Goal: Task Accomplishment & Management: Manage account settings

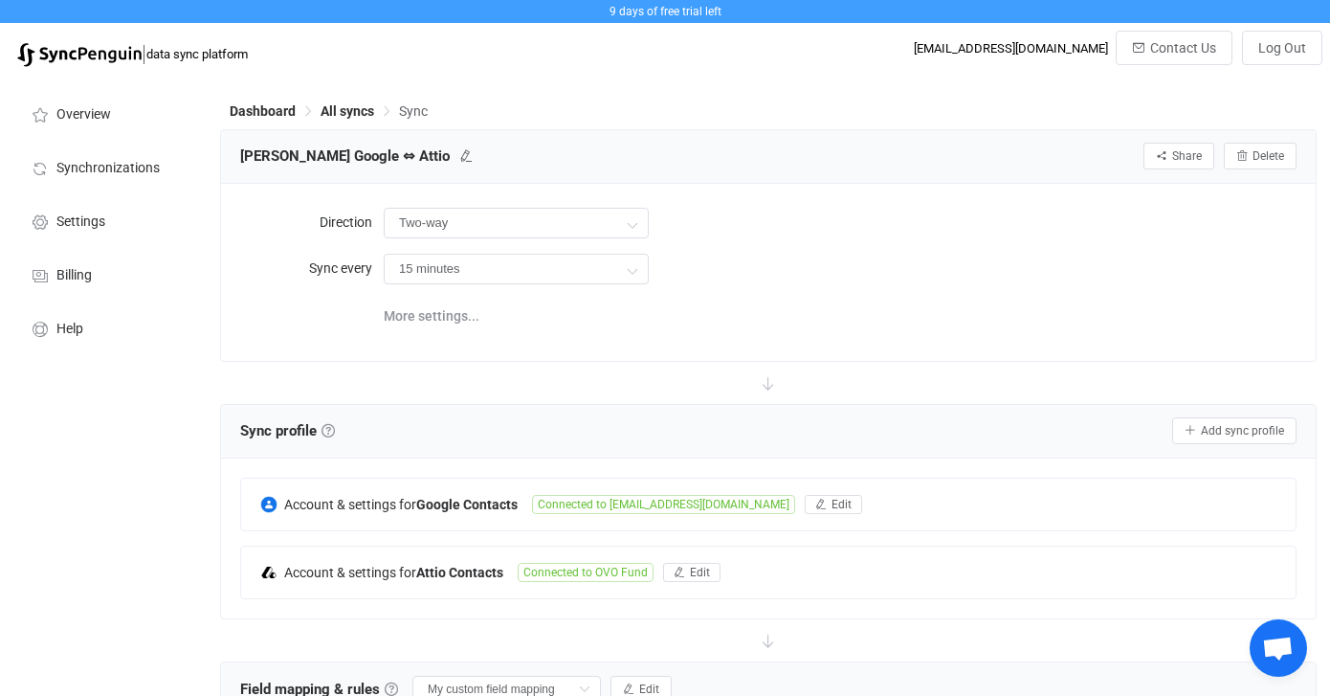
scroll to position [90, 0]
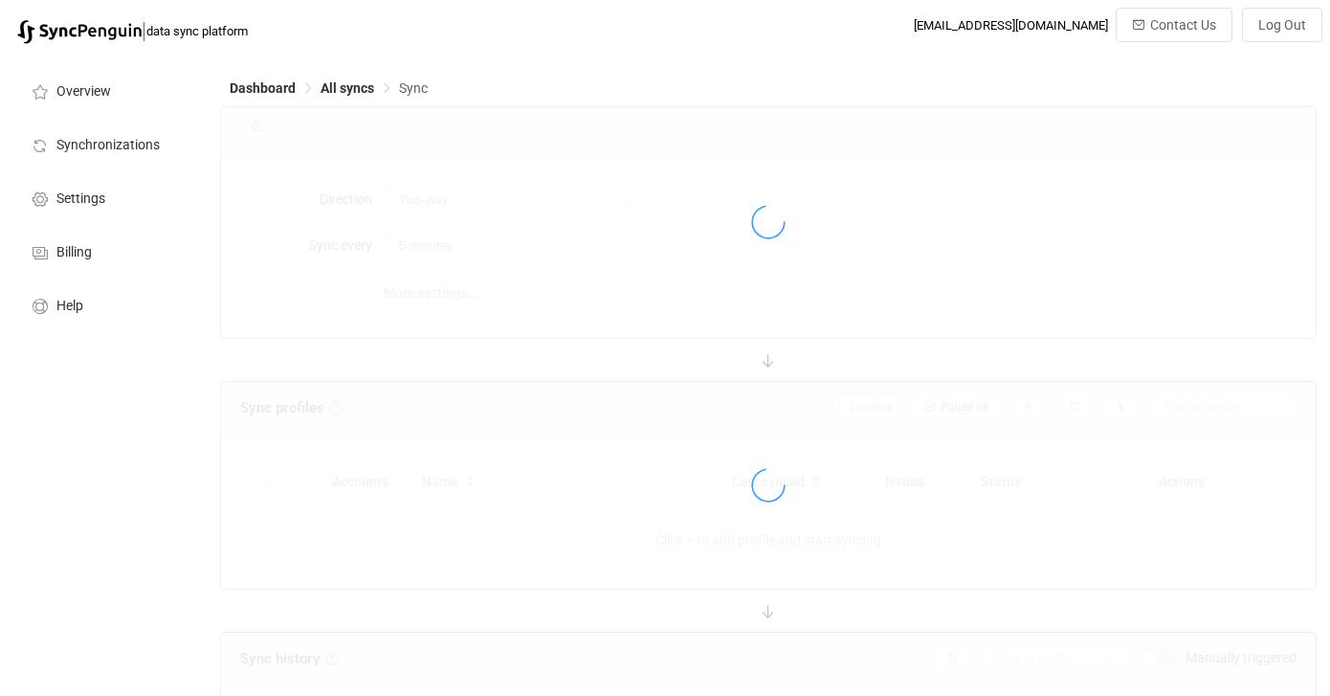
type input "15 minutes"
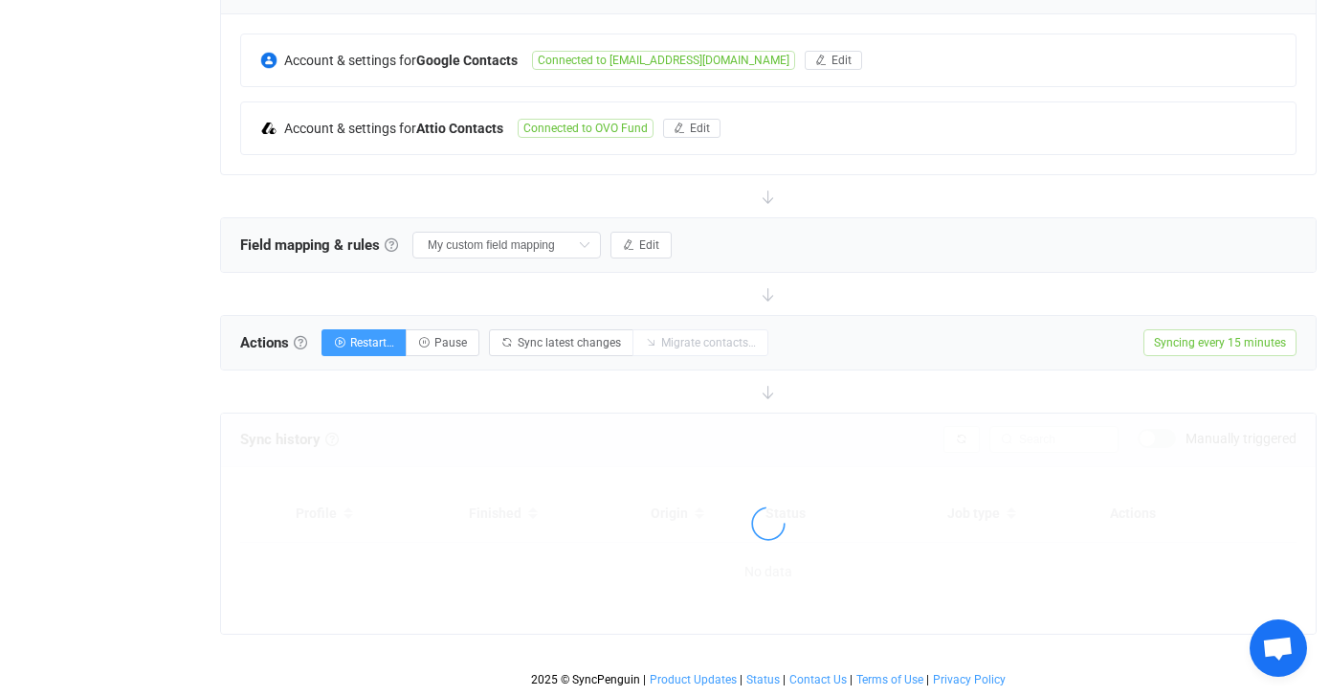
scroll to position [588, 0]
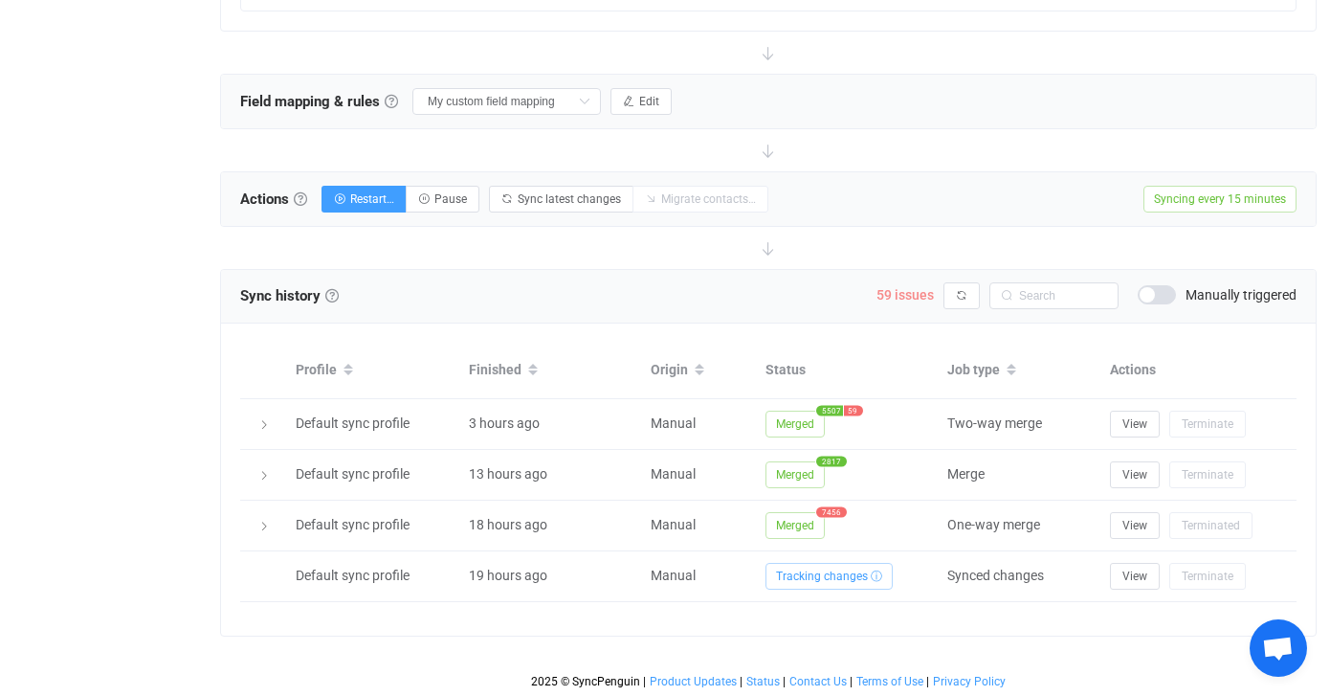
click at [920, 293] on span "59 issues" at bounding box center [905, 294] width 57 height 15
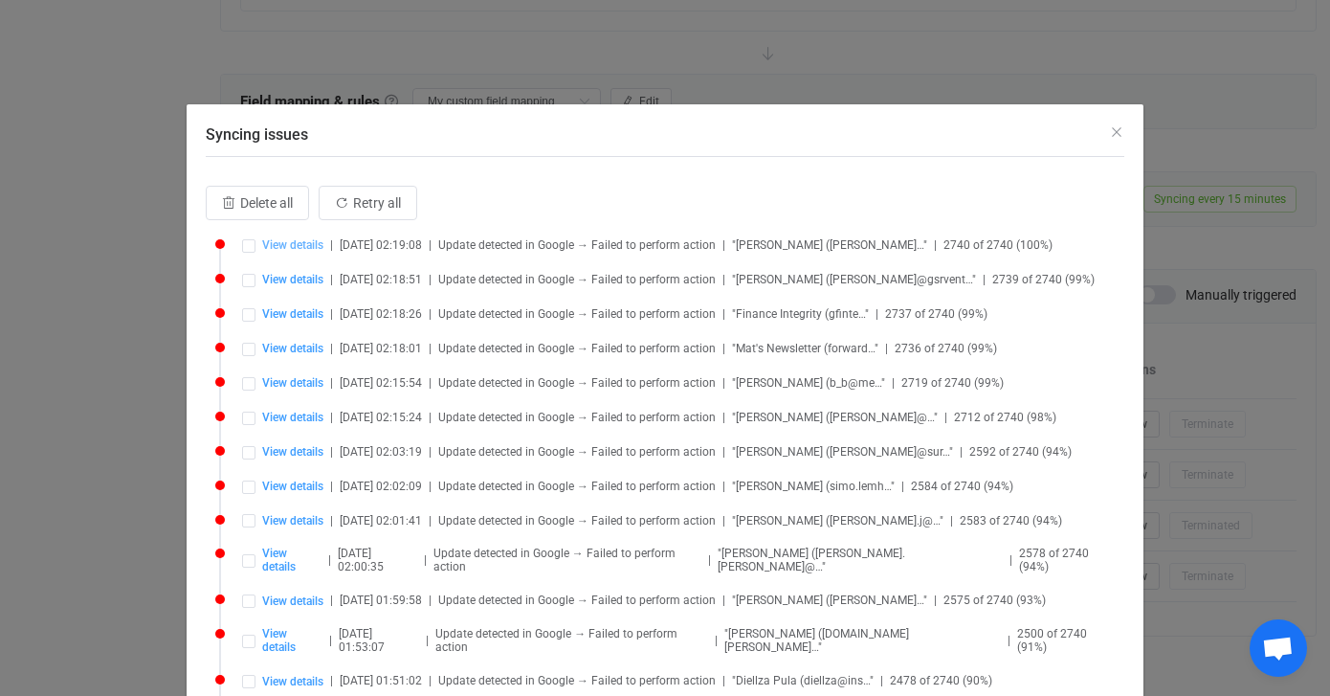
click at [317, 242] on span "View details" at bounding box center [292, 244] width 61 height 13
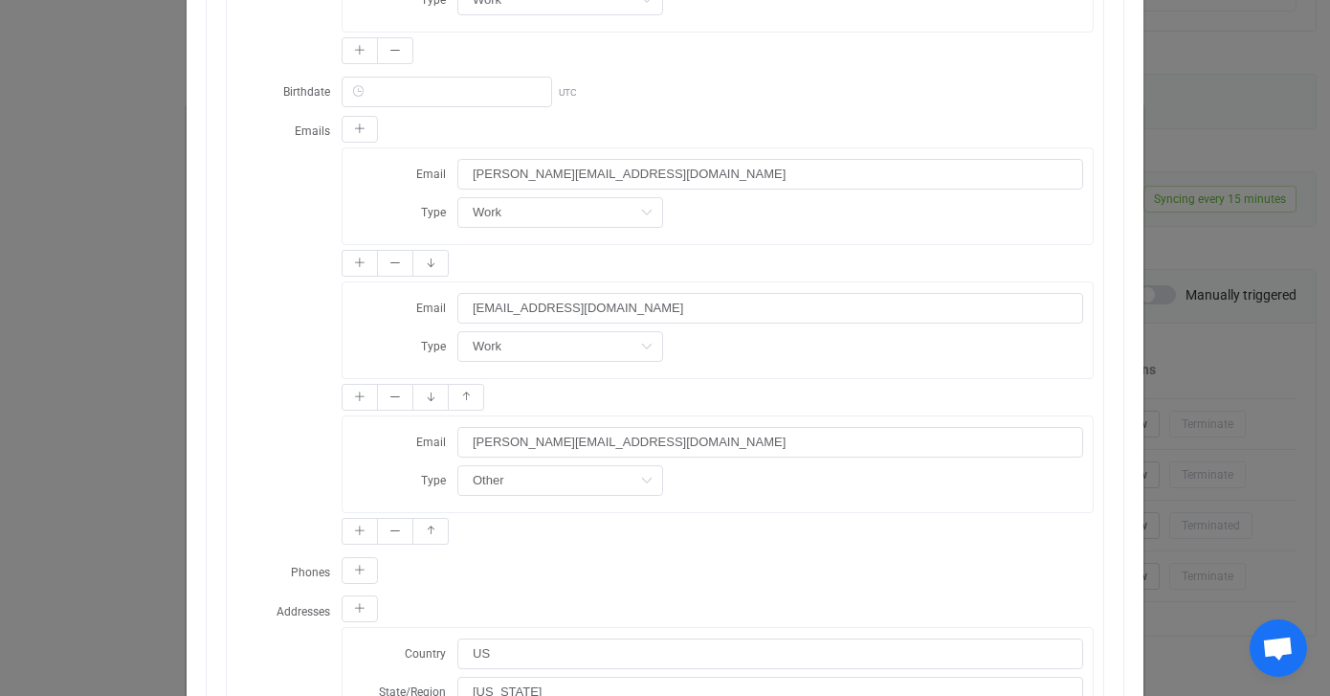
scroll to position [891, 0]
click at [1069, 297] on icon "dialog" at bounding box center [1067, 303] width 24 height 31
click at [399, 387] on icon "dialog" at bounding box center [395, 392] width 11 height 11
type input "eric@ovofund.com"
type input "Other"
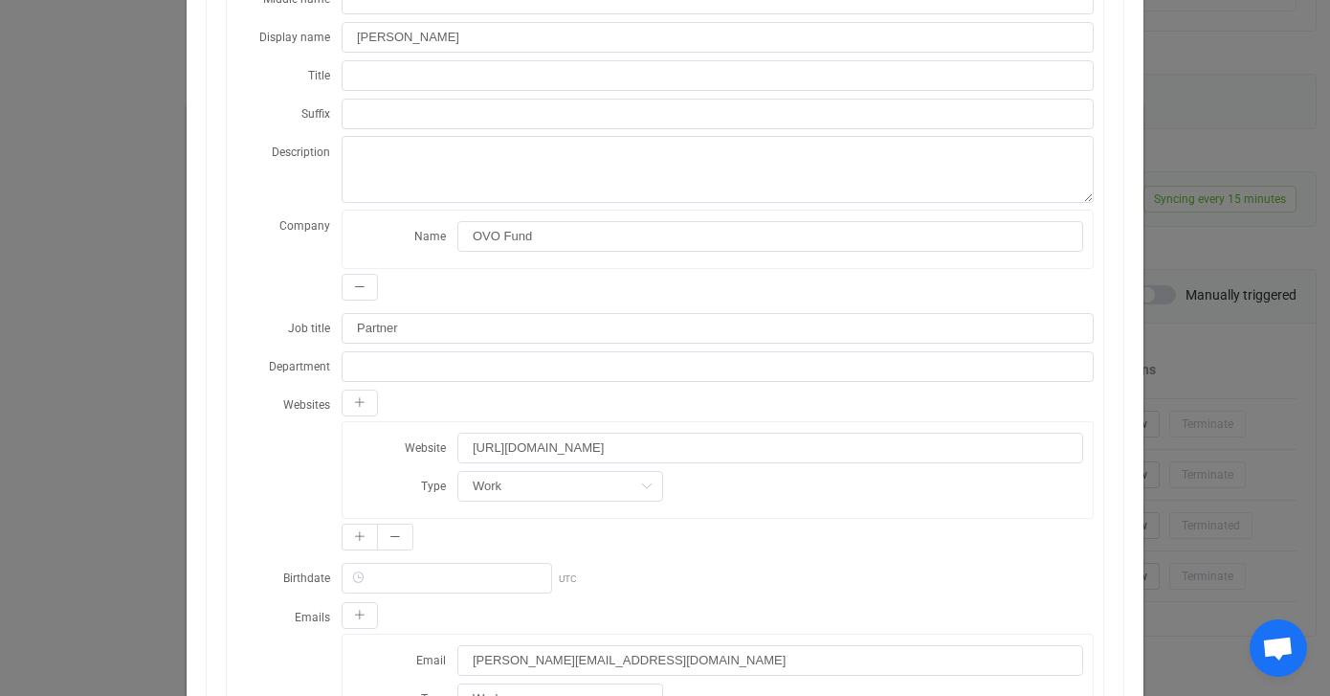
scroll to position [0, 0]
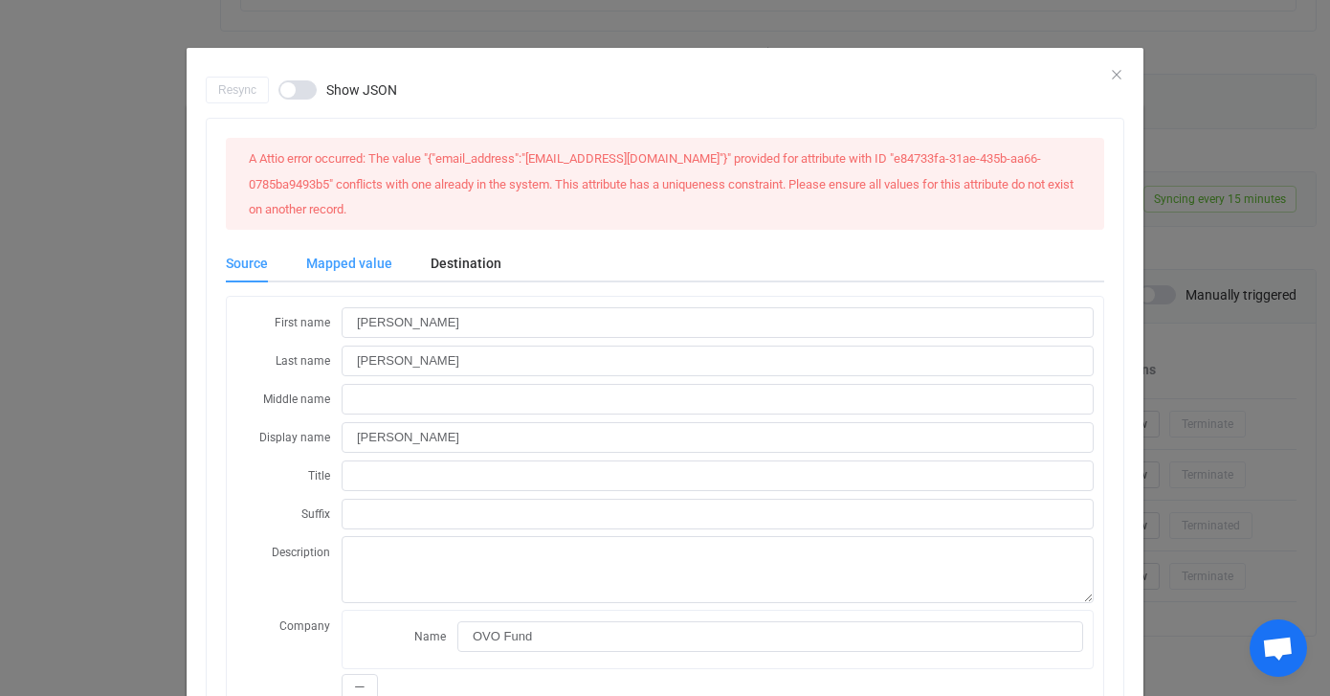
click at [365, 262] on div "Mapped value" at bounding box center [349, 263] width 124 height 38
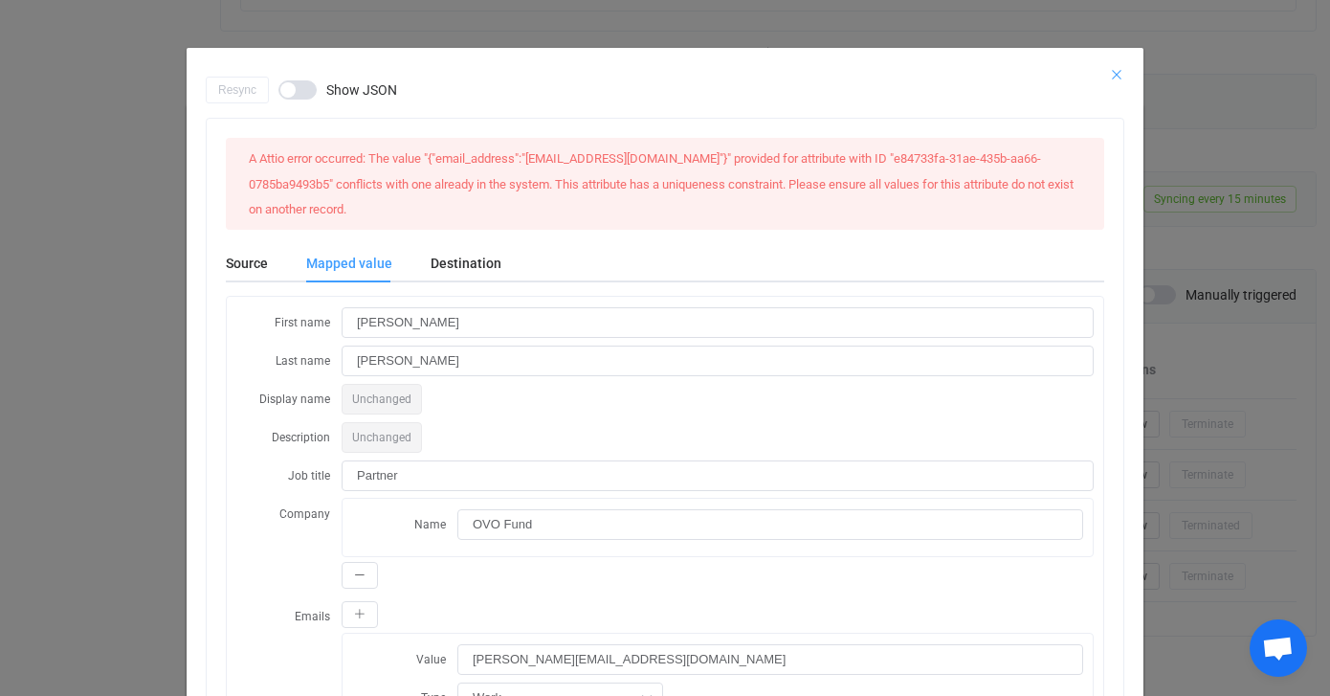
click at [1116, 72] on icon "Close" at bounding box center [1116, 74] width 15 height 15
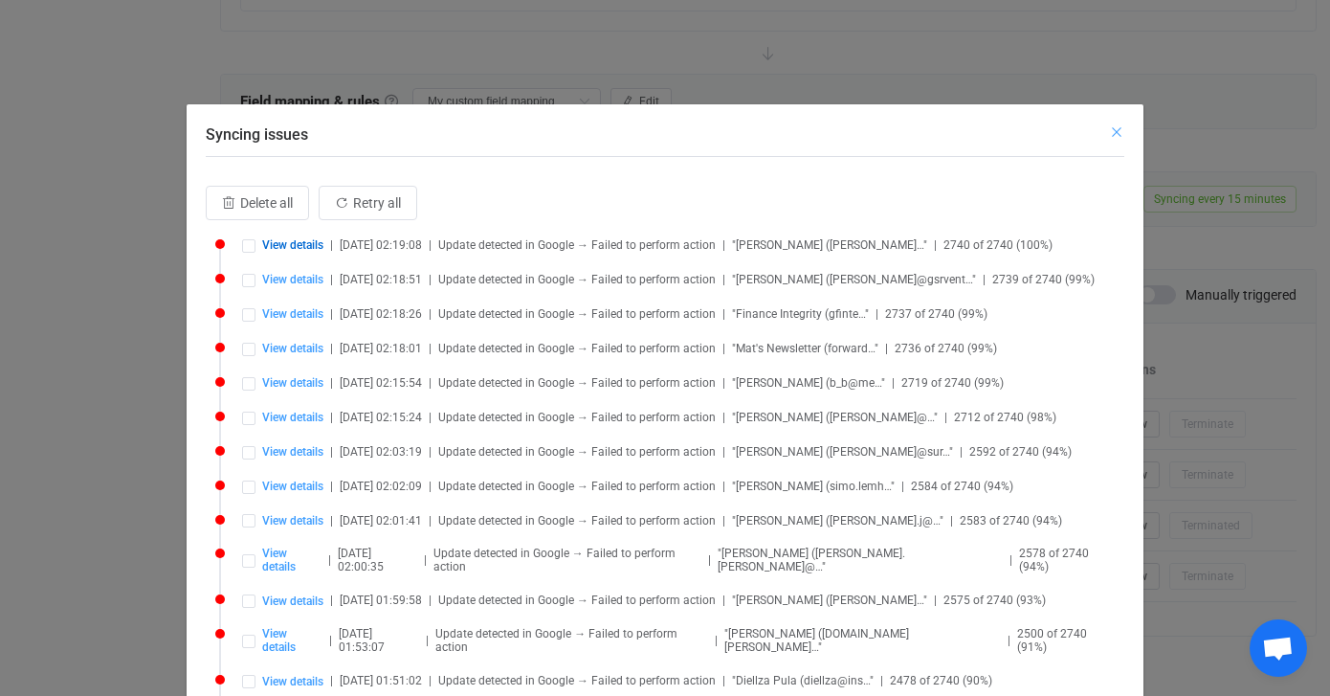
click at [1116, 126] on icon "Close" at bounding box center [1116, 131] width 15 height 15
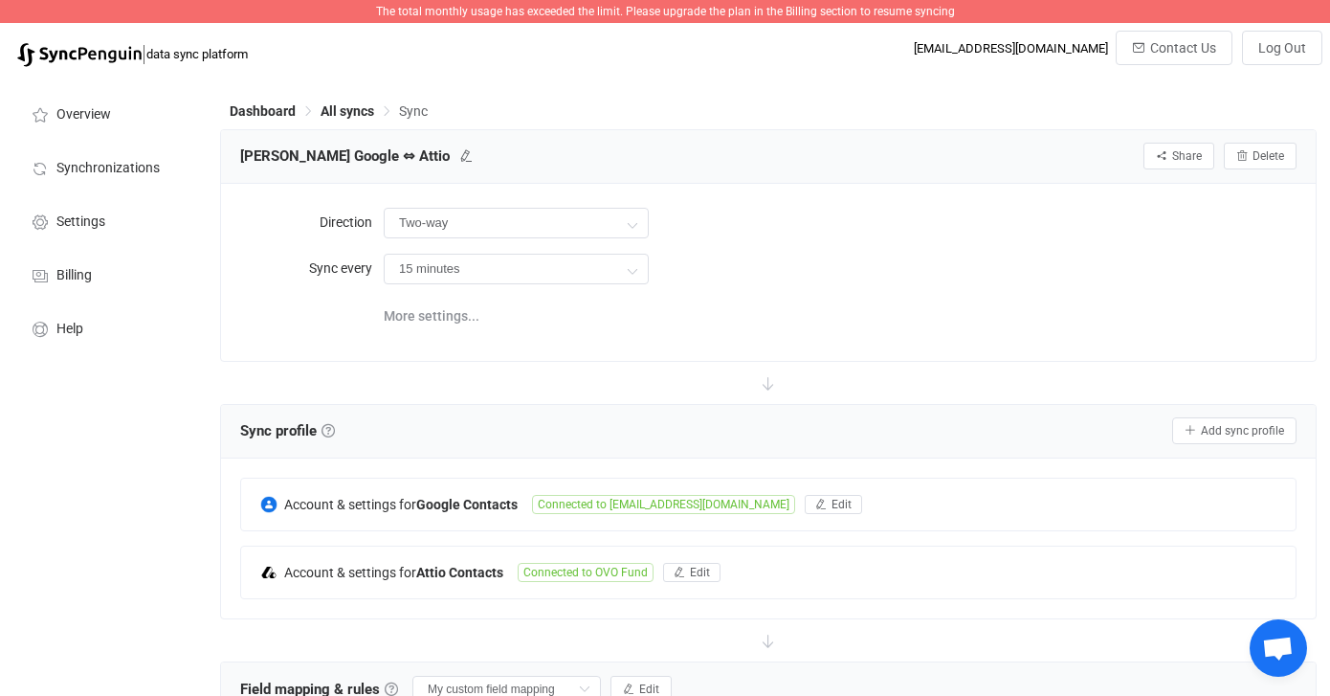
click at [902, 13] on span "The total monthly usage has exceeded the limit. Please upgrade the plan in the …" at bounding box center [665, 11] width 579 height 13
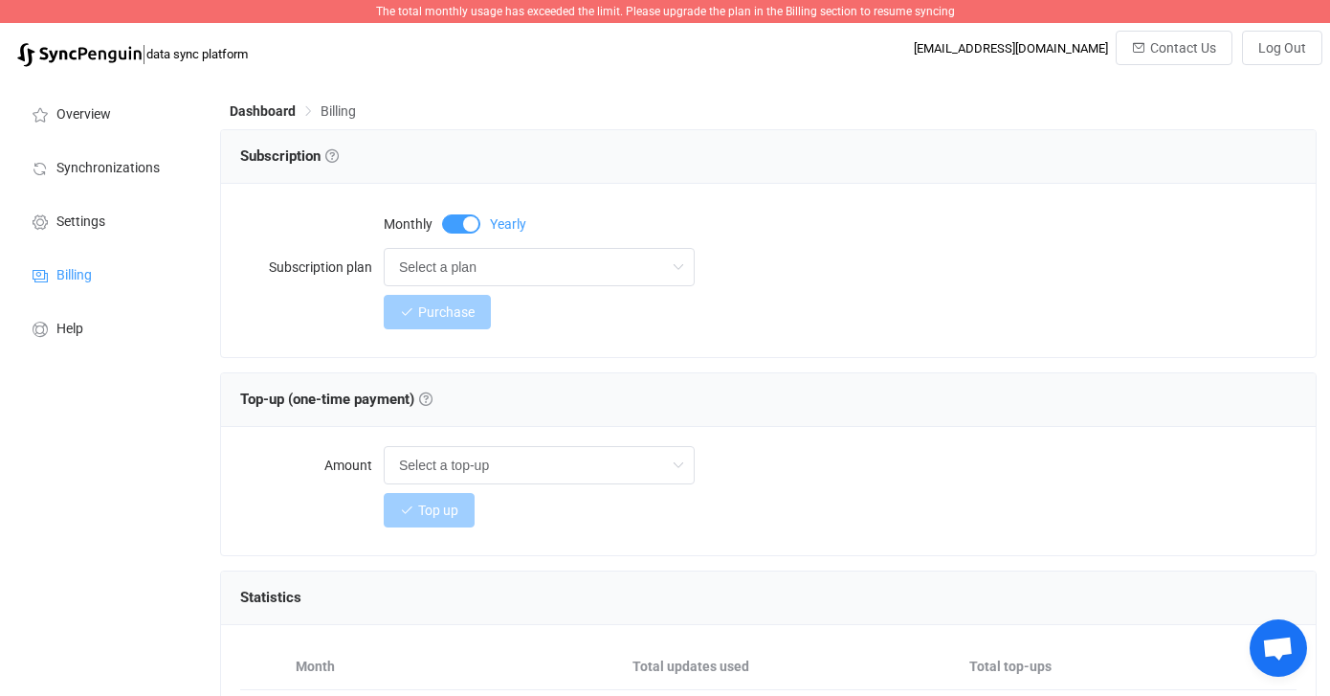
click at [454, 225] on span at bounding box center [461, 223] width 38 height 19
click at [490, 256] on input "Select a plan" at bounding box center [539, 267] width 311 height 38
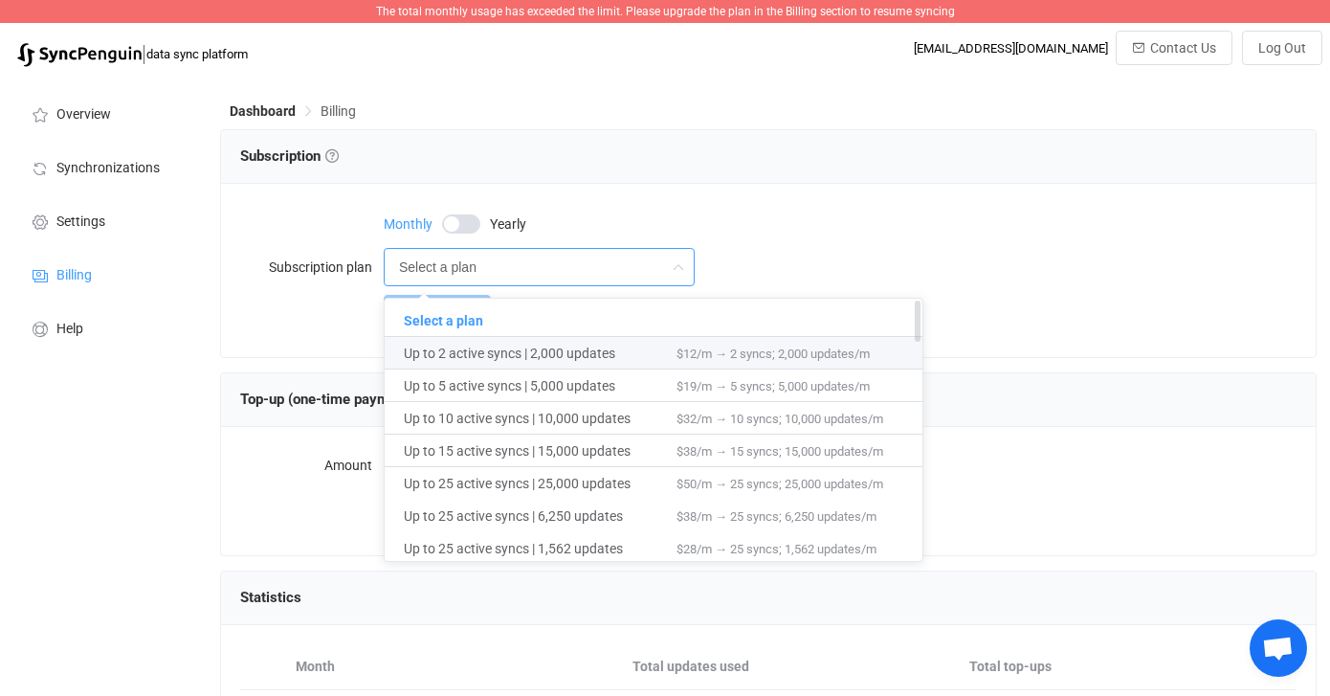
click at [635, 356] on span "Up to 2 active syncs | 2,000 updates" at bounding box center [540, 353] width 273 height 33
type input "Up to 2 active syncs | 2,000 updates"
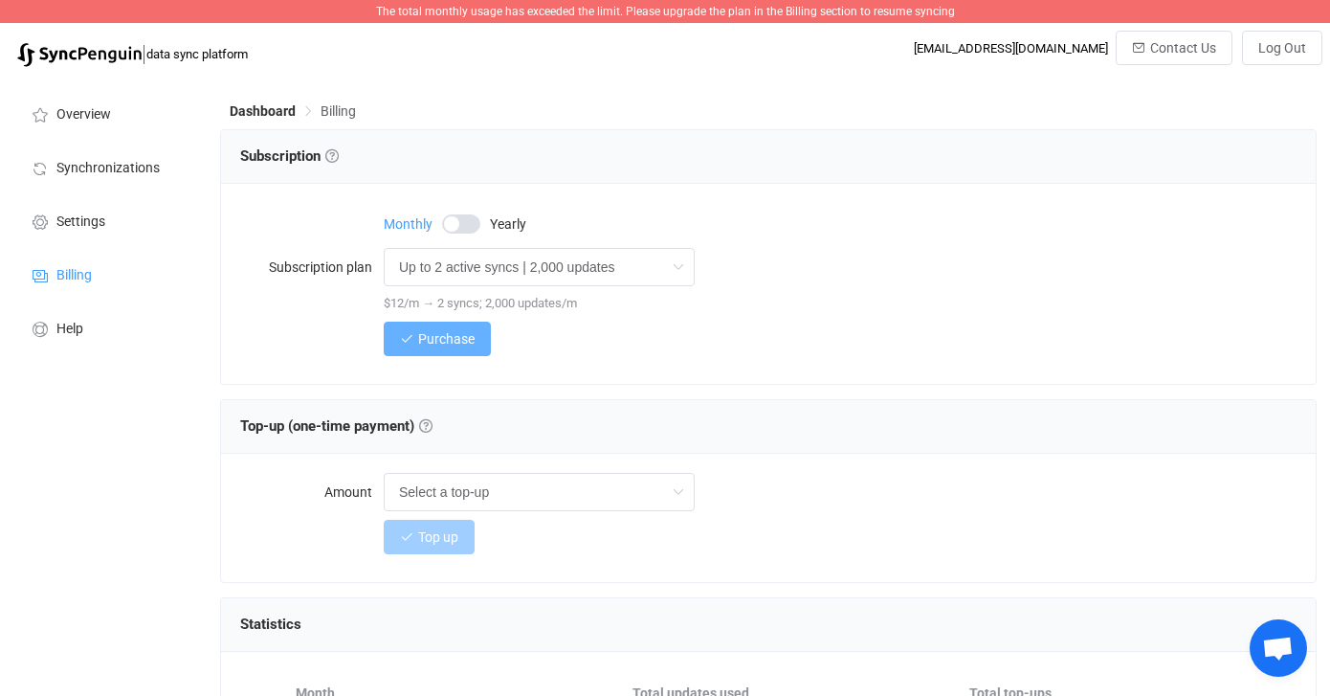
click at [480, 344] on button "Purchase" at bounding box center [437, 339] width 107 height 34
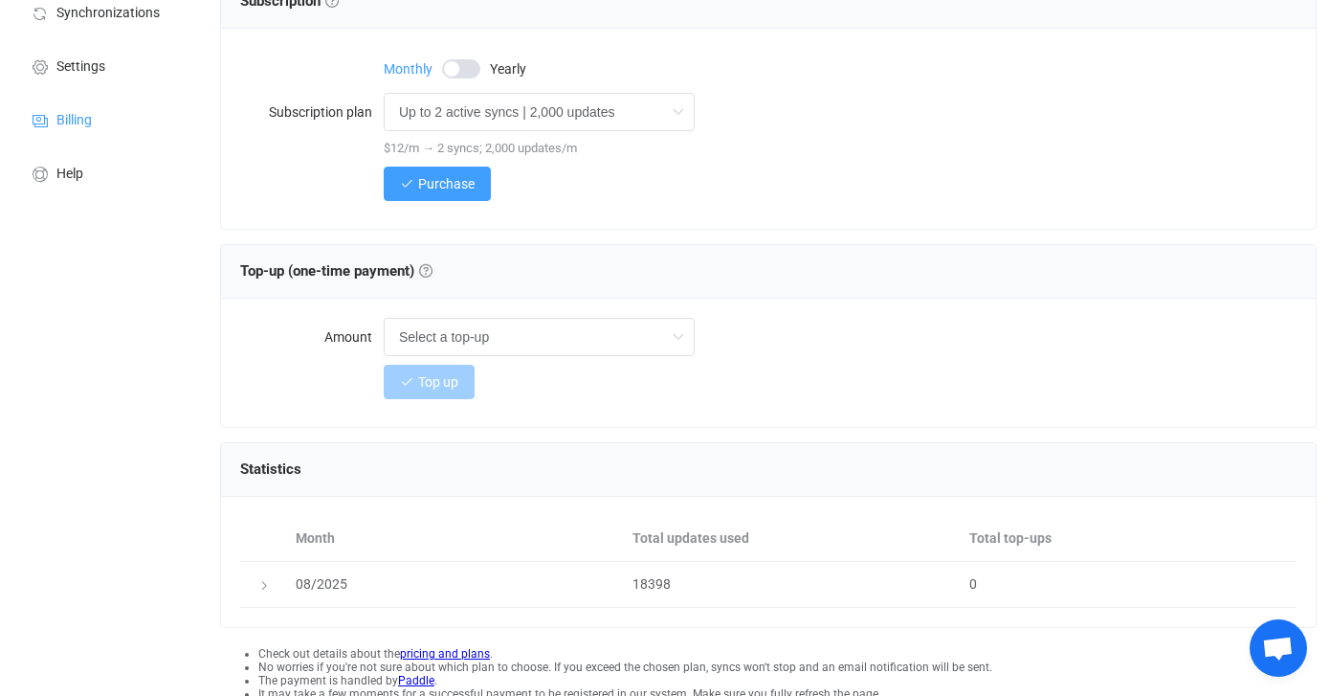
scroll to position [198, 0]
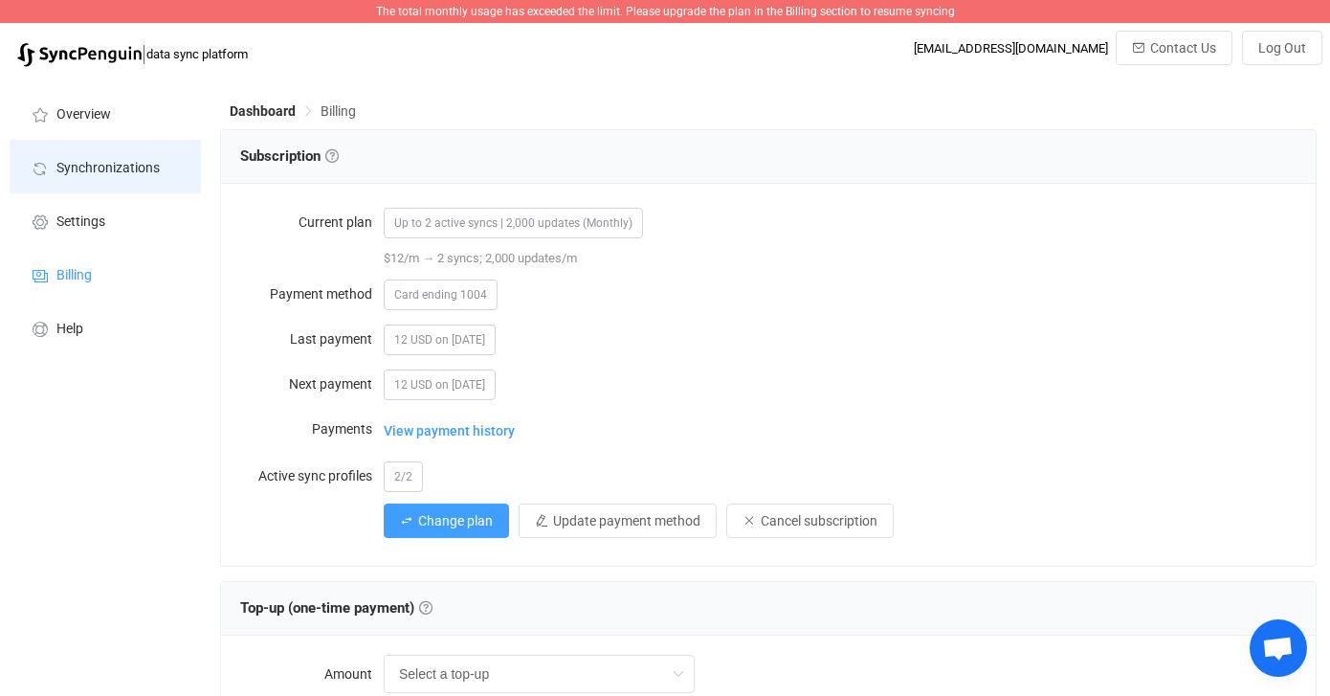
click at [120, 155] on li "Synchronizations" at bounding box center [105, 167] width 191 height 54
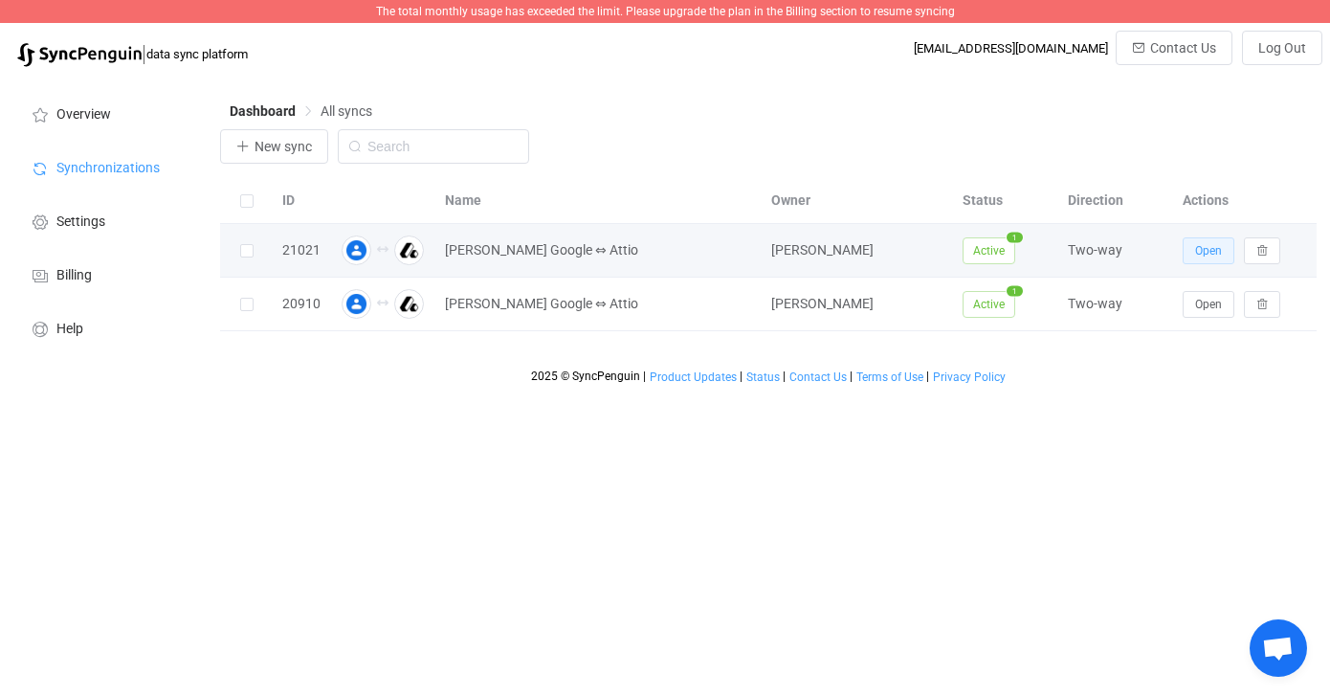
click at [1209, 250] on span "Open" at bounding box center [1208, 250] width 27 height 13
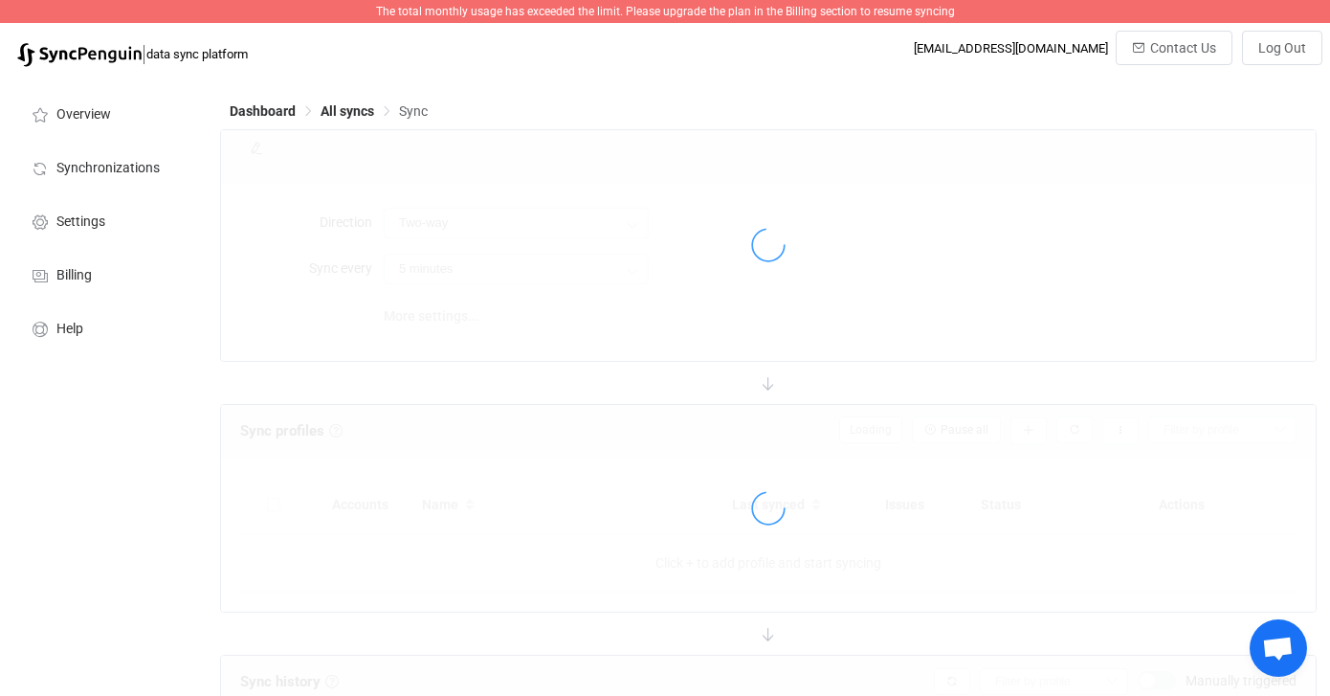
type input "15 minutes"
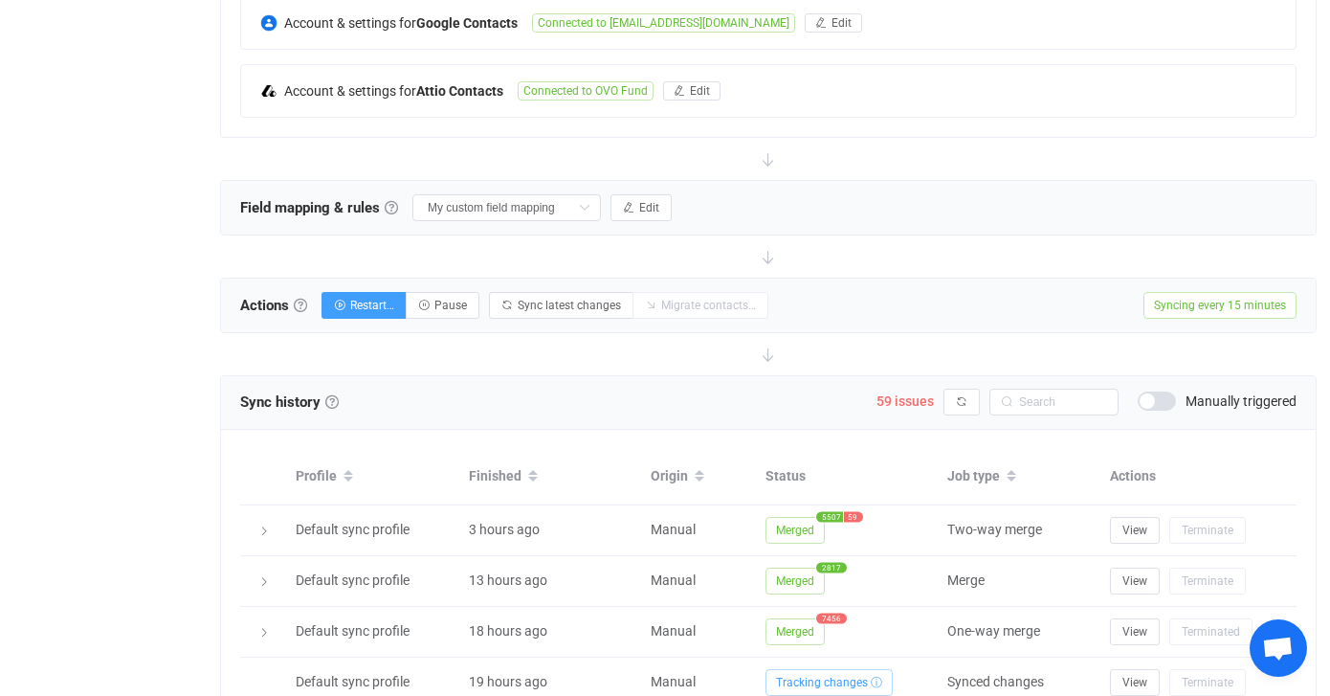
scroll to position [492, 0]
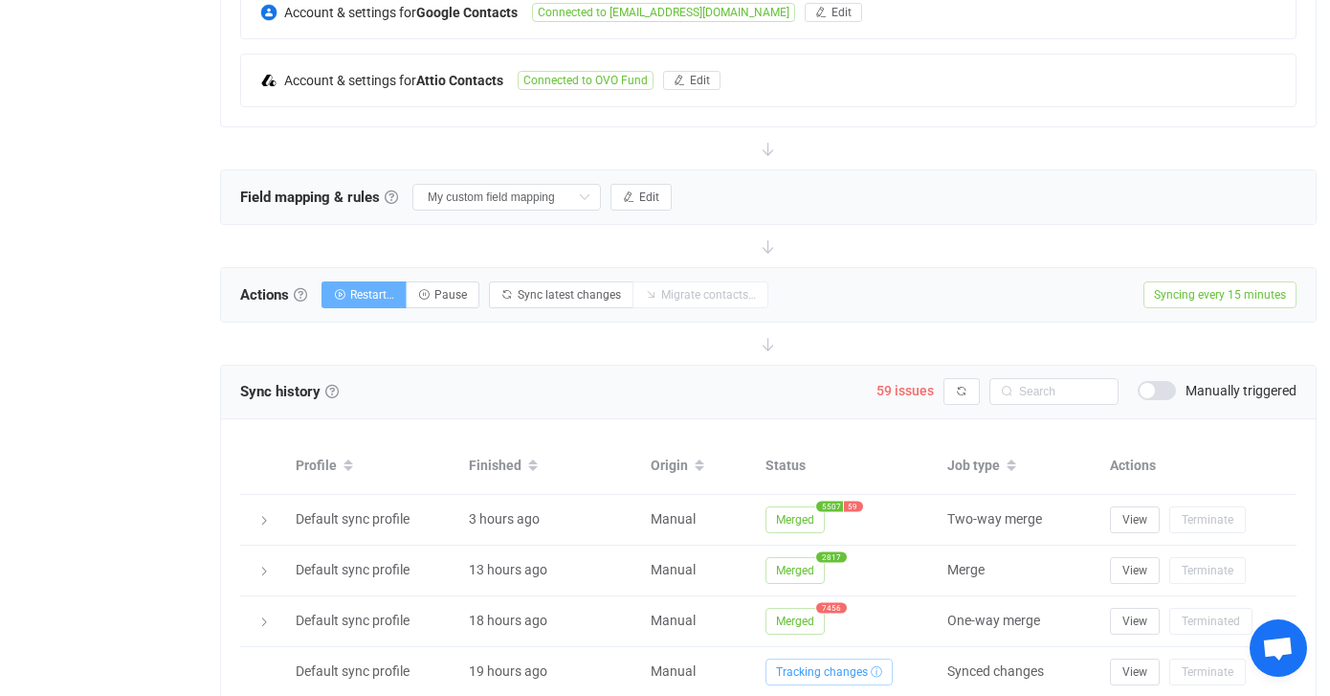
click at [380, 288] on span "Restart…" at bounding box center [372, 294] width 44 height 13
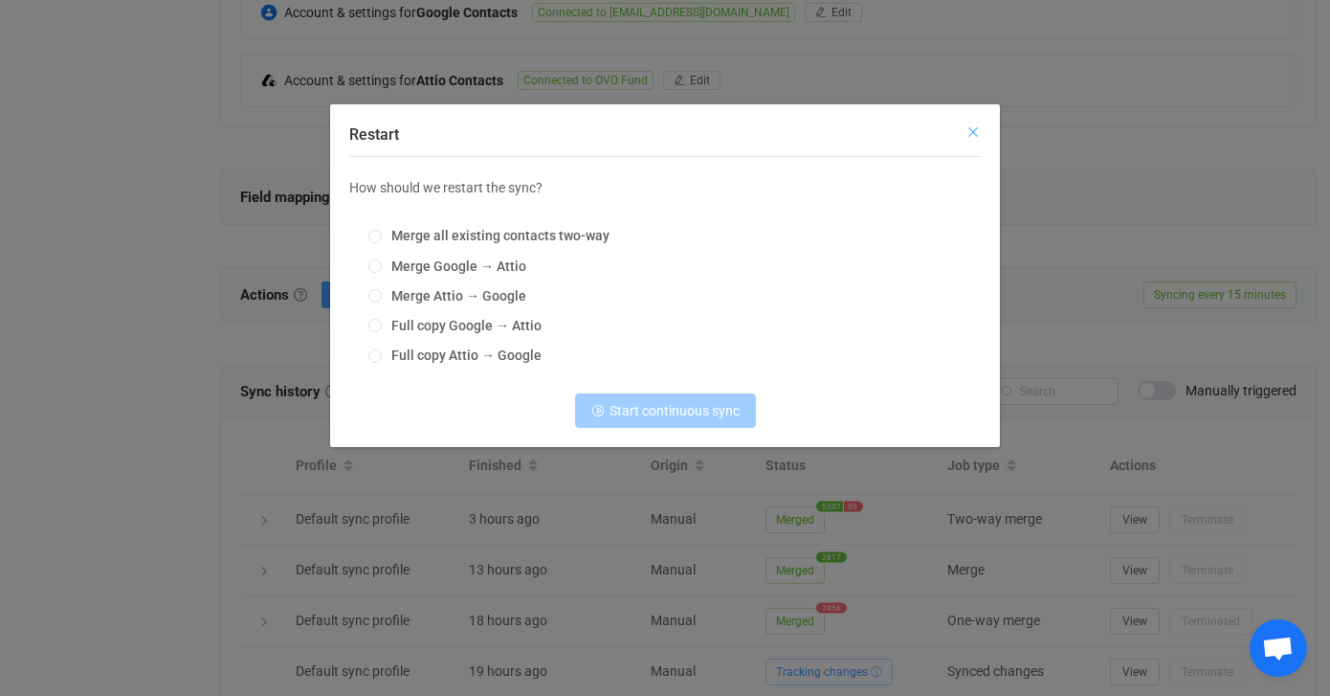
click at [973, 131] on icon "Close" at bounding box center [973, 131] width 15 height 15
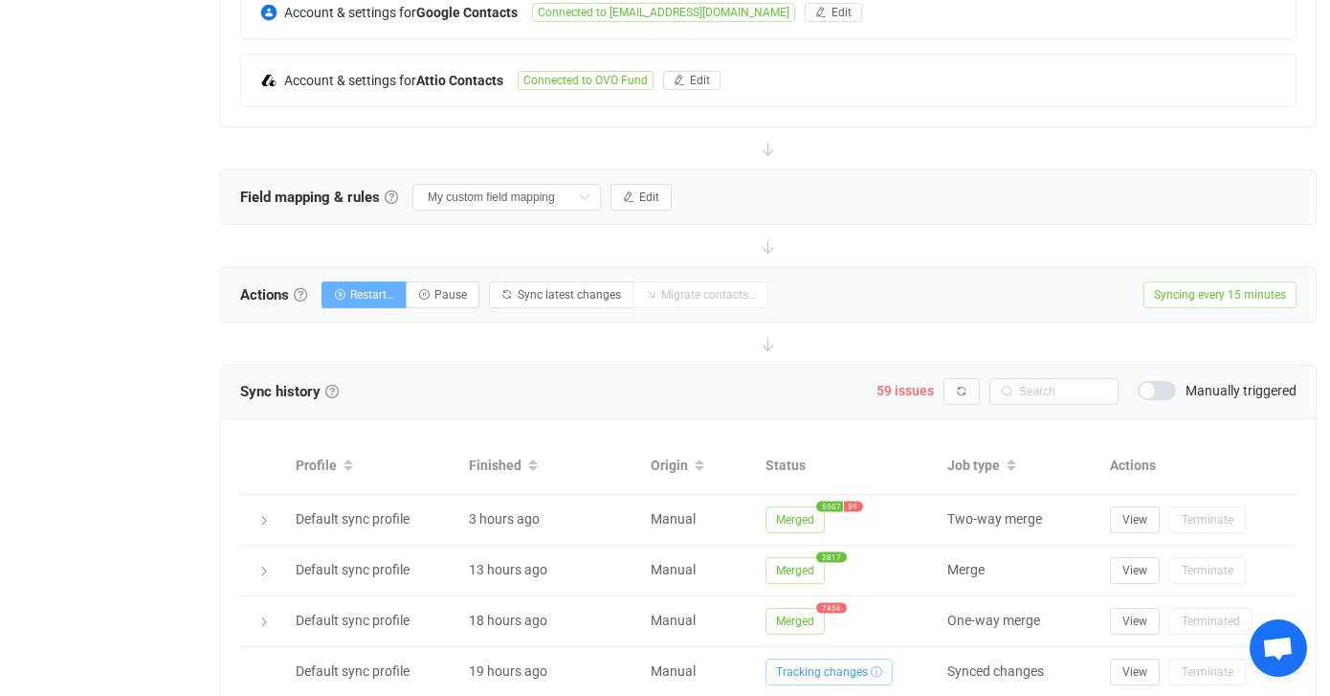
click at [365, 297] on span "Restart…" at bounding box center [372, 294] width 44 height 13
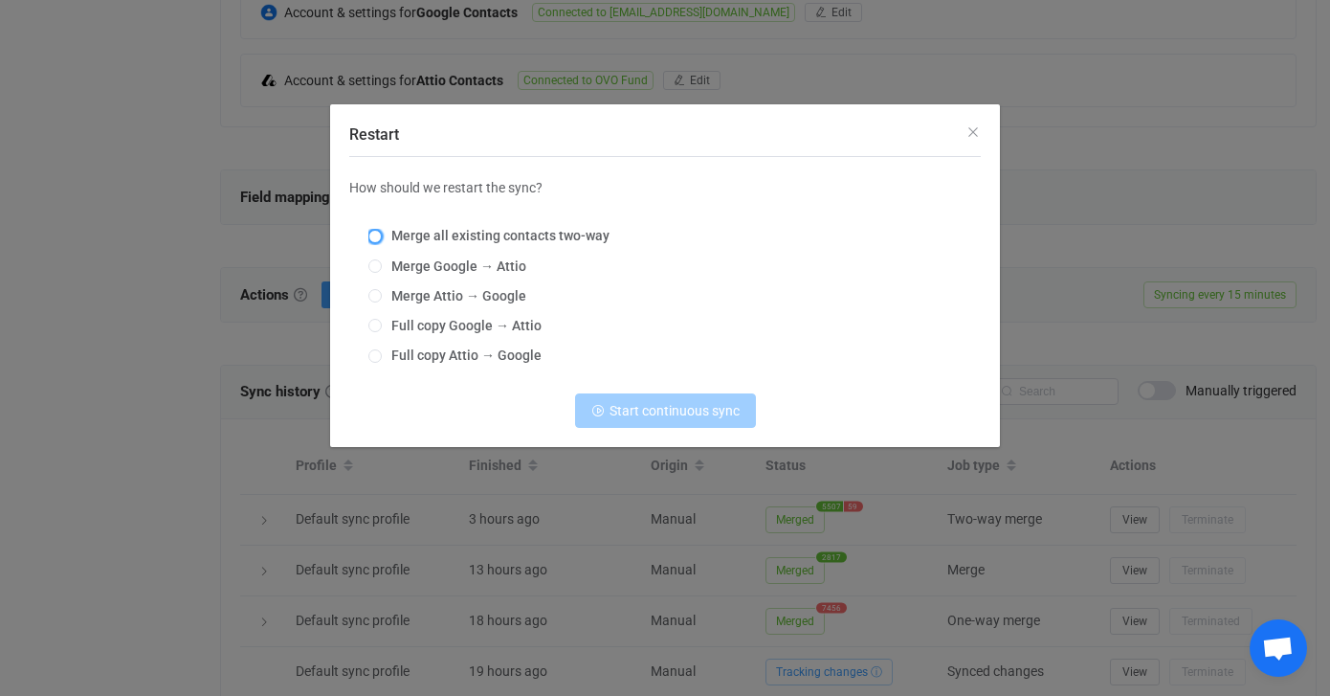
click at [377, 231] on span "Restart" at bounding box center [374, 236] width 13 height 13
click at [377, 231] on input "Merge all existing contacts two-way" at bounding box center [374, 237] width 13 height 15
radio input "true"
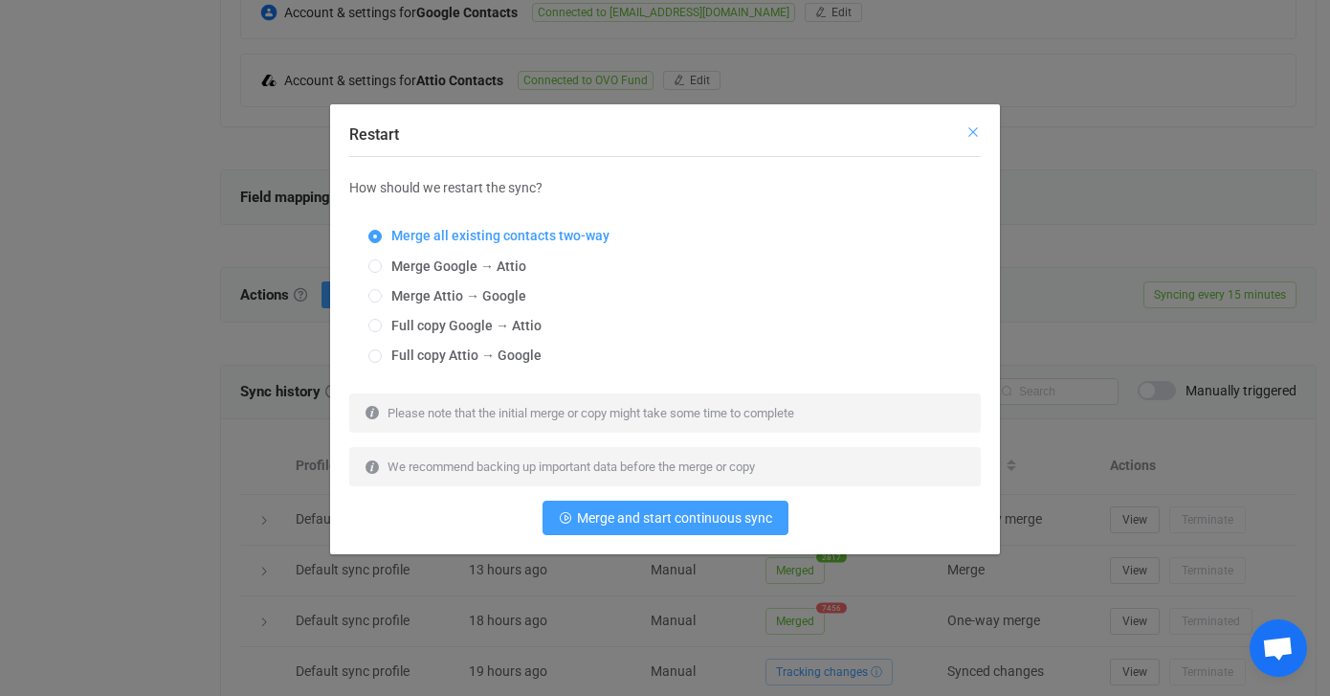
click at [970, 130] on icon "Close" at bounding box center [973, 131] width 15 height 15
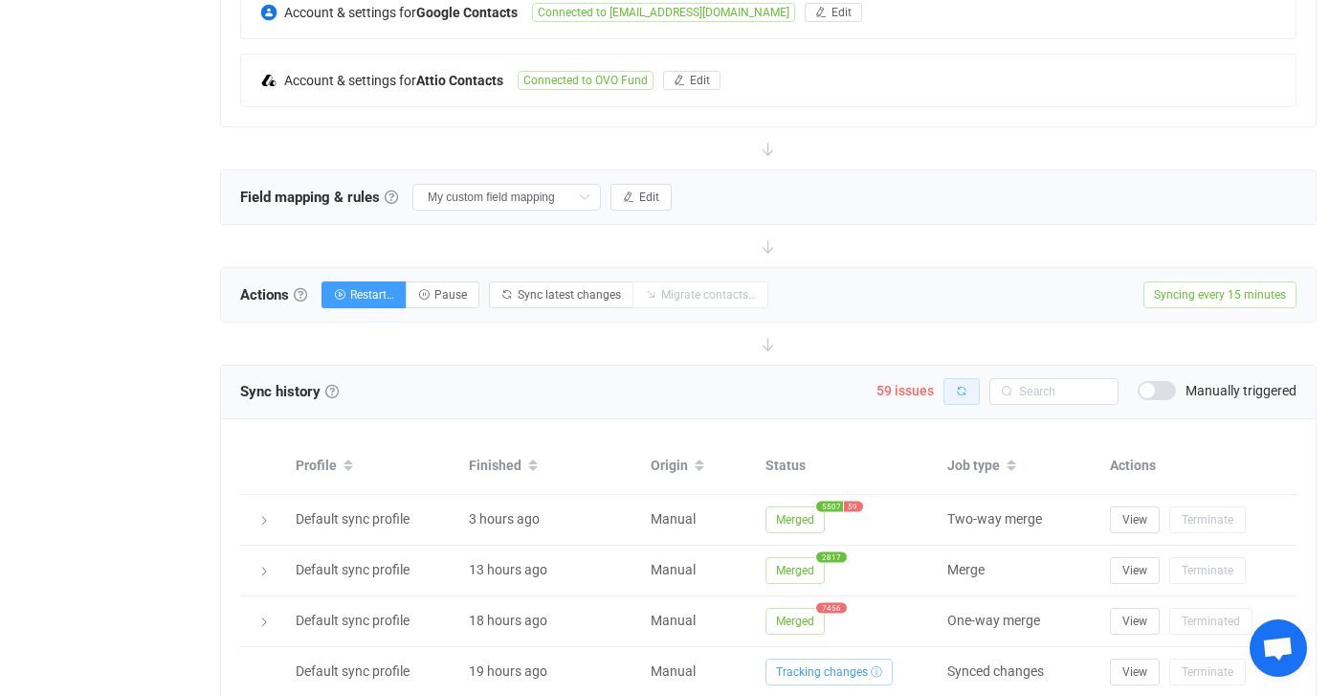
click at [969, 386] on button "button" at bounding box center [962, 391] width 36 height 27
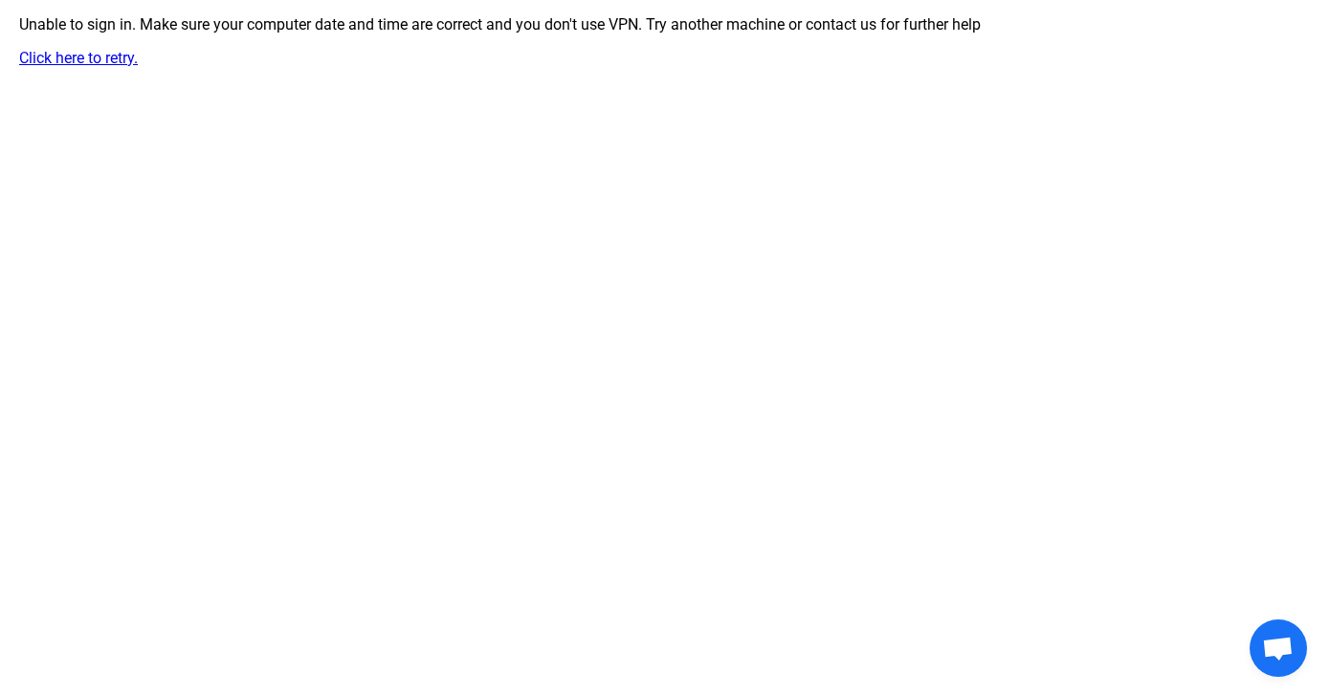
click at [63, 61] on link "Click here to retry." at bounding box center [78, 58] width 119 height 18
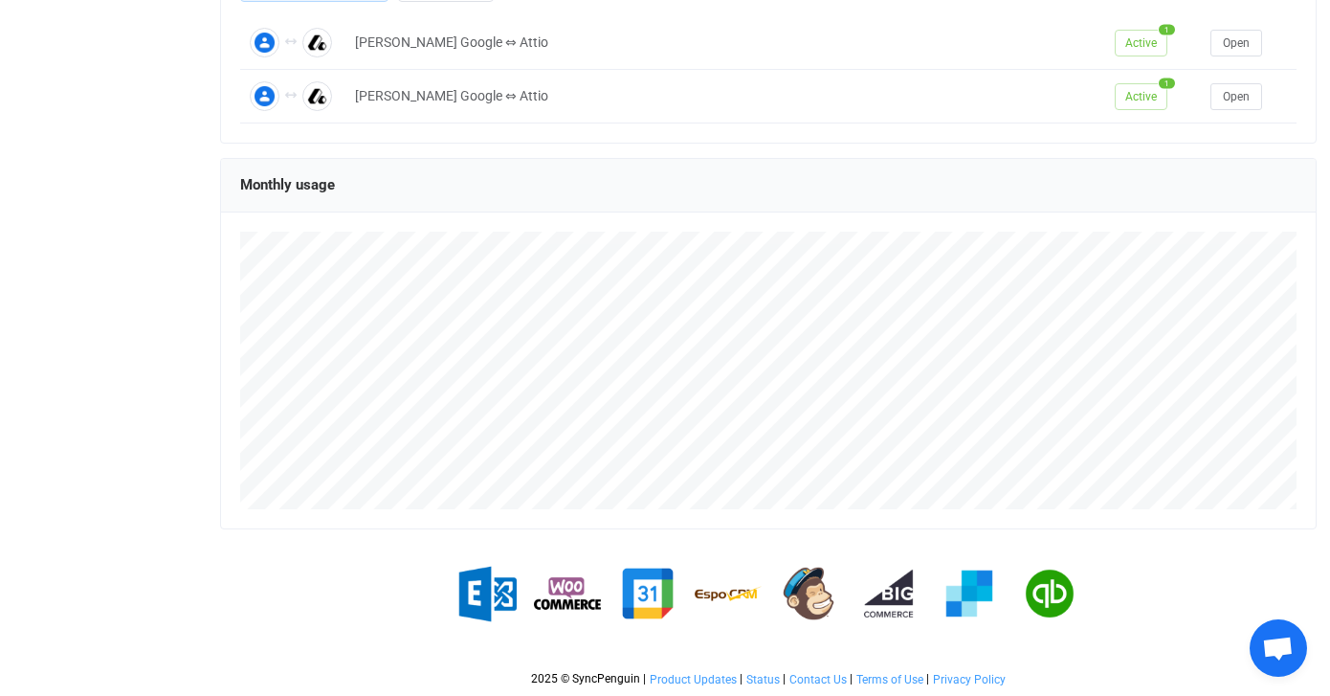
scroll to position [363, 0]
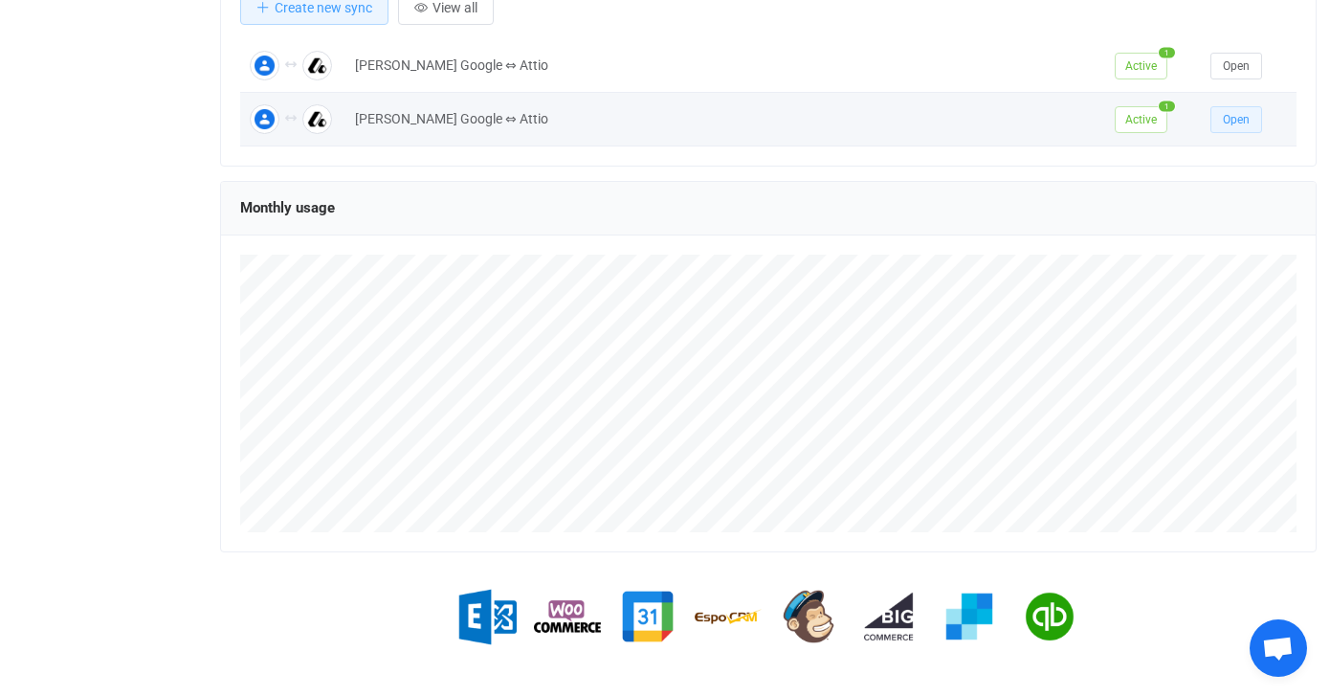
click at [1223, 121] on span "Open" at bounding box center [1236, 119] width 27 height 13
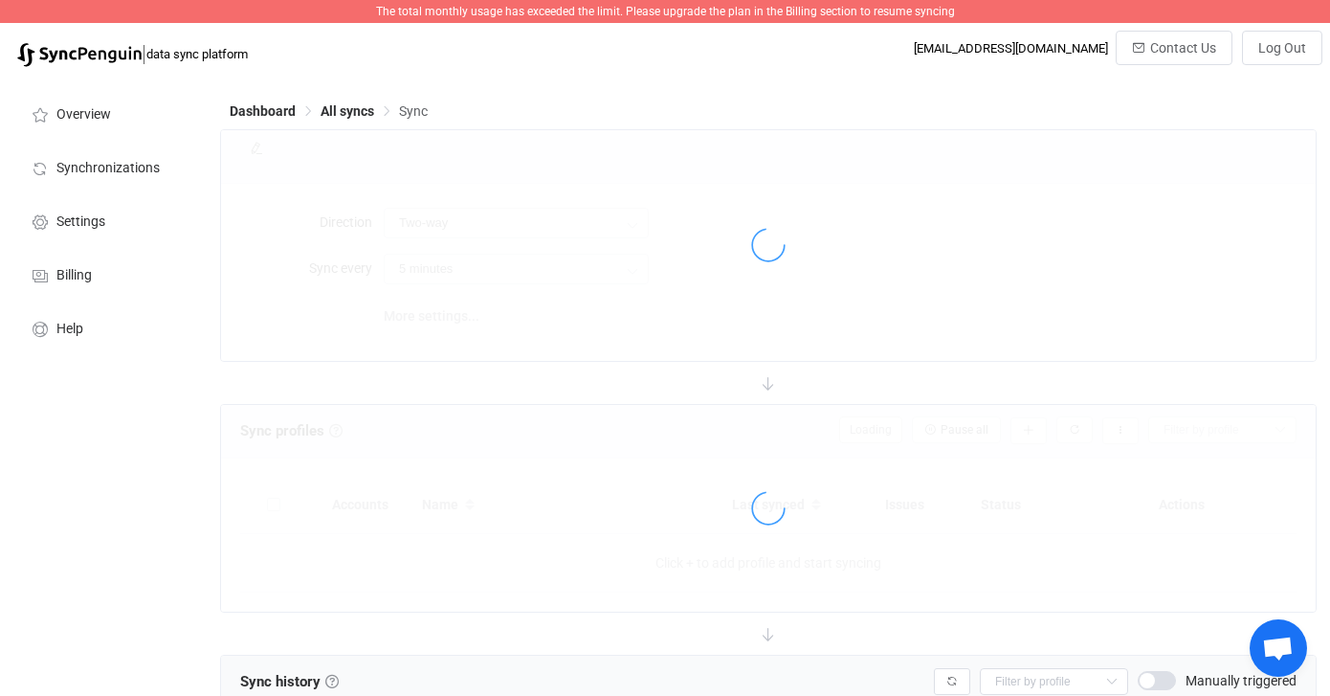
type input "15 minutes"
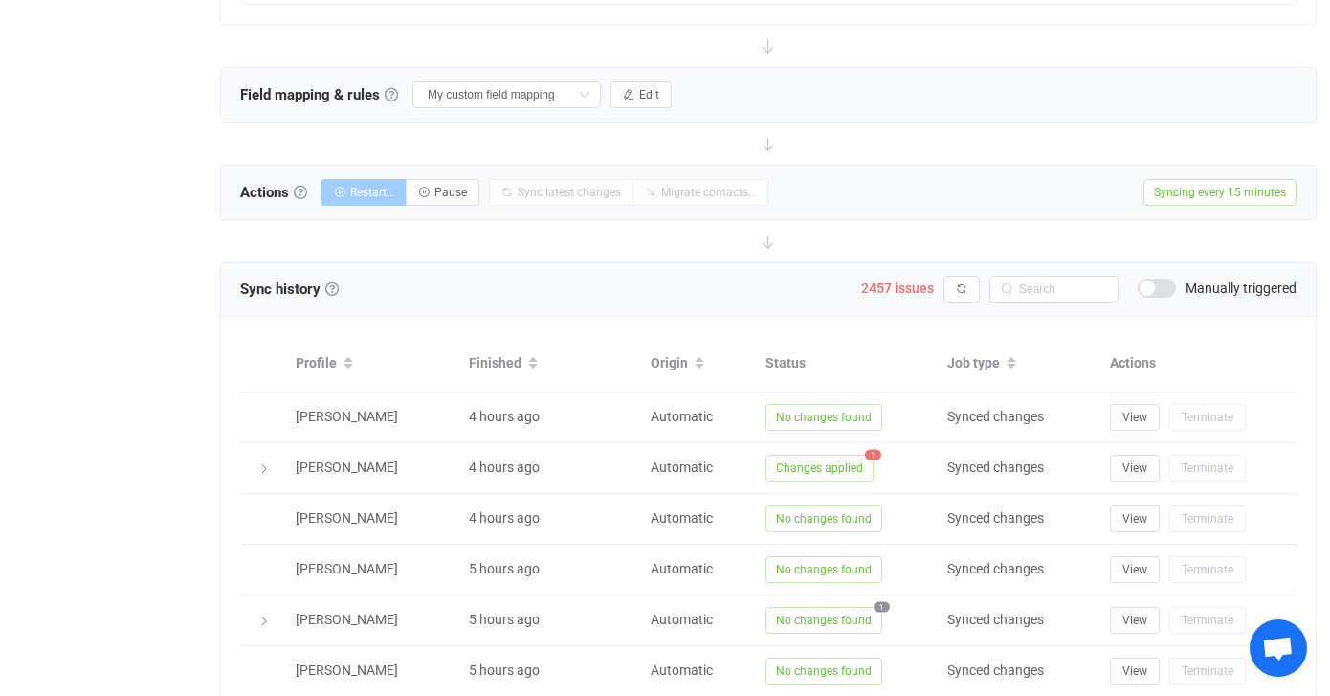
scroll to position [632, 0]
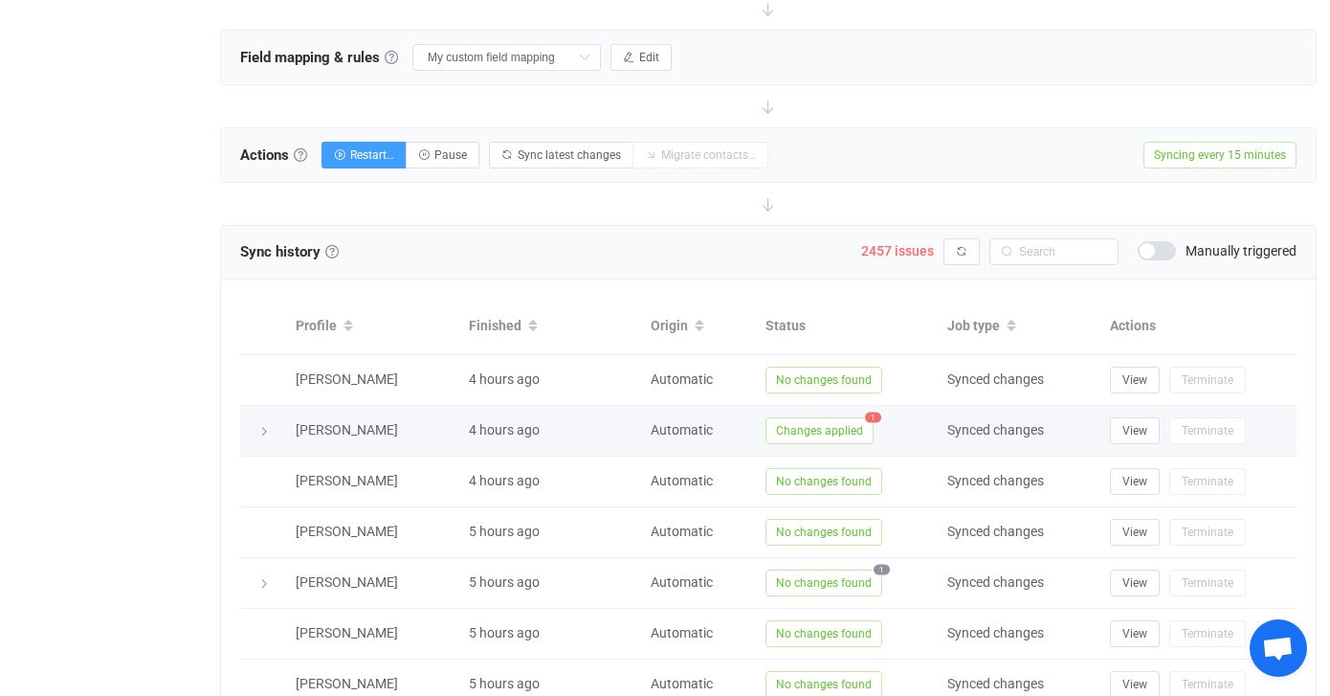
click at [868, 414] on span "1" at bounding box center [873, 417] width 16 height 11
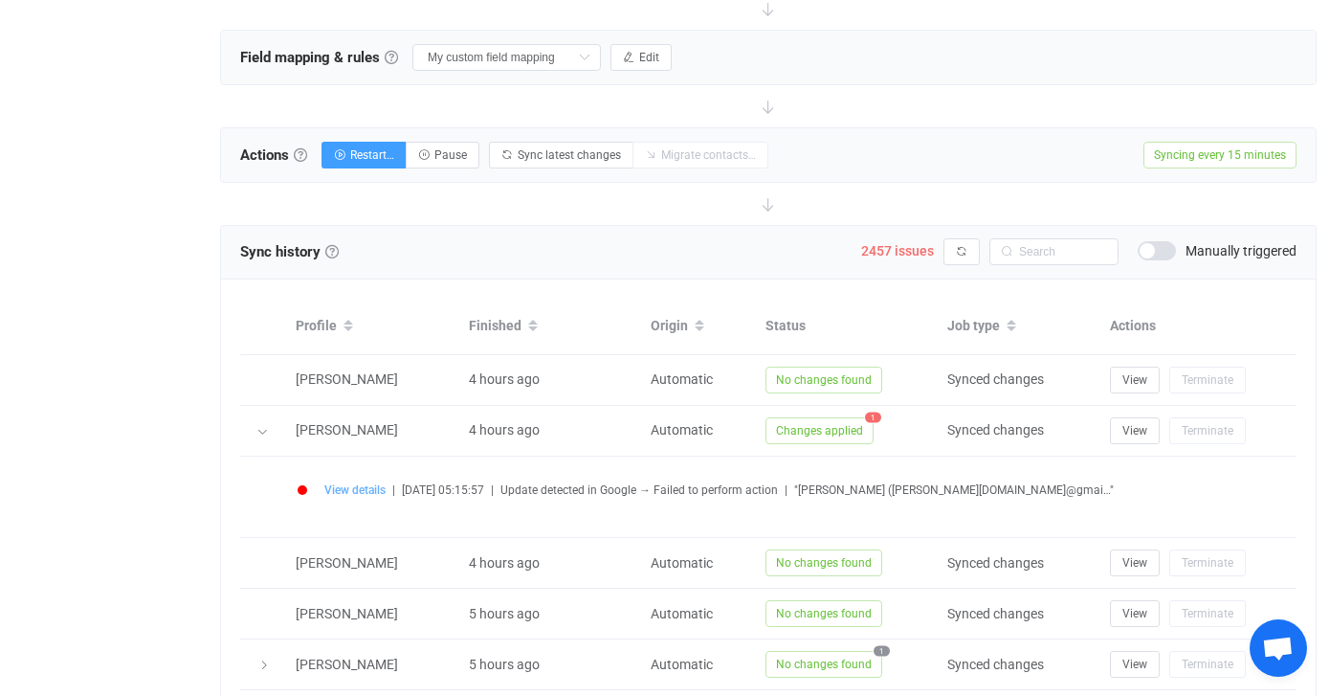
click at [365, 485] on span "View details" at bounding box center [354, 489] width 61 height 13
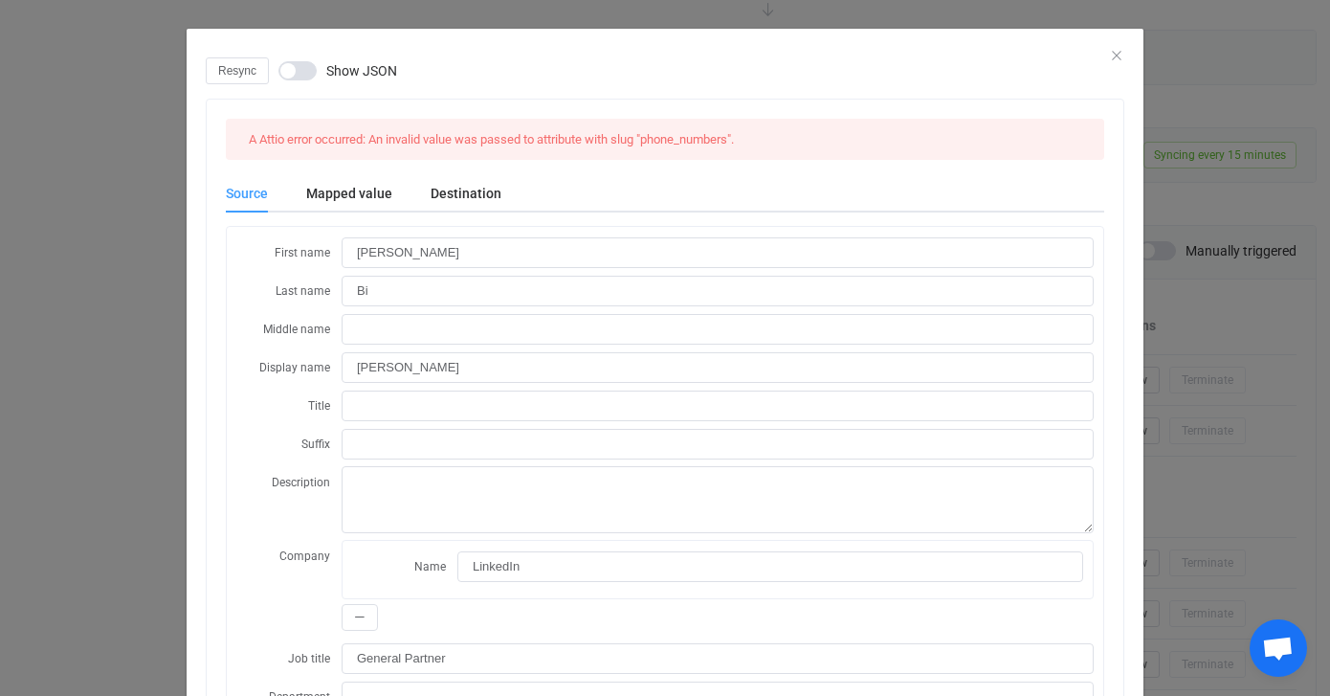
scroll to position [0, 0]
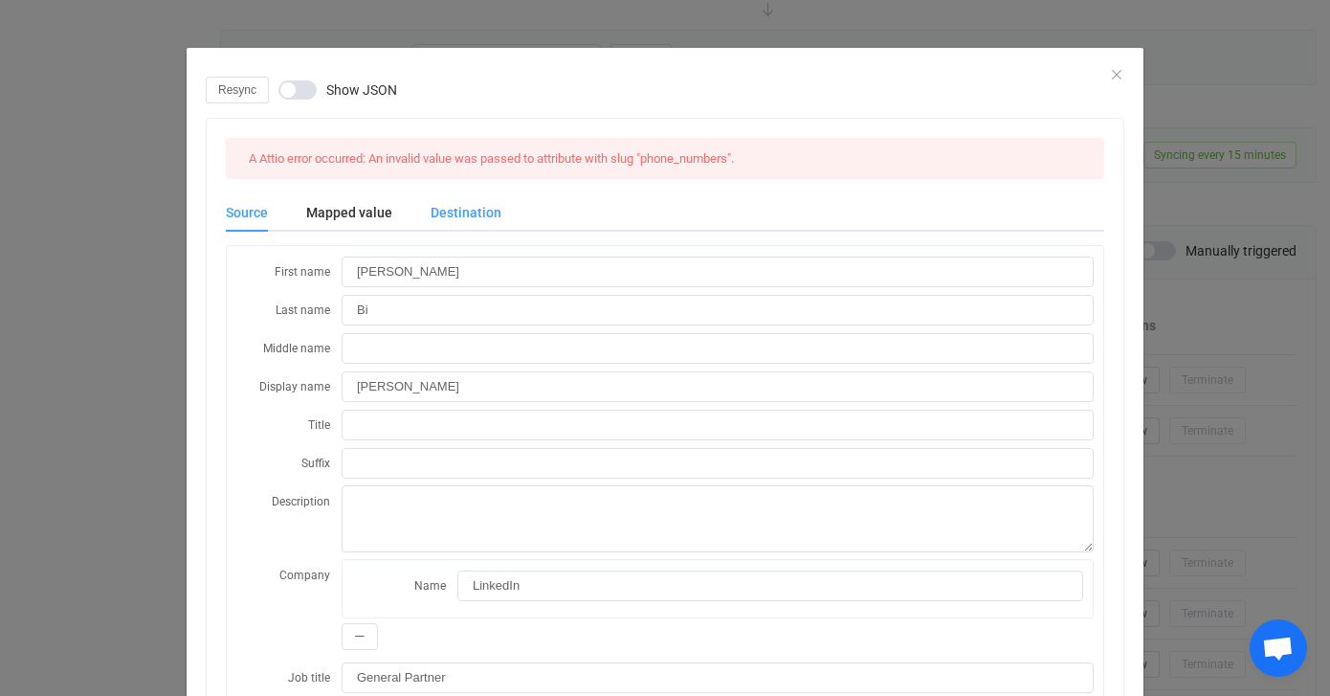
click at [431, 207] on div "Destination" at bounding box center [457, 212] width 90 height 38
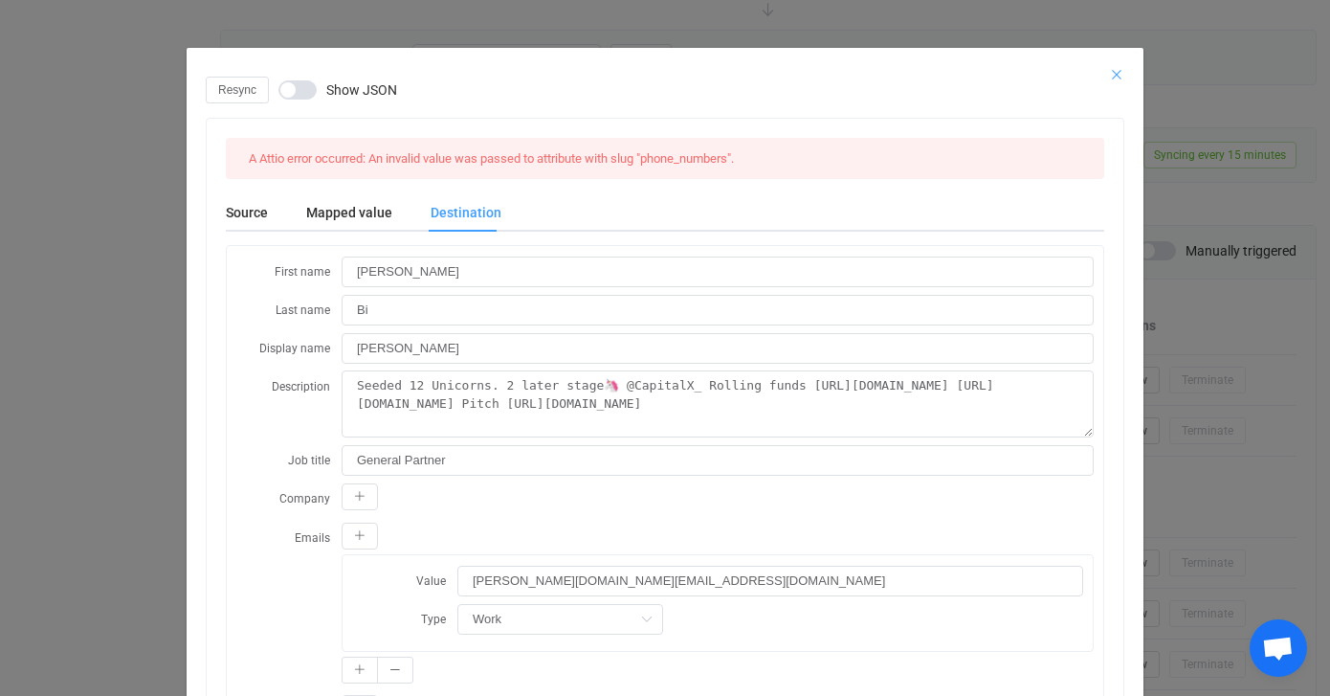
click at [1118, 67] on icon "Close" at bounding box center [1116, 74] width 15 height 15
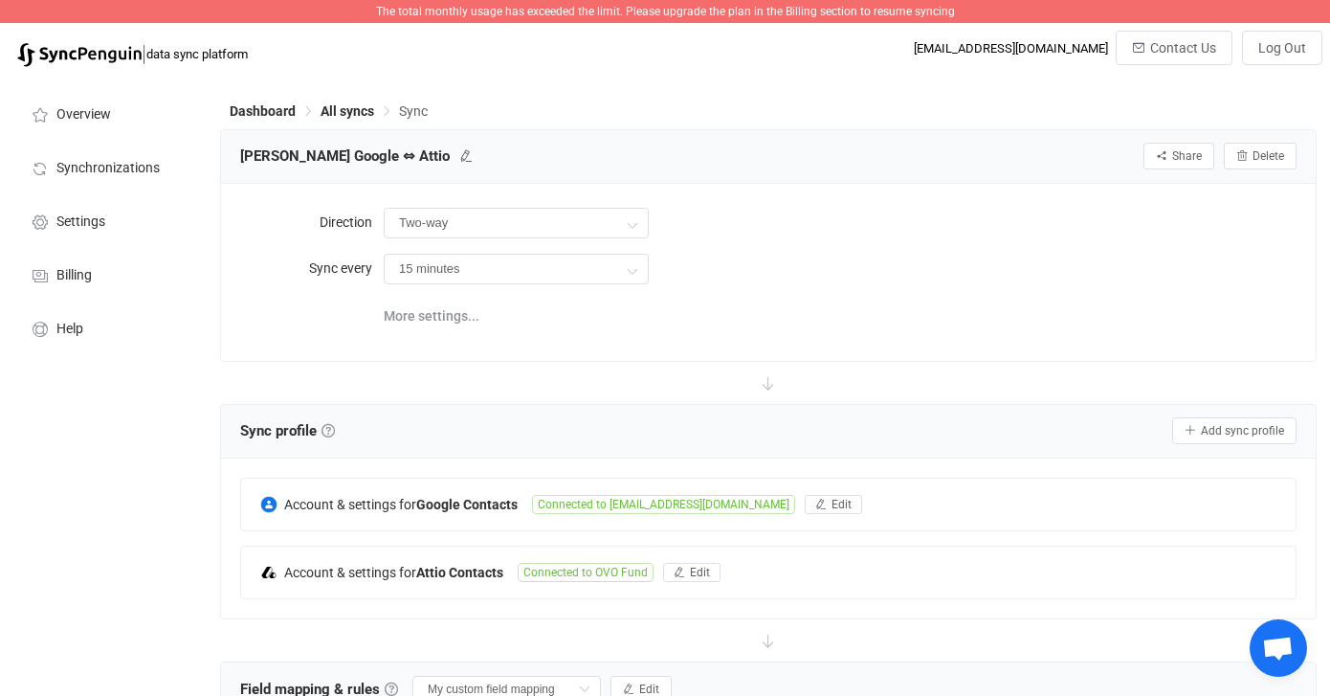
click at [874, 12] on span "The total monthly usage has exceeded the limit. Please upgrade the plan in the …" at bounding box center [665, 11] width 579 height 13
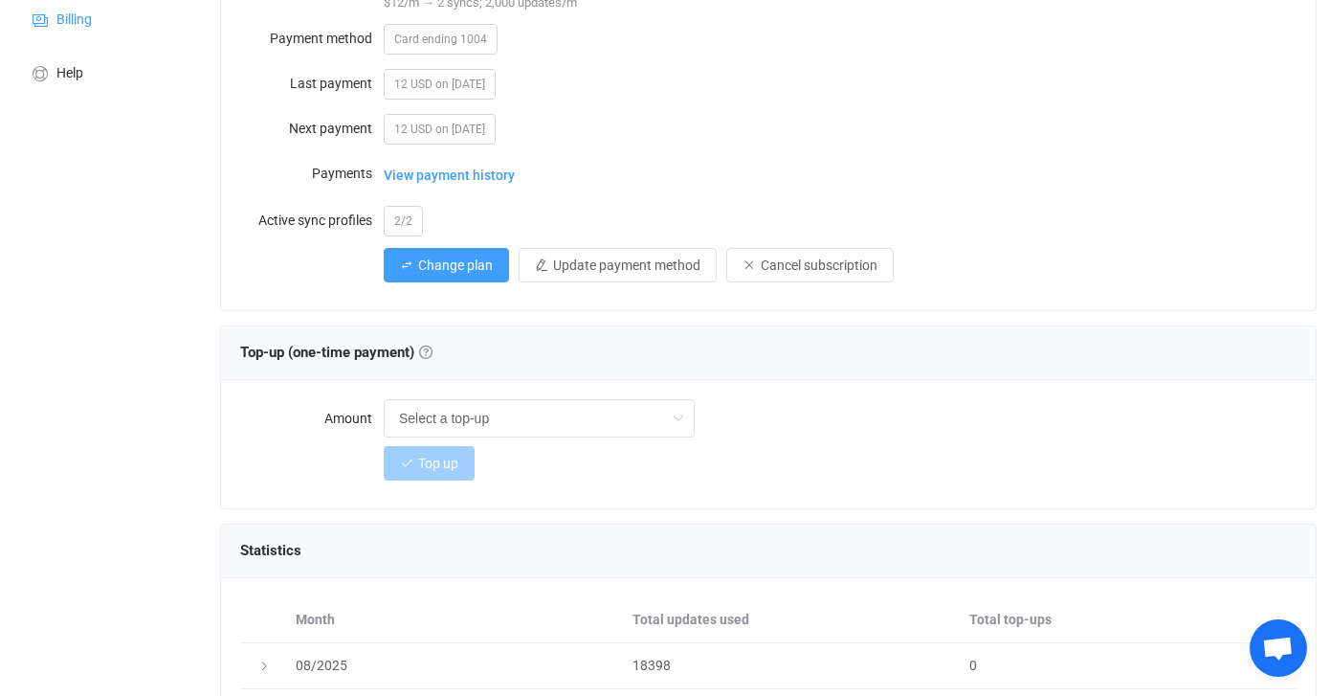
scroll to position [427, 0]
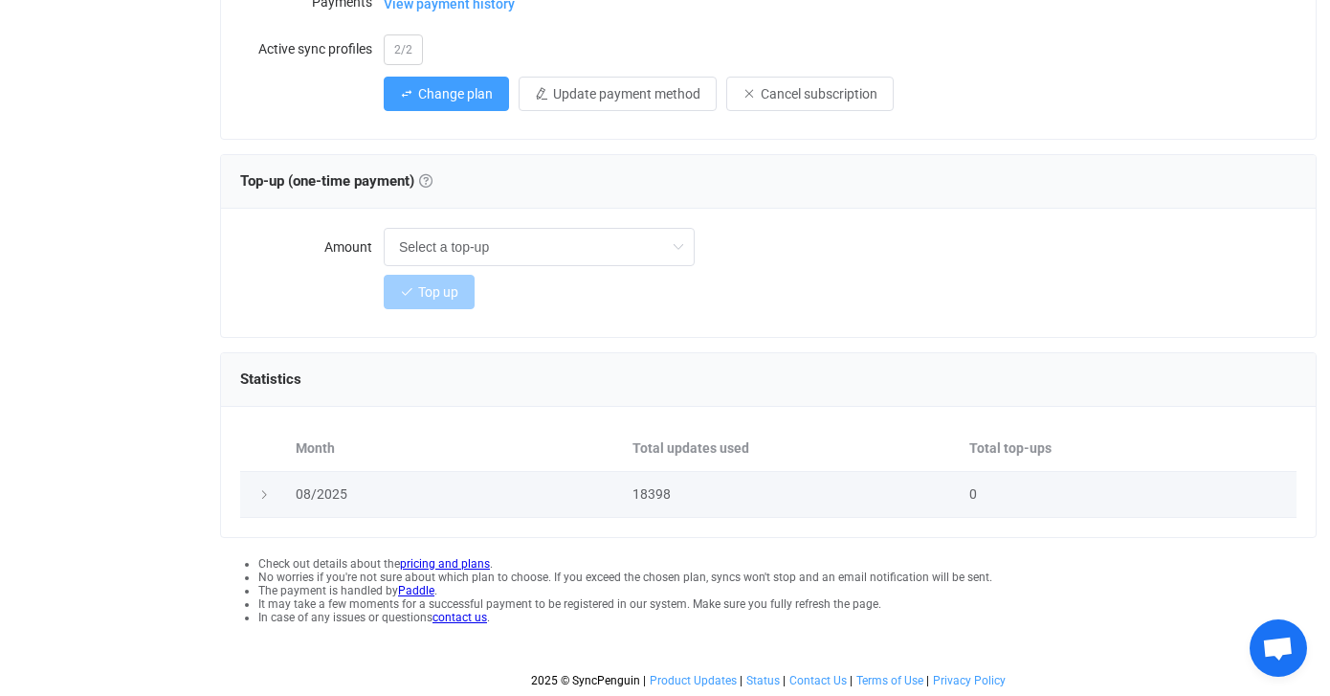
click at [268, 492] on icon at bounding box center [263, 494] width 11 height 11
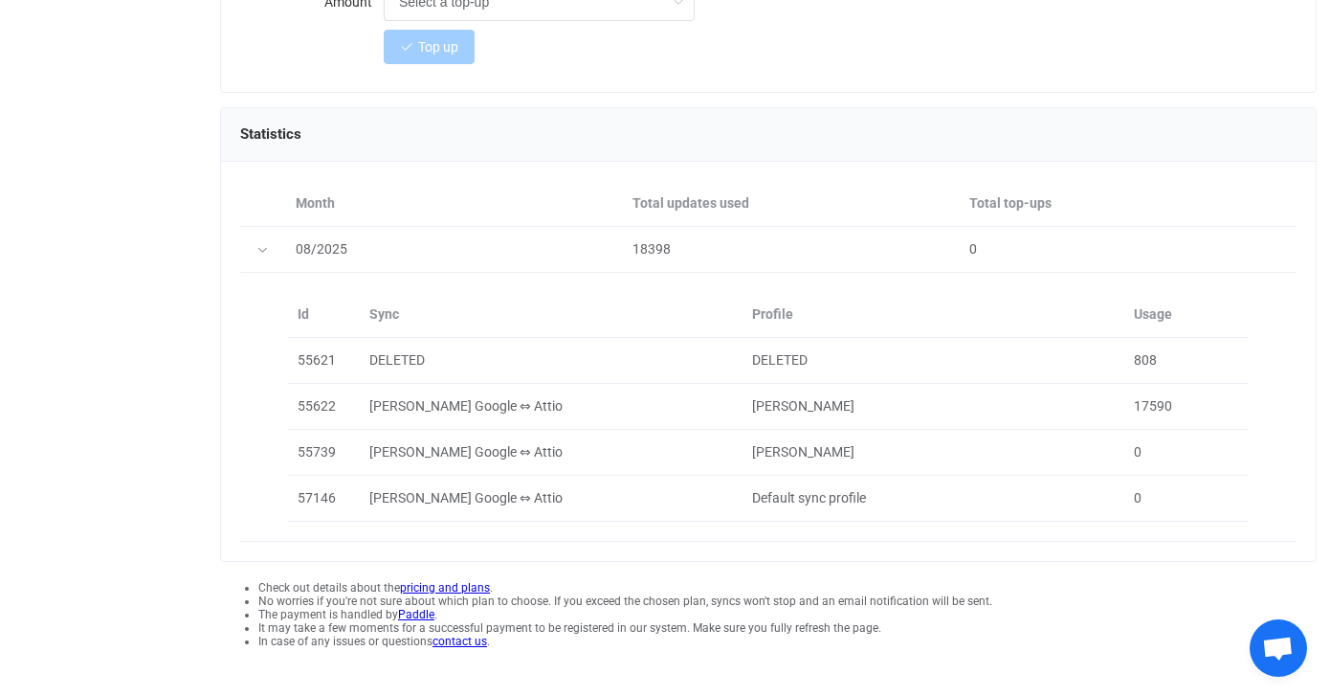
scroll to position [0, 0]
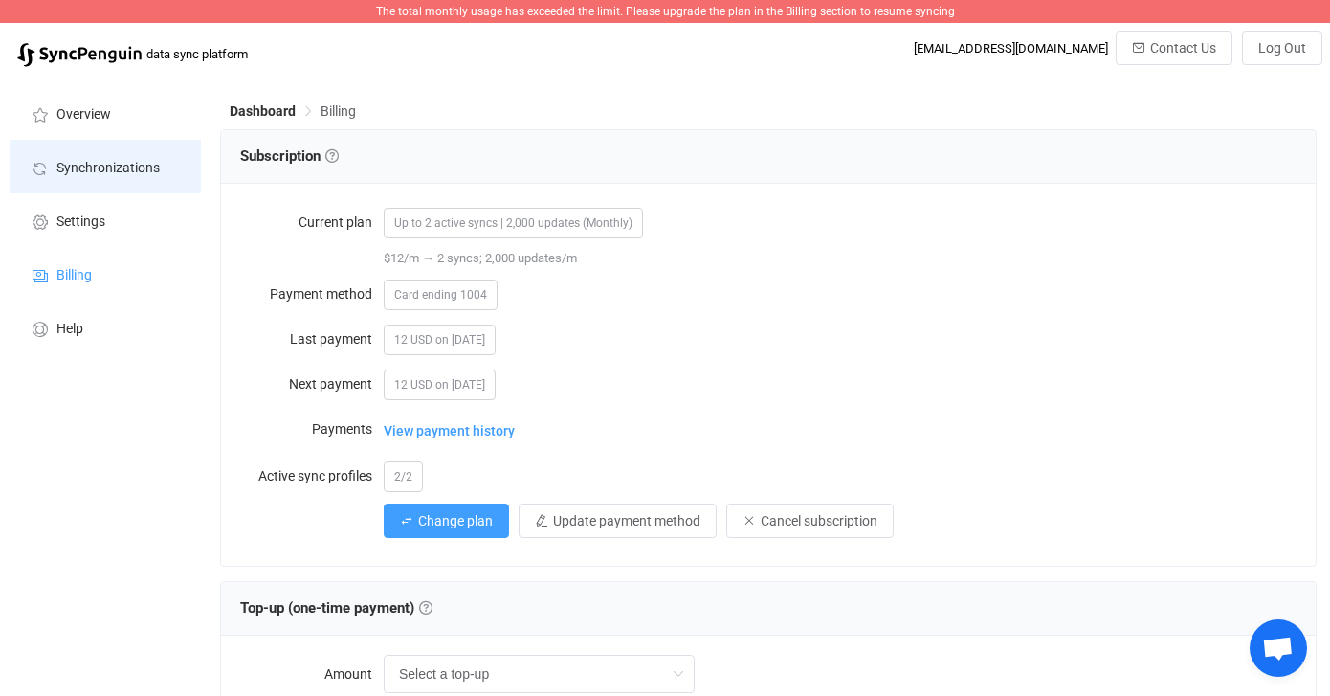
click at [103, 179] on li "Synchronizations" at bounding box center [105, 167] width 191 height 54
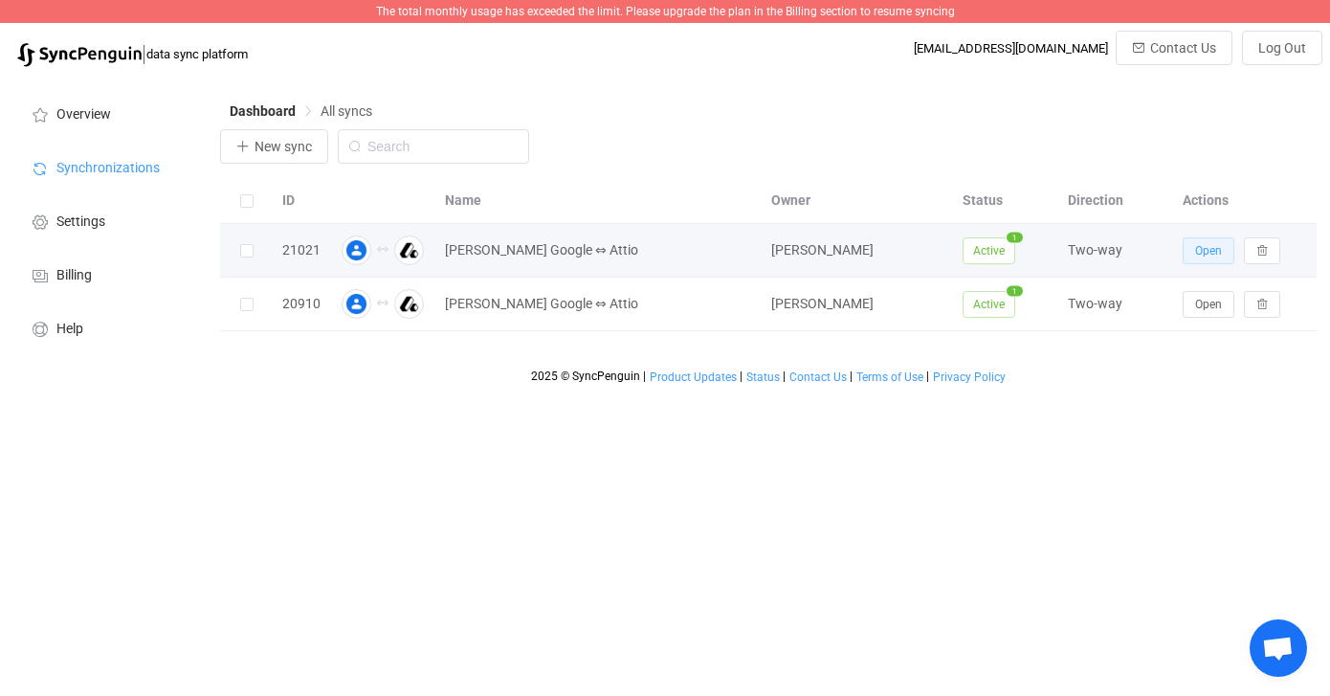
click at [1201, 253] on span "Open" at bounding box center [1208, 250] width 27 height 13
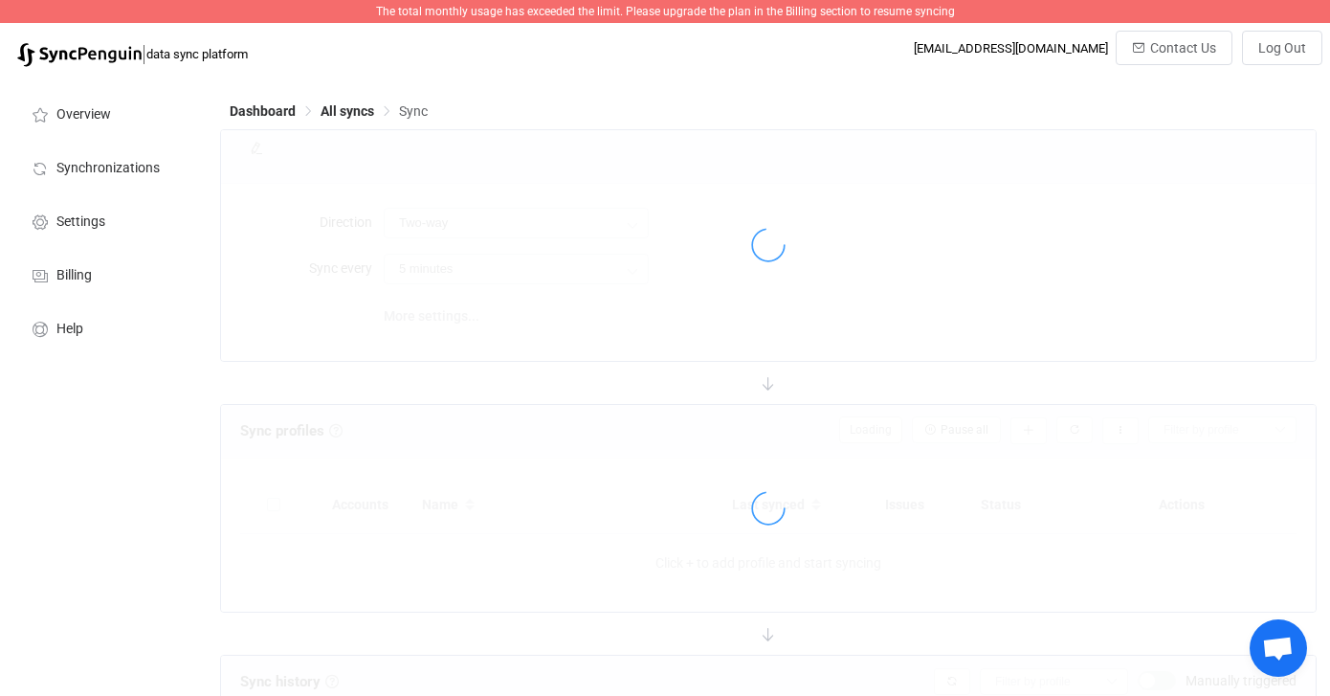
type input "15 minutes"
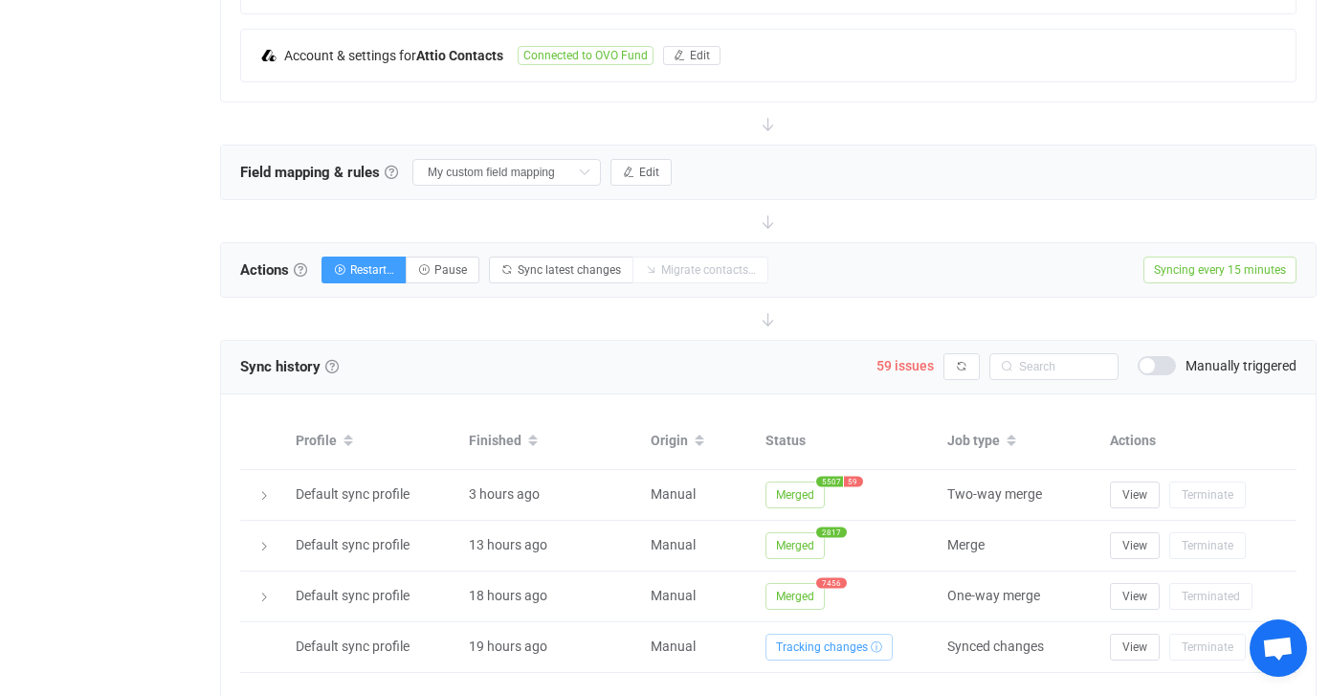
scroll to position [535, 0]
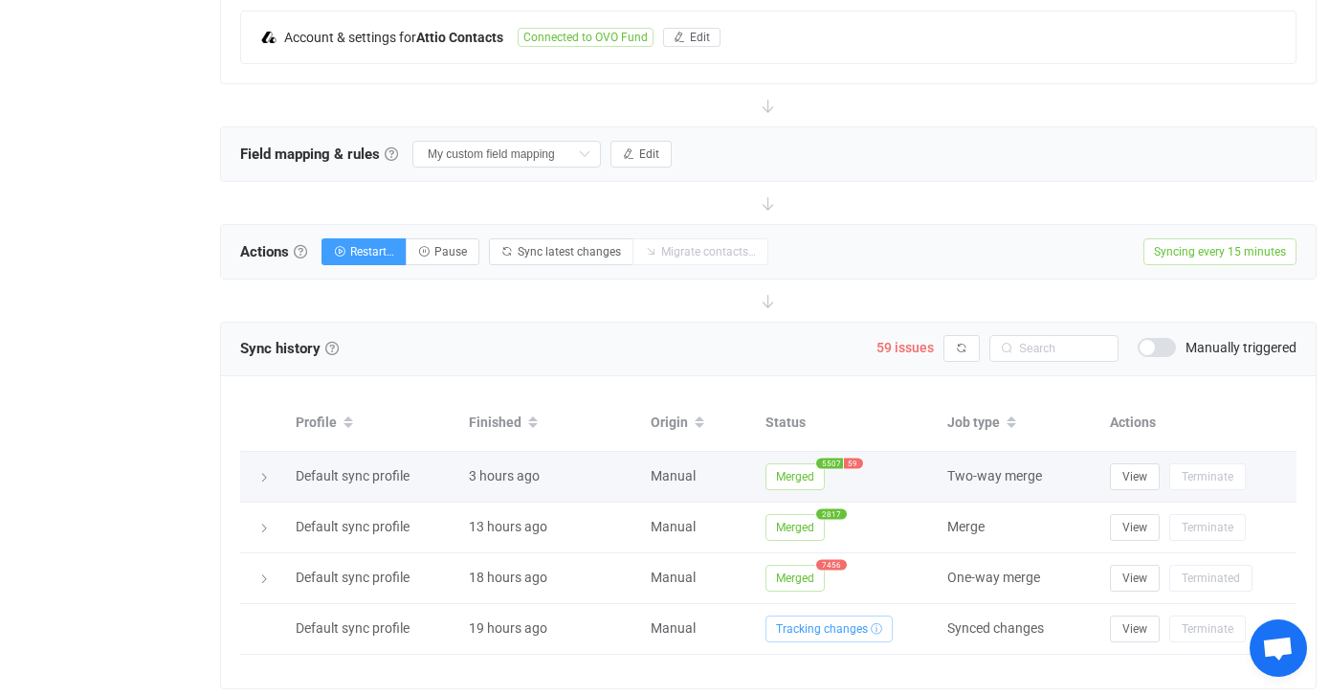
click at [263, 472] on icon at bounding box center [263, 477] width 11 height 11
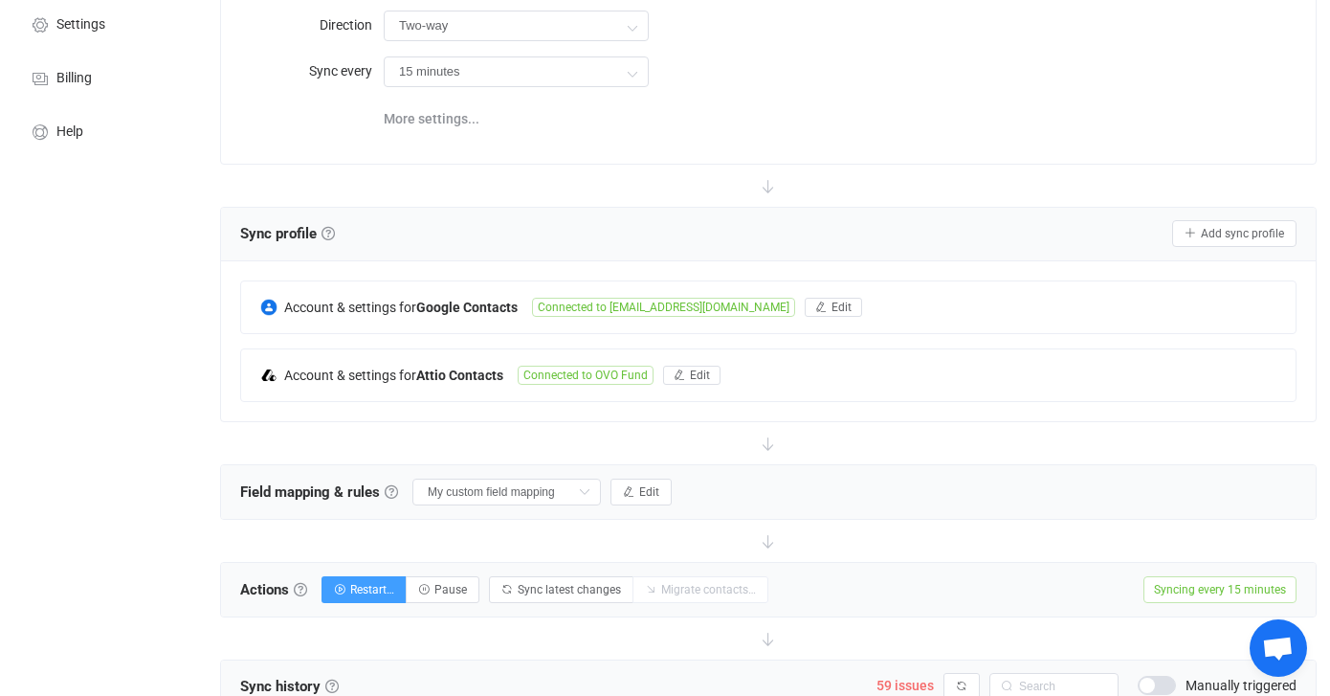
scroll to position [208, 0]
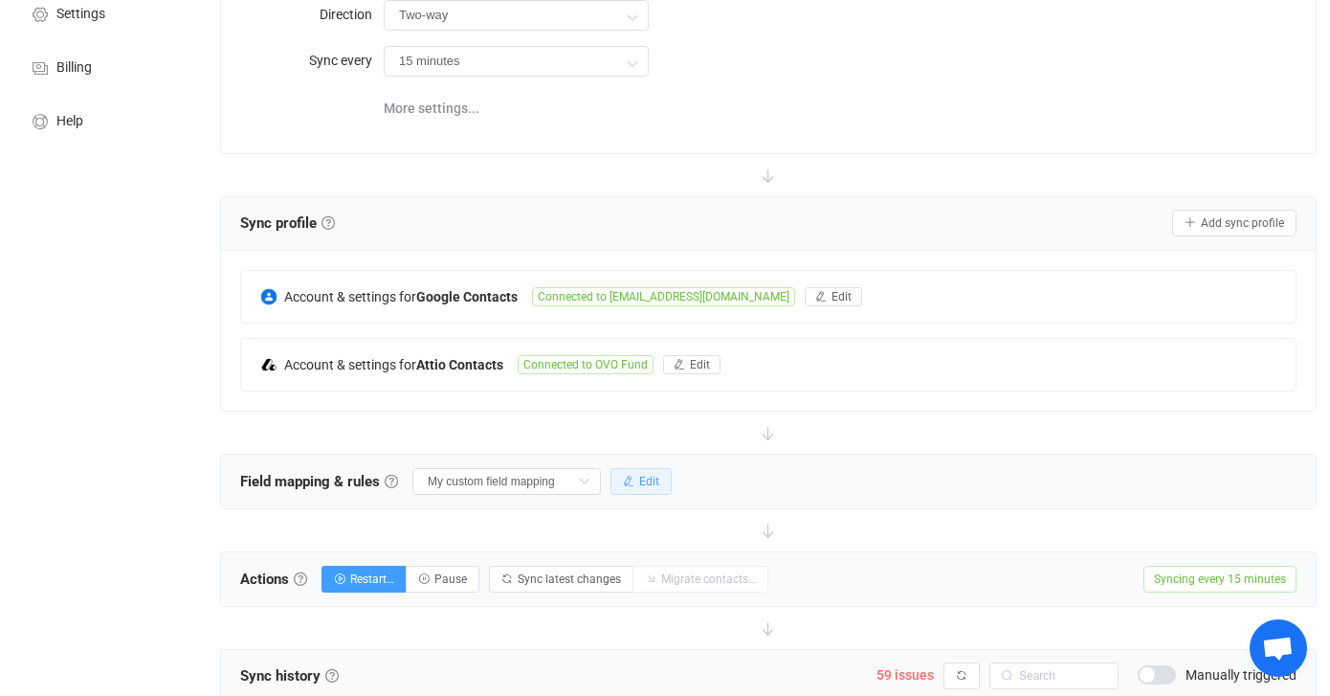
click at [639, 484] on span "Edit" at bounding box center [649, 481] width 20 height 13
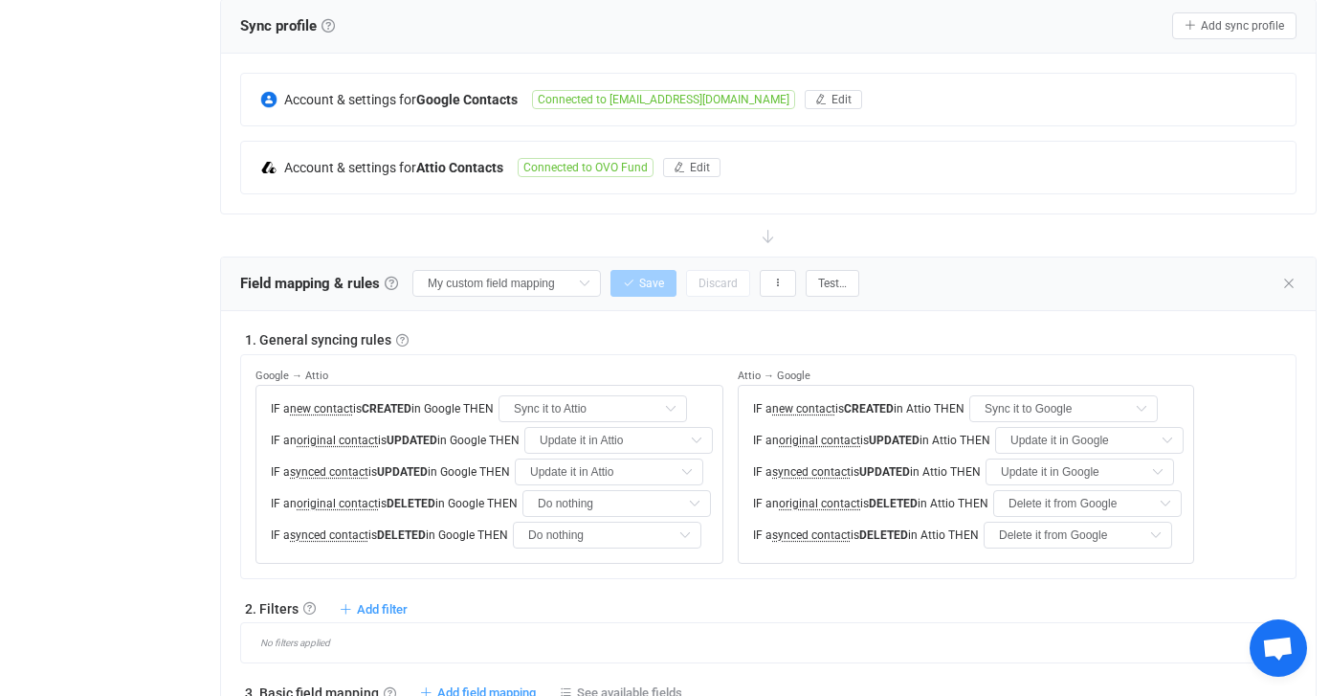
scroll to position [0, 0]
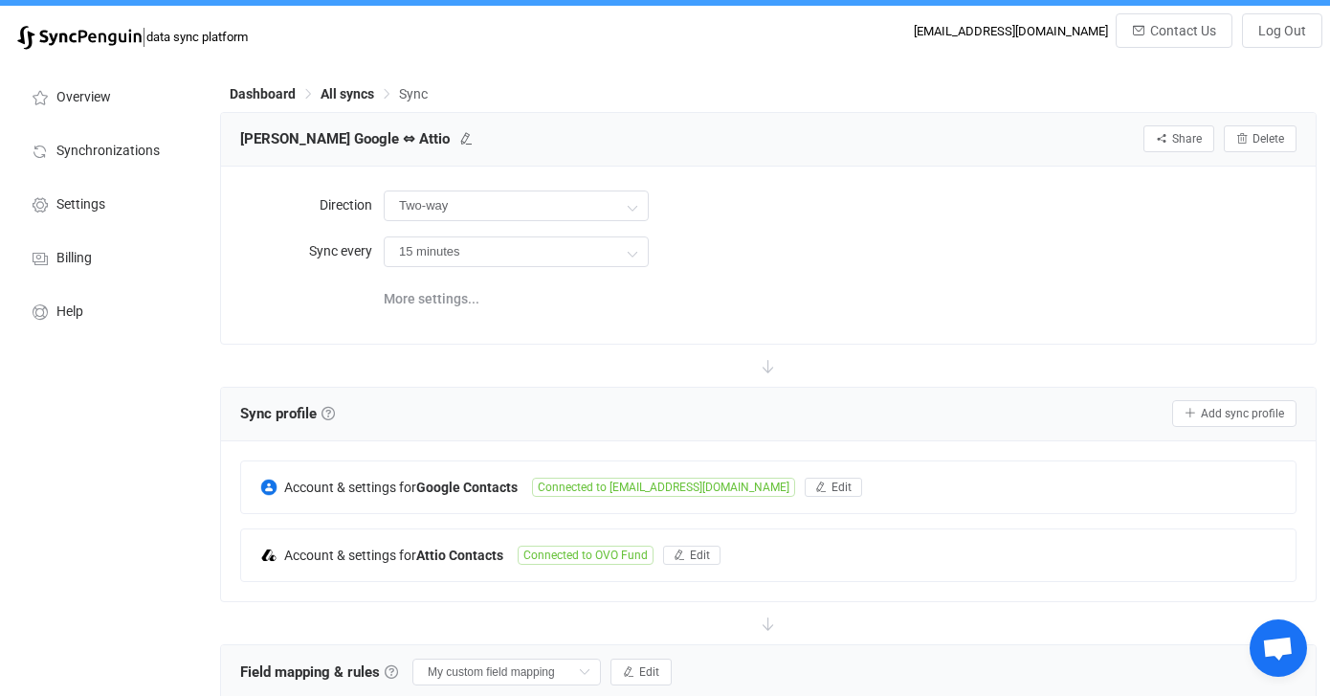
scroll to position [29, 0]
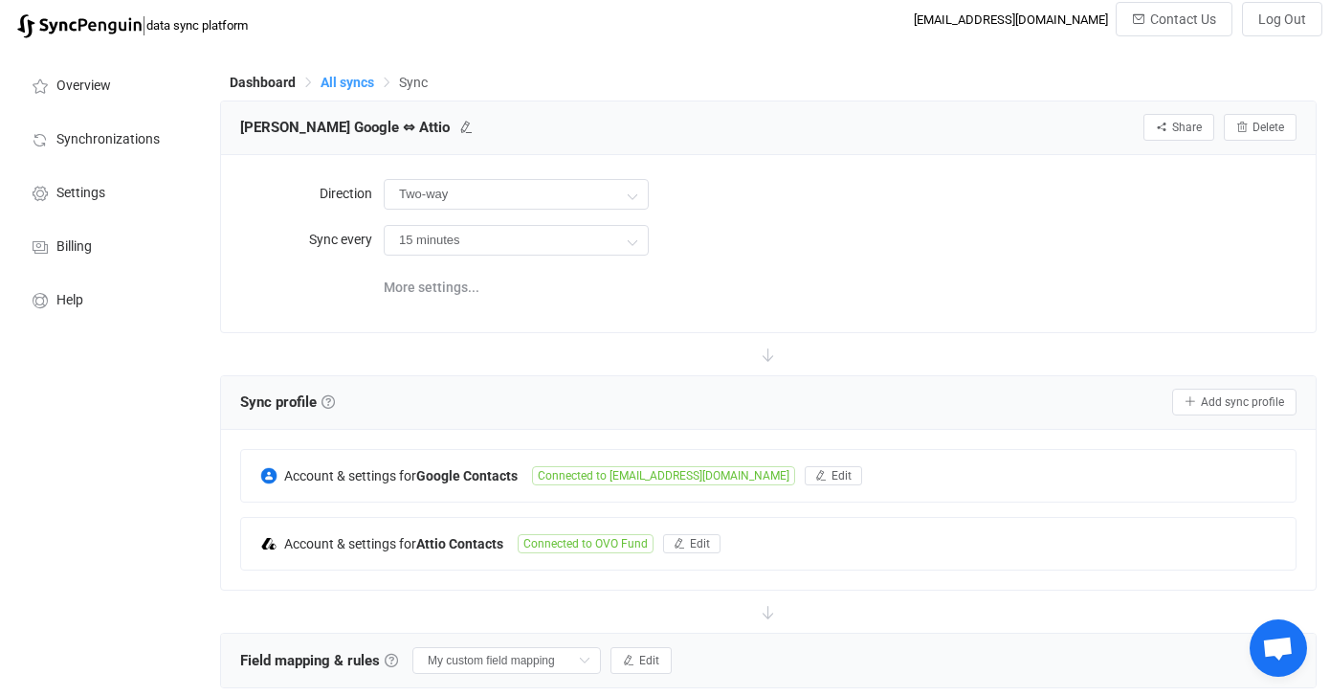
click at [367, 80] on span "All syncs" at bounding box center [348, 82] width 54 height 15
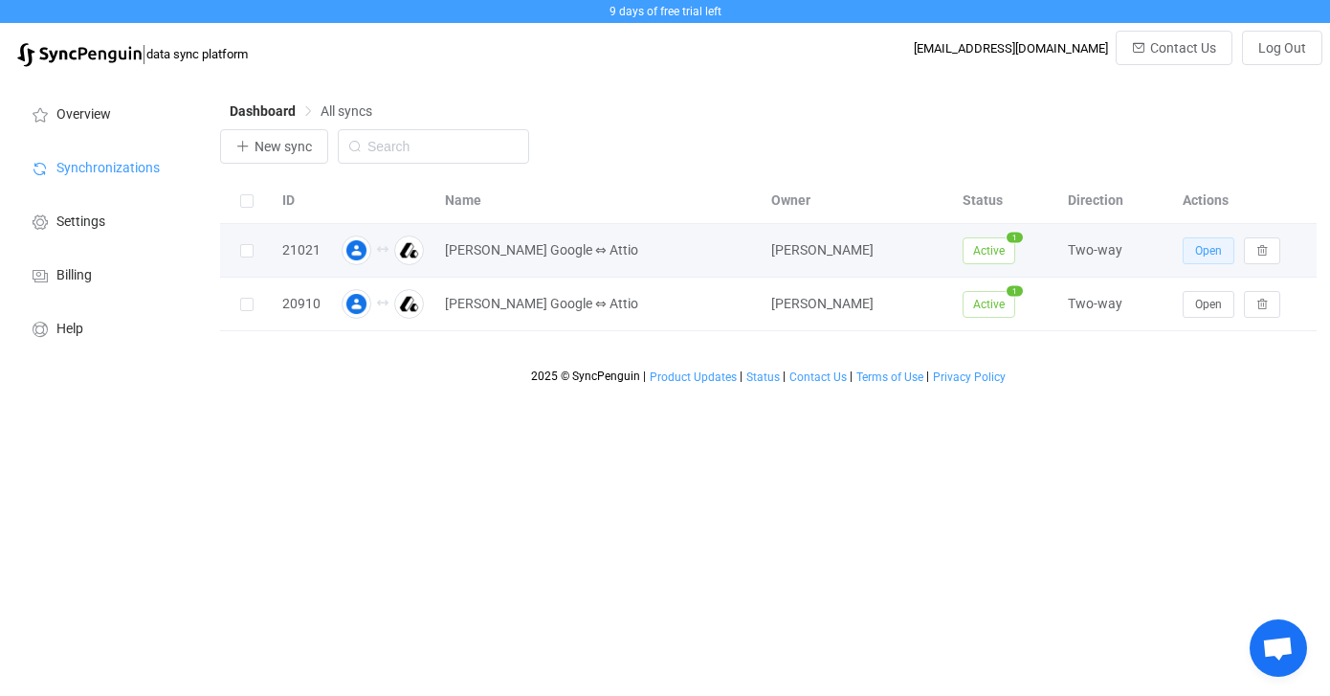
click at [1201, 251] on span "Open" at bounding box center [1208, 250] width 27 height 13
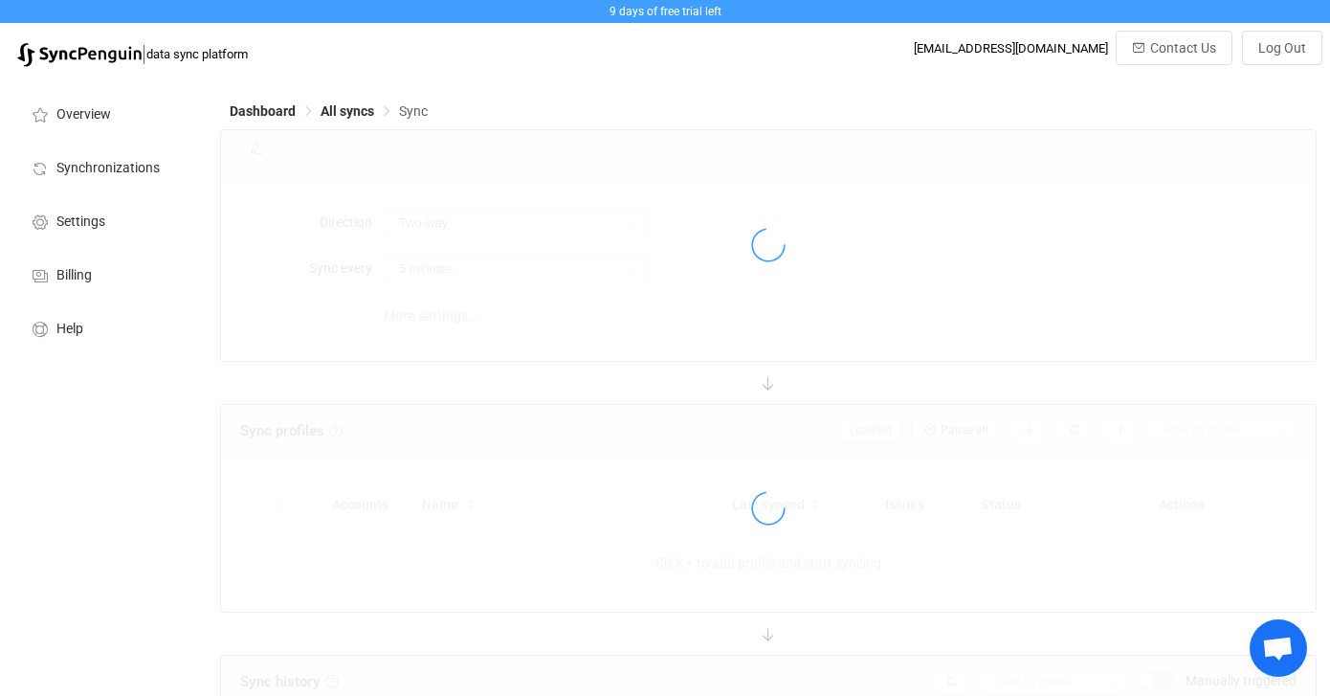
type input "15 minutes"
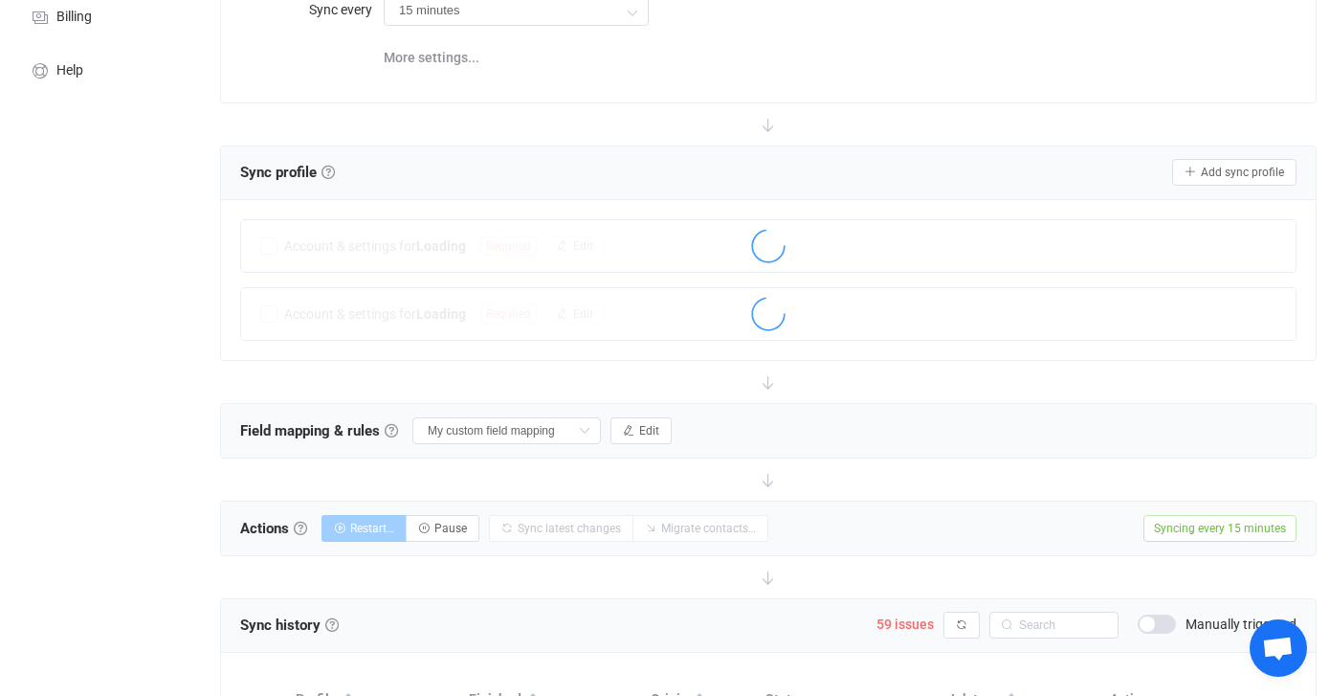
scroll to position [272, 0]
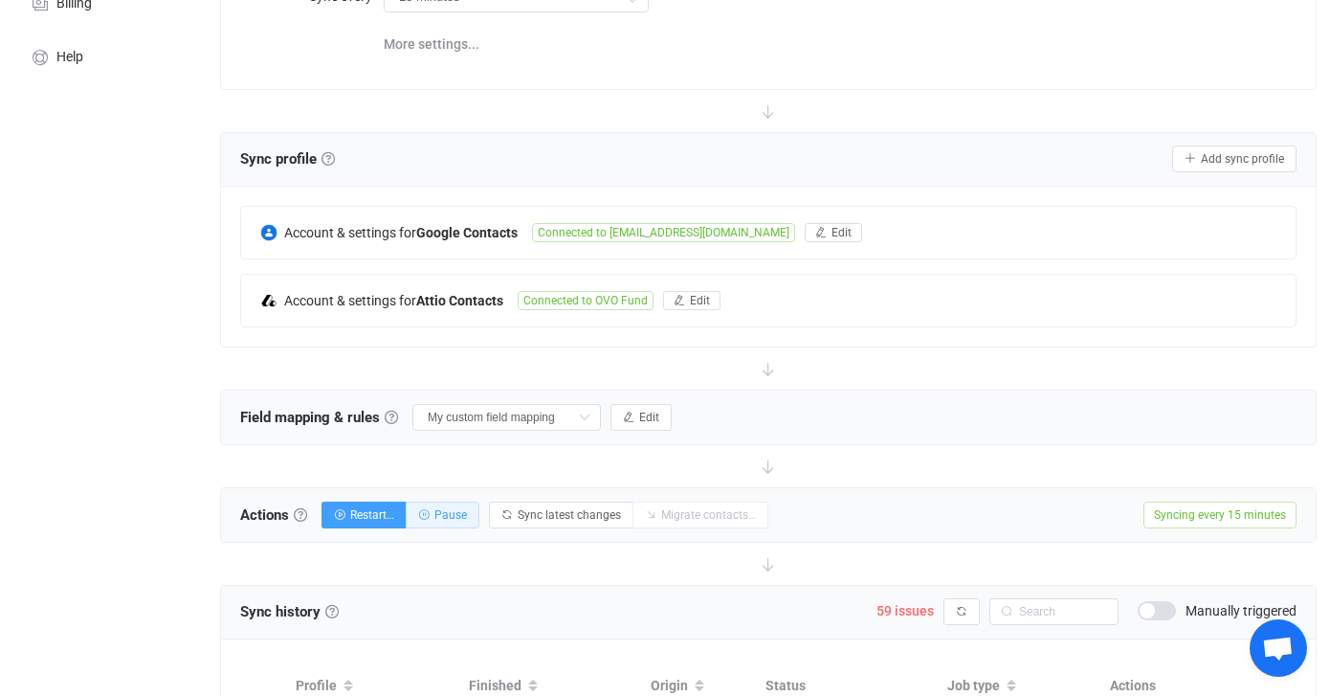
click at [449, 516] on span "Pause" at bounding box center [450, 514] width 33 height 13
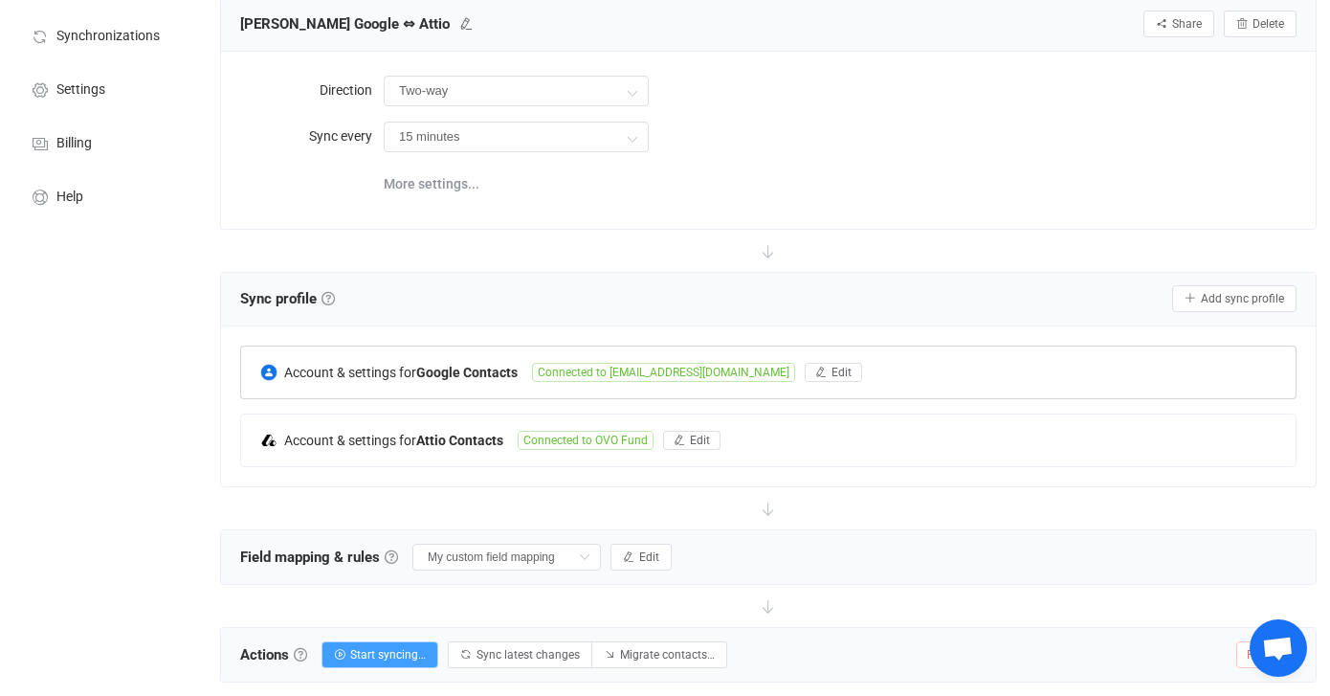
scroll to position [0, 0]
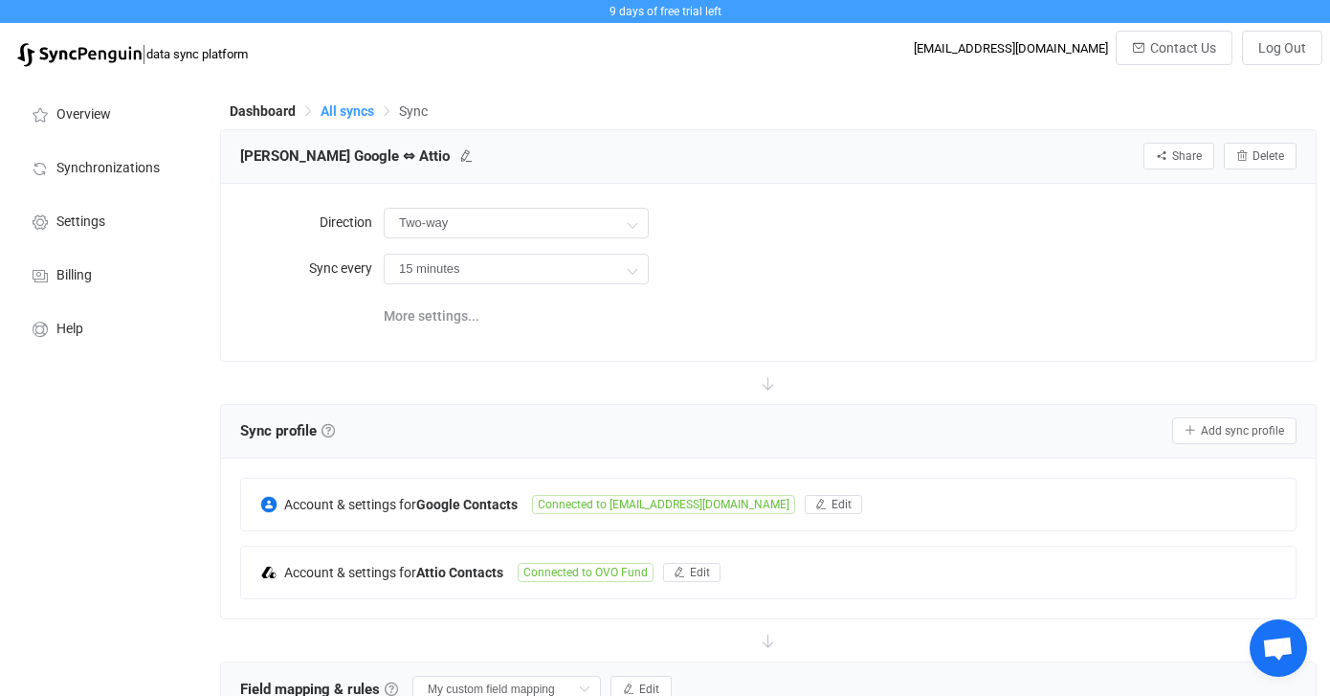
click at [339, 106] on span "All syncs" at bounding box center [348, 110] width 54 height 15
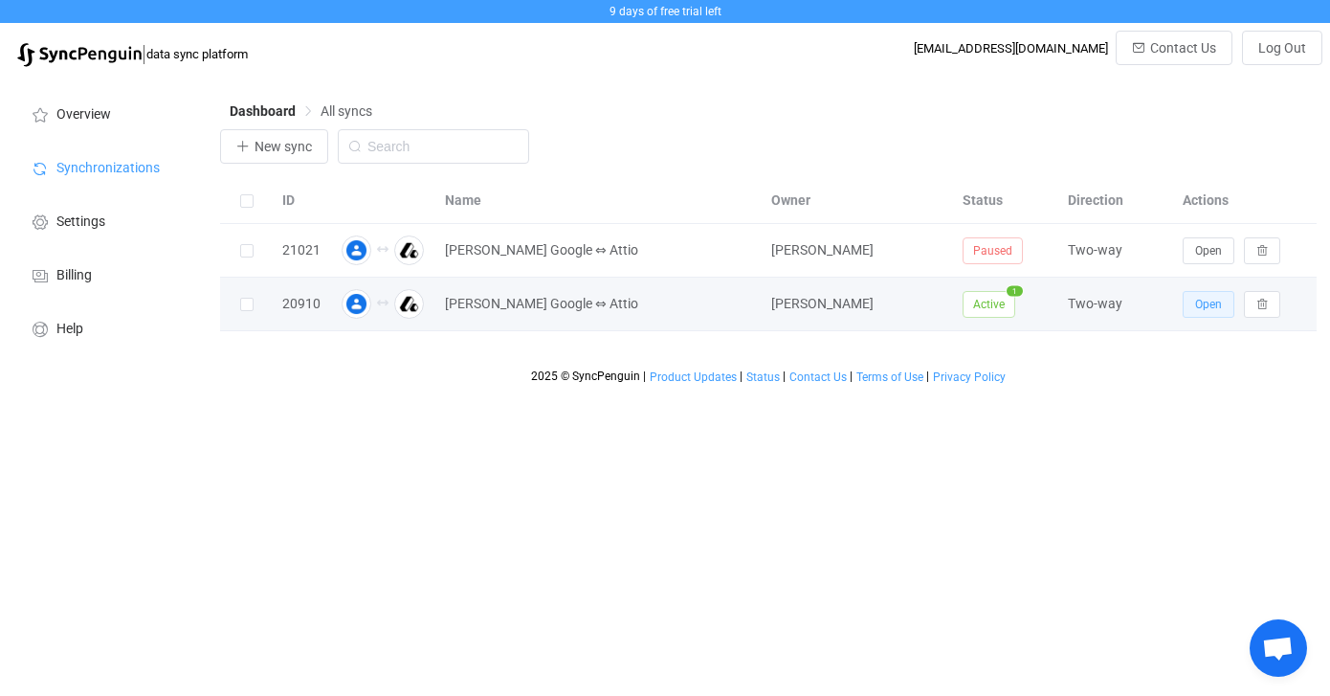
click at [1211, 307] on span "Open" at bounding box center [1208, 304] width 27 height 13
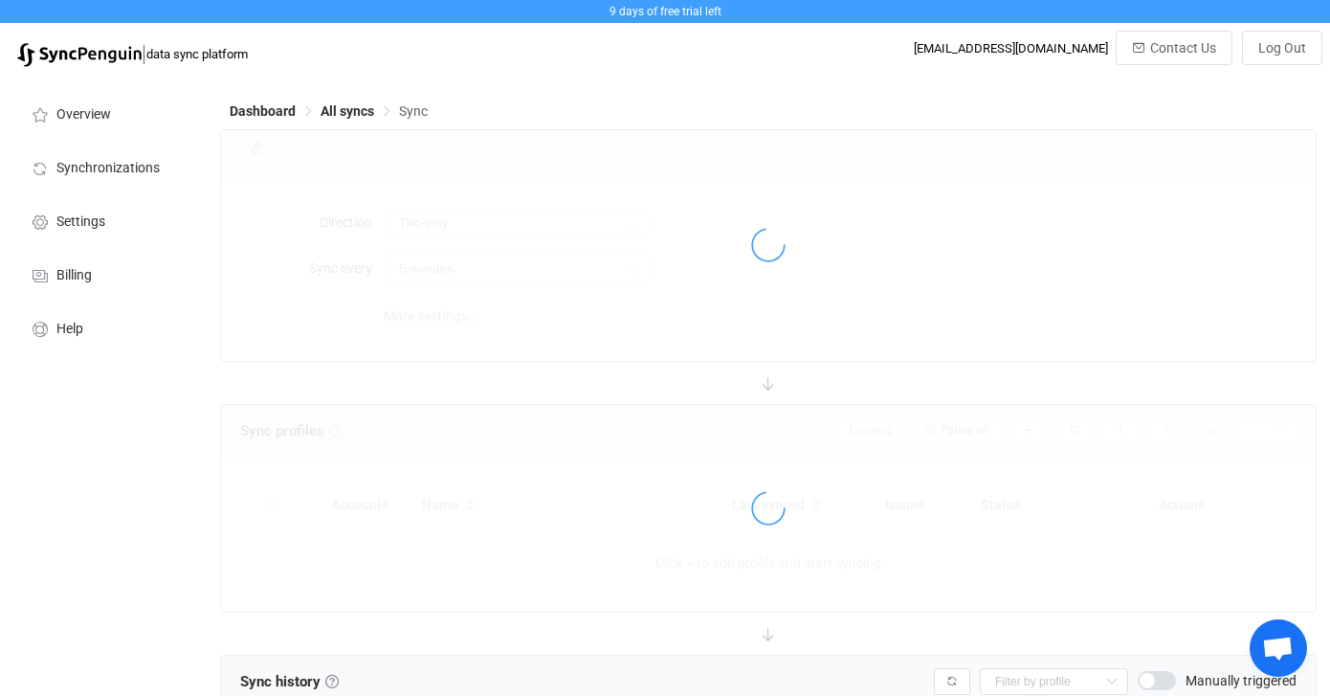
type input "15 minutes"
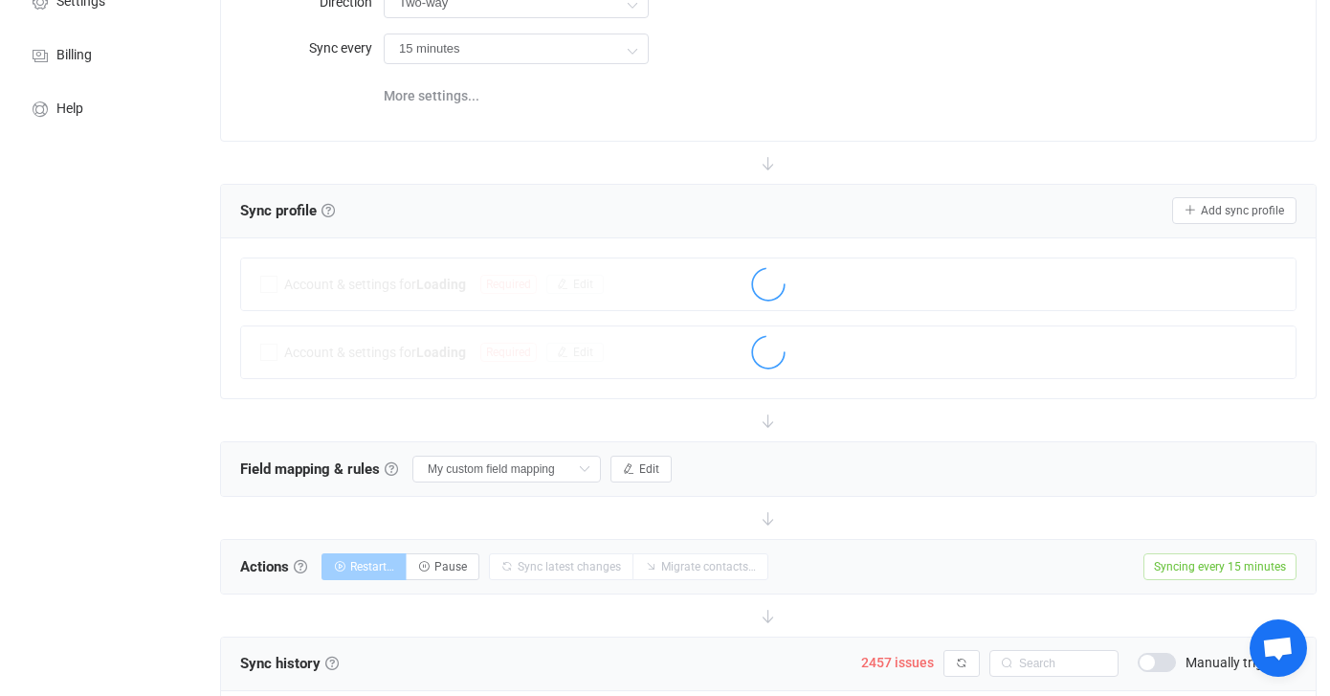
scroll to position [224, 0]
click at [639, 467] on span "Edit" at bounding box center [649, 464] width 20 height 13
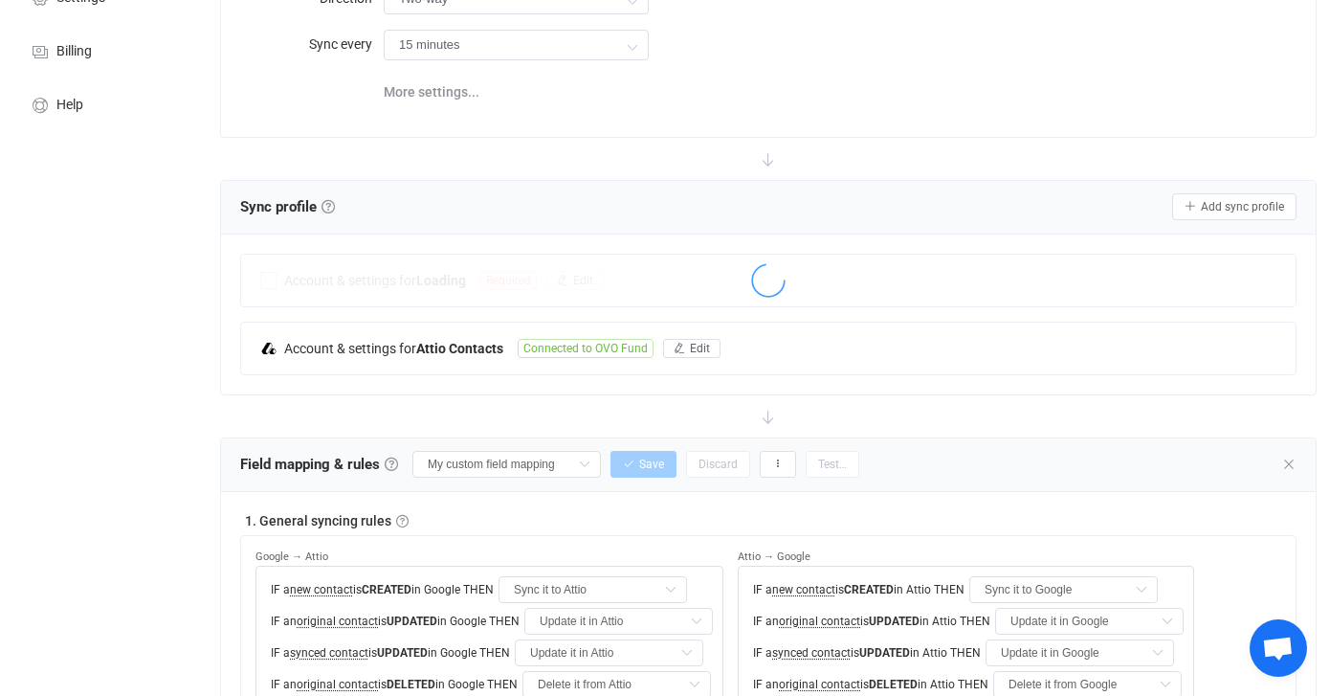
type input "Do nothing"
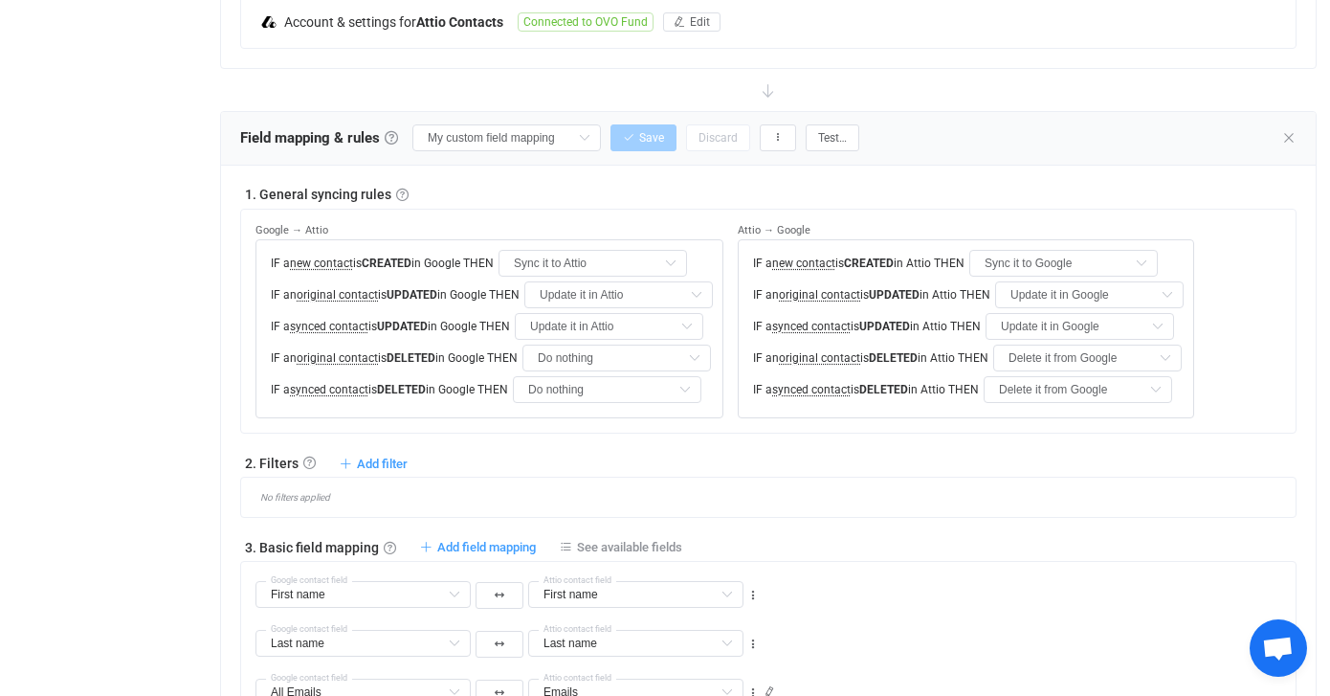
scroll to position [615, 0]
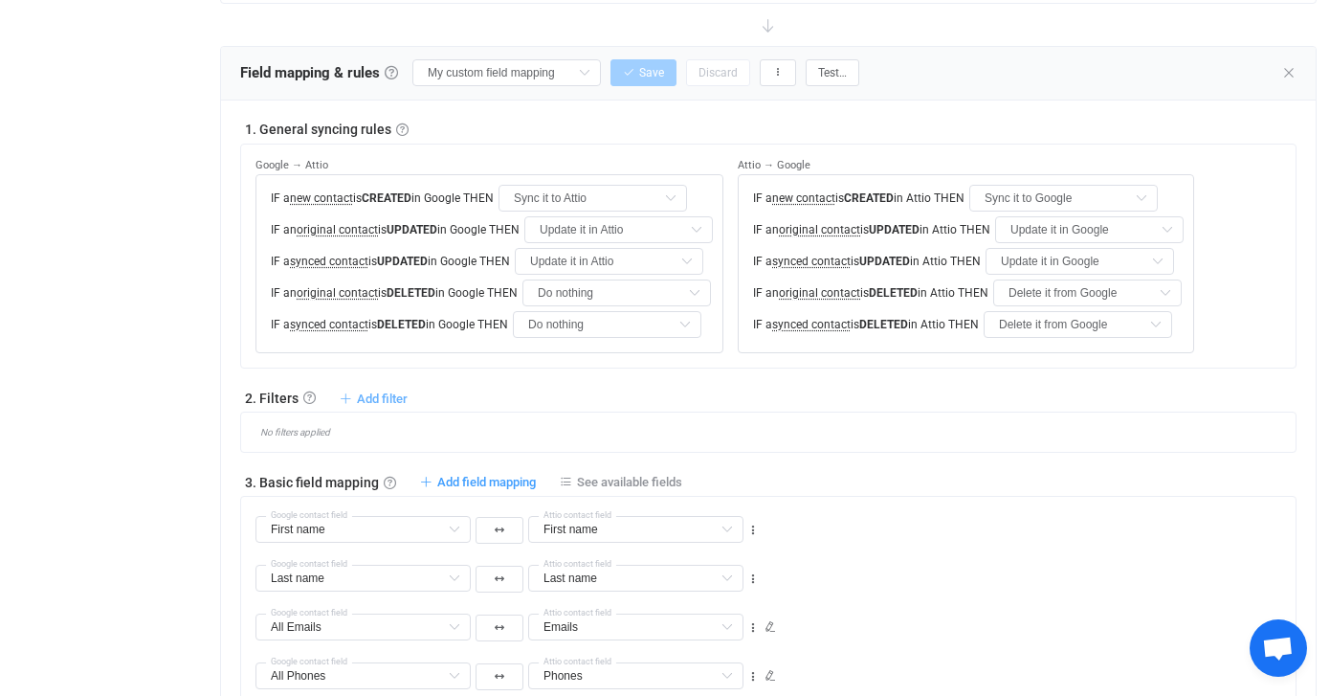
click at [389, 400] on span "Add filter" at bounding box center [382, 398] width 51 height 14
click at [525, 395] on div "2. Filters Filters Control what data is synced by adding inclusion or exclusion…" at bounding box center [768, 397] width 1057 height 19
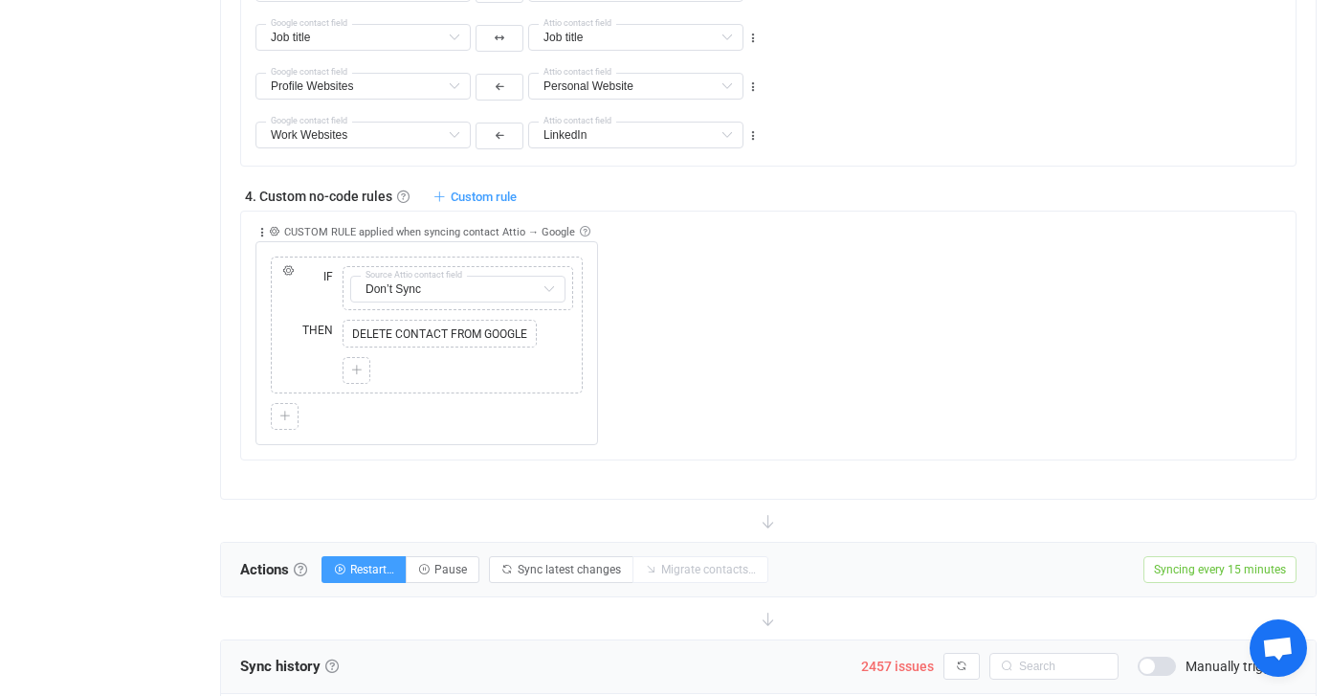
scroll to position [1418, 0]
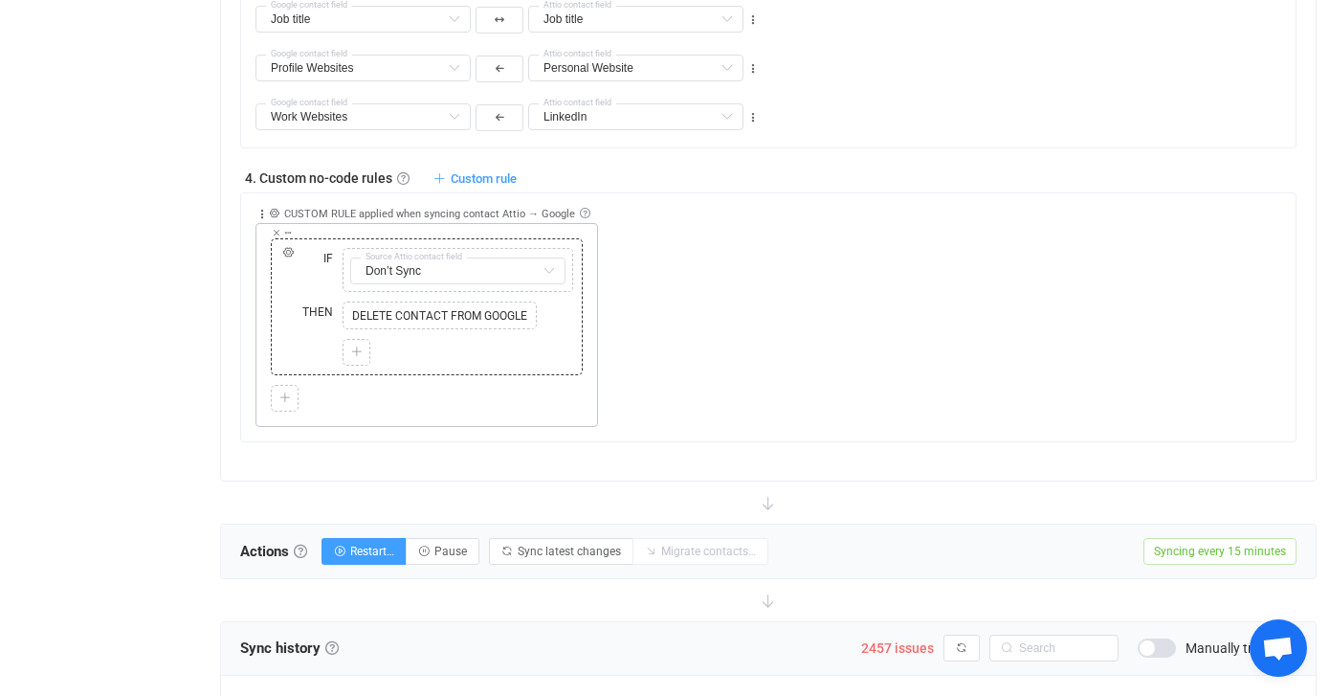
click at [352, 303] on div "DELETE CONTACT FROM GOOGLE" at bounding box center [440, 315] width 194 height 29
click at [349, 297] on icon at bounding box center [349, 296] width 10 height 10
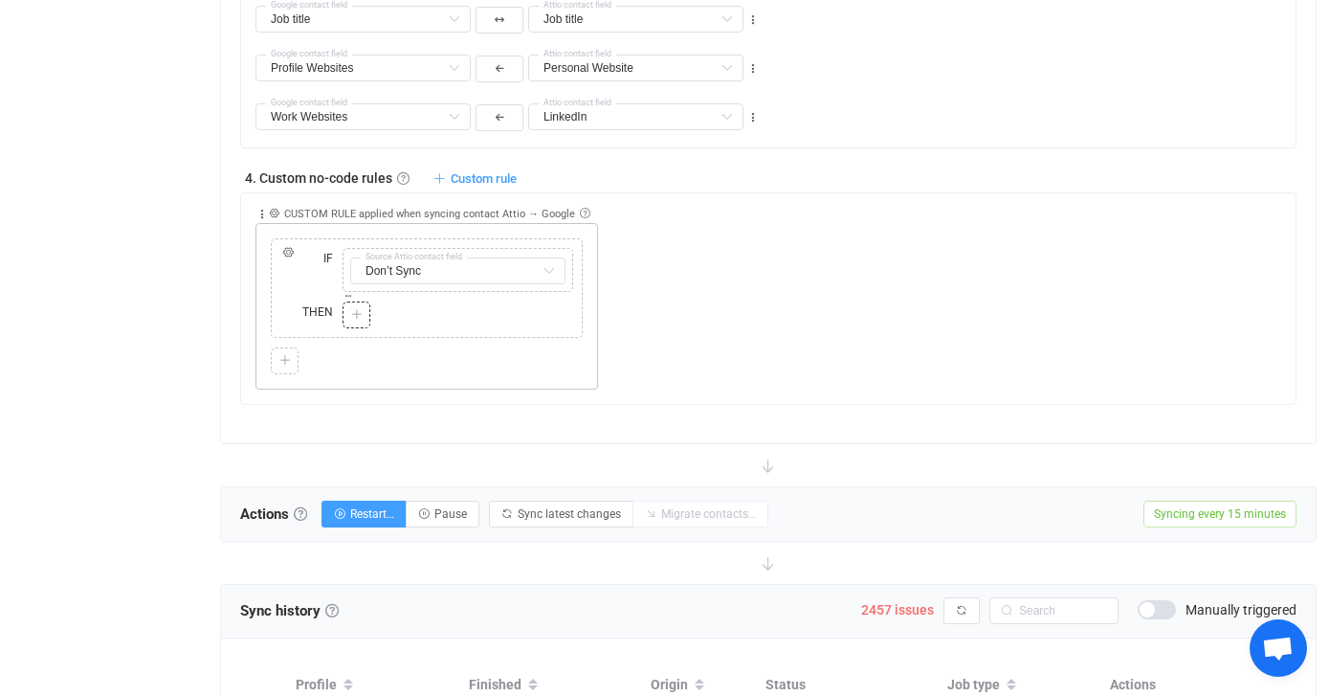
click at [354, 315] on icon at bounding box center [356, 314] width 11 height 11
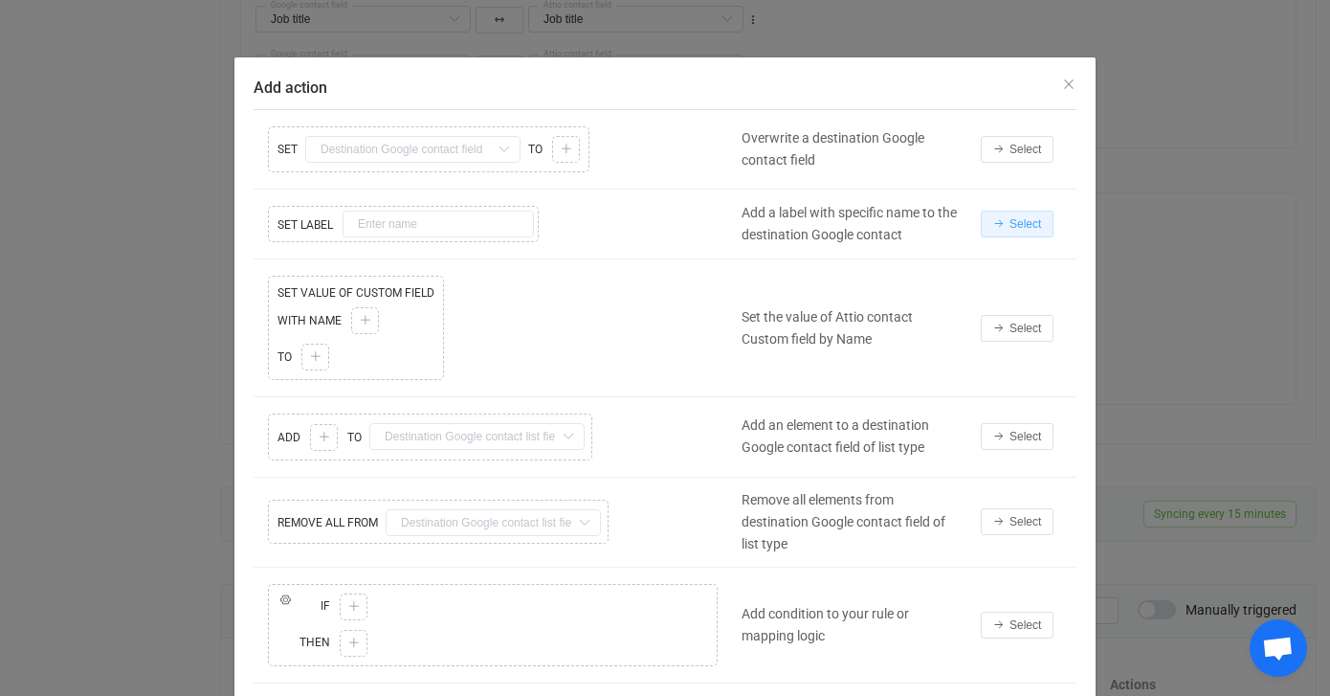
click at [998, 224] on icon "Add action" at bounding box center [998, 223] width 11 height 11
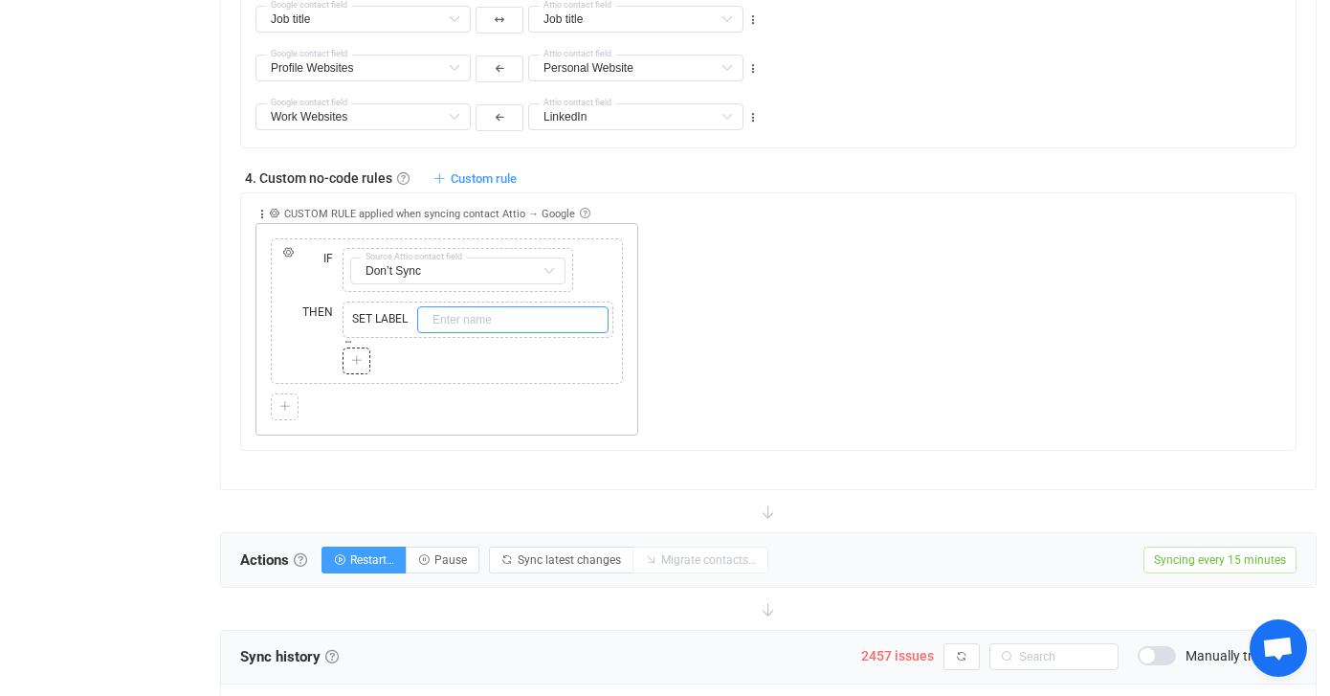
click at [483, 319] on input "text" at bounding box center [512, 319] width 191 height 27
type input "Delete"
click at [791, 348] on div "Collapse Move up Move down Delete Applied to Only contact(s) from Attio Only co…" at bounding box center [776, 314] width 1040 height 242
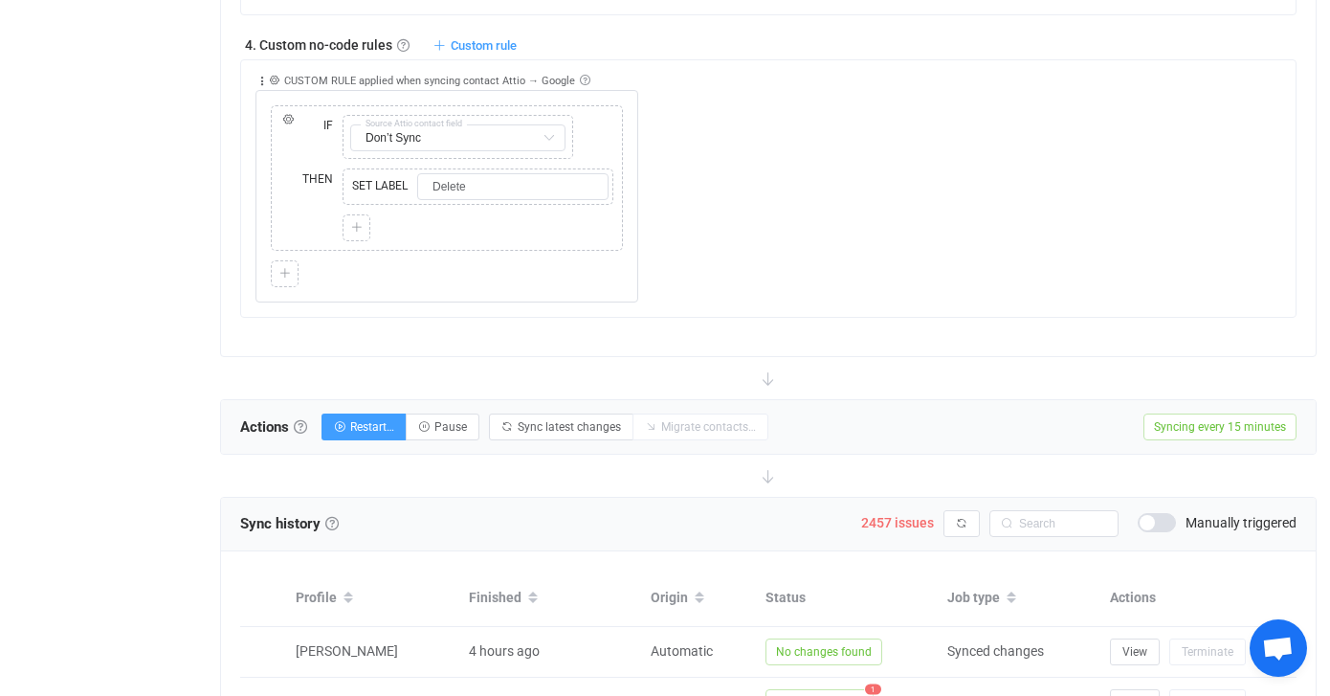
scroll to position [1556, 0]
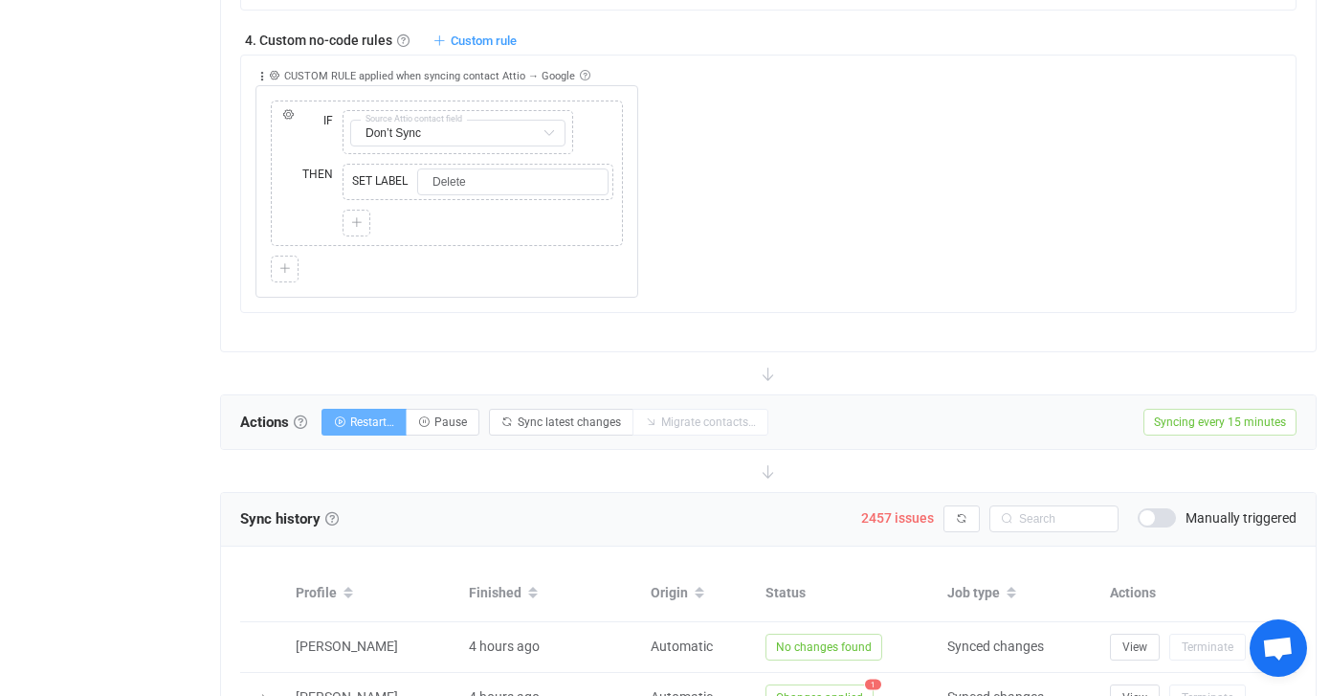
click at [381, 429] on button "Restart…" at bounding box center [364, 422] width 85 height 27
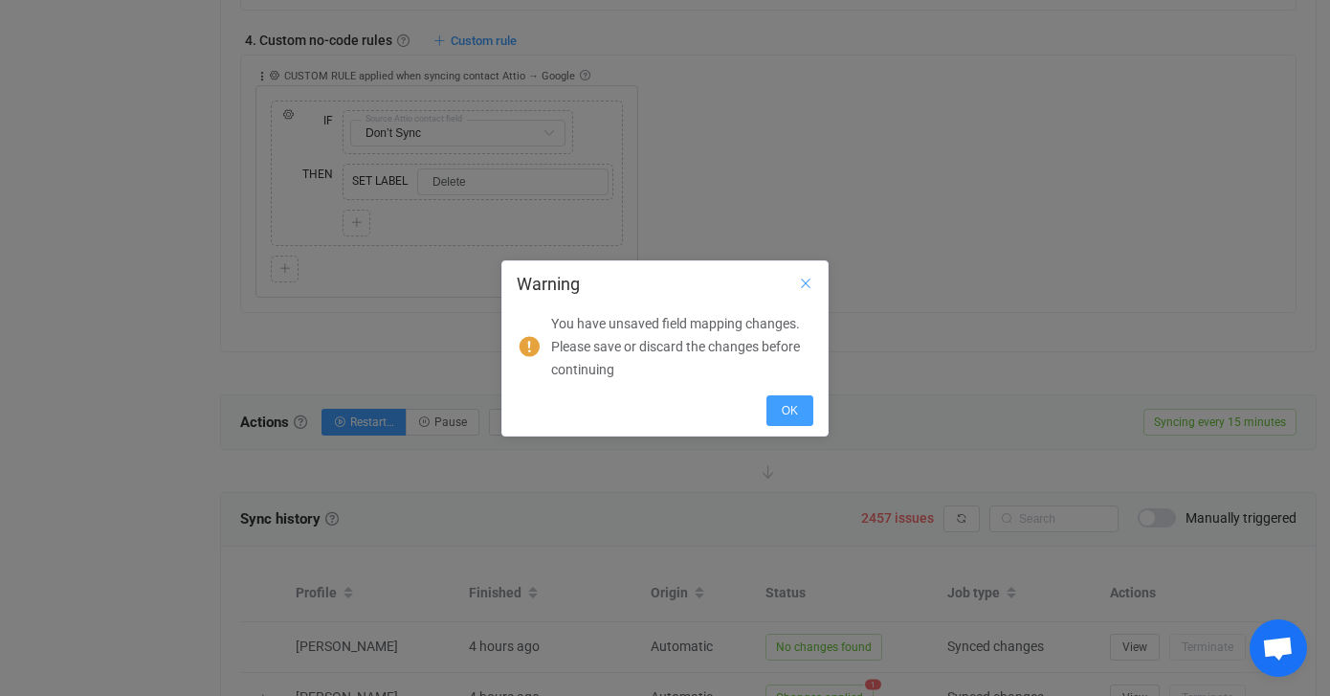
click at [805, 280] on icon "Close" at bounding box center [805, 283] width 15 height 15
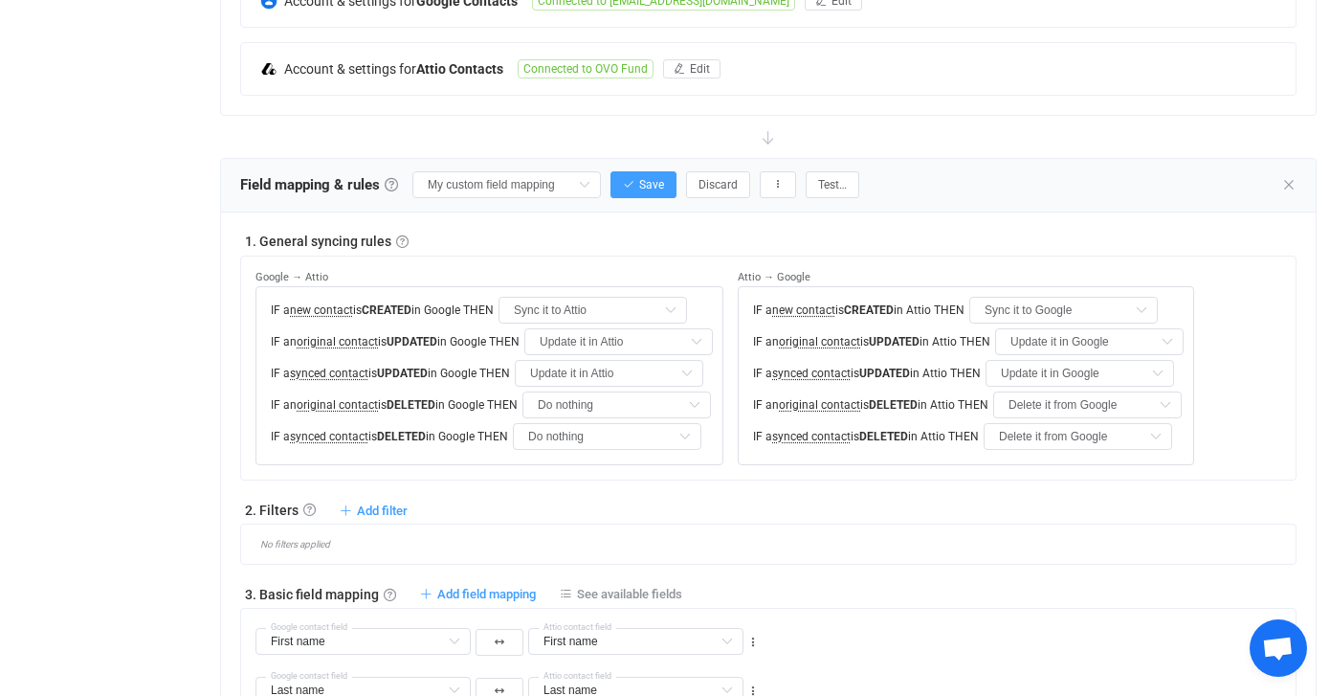
scroll to position [501, 0]
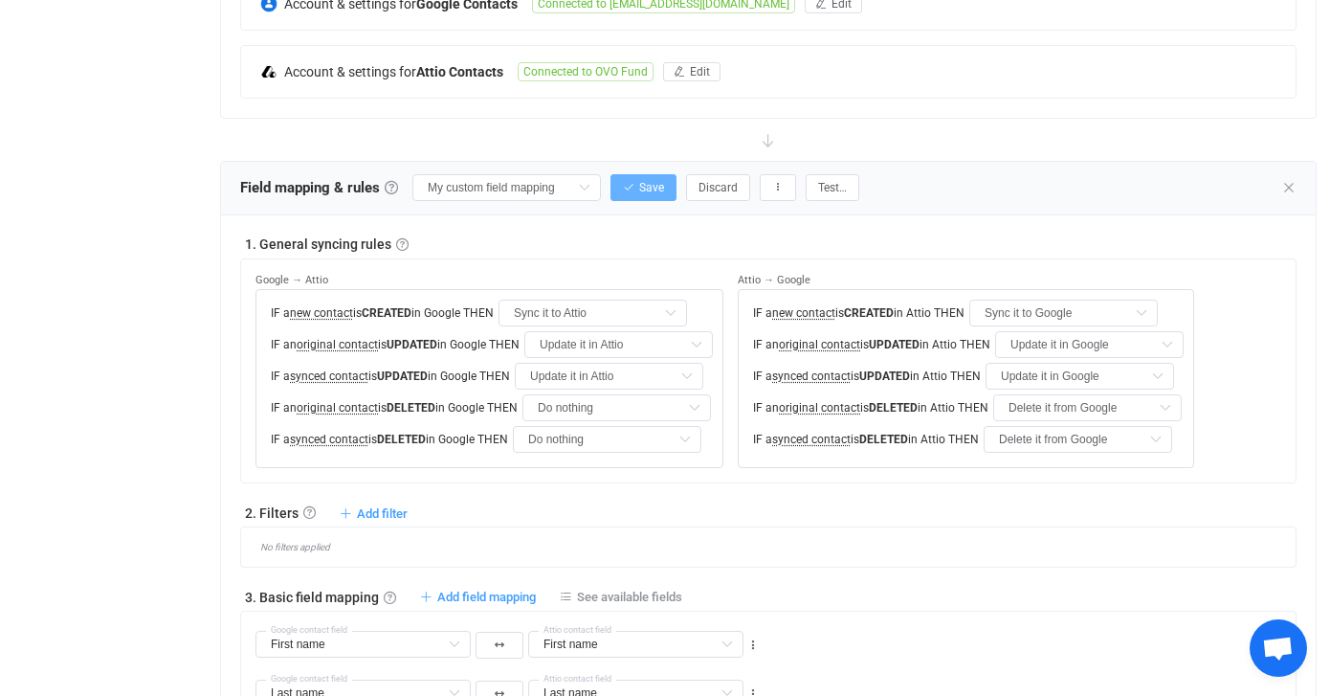
click at [639, 191] on span "Save" at bounding box center [651, 187] width 25 height 13
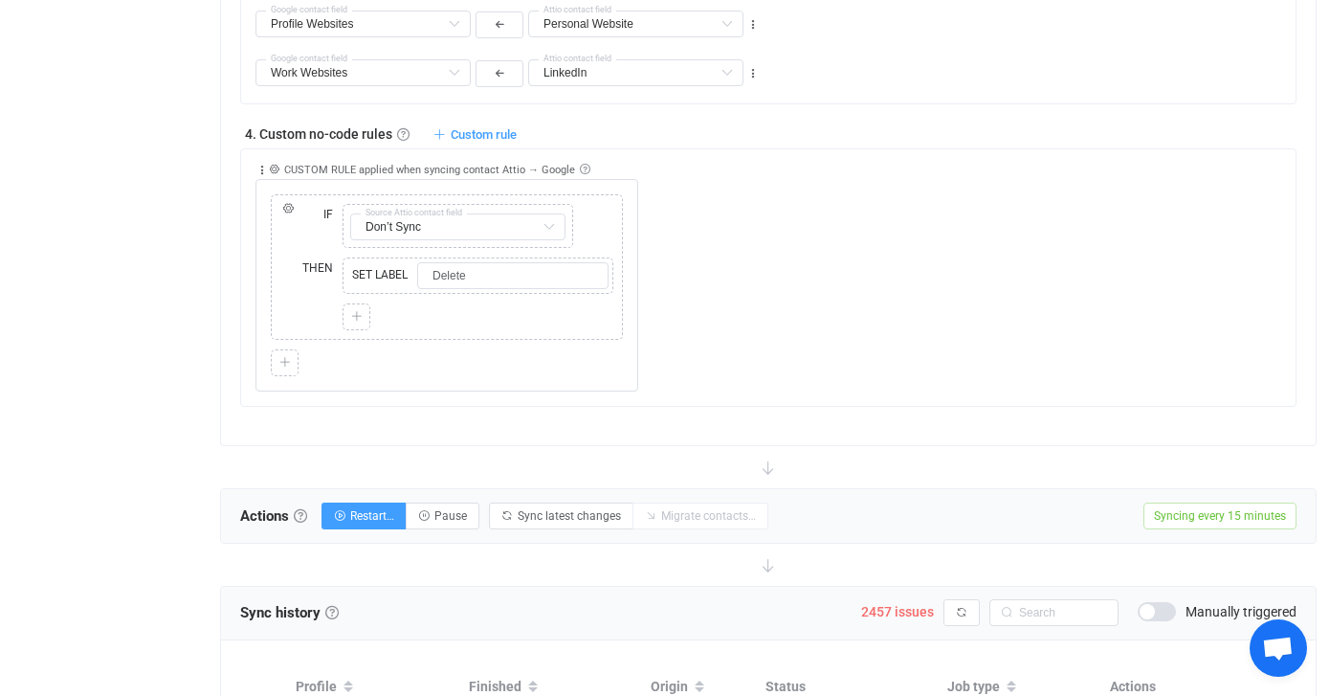
scroll to position [1481, 0]
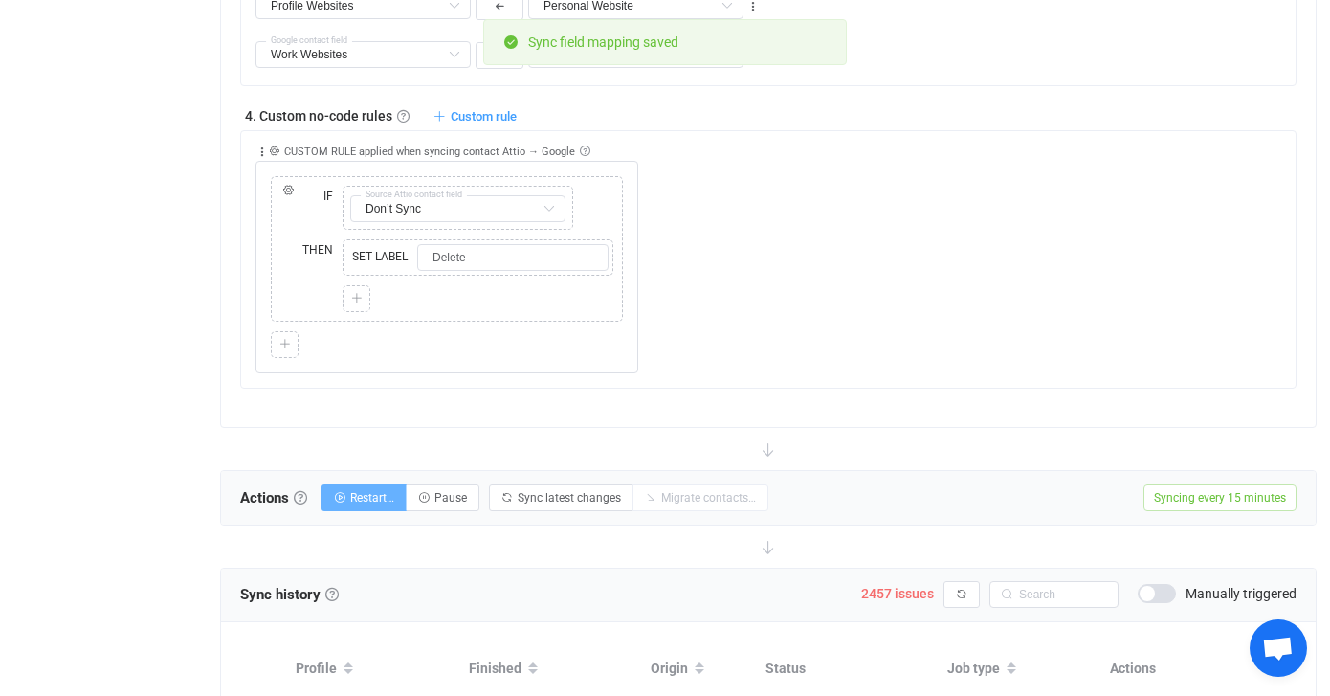
click at [389, 496] on span "Restart…" at bounding box center [372, 497] width 44 height 13
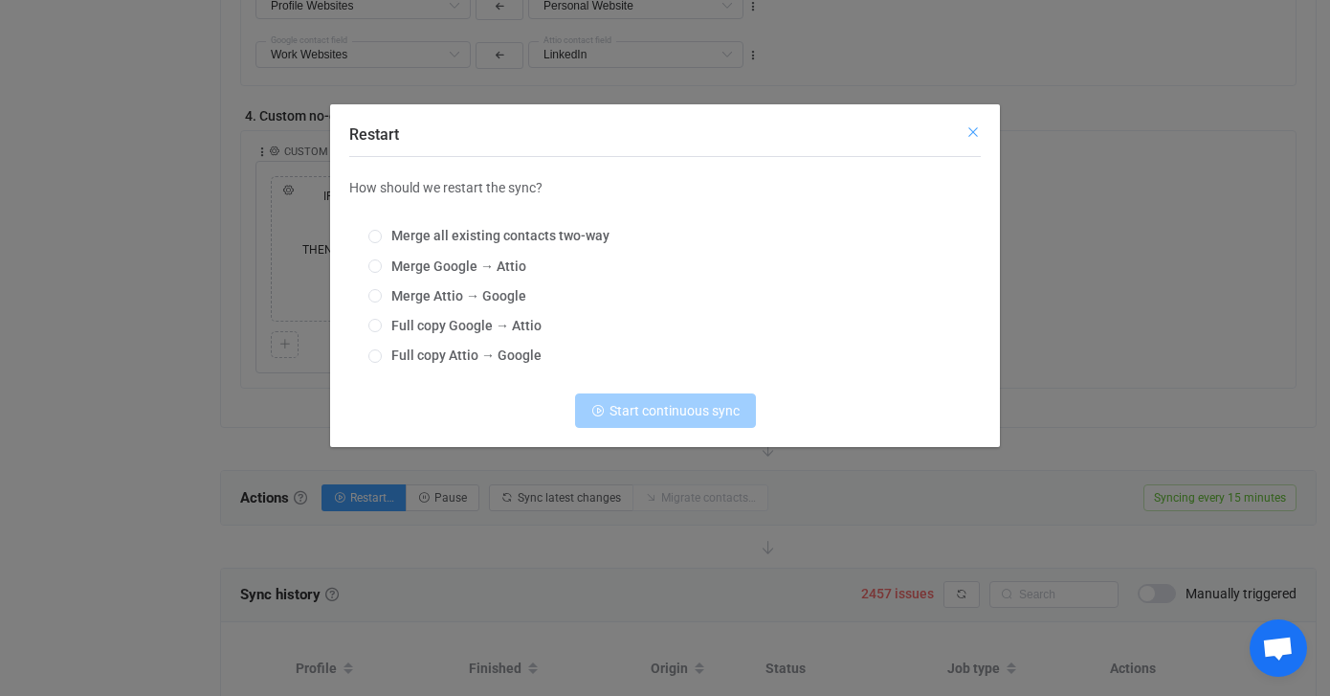
click at [967, 132] on icon "Close" at bounding box center [973, 131] width 15 height 15
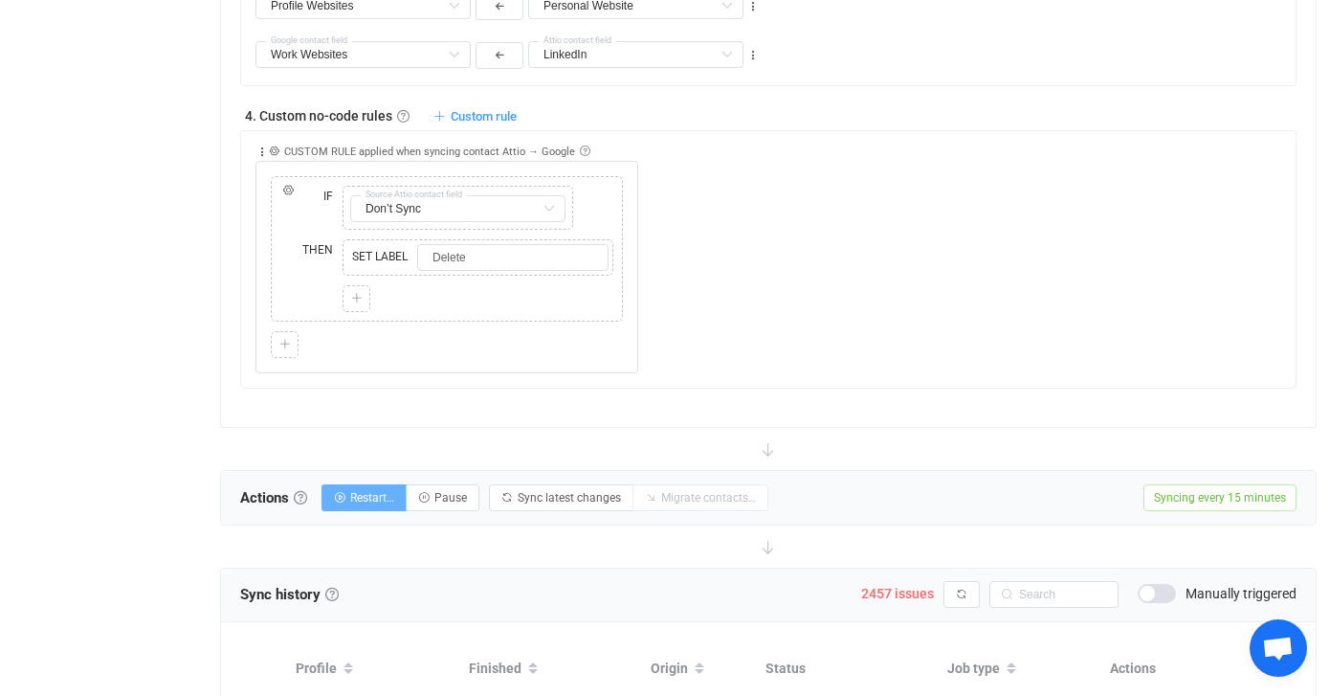
click at [380, 498] on span "Restart…" at bounding box center [372, 497] width 44 height 13
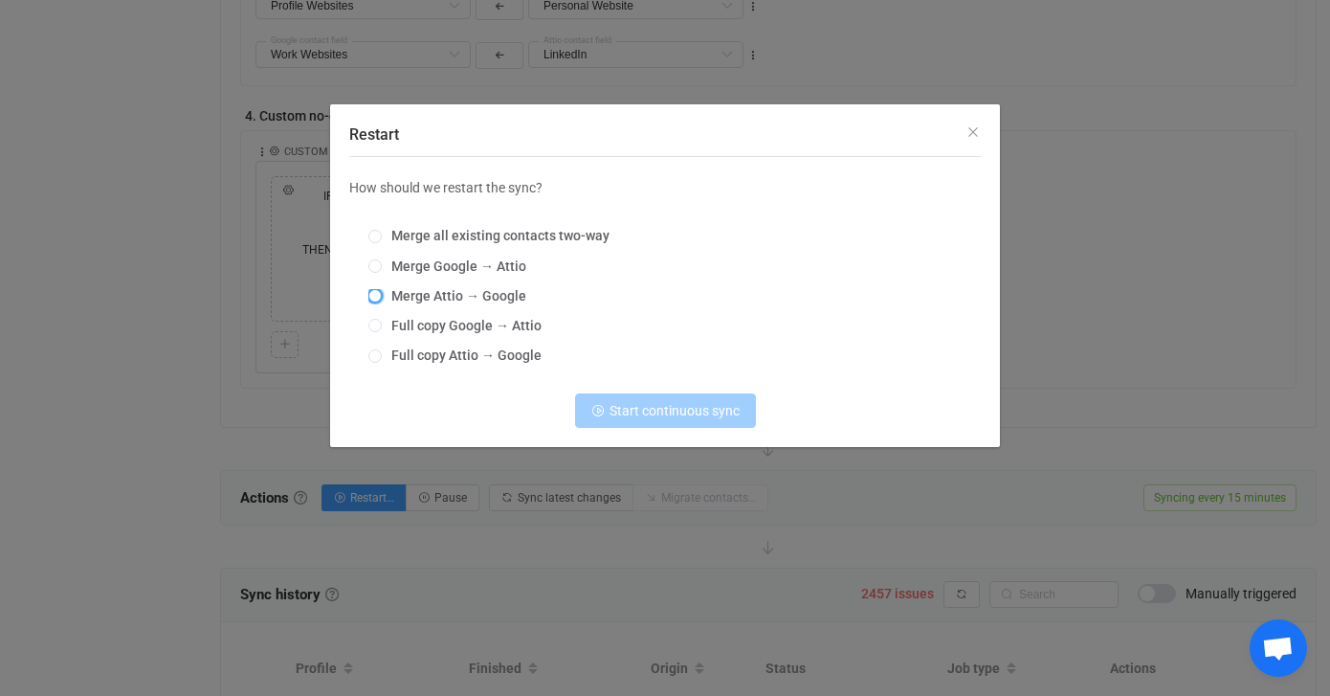
click at [377, 296] on span "Restart" at bounding box center [374, 295] width 13 height 13
click at [377, 296] on input "Merge Attio → Google" at bounding box center [374, 296] width 13 height 15
radio input "true"
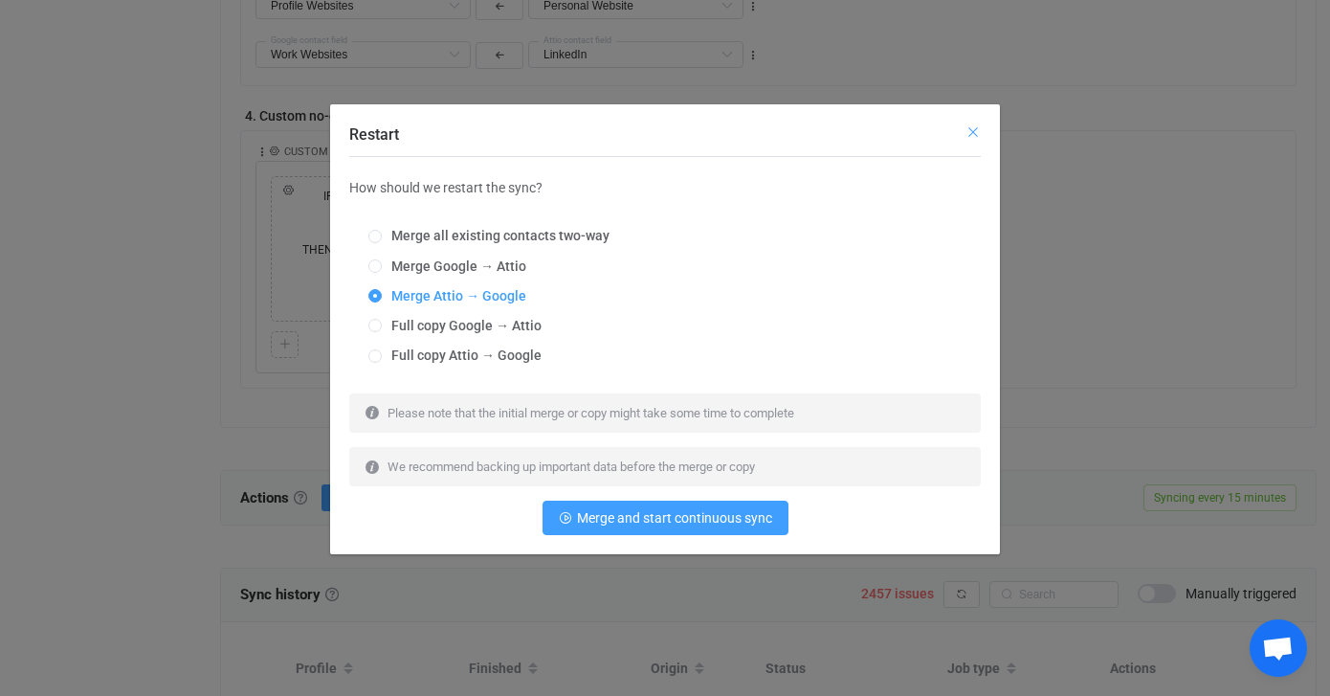
click at [976, 129] on icon "Close" at bounding box center [973, 131] width 15 height 15
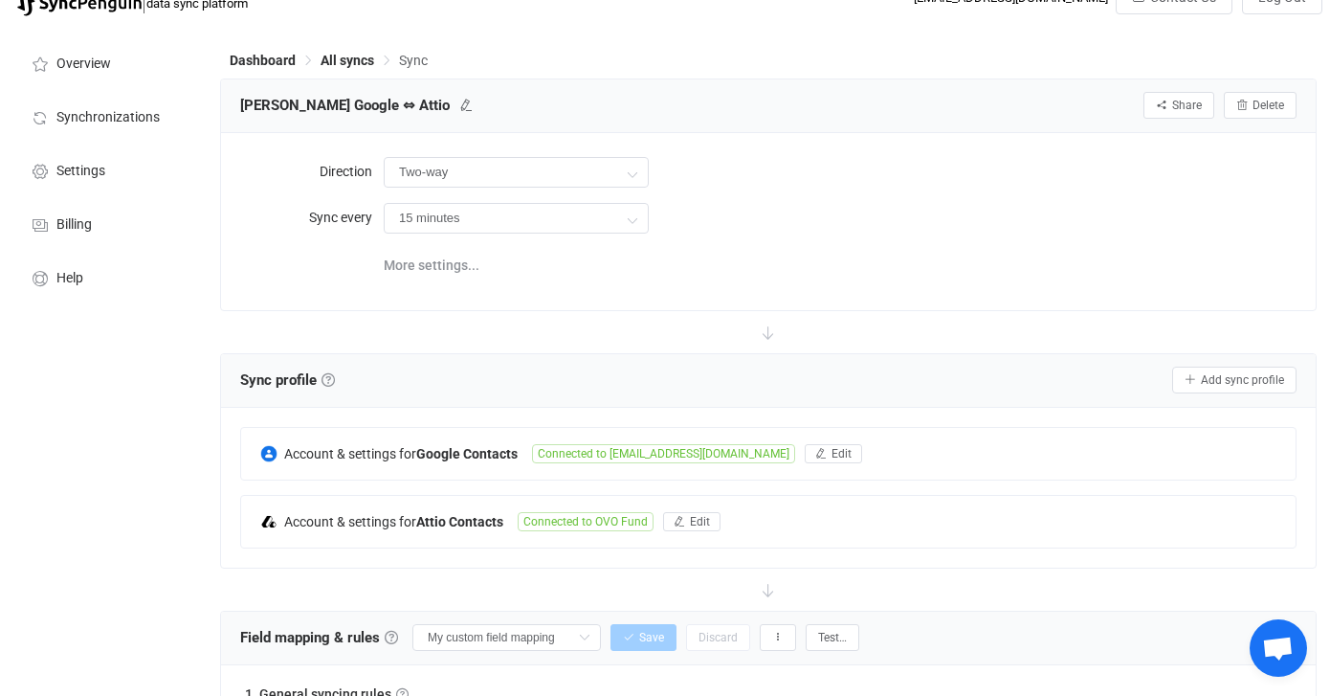
scroll to position [0, 0]
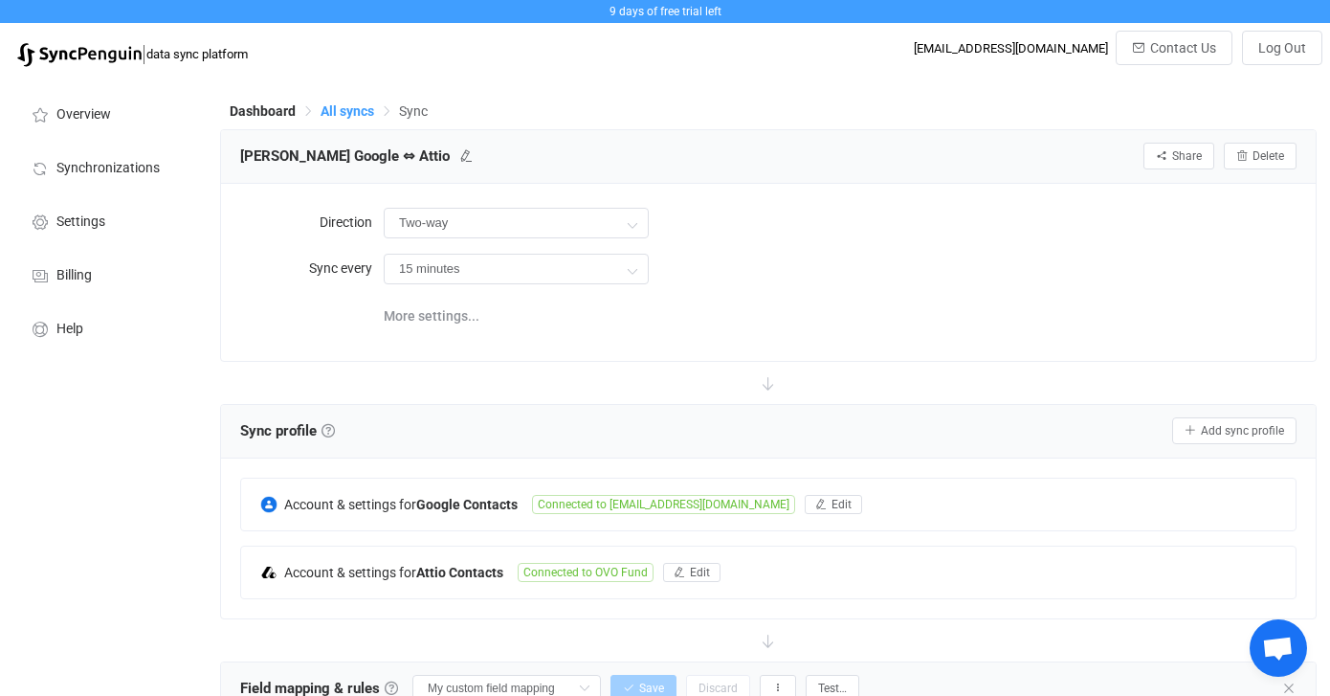
click at [354, 118] on span "All syncs" at bounding box center [348, 110] width 54 height 15
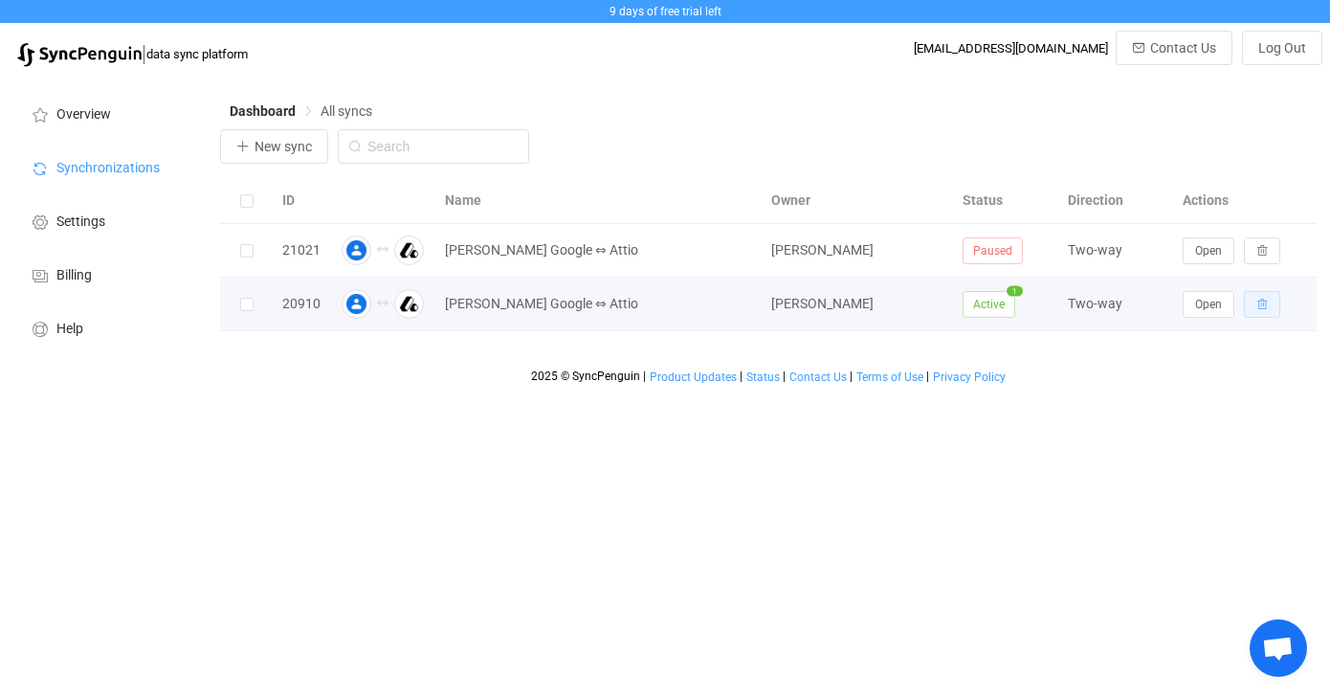
click at [1265, 306] on icon "button" at bounding box center [1262, 304] width 11 height 11
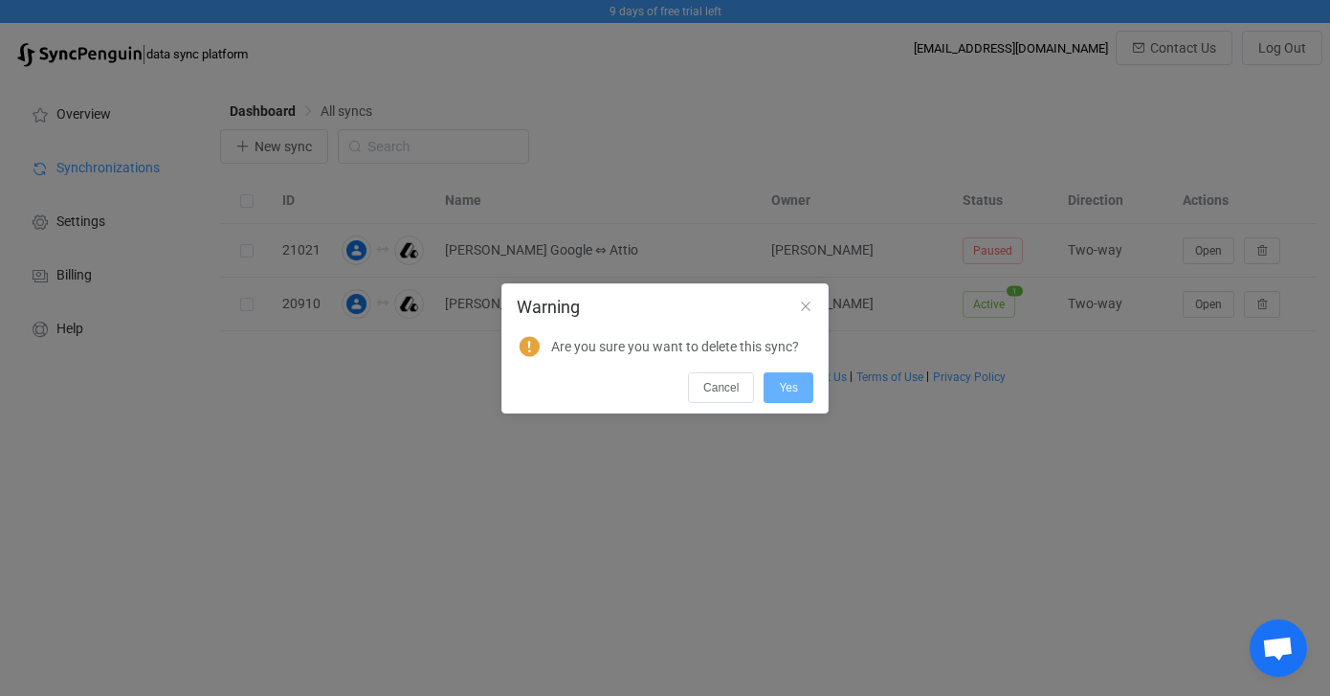
click at [799, 391] on button "Yes" at bounding box center [789, 387] width 50 height 31
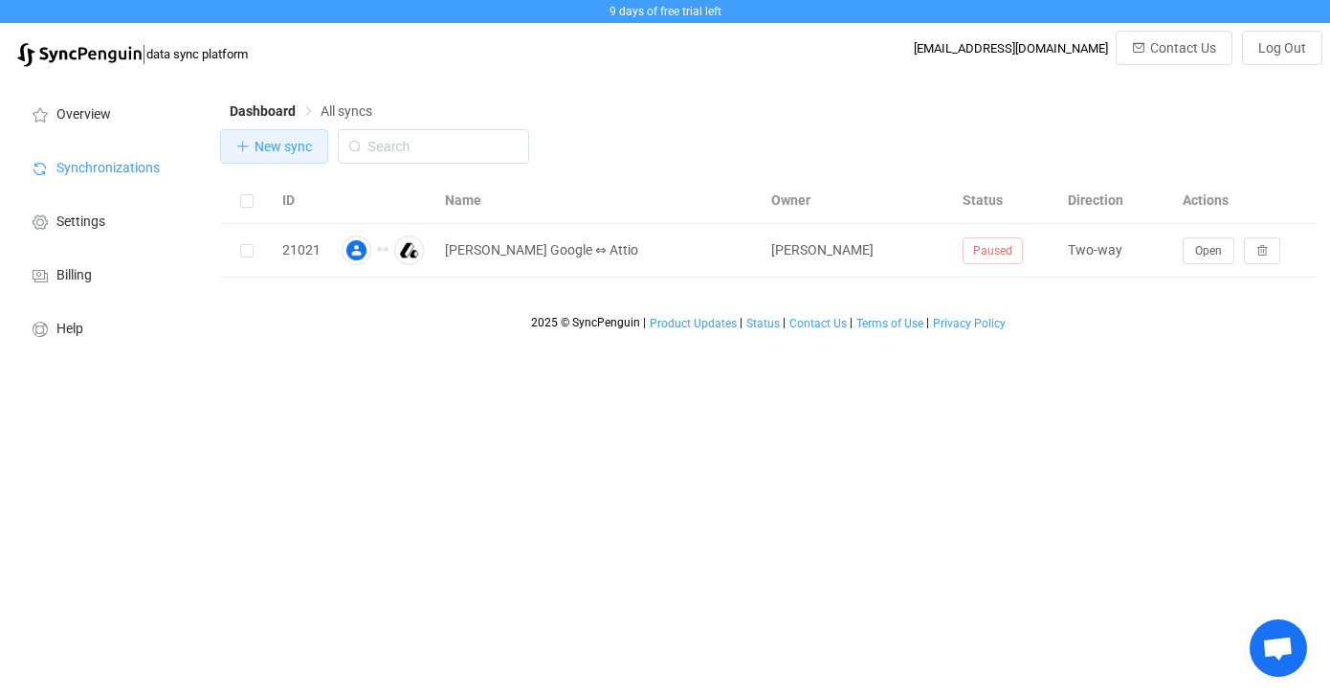
click at [266, 155] on button "New sync" at bounding box center [274, 146] width 108 height 34
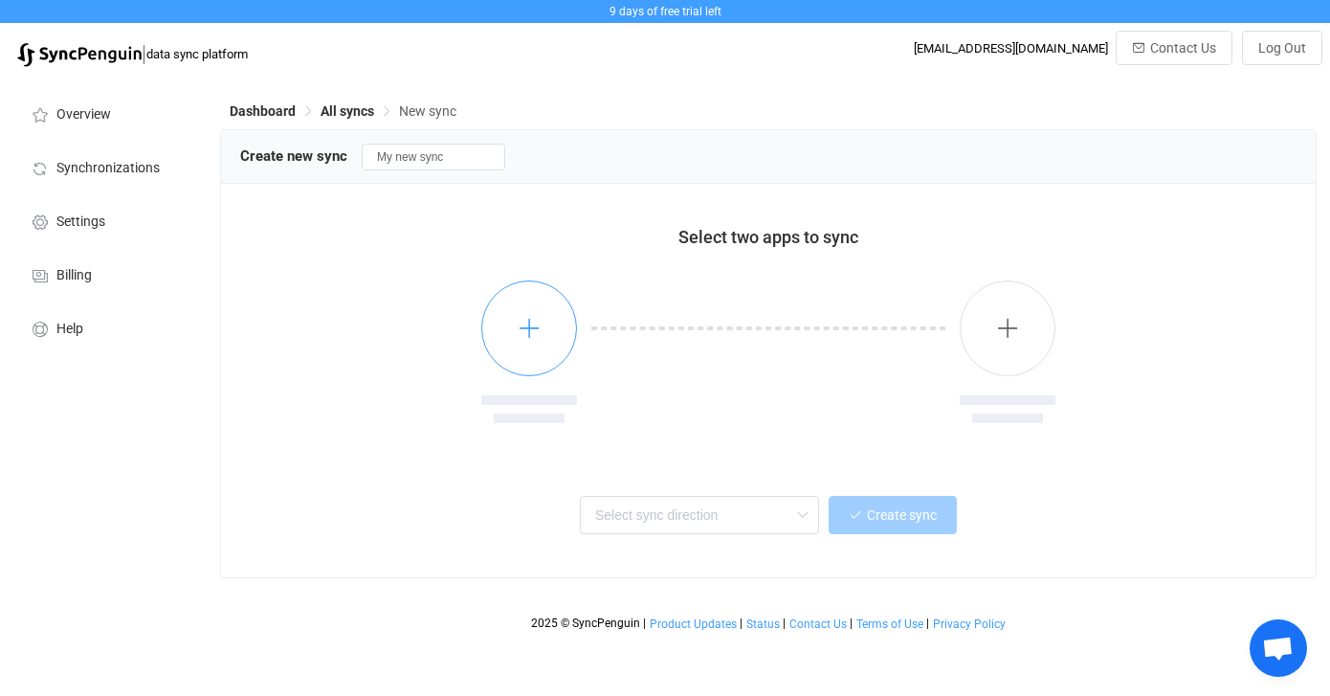
click at [525, 335] on icon "button" at bounding box center [530, 328] width 24 height 24
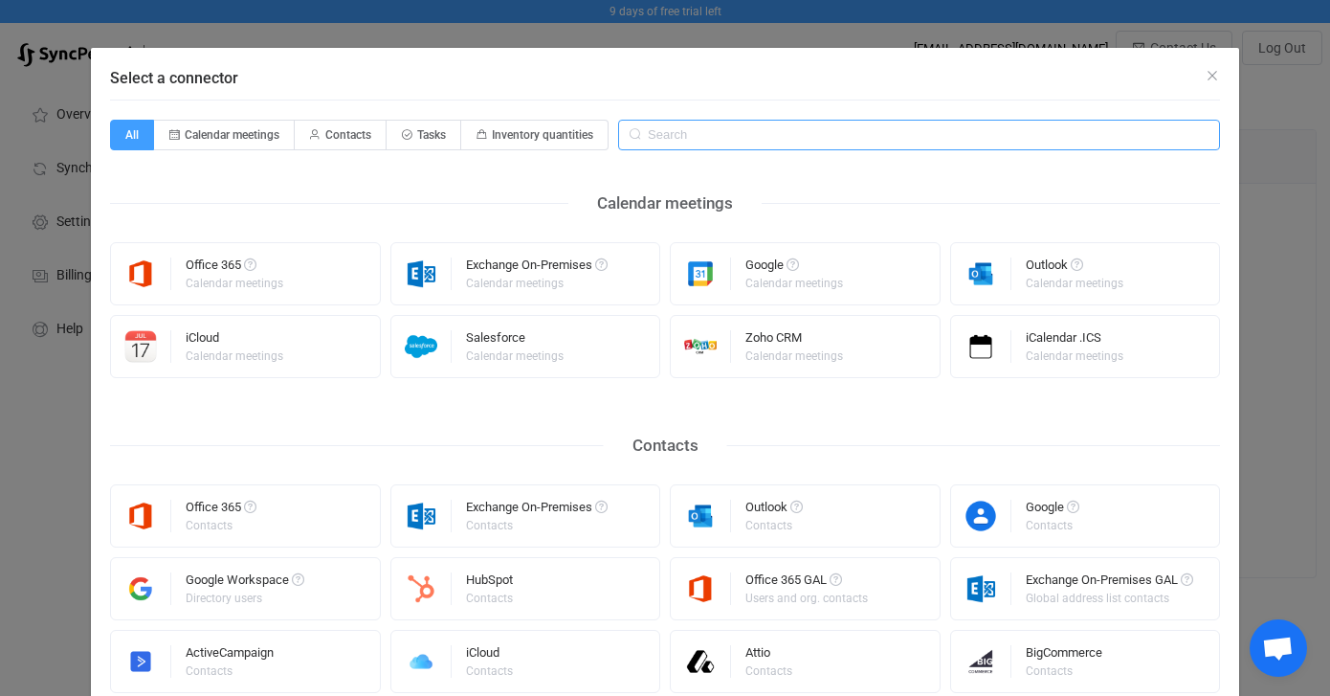
click at [740, 135] on input "Select a connector" at bounding box center [919, 135] width 602 height 31
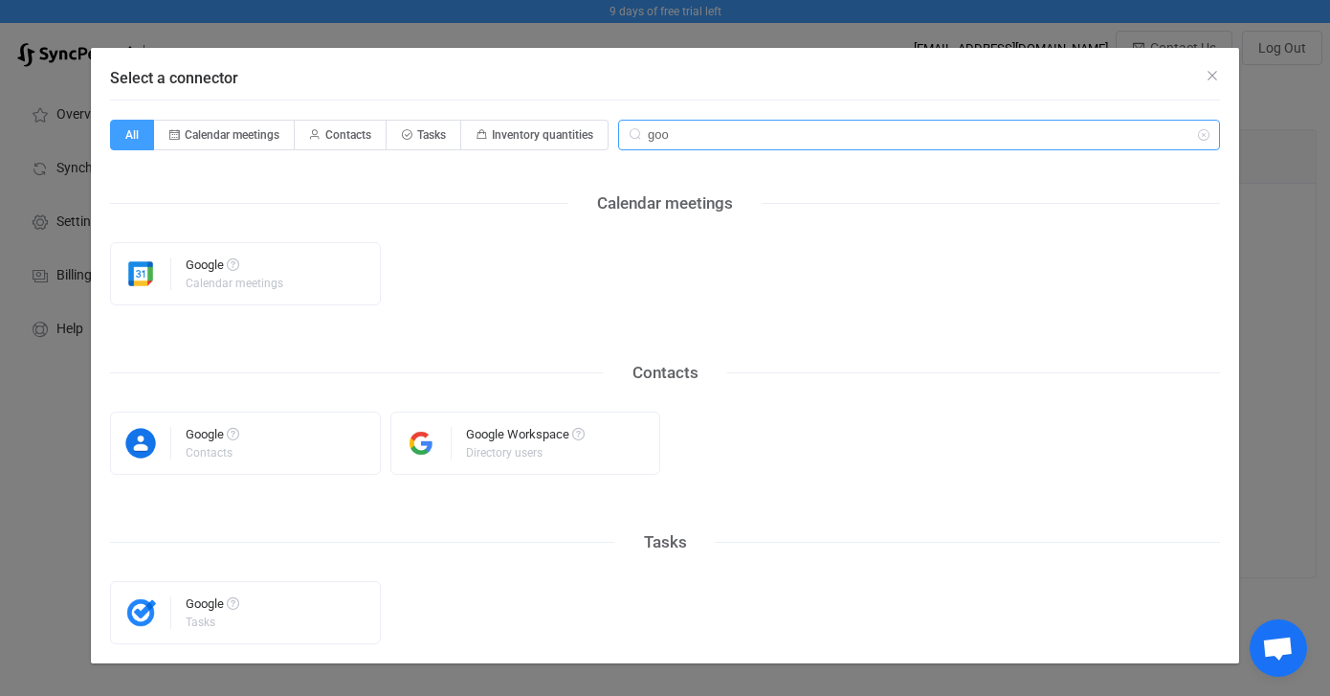
type input "goo"
click at [1222, 78] on div "Select a connector" at bounding box center [665, 74] width 1148 height 52
click at [1215, 74] on icon "Close" at bounding box center [1212, 75] width 15 height 15
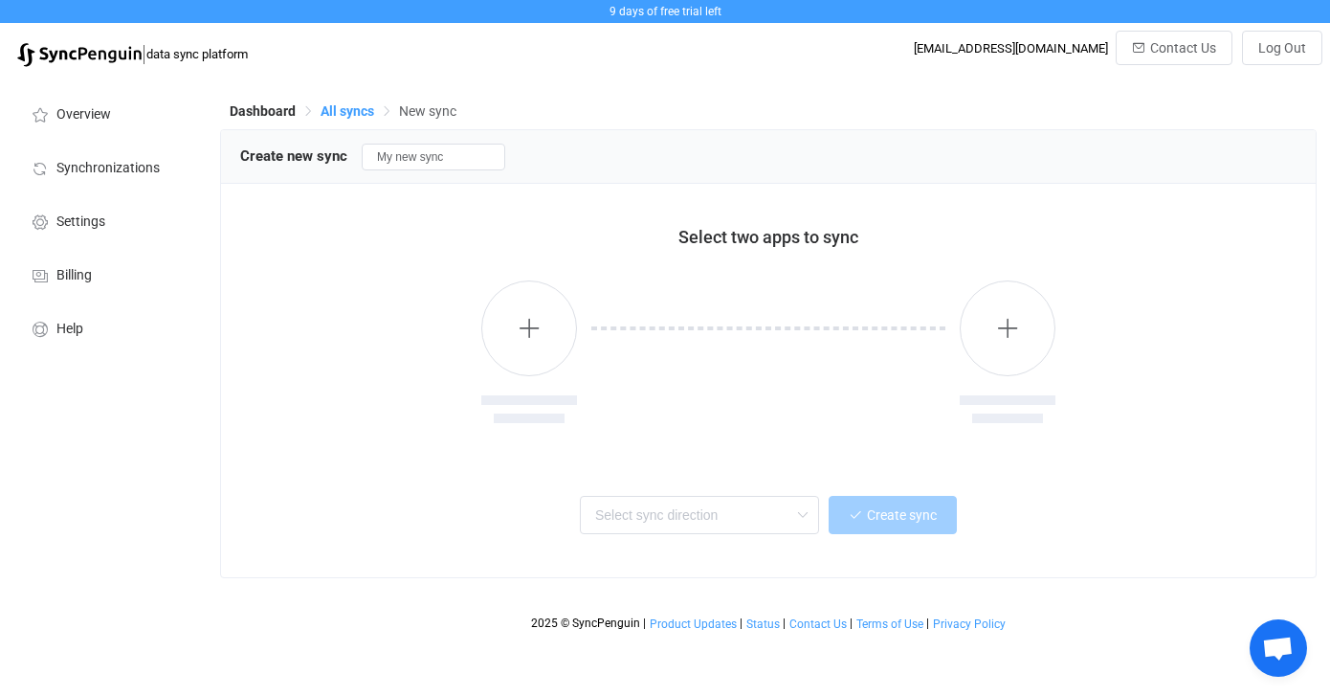
click at [347, 116] on span "All syncs" at bounding box center [348, 110] width 54 height 15
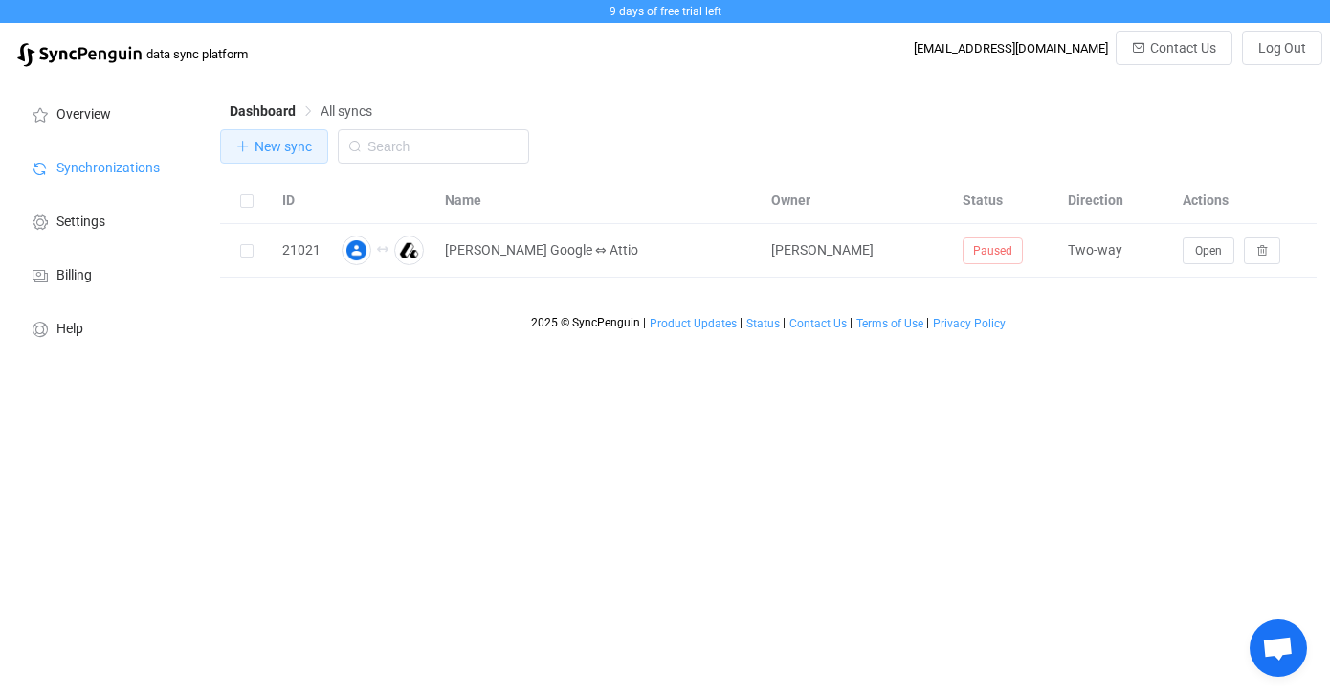
click at [290, 146] on span "New sync" at bounding box center [283, 146] width 57 height 15
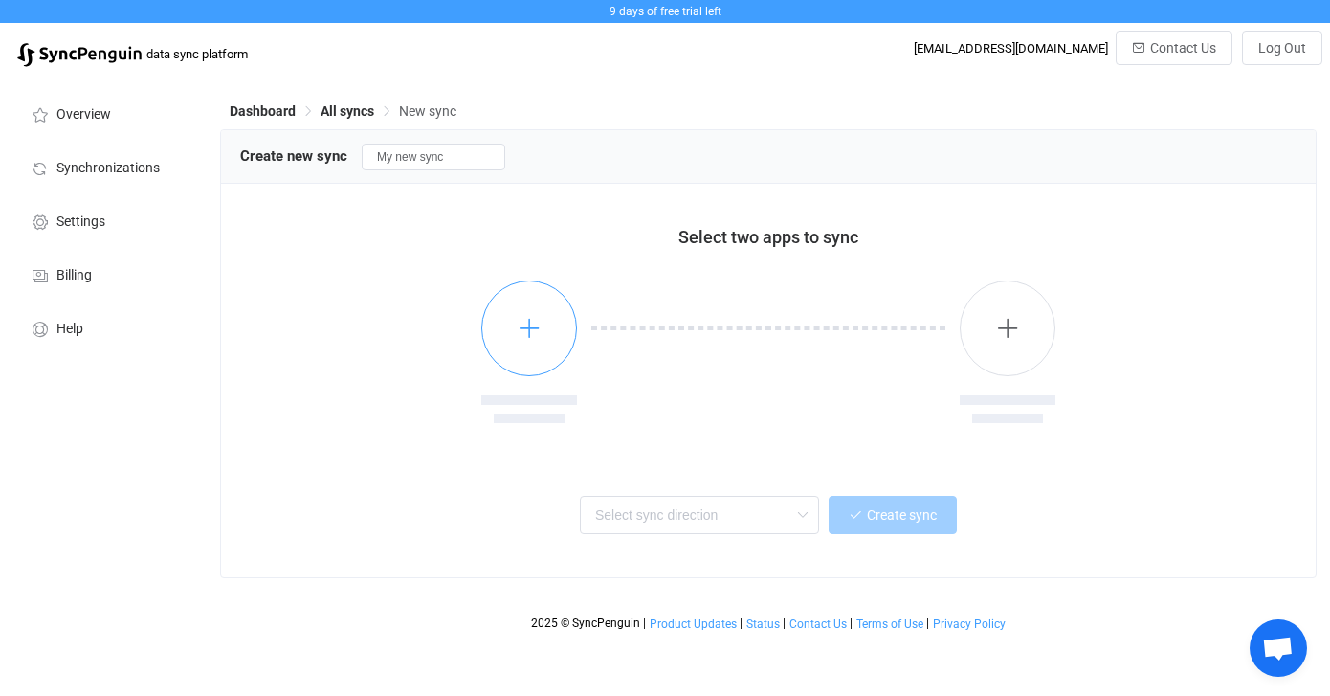
click at [553, 318] on button "button" at bounding box center [529, 328] width 96 height 96
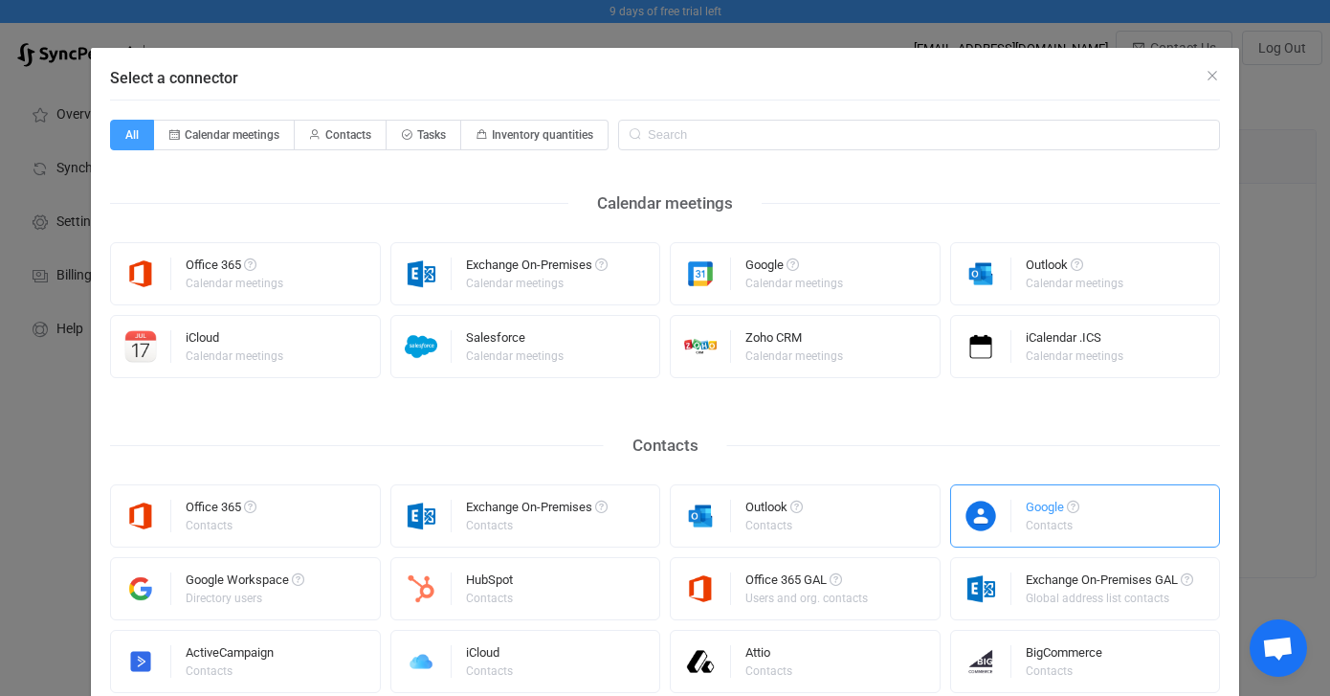
click at [1087, 526] on div "Google Contacts" at bounding box center [1085, 515] width 271 height 63
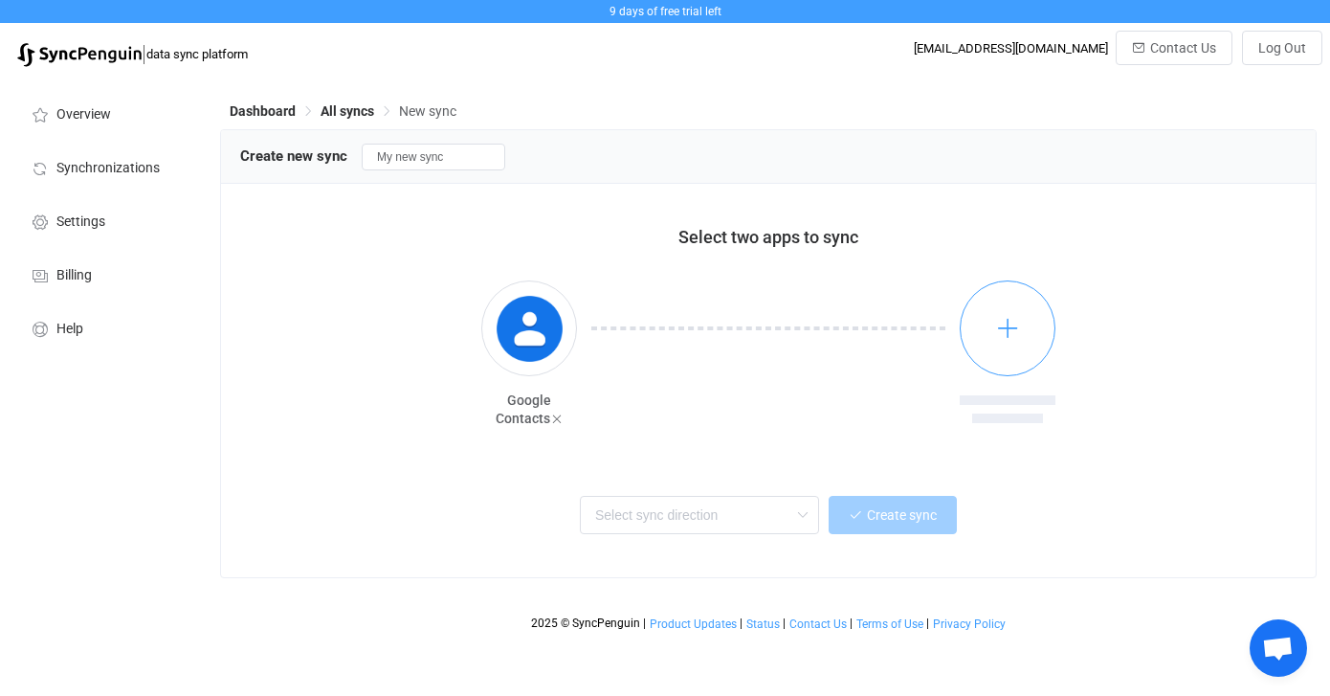
click at [1031, 344] on button "button" at bounding box center [1008, 328] width 96 height 96
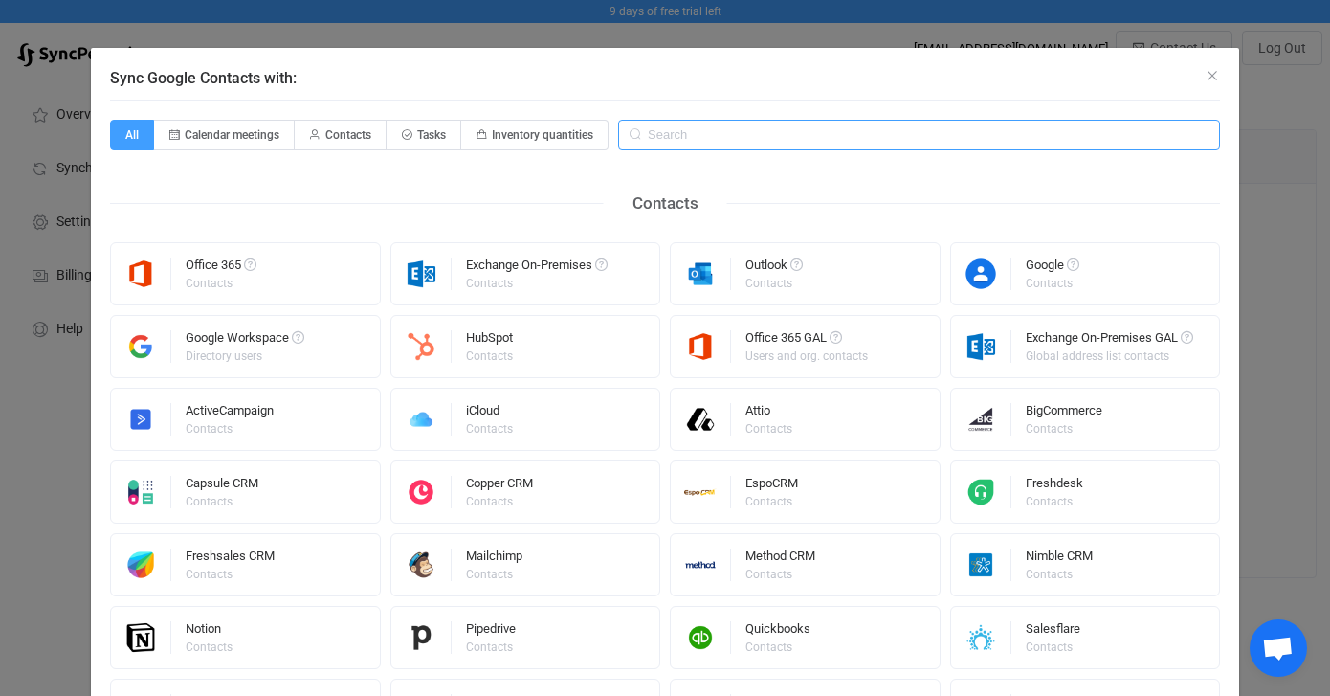
click at [752, 136] on input "Sync Google Contacts with:" at bounding box center [919, 135] width 602 height 31
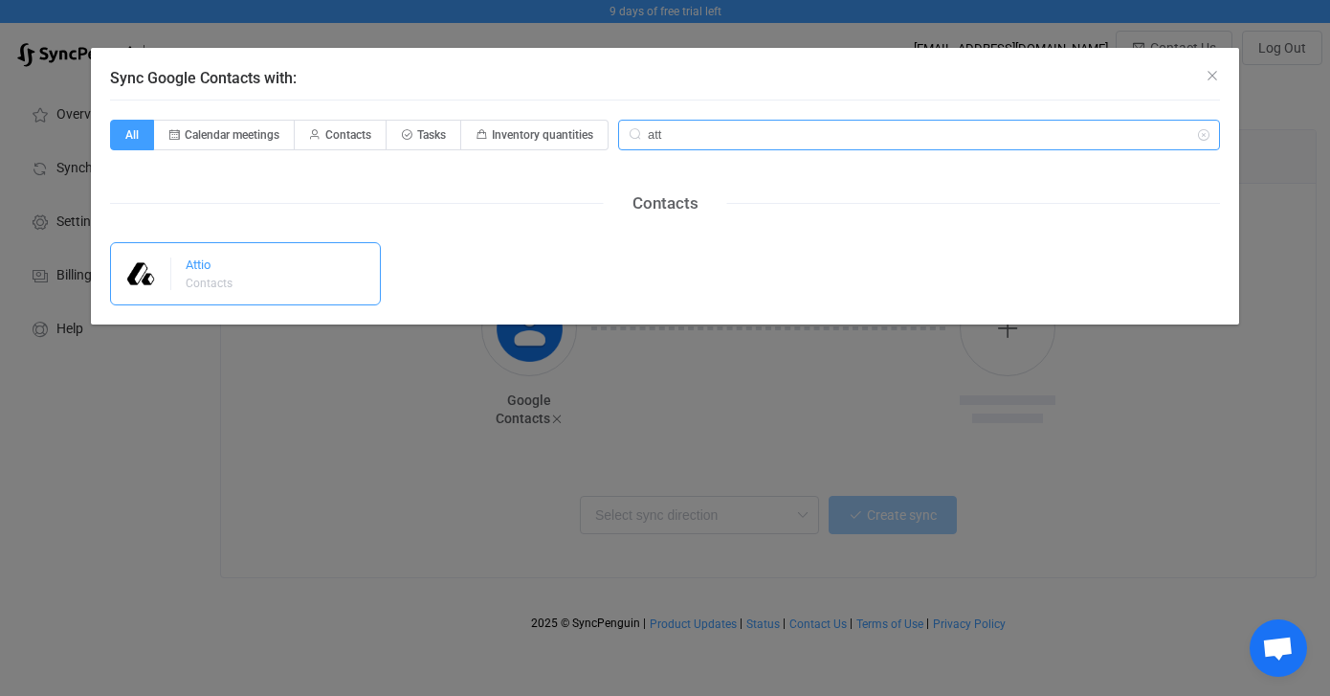
type input "att"
click at [269, 278] on div "Attio Contacts" at bounding box center [245, 273] width 271 height 63
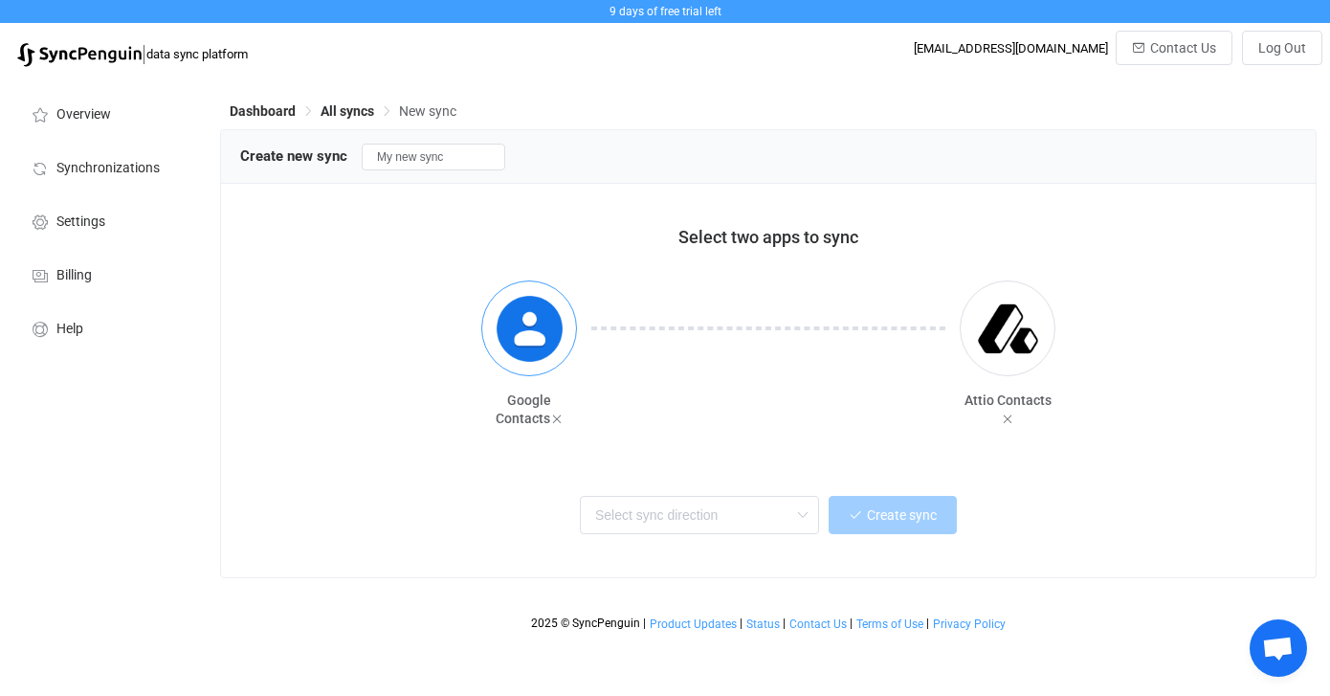
click at [504, 345] on img "button" at bounding box center [530, 329] width 72 height 72
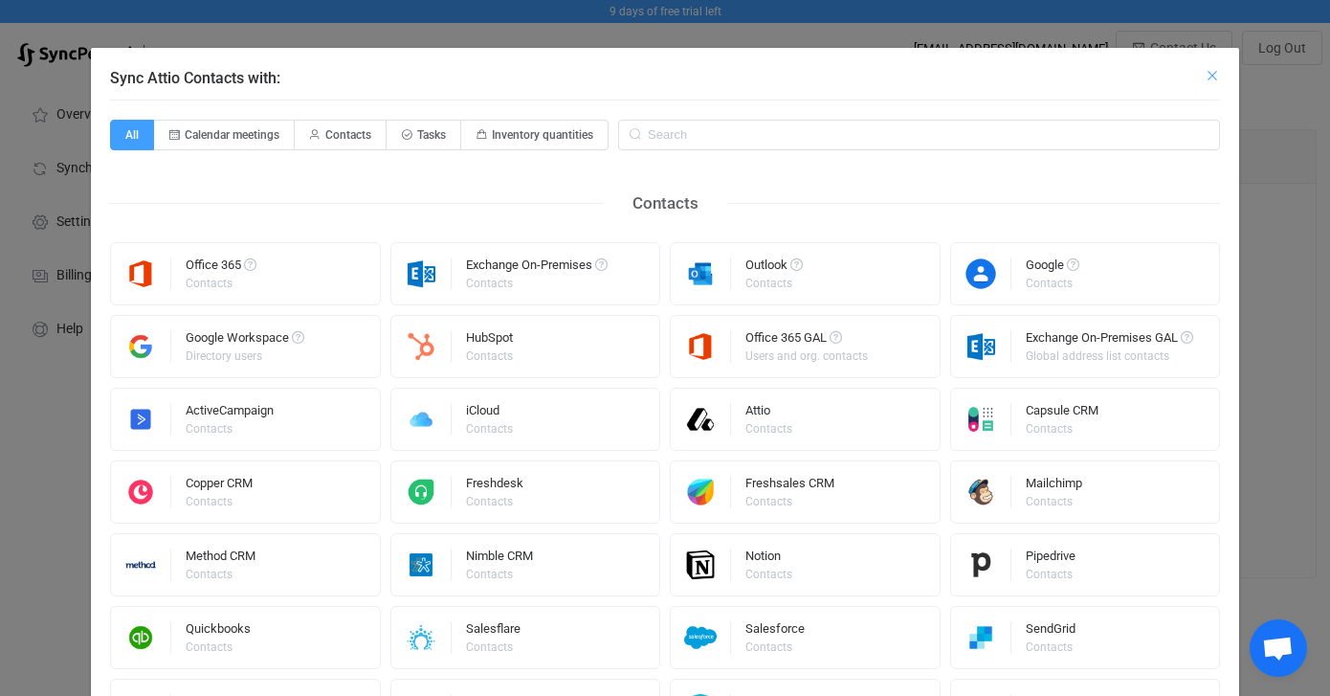
click at [1213, 78] on icon "Close" at bounding box center [1212, 75] width 15 height 15
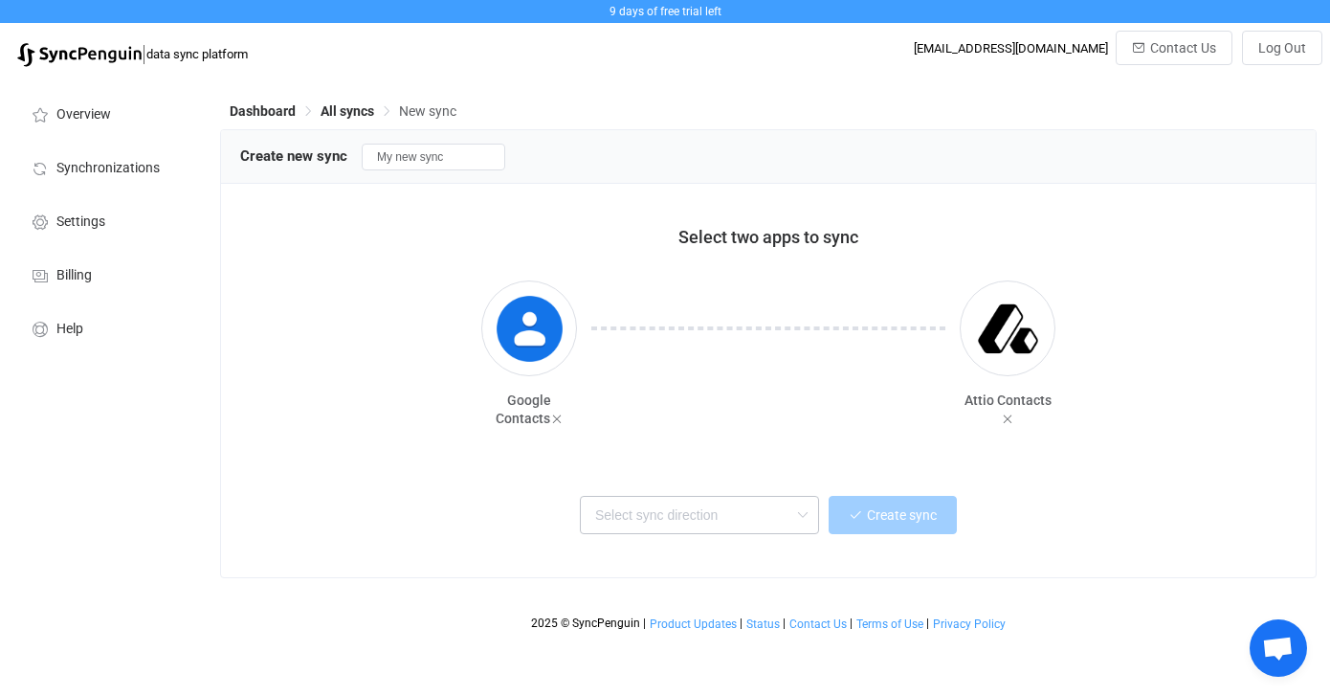
click at [804, 521] on icon at bounding box center [802, 515] width 24 height 38
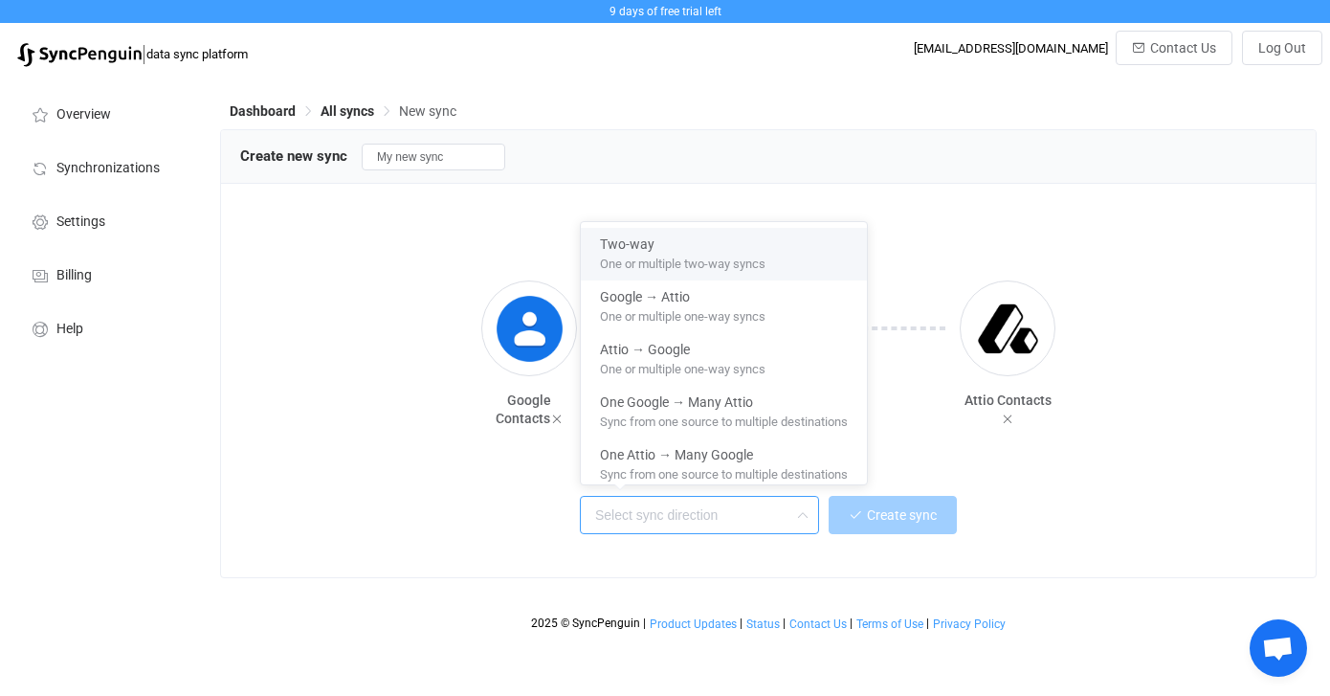
click at [703, 111] on div "Dashboard All syncs New sync" at bounding box center [768, 114] width 1097 height 29
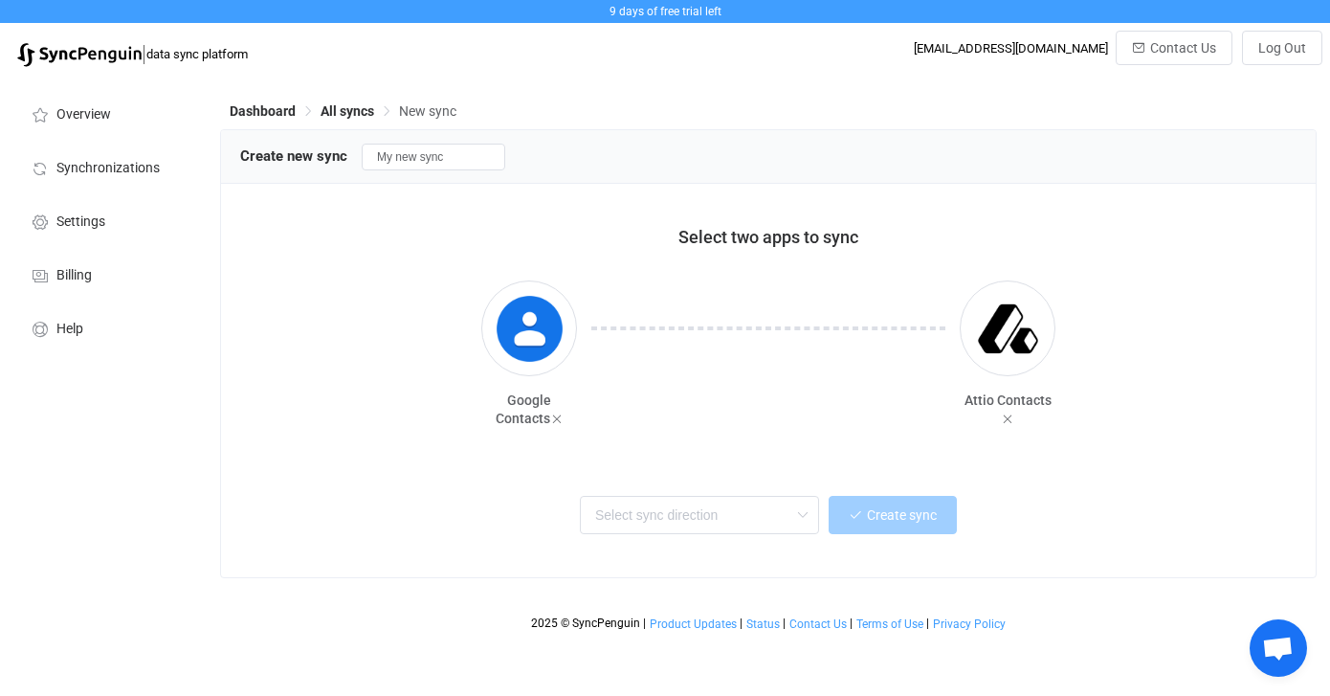
click at [703, 111] on div "Dashboard All syncs New sync" at bounding box center [768, 114] width 1097 height 29
click at [548, 349] on img "button" at bounding box center [530, 329] width 72 height 72
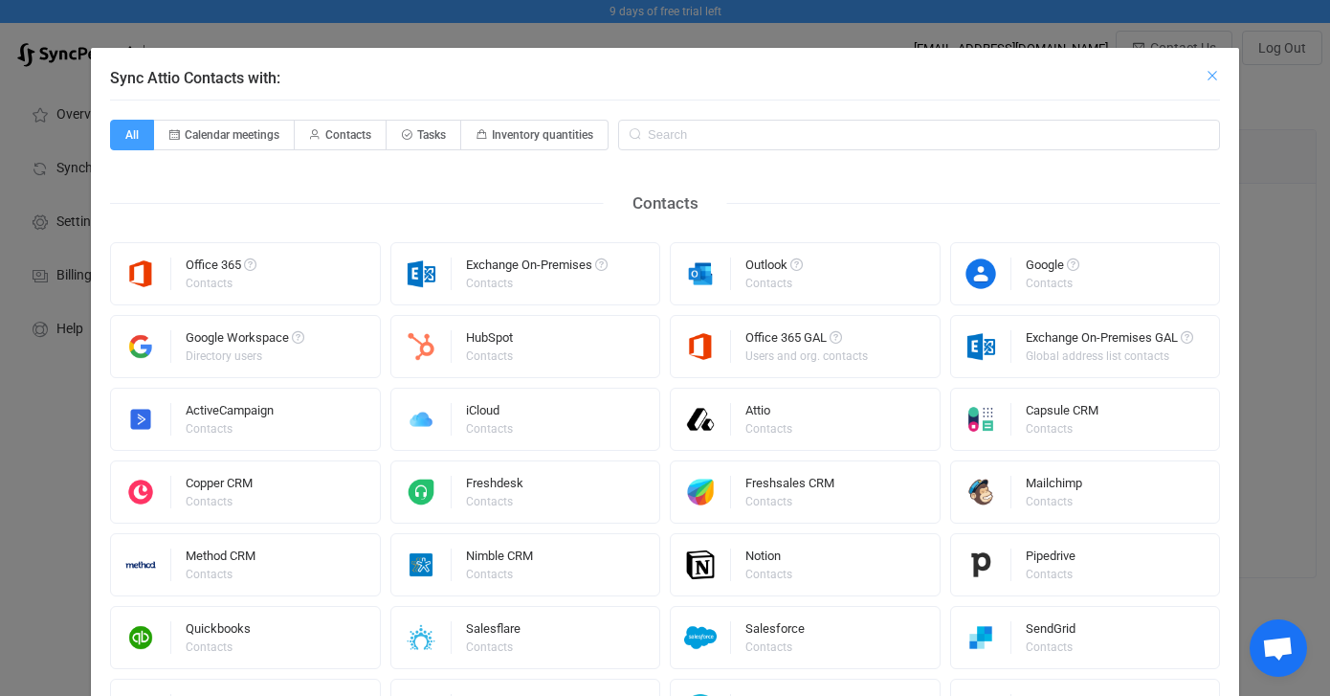
click at [1212, 68] on icon "Close" at bounding box center [1212, 75] width 15 height 15
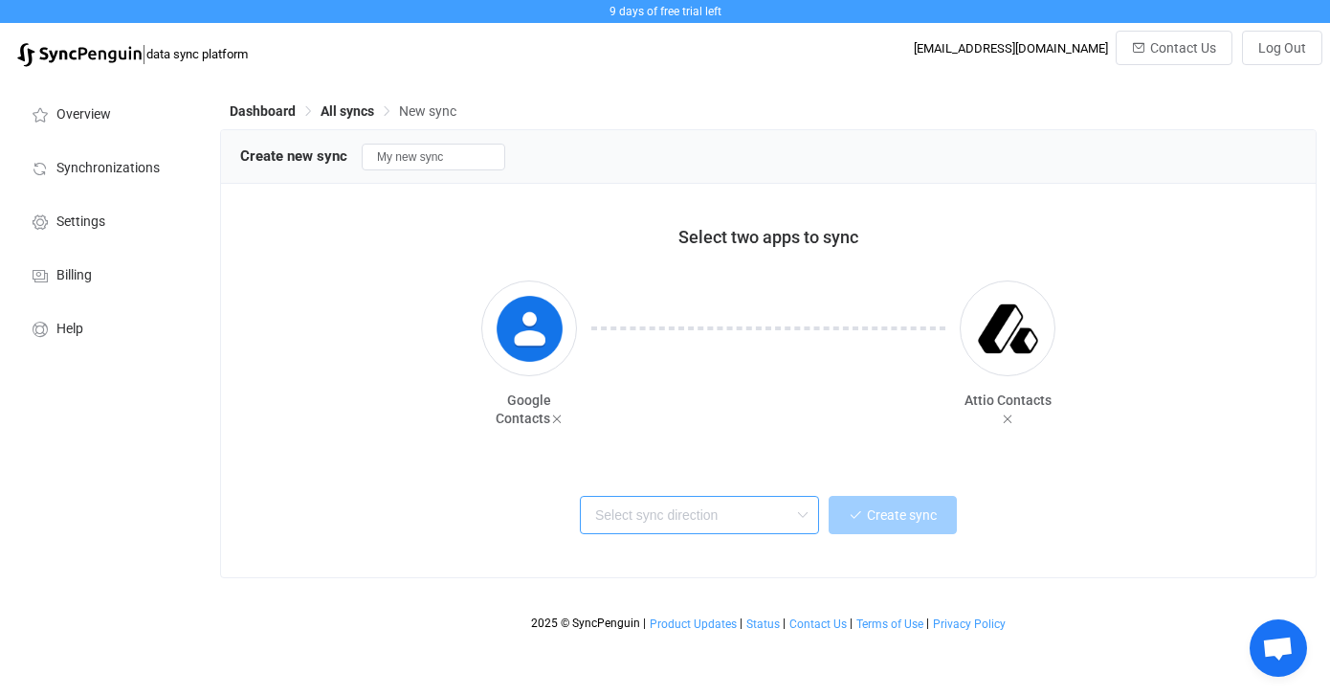
click at [781, 516] on input "text" at bounding box center [699, 515] width 239 height 38
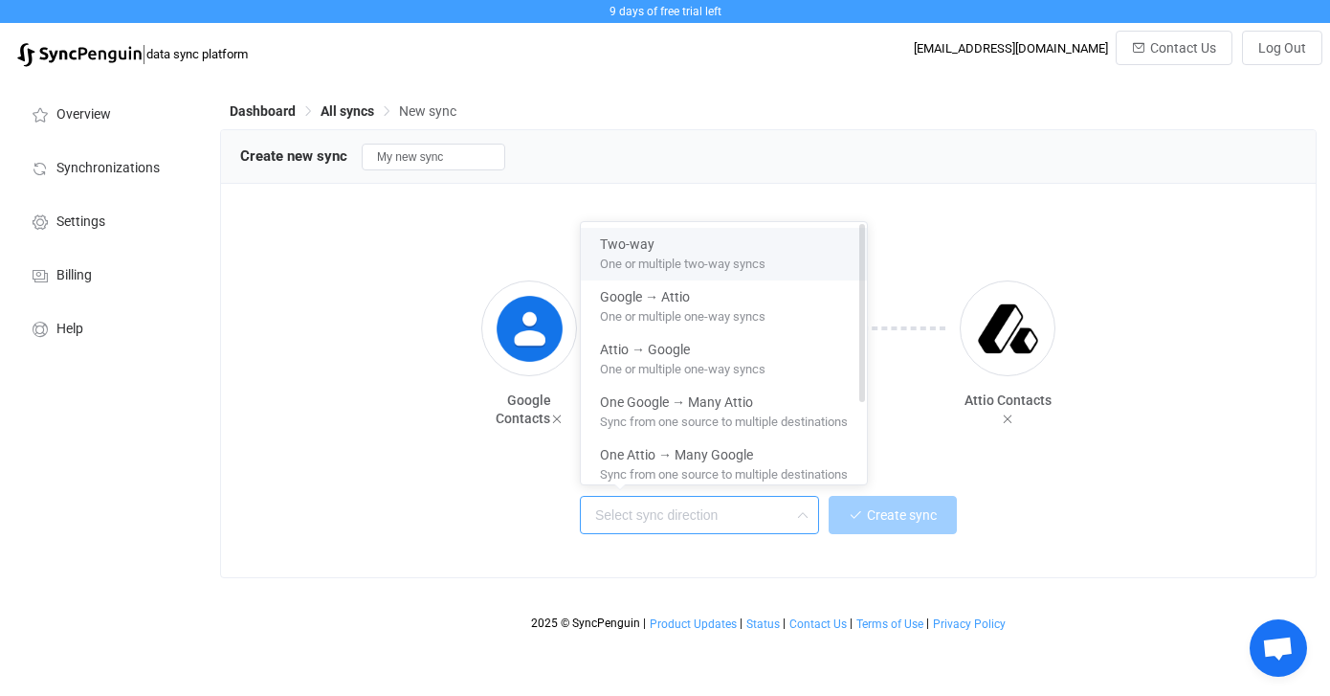
click at [737, 265] on span "One or multiple two-way syncs" at bounding box center [683, 260] width 166 height 21
type input "Two-way"
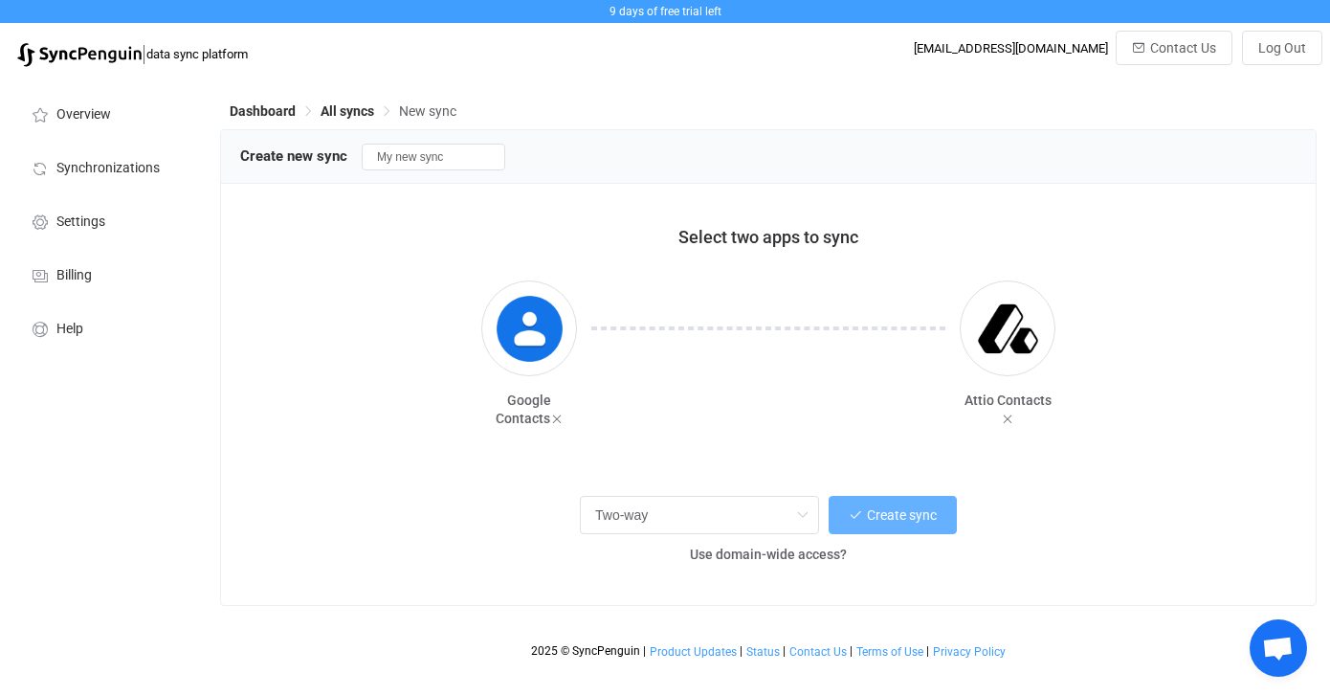
click at [879, 523] on span "Create sync" at bounding box center [902, 514] width 70 height 15
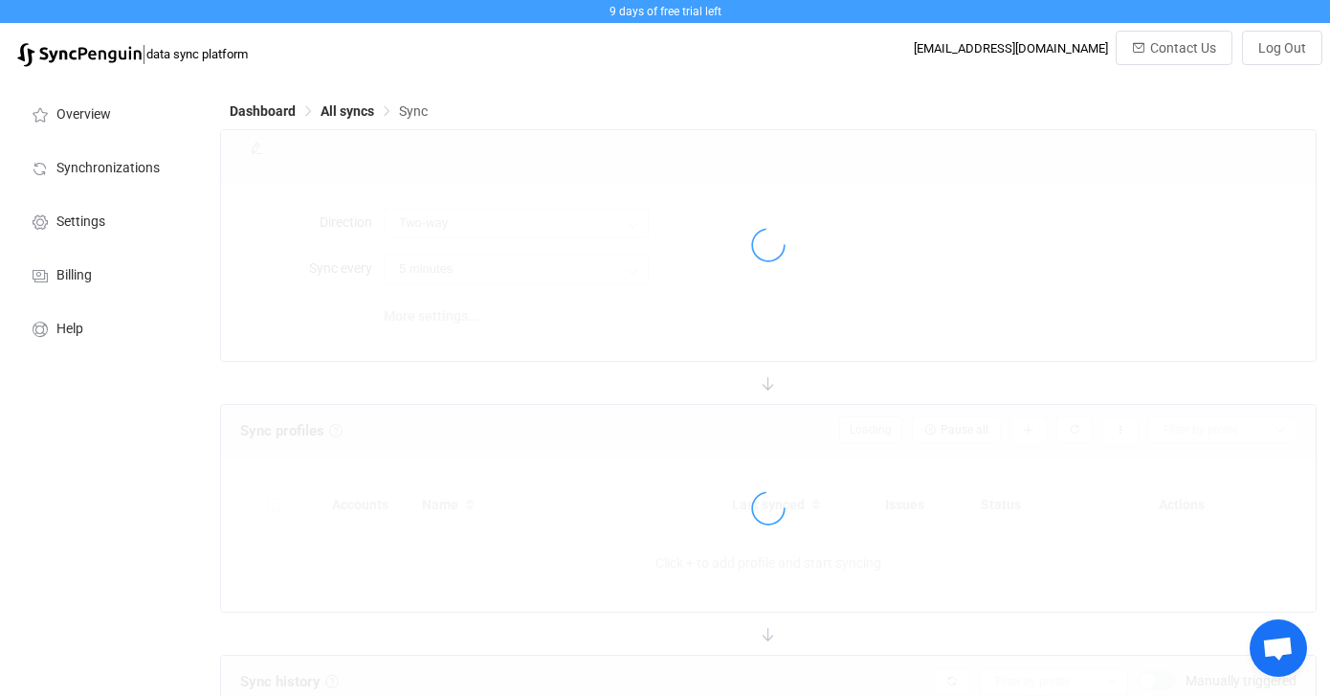
type input "15 minutes"
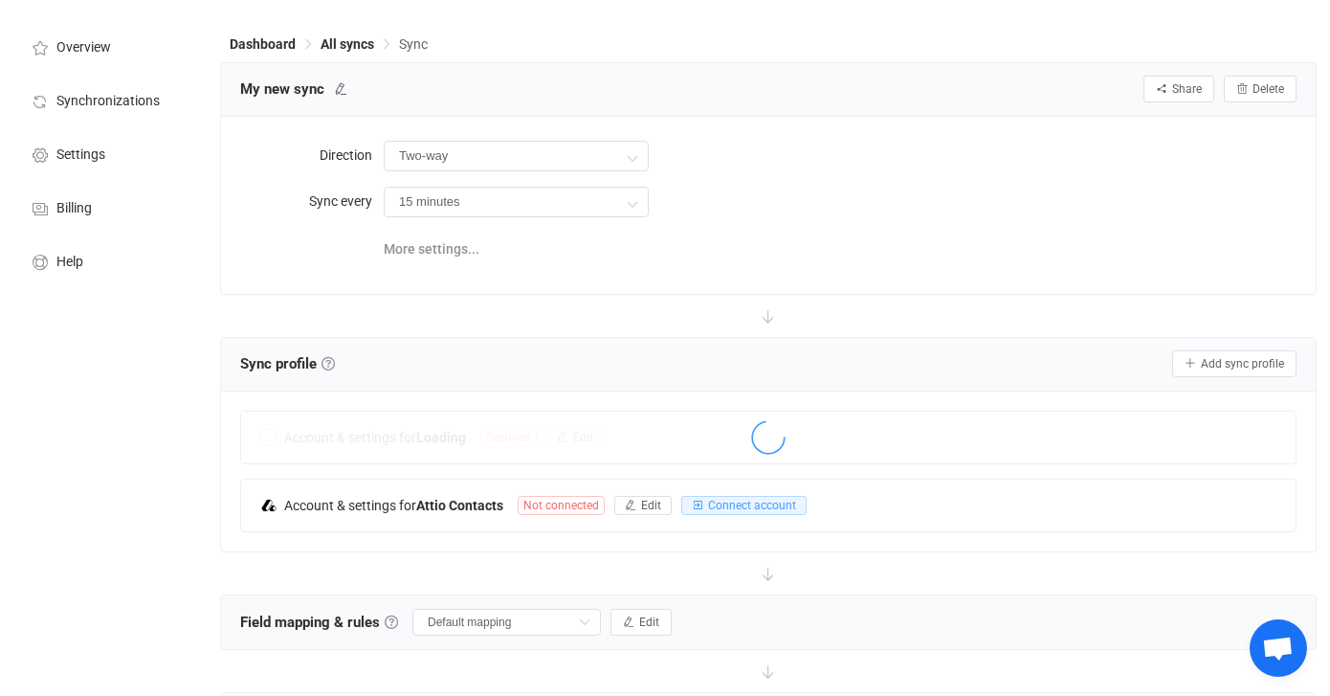
scroll to position [74, 0]
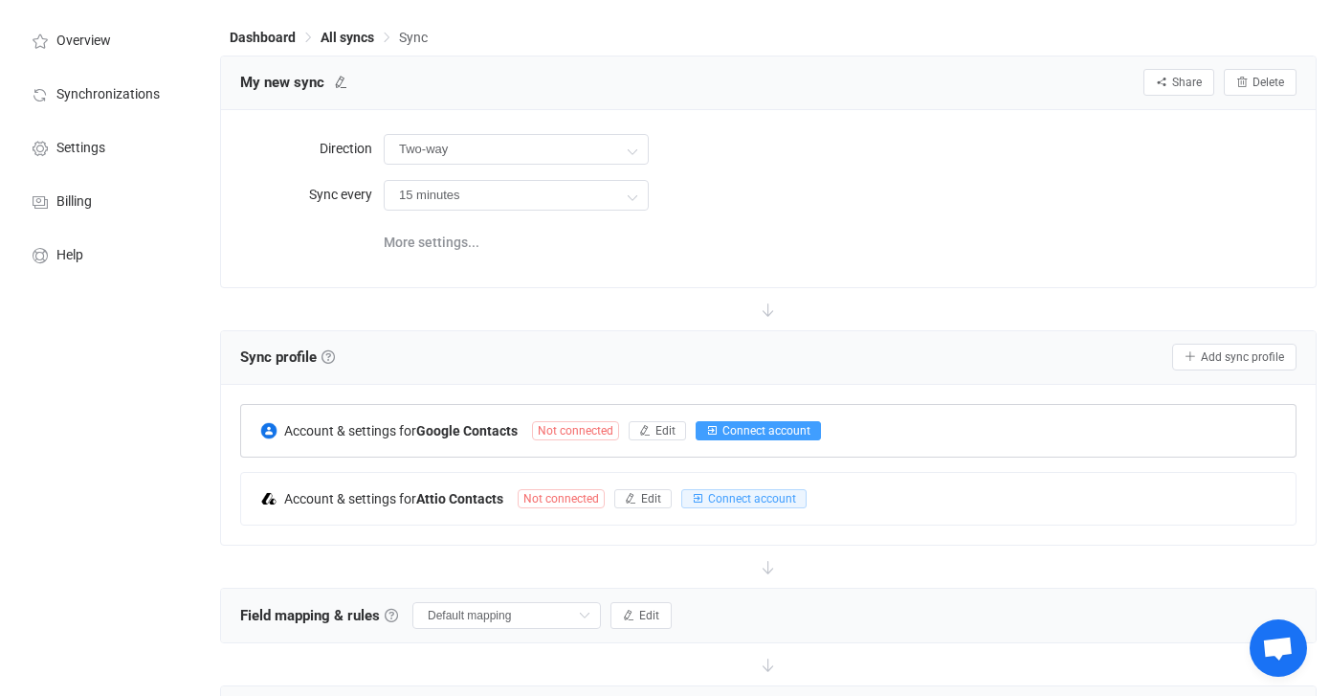
click at [768, 432] on span "Connect account" at bounding box center [767, 430] width 88 height 13
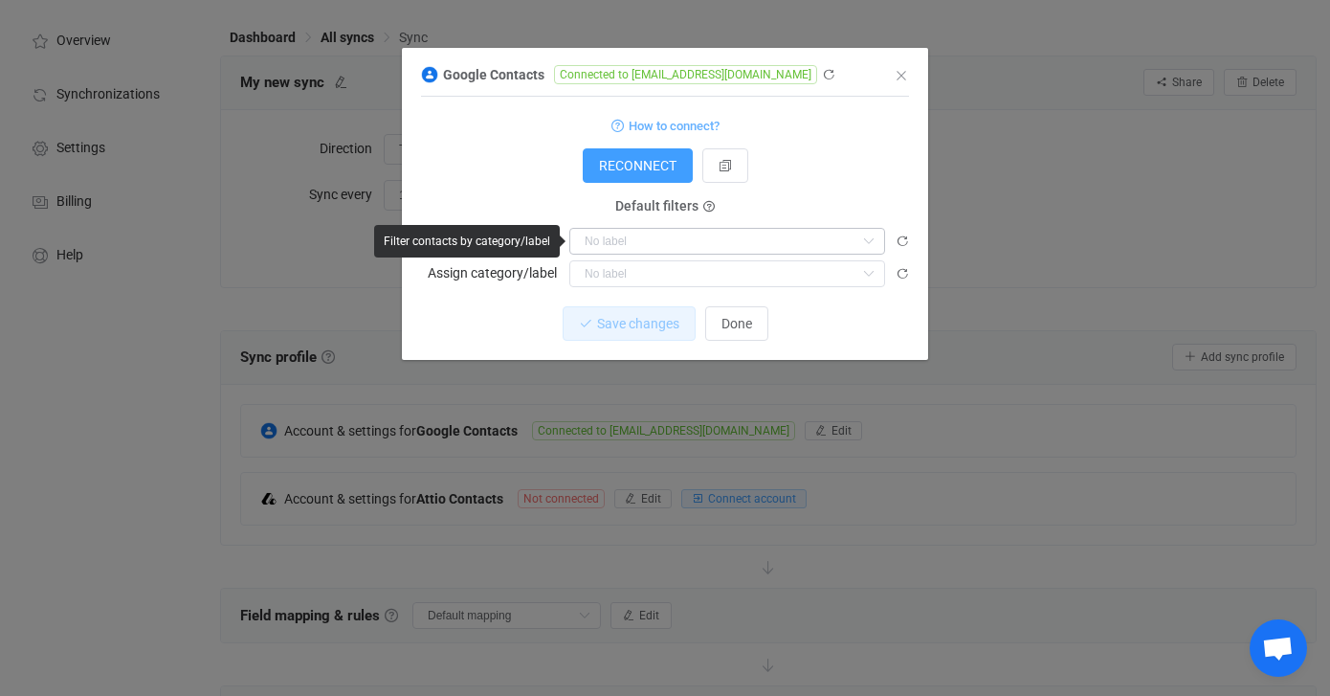
click at [877, 241] on icon "dialog" at bounding box center [869, 241] width 24 height 27
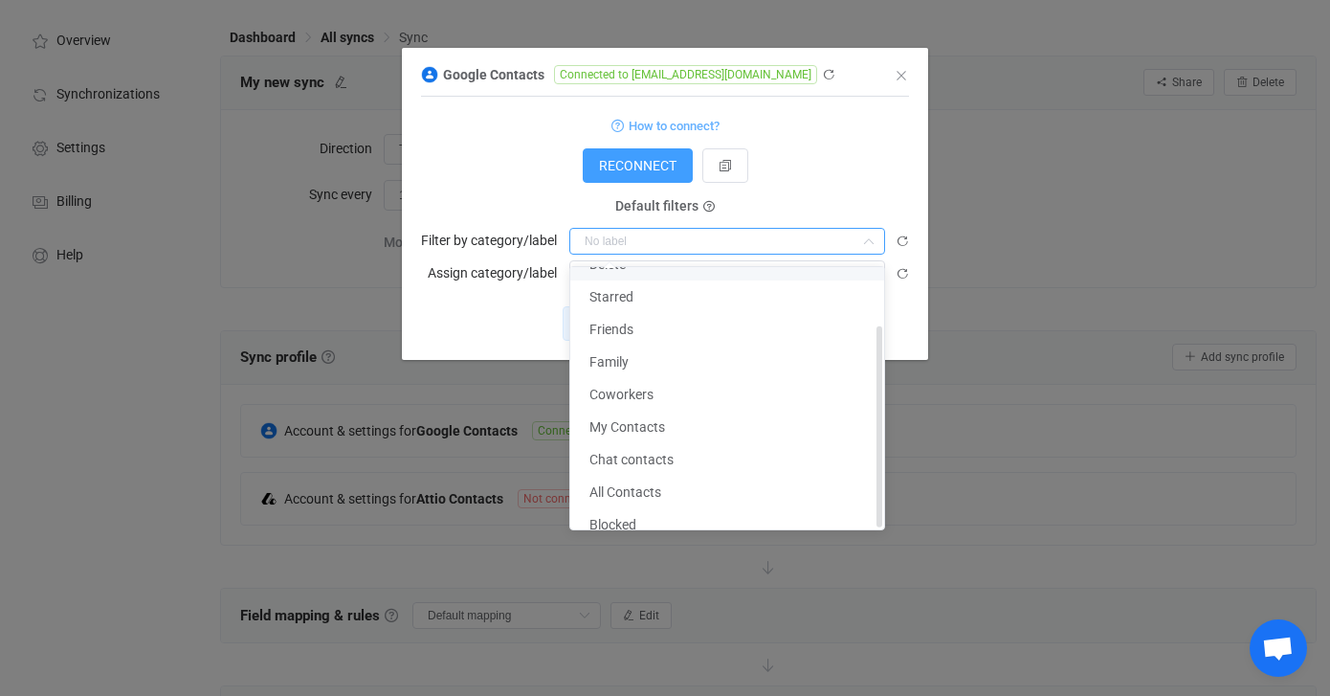
scroll to position [75, 0]
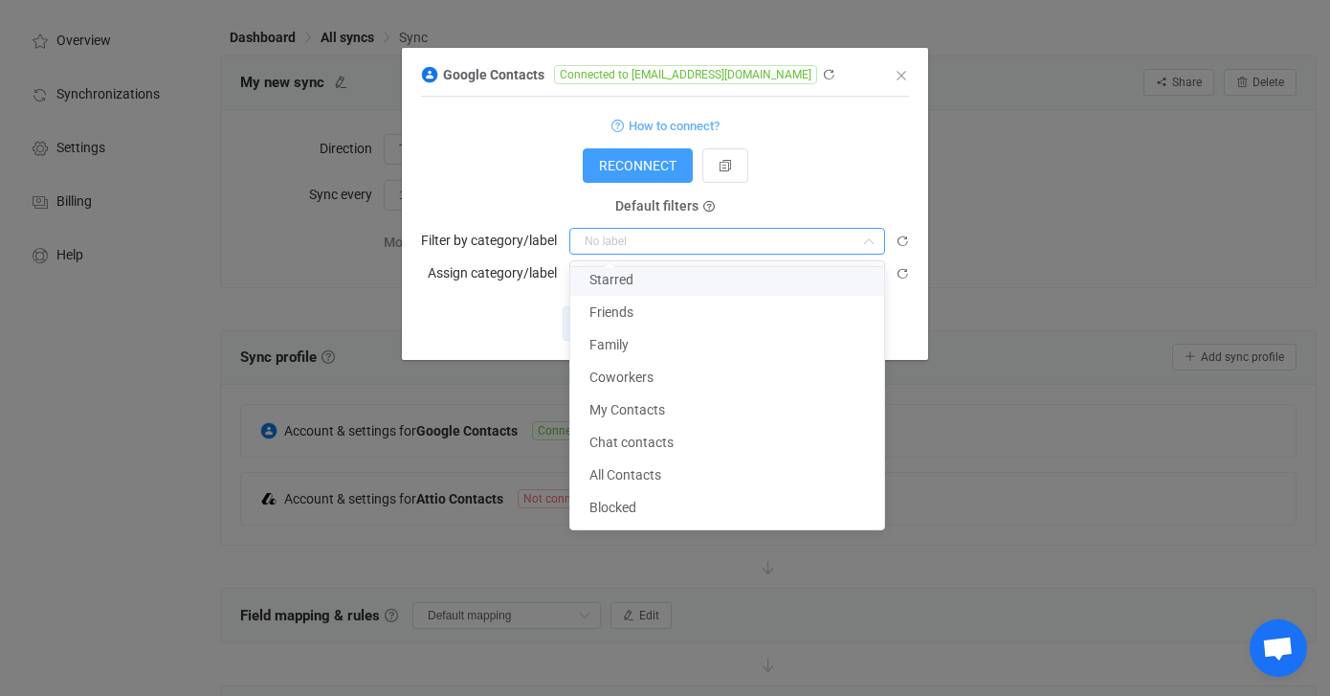
click at [848, 127] on div "How to connect?" at bounding box center [665, 125] width 488 height 24
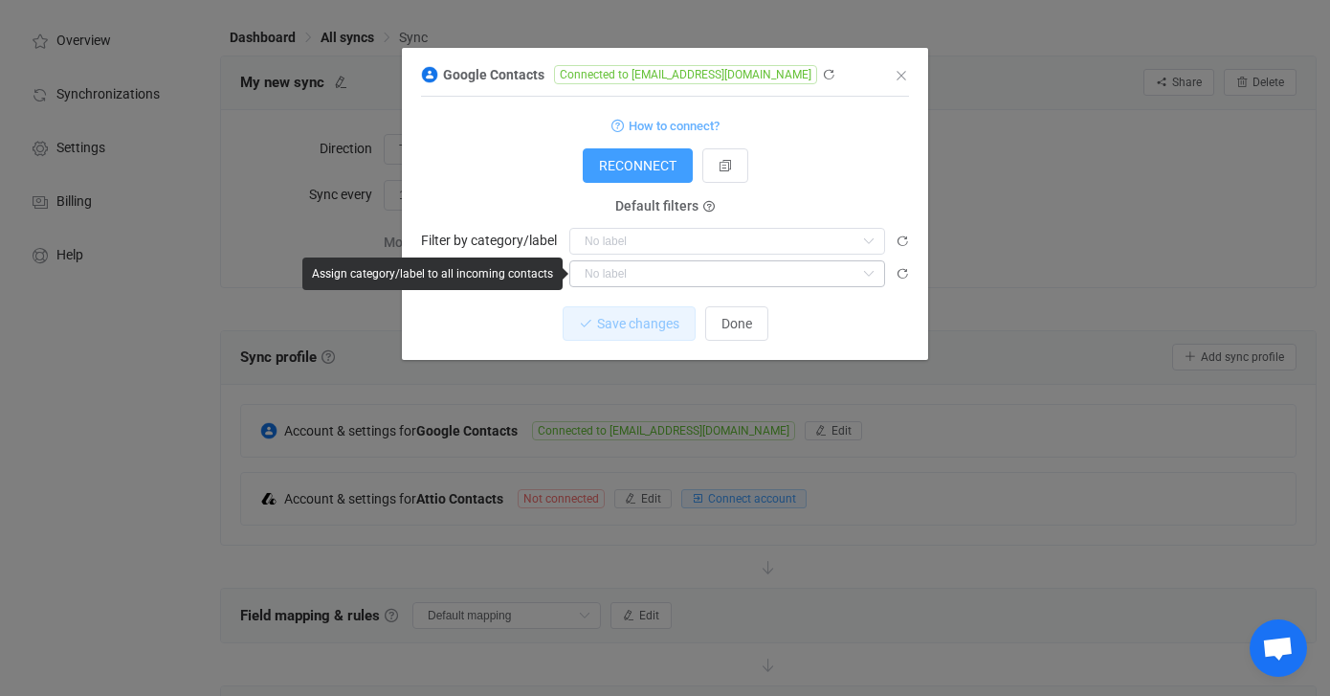
click at [867, 272] on icon "dialog" at bounding box center [869, 273] width 24 height 27
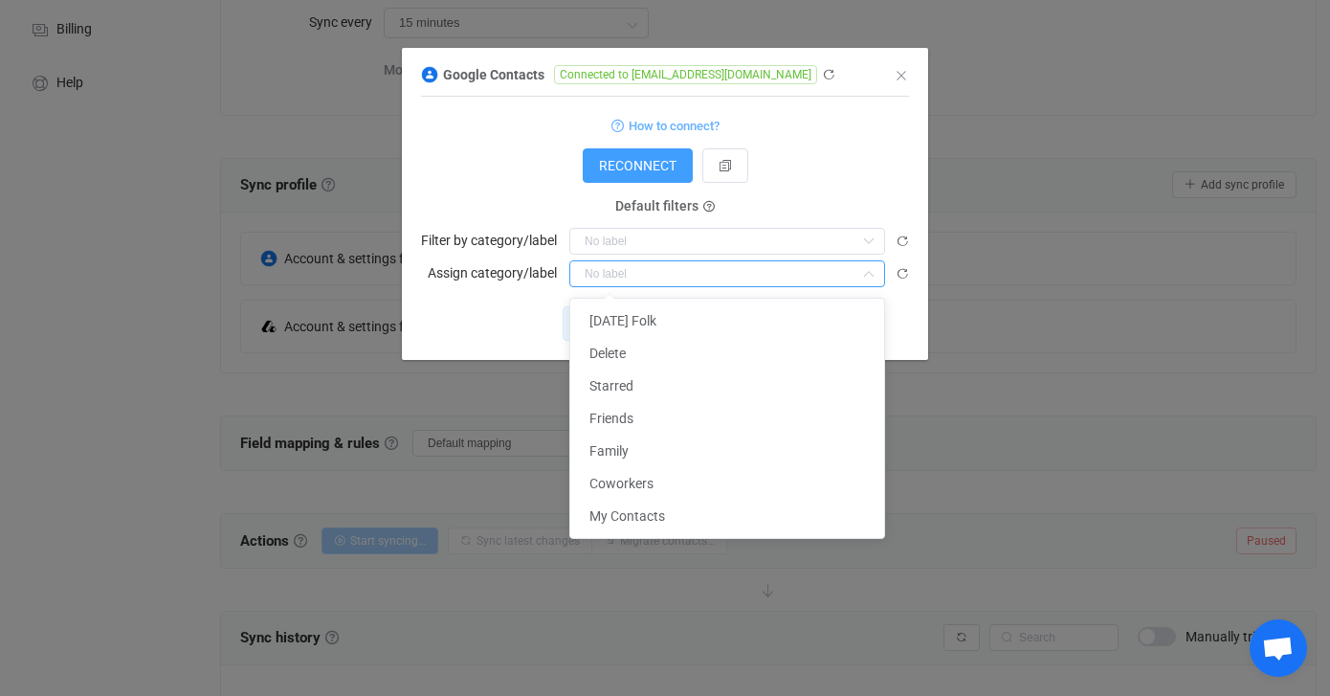
scroll to position [442, 0]
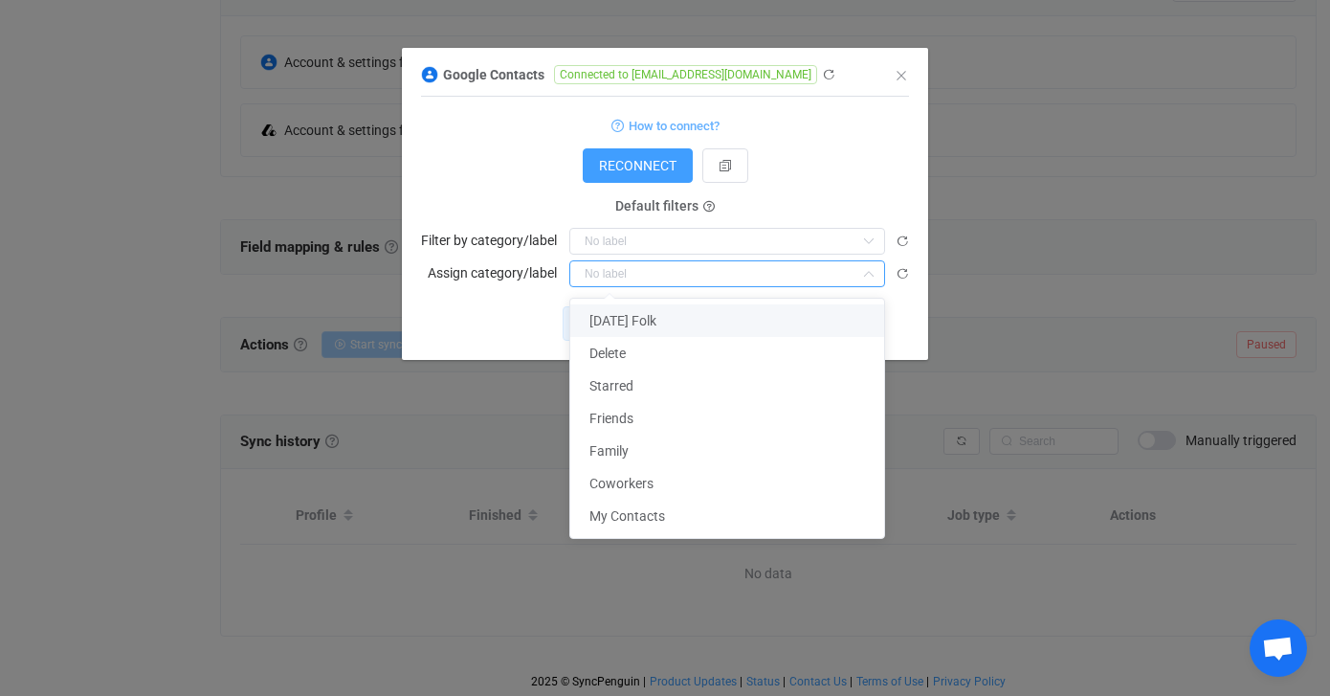
click at [854, 177] on div "RECONNECT" at bounding box center [665, 165] width 488 height 34
click at [743, 278] on input "dialog" at bounding box center [727, 273] width 316 height 27
click at [900, 117] on div "How to connect?" at bounding box center [665, 125] width 488 height 24
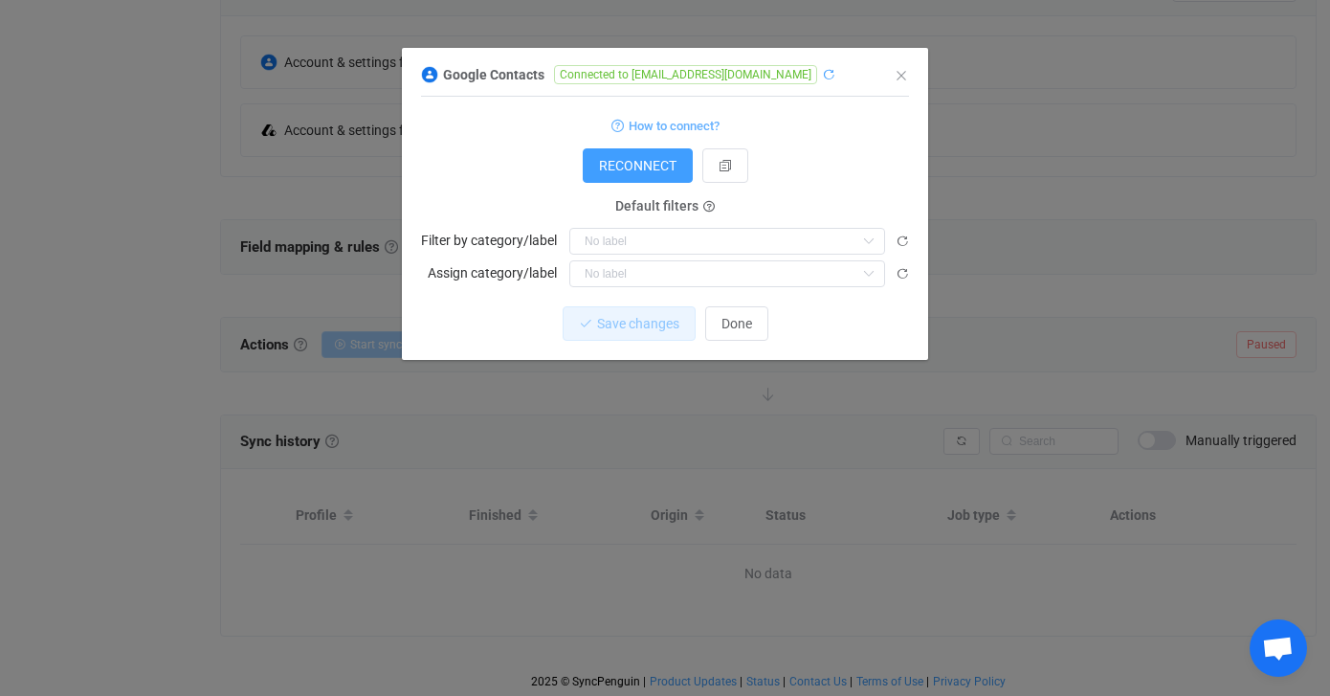
click at [822, 78] on icon "dialog" at bounding box center [828, 74] width 13 height 13
click at [747, 278] on input "dialog" at bounding box center [727, 273] width 316 height 27
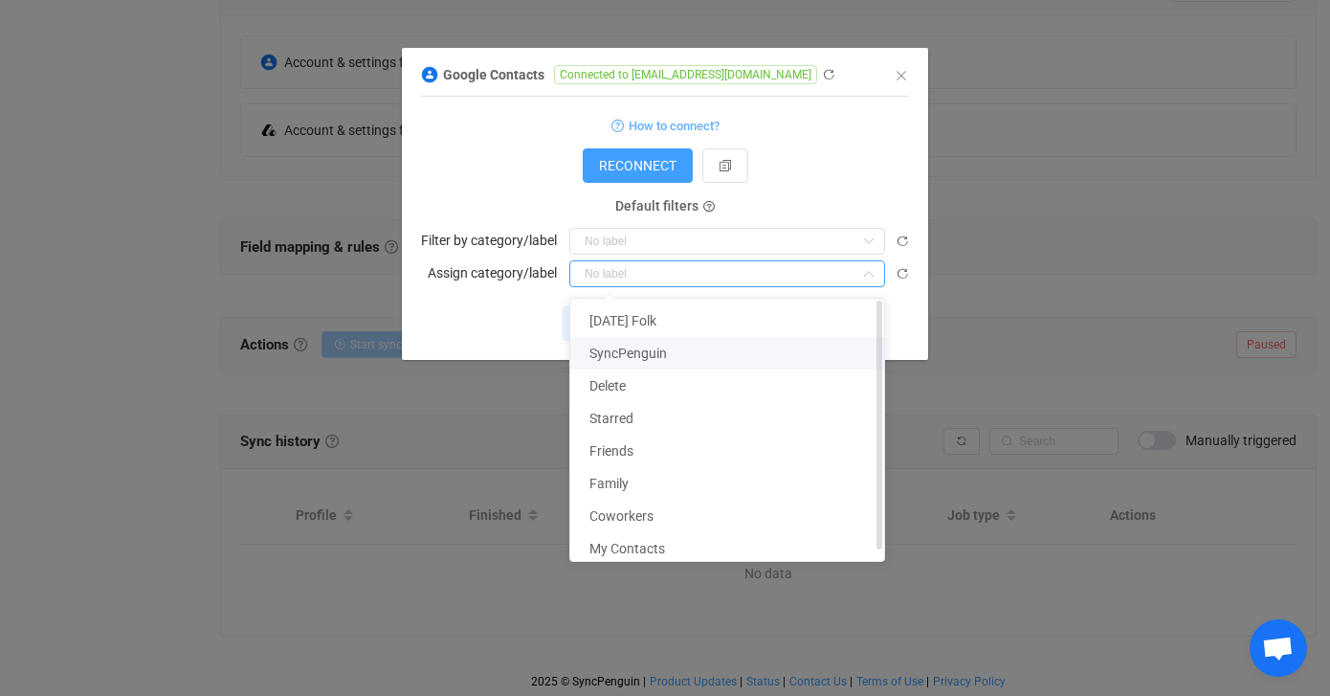
click at [731, 347] on li "SyncPenguin" at bounding box center [727, 353] width 314 height 33
type input "SyncPenguin"
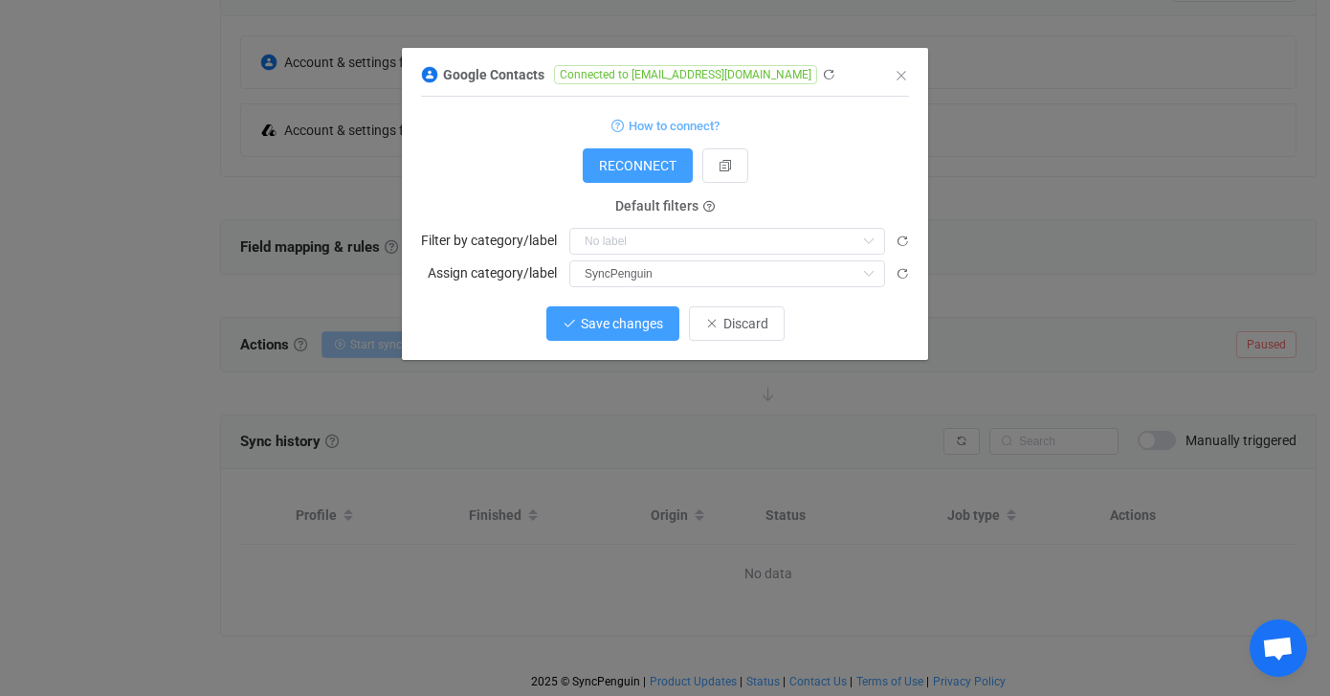
click at [649, 329] on span "Save changes" at bounding box center [622, 323] width 82 height 15
click at [906, 75] on icon "Close" at bounding box center [901, 75] width 15 height 15
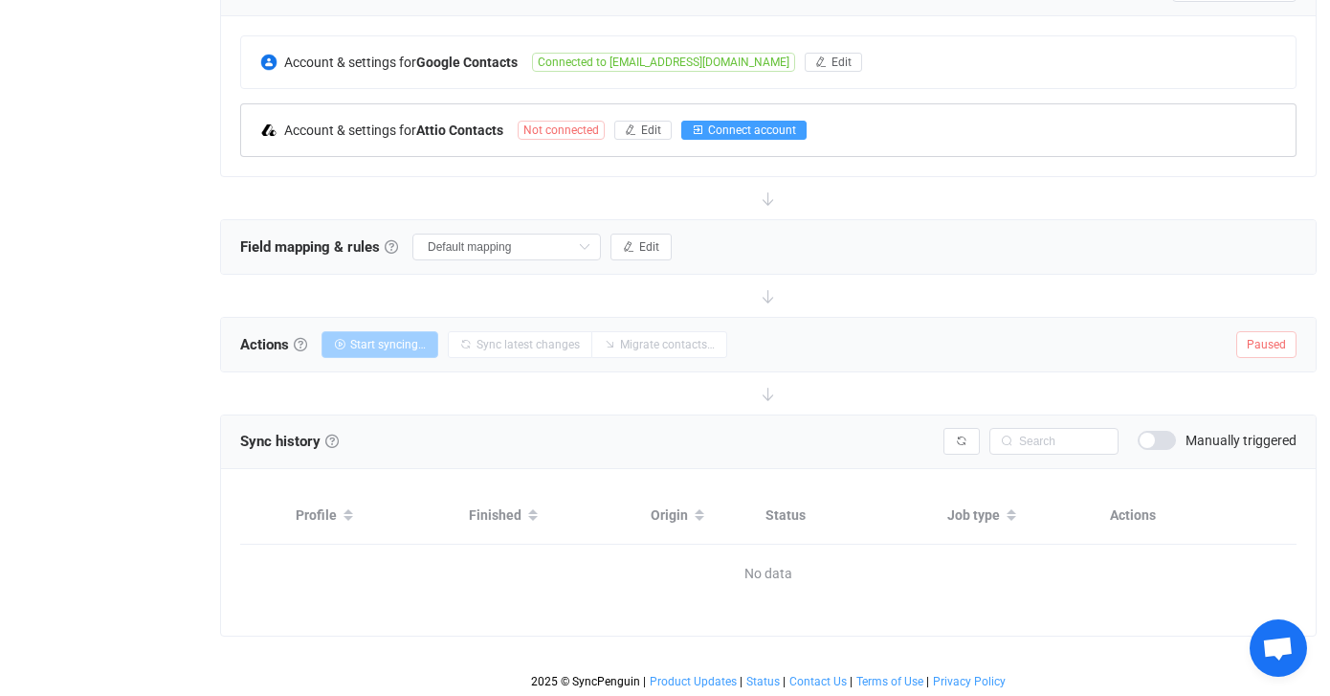
click at [725, 123] on span "Connect account" at bounding box center [752, 129] width 88 height 13
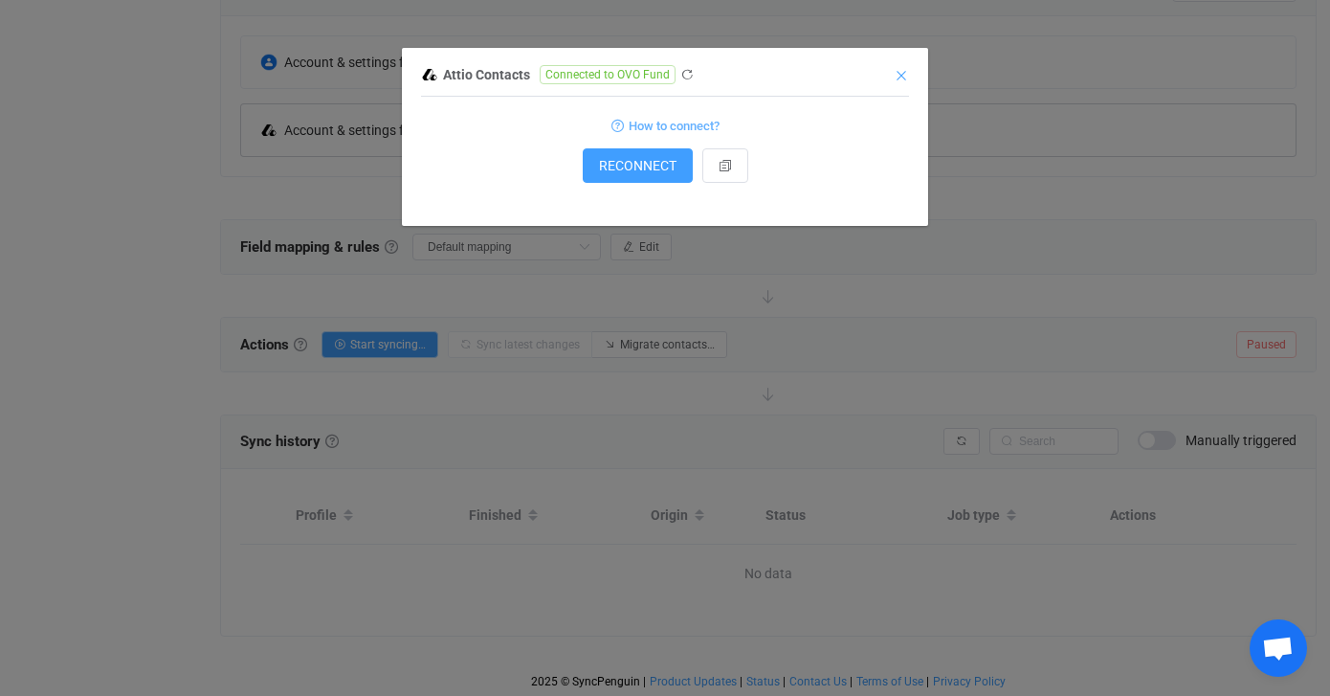
click at [900, 73] on icon "Close" at bounding box center [901, 75] width 15 height 15
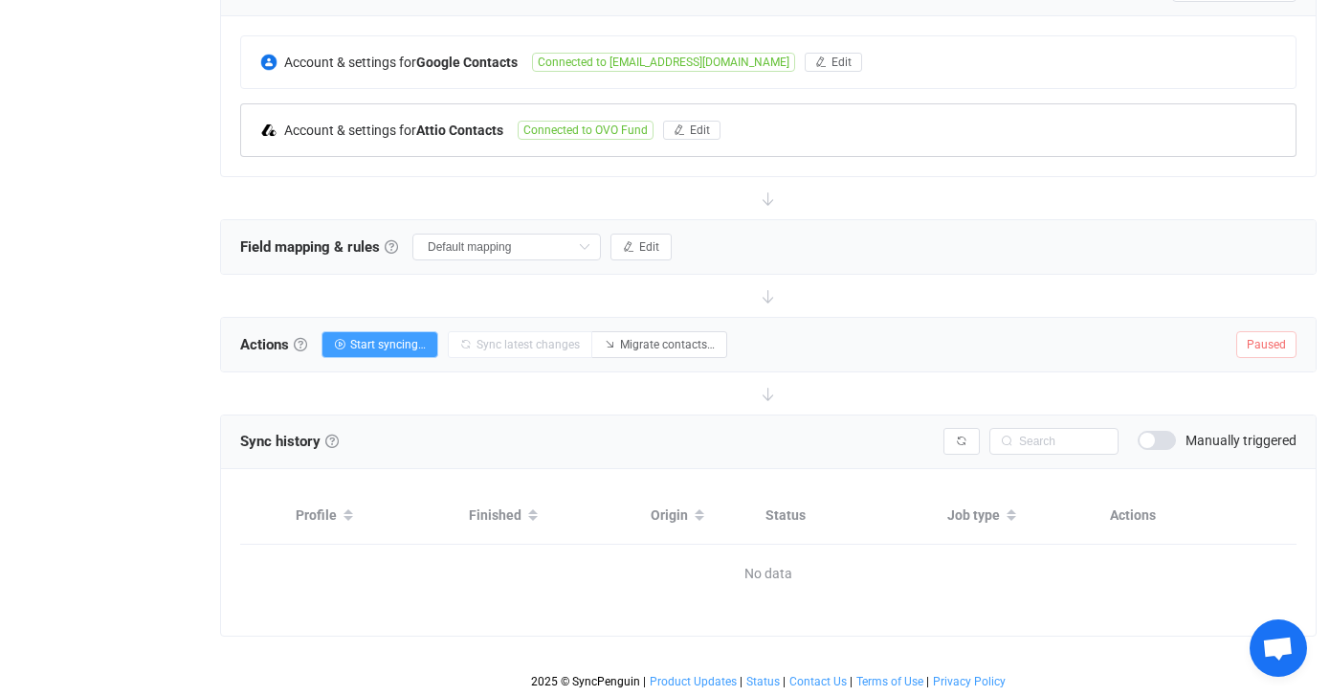
scroll to position [426, 0]
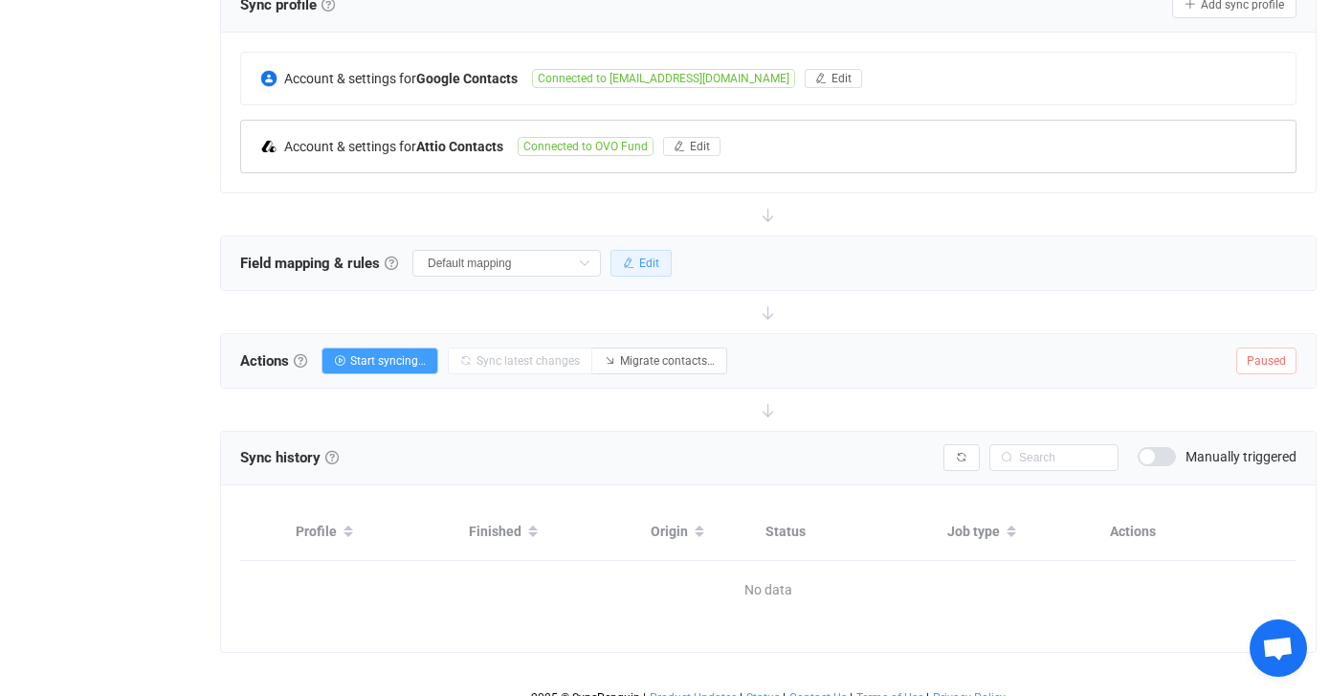
click at [639, 258] on span "Edit" at bounding box center [649, 262] width 20 height 13
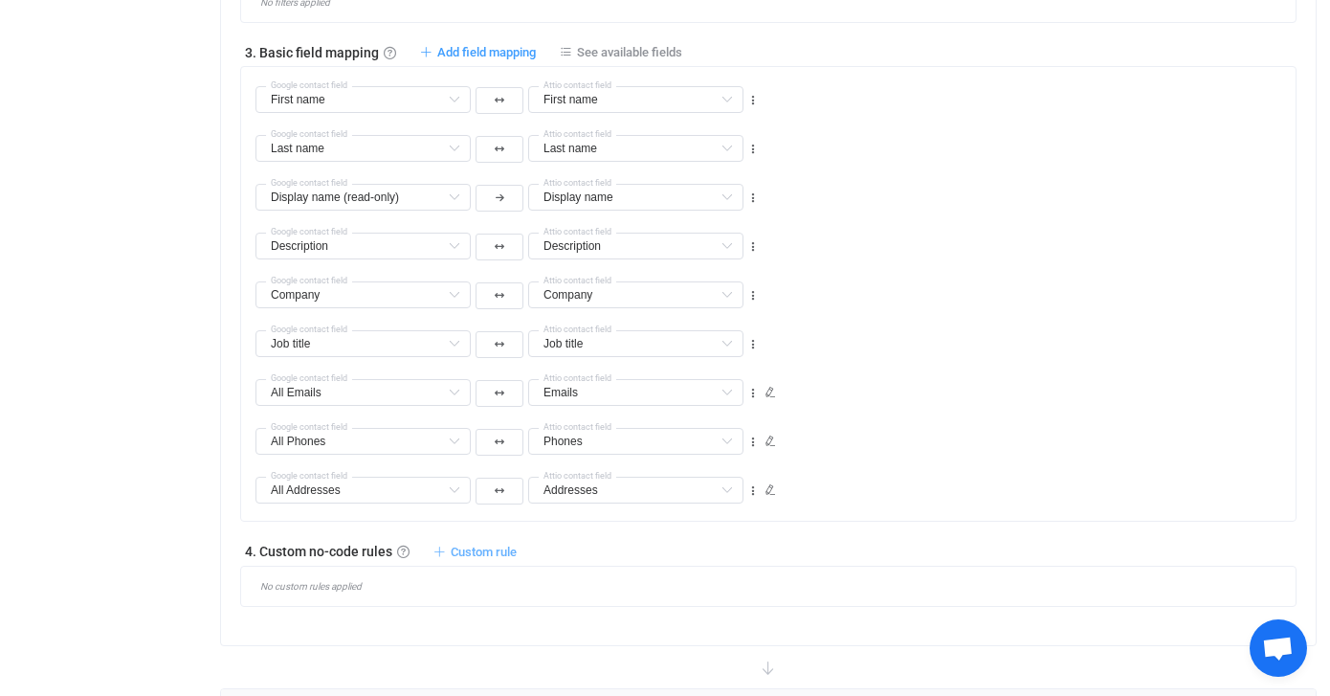
scroll to position [1036, 0]
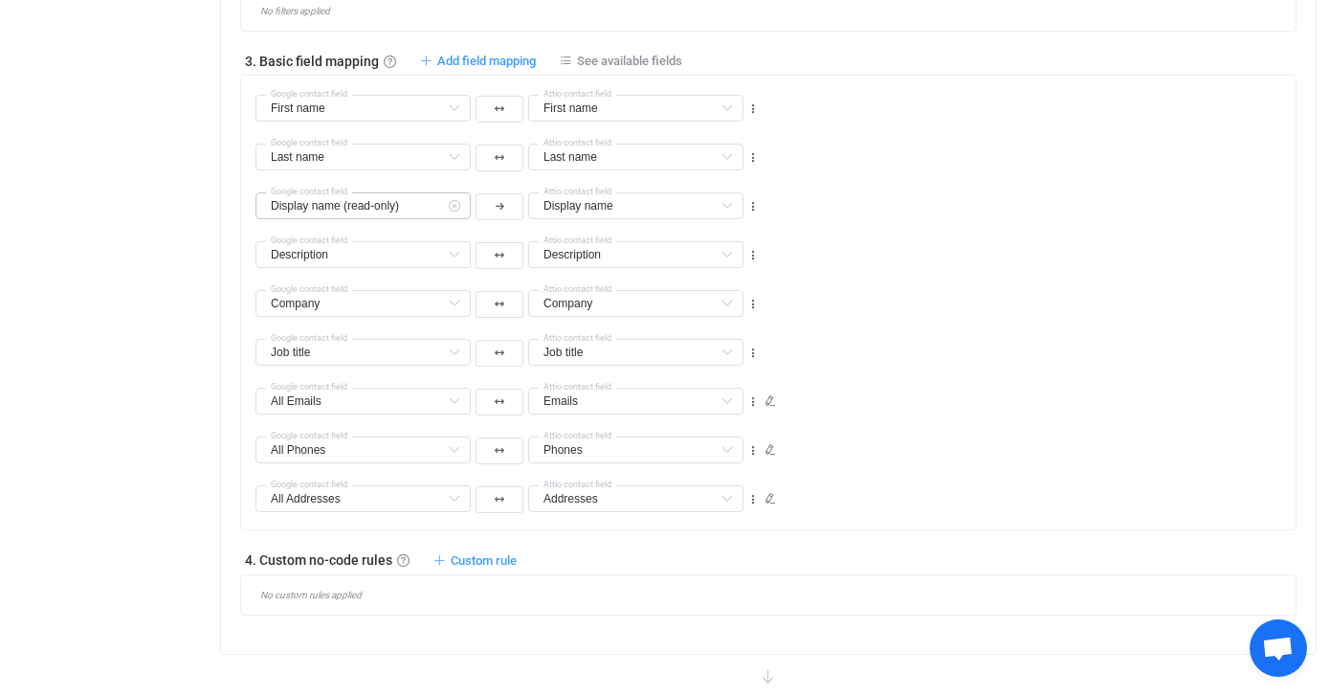
click at [447, 209] on icon at bounding box center [454, 205] width 24 height 27
click at [730, 204] on icon at bounding box center [727, 205] width 24 height 27
click at [730, 256] on icon at bounding box center [727, 254] width 24 height 27
click at [456, 253] on icon at bounding box center [454, 254] width 24 height 27
click at [311, 200] on input "text" at bounding box center [363, 205] width 215 height 27
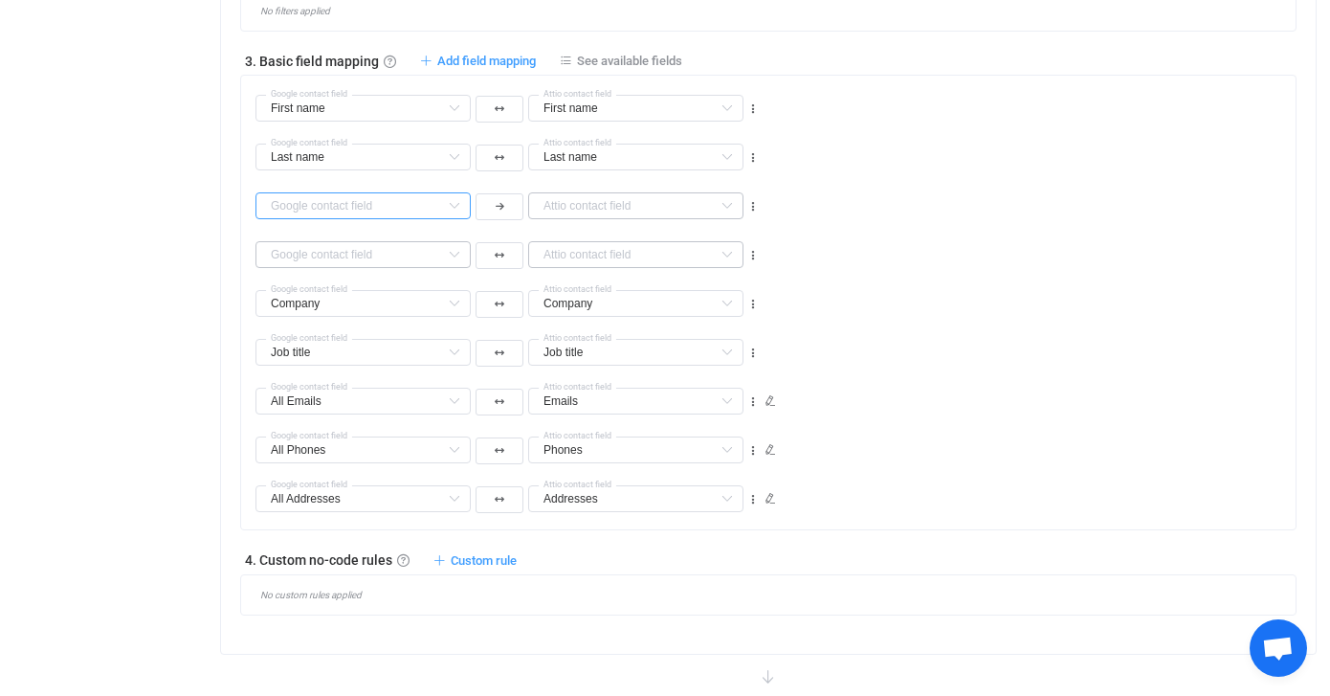
click at [311, 200] on input "text" at bounding box center [363, 205] width 215 height 27
type input "emai"
click at [334, 253] on span "All Emails" at bounding box center [322, 252] width 56 height 15
click at [940, 281] on div "Company Middle name Default field Title Default field Suffix Default field Comp…" at bounding box center [776, 295] width 1040 height 49
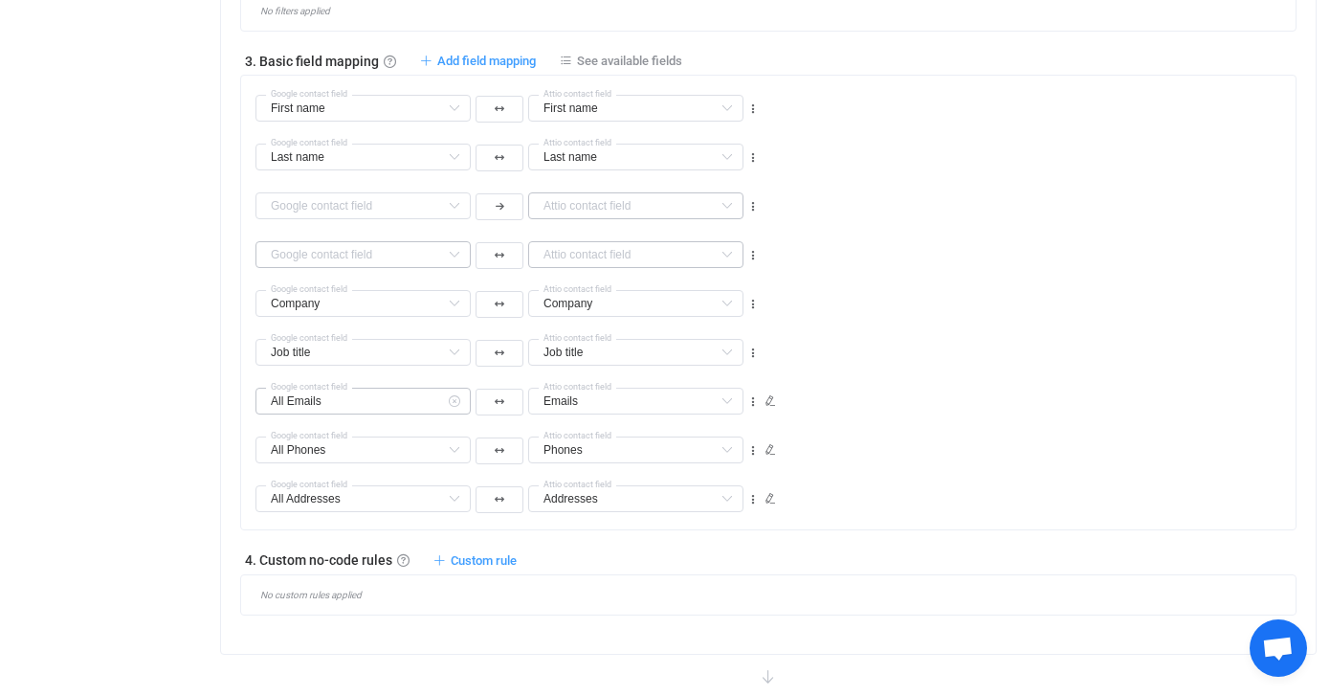
click at [454, 400] on icon at bounding box center [454, 401] width 24 height 27
click at [724, 399] on icon at bounding box center [727, 401] width 24 height 27
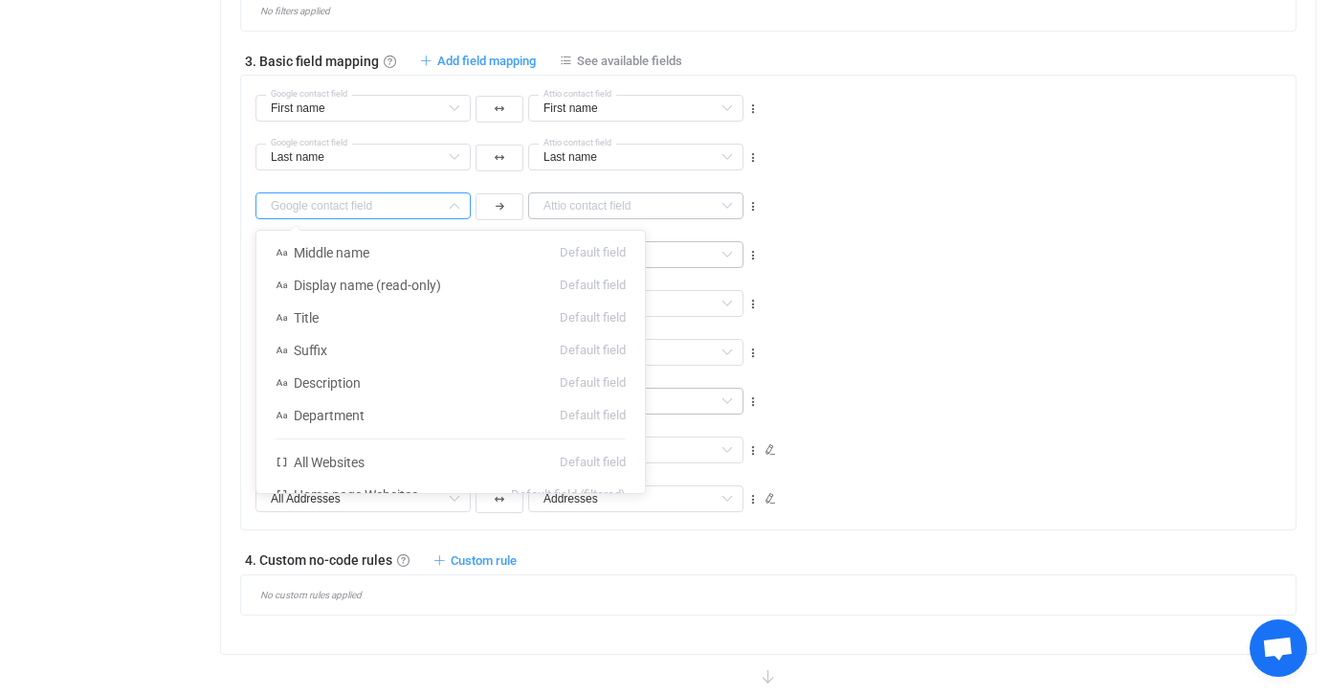
click at [434, 202] on input "text" at bounding box center [363, 205] width 215 height 27
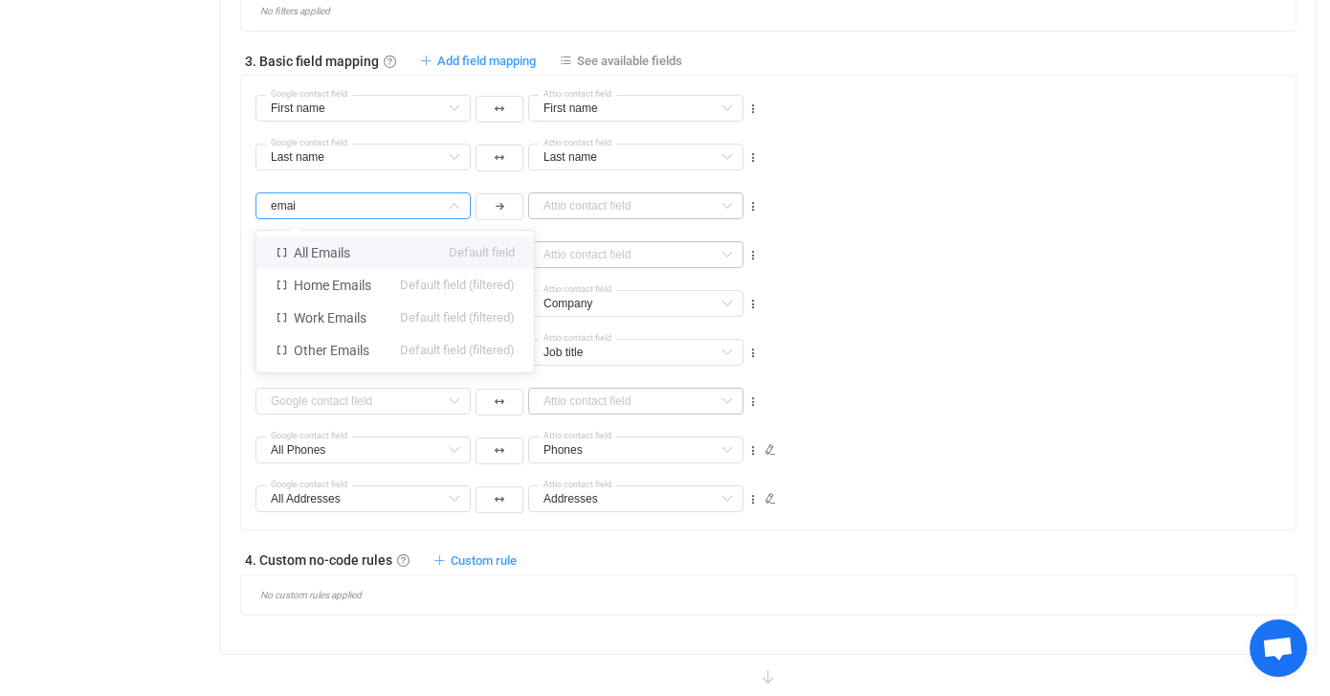
click at [362, 243] on li "All Emails Default field" at bounding box center [395, 252] width 278 height 33
type input "All Emails"
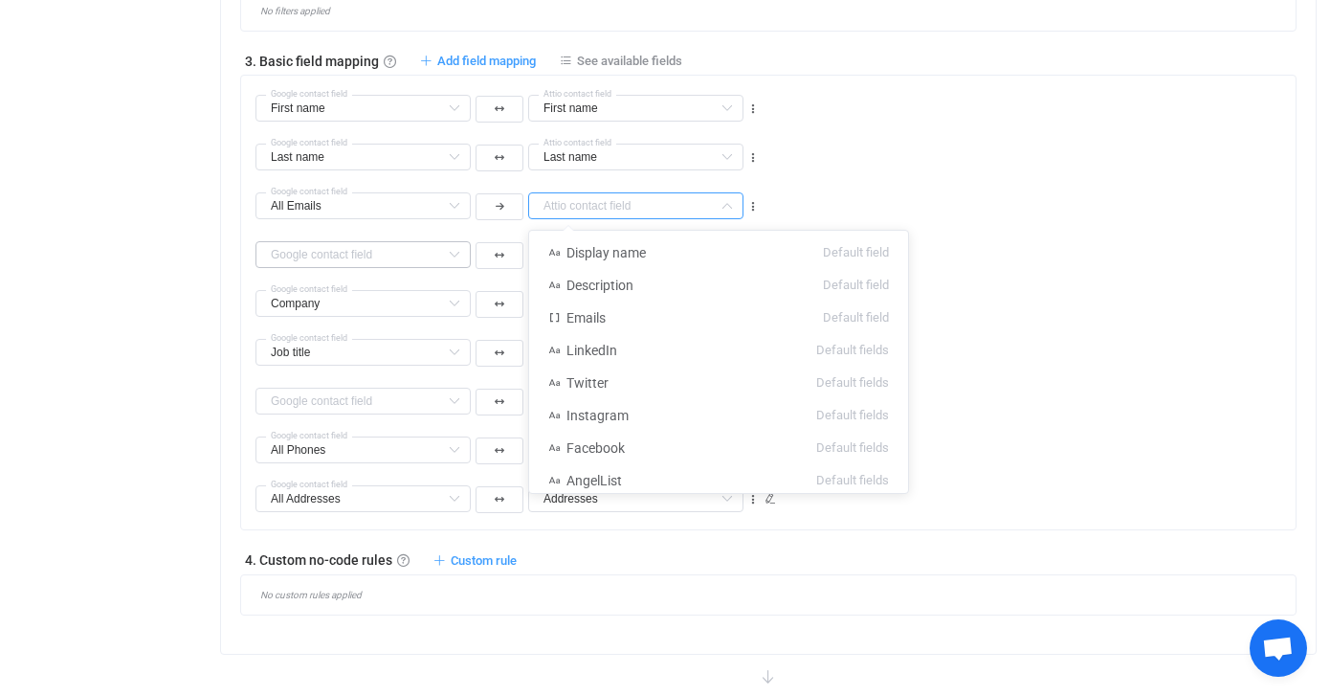
click at [615, 200] on input "text" at bounding box center [635, 205] width 215 height 27
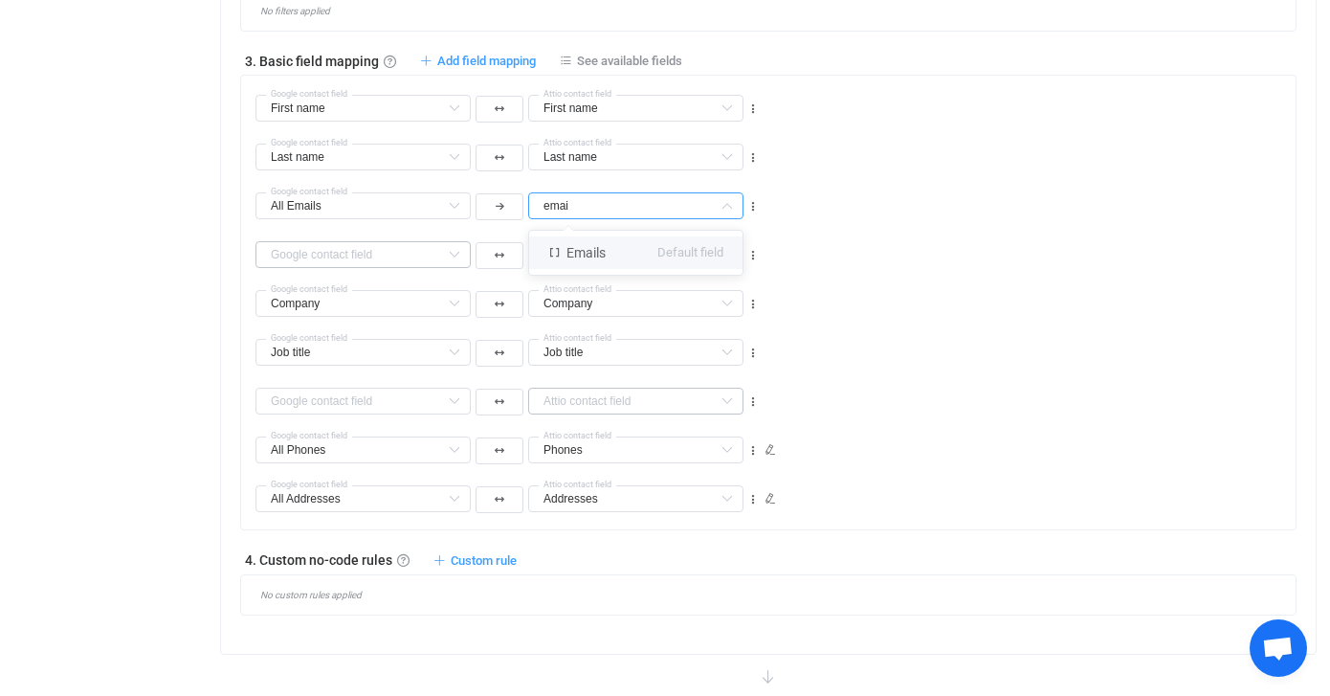
click at [629, 250] on li "Emails Default field" at bounding box center [635, 252] width 213 height 33
type input "Emails"
click at [496, 203] on icon "button" at bounding box center [500, 206] width 9 height 10
click at [499, 255] on icon at bounding box center [499, 257] width 10 height 10
click at [457, 448] on icon at bounding box center [454, 449] width 24 height 27
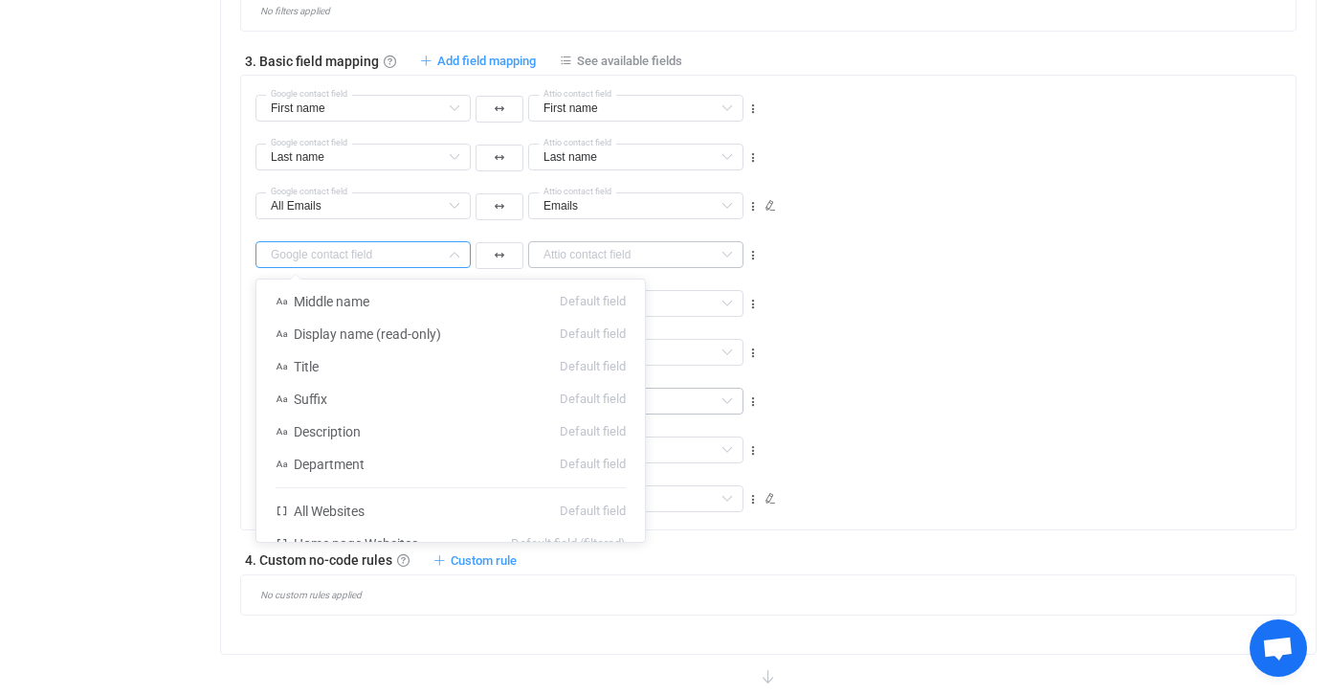
click at [380, 243] on input "text" at bounding box center [363, 254] width 215 height 27
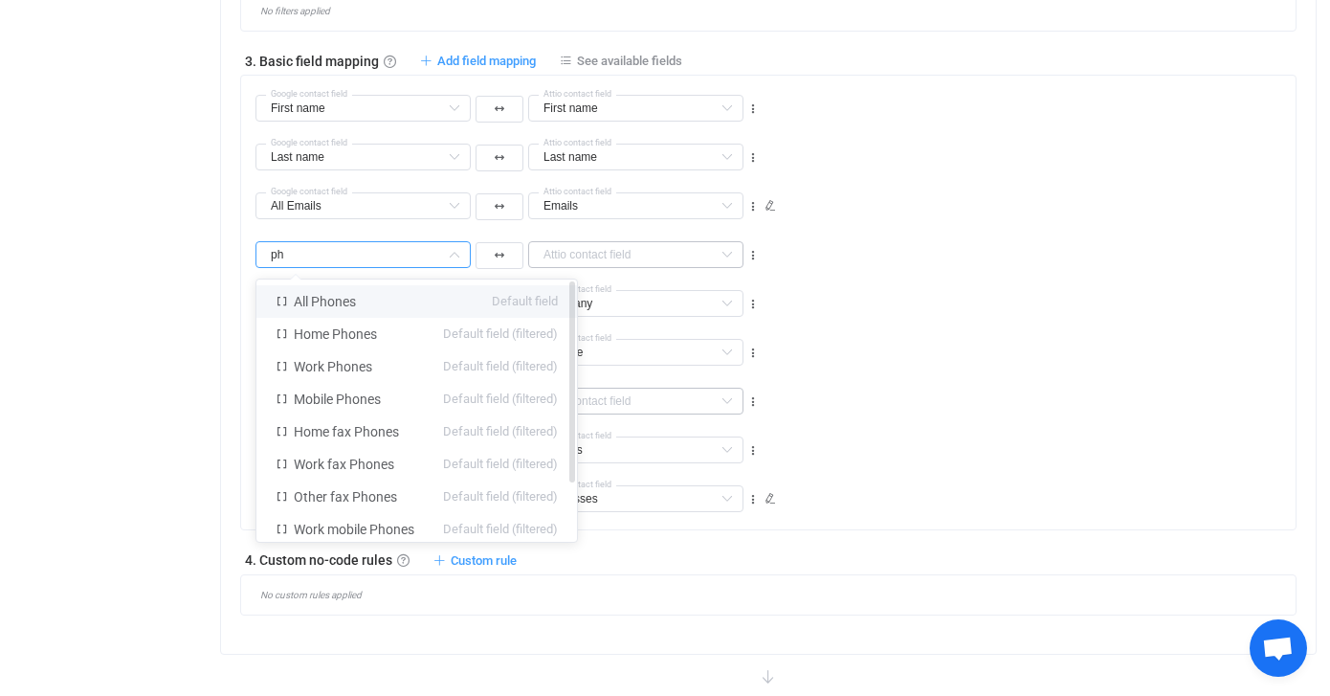
click at [374, 302] on li "All Phones Default field" at bounding box center [416, 301] width 321 height 33
type input "All Phones"
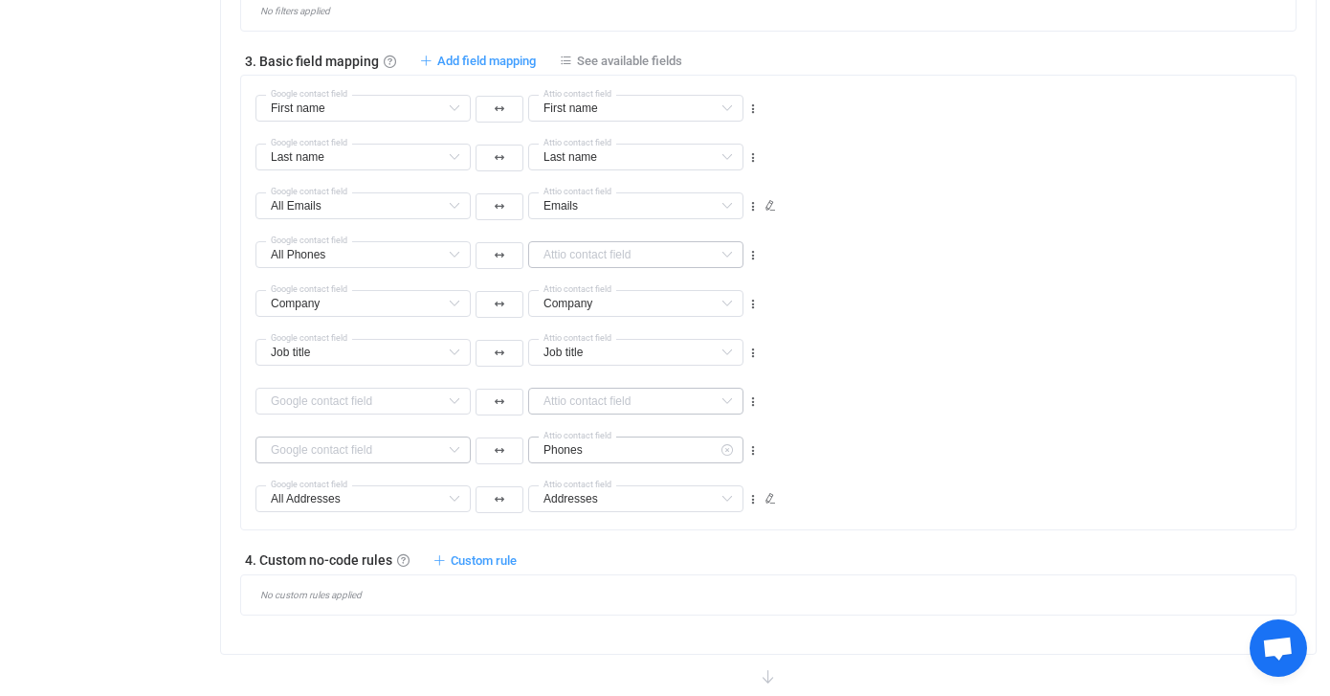
click at [725, 450] on icon at bounding box center [727, 449] width 24 height 27
click at [663, 251] on input "text" at bounding box center [635, 254] width 215 height 27
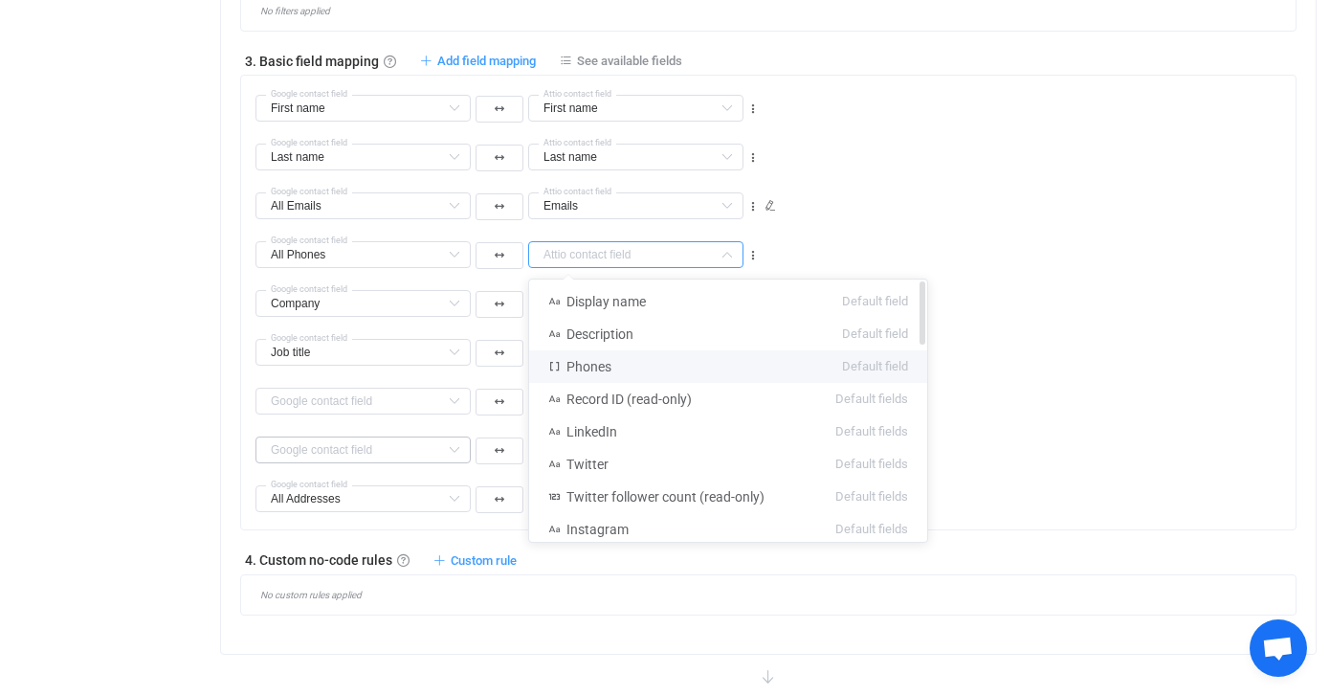
click at [644, 367] on li "Phones Default field" at bounding box center [728, 366] width 398 height 33
type input "Phones"
click at [452, 306] on icon at bounding box center [454, 303] width 24 height 27
type input "Phones"
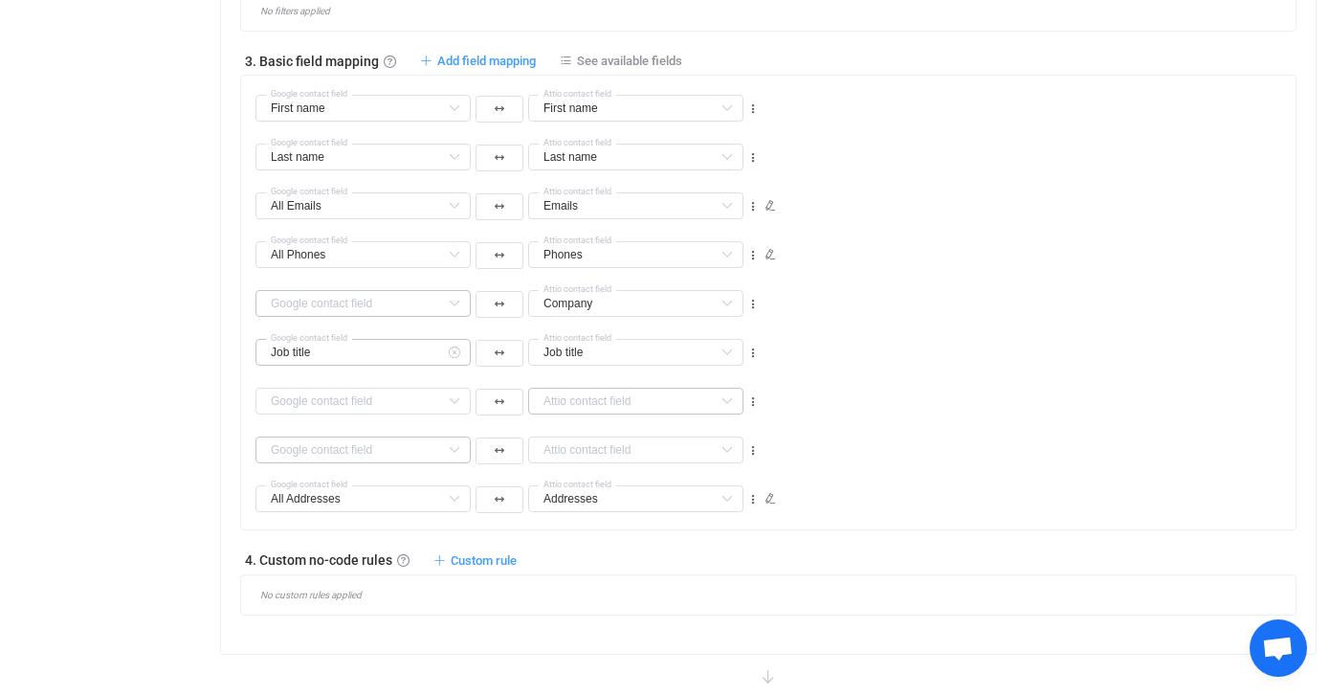
click at [458, 350] on icon at bounding box center [454, 352] width 24 height 27
click at [727, 303] on icon at bounding box center [727, 303] width 24 height 27
click at [724, 350] on icon at bounding box center [727, 352] width 24 height 27
click at [358, 302] on input "text" at bounding box center [363, 303] width 215 height 27
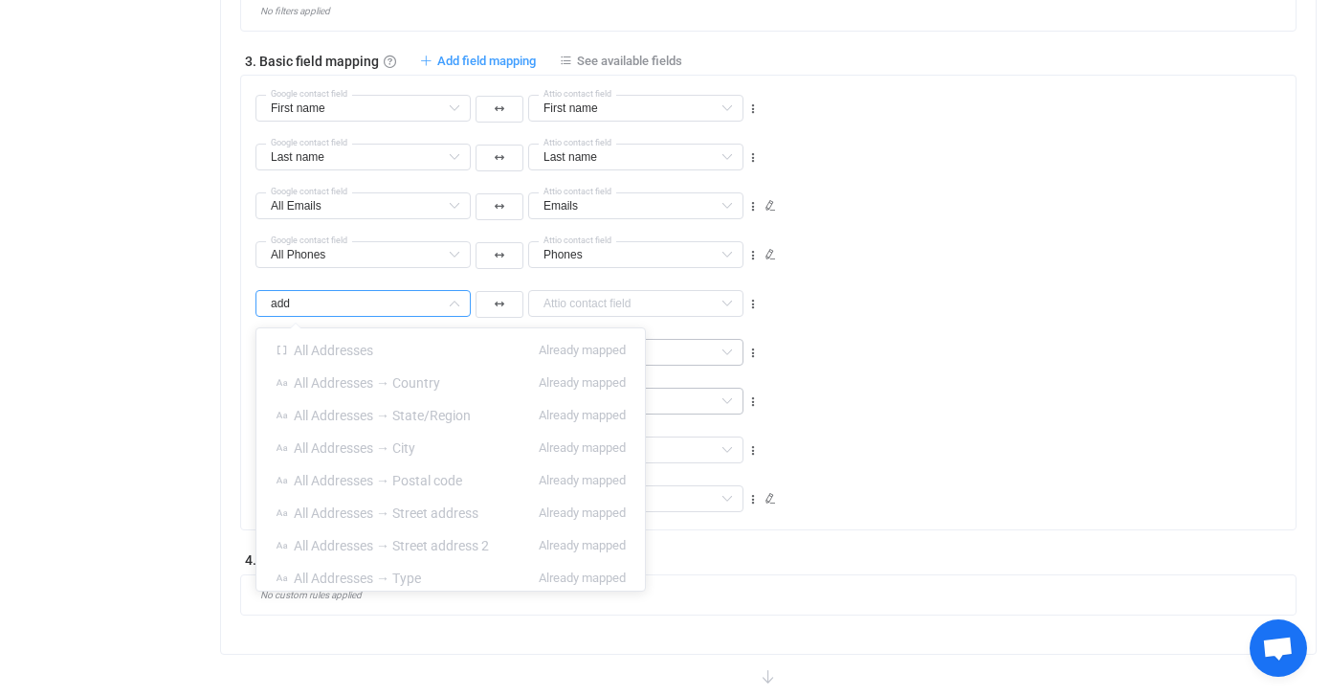
type input "add"
click at [101, 366] on div "Overview Synchronizations Settings Billing Help" at bounding box center [105, 58] width 211 height 2037
click at [463, 502] on icon at bounding box center [454, 498] width 24 height 27
click at [734, 498] on icon at bounding box center [727, 498] width 24 height 27
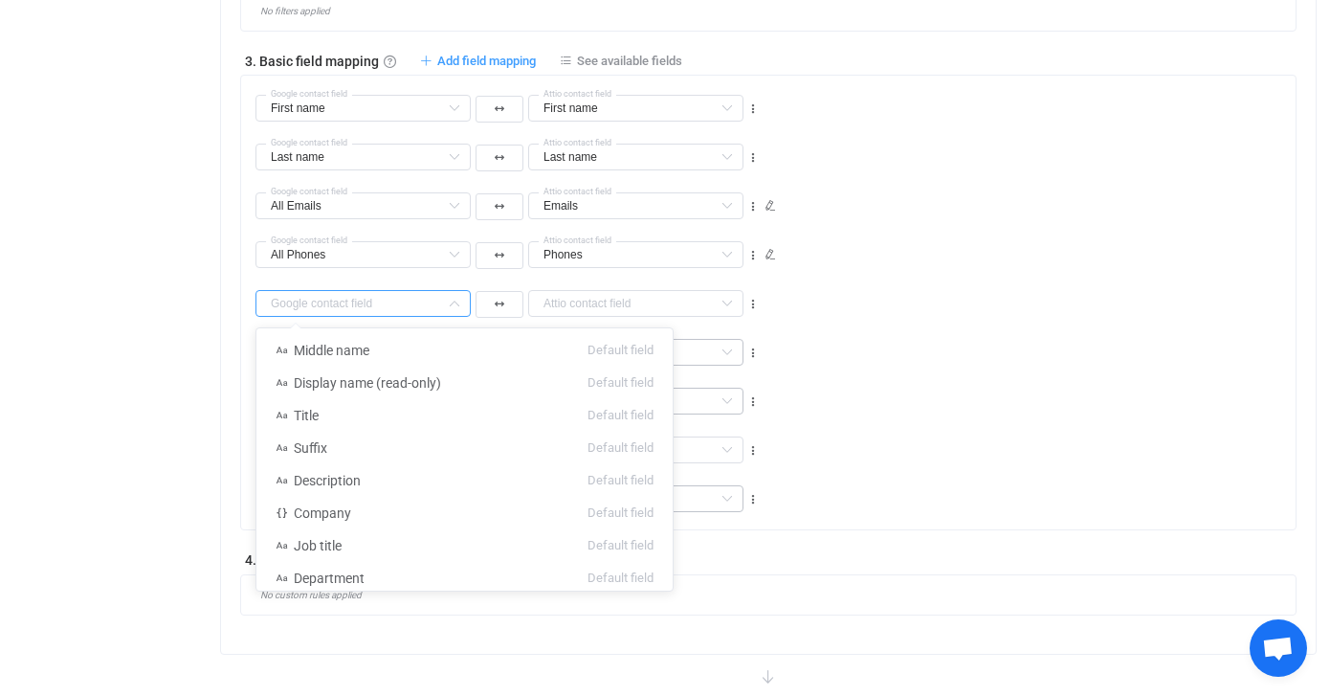
click at [428, 297] on input "text" at bounding box center [363, 303] width 215 height 27
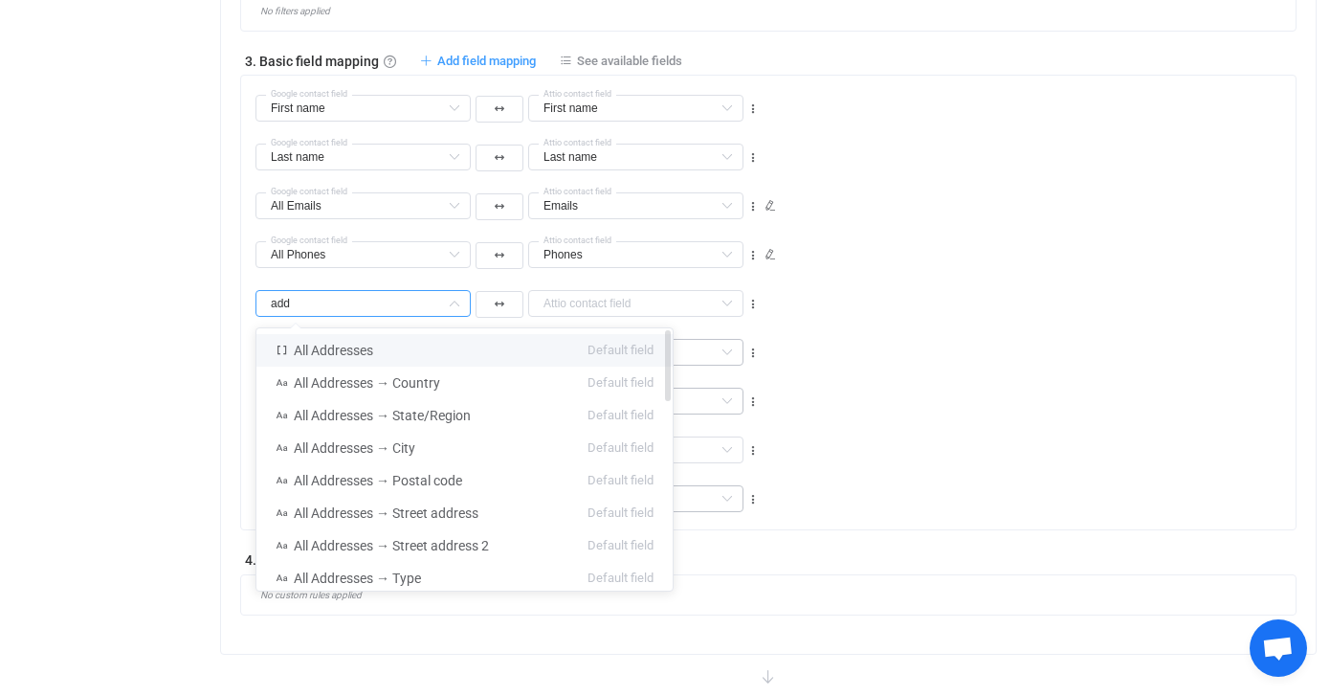
click at [406, 351] on li "All Addresses Default field" at bounding box center [464, 350] width 416 height 33
type input "All Addresses"
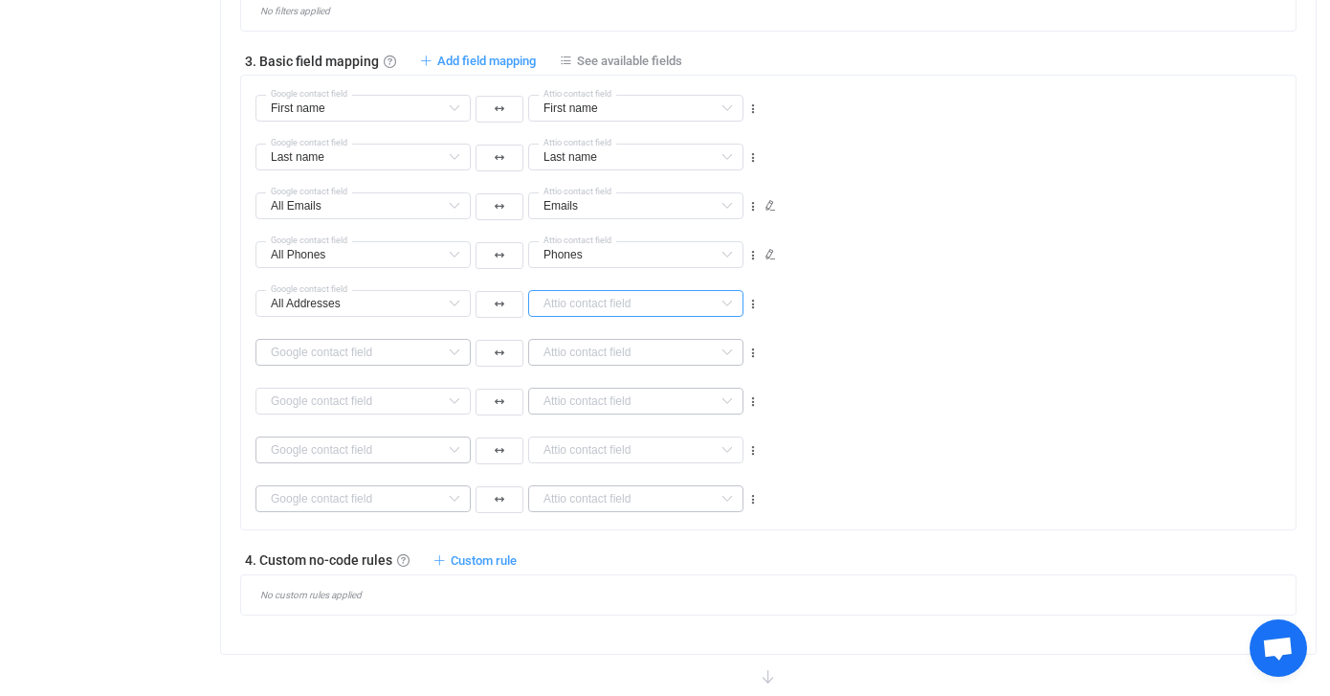
click at [617, 301] on input "text" at bounding box center [635, 303] width 215 height 27
click at [620, 368] on li "Addresses Default field" at bounding box center [727, 383] width 396 height 33
type input "Addresses"
click at [430, 352] on input "text" at bounding box center [363, 352] width 215 height 27
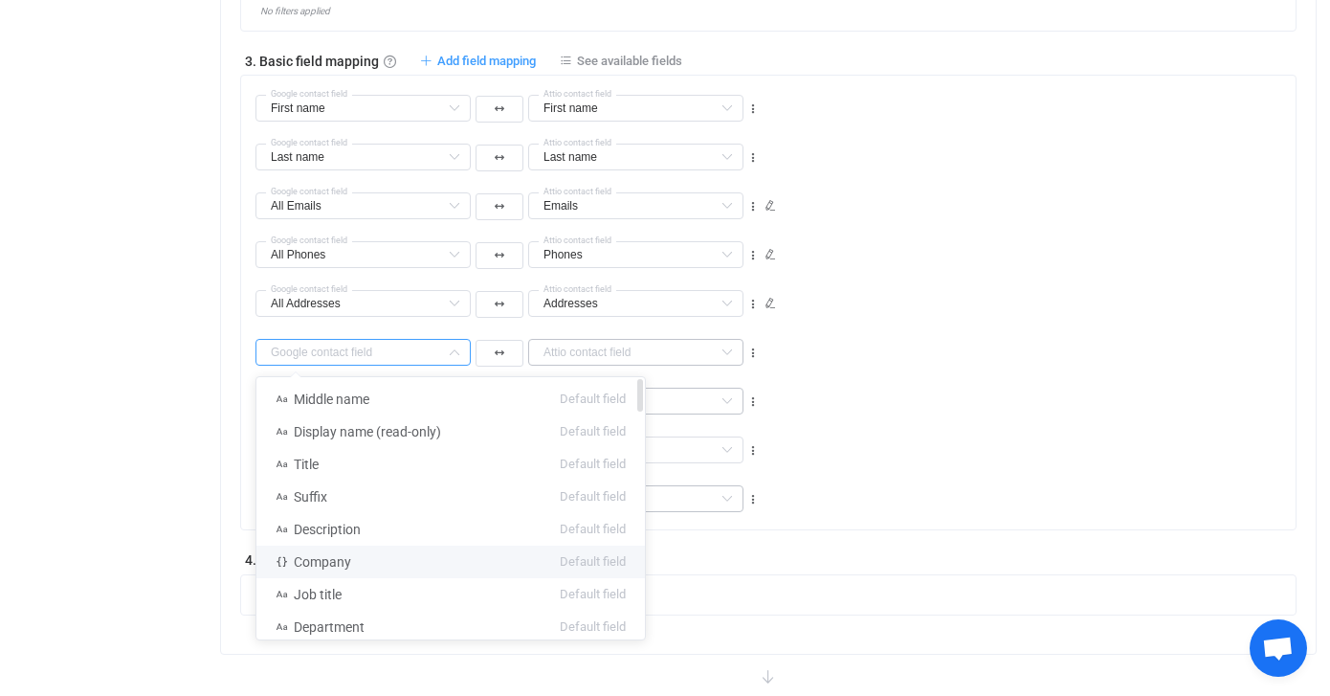
click at [380, 560] on li "Company Default field" at bounding box center [450, 562] width 389 height 33
type input "Company"
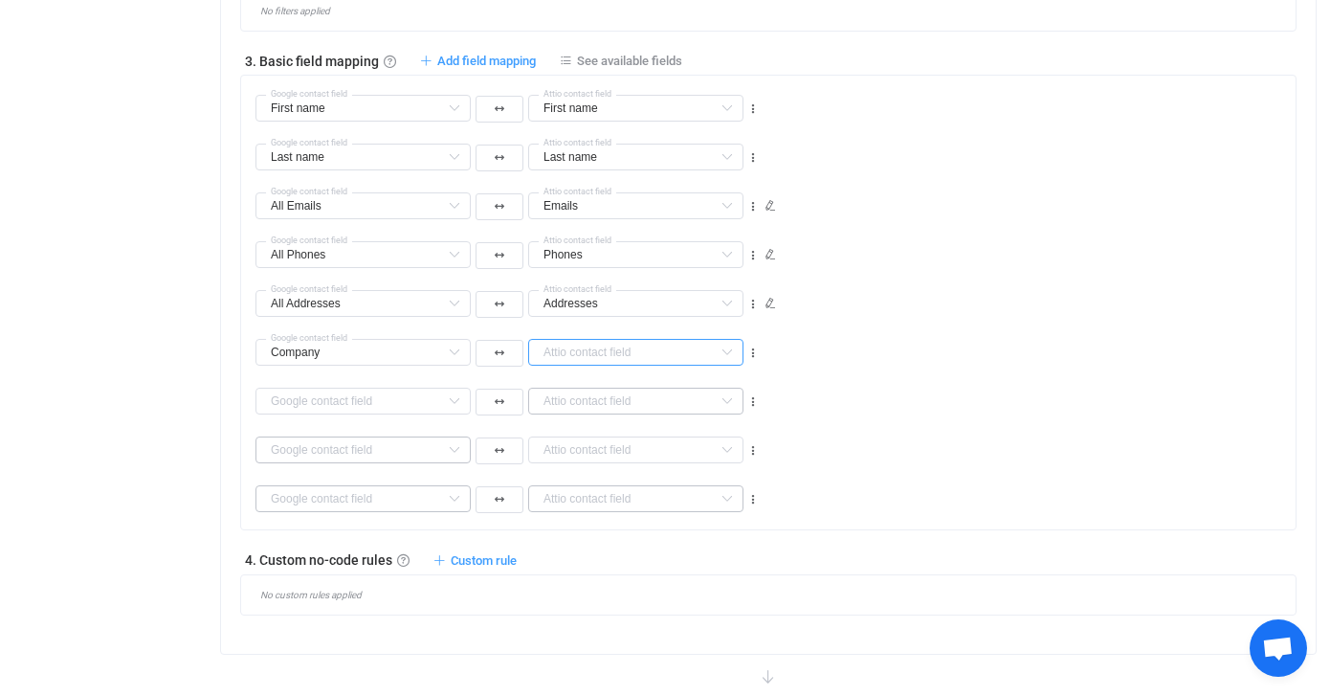
click at [603, 353] on input "text" at bounding box center [635, 352] width 215 height 27
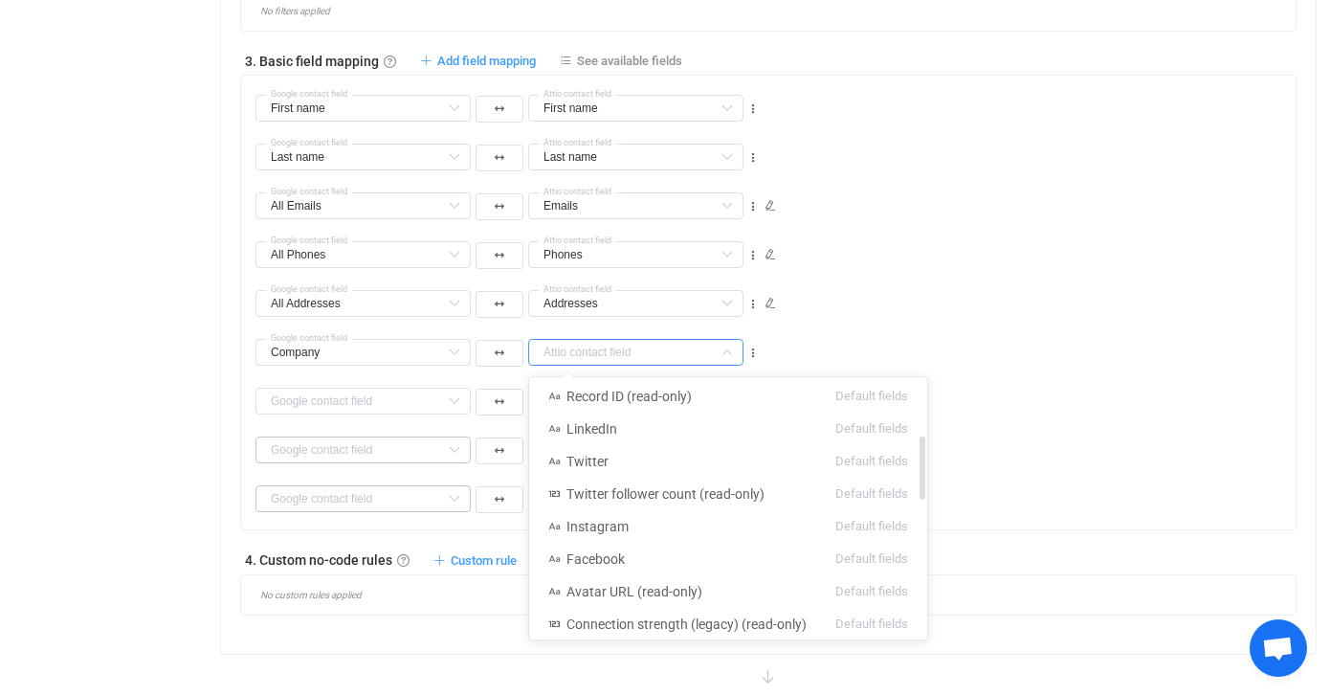
scroll to position [0, 0]
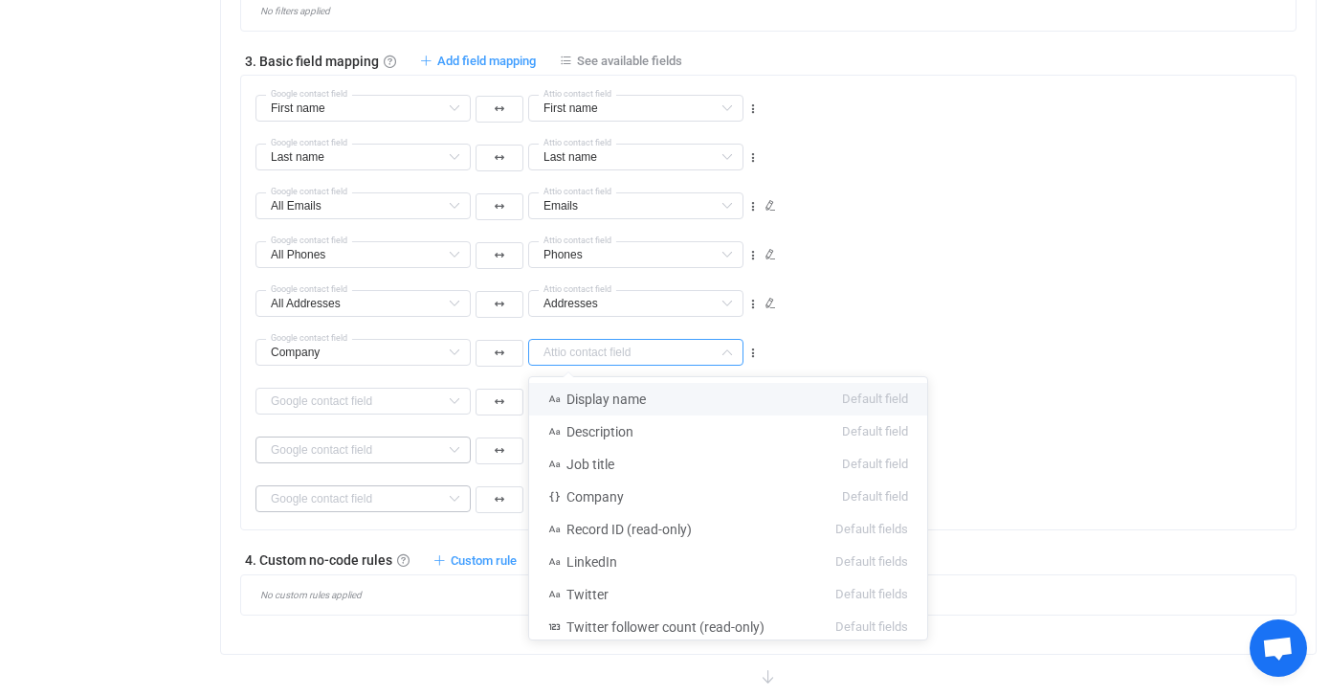
click at [599, 342] on input "text" at bounding box center [635, 352] width 215 height 27
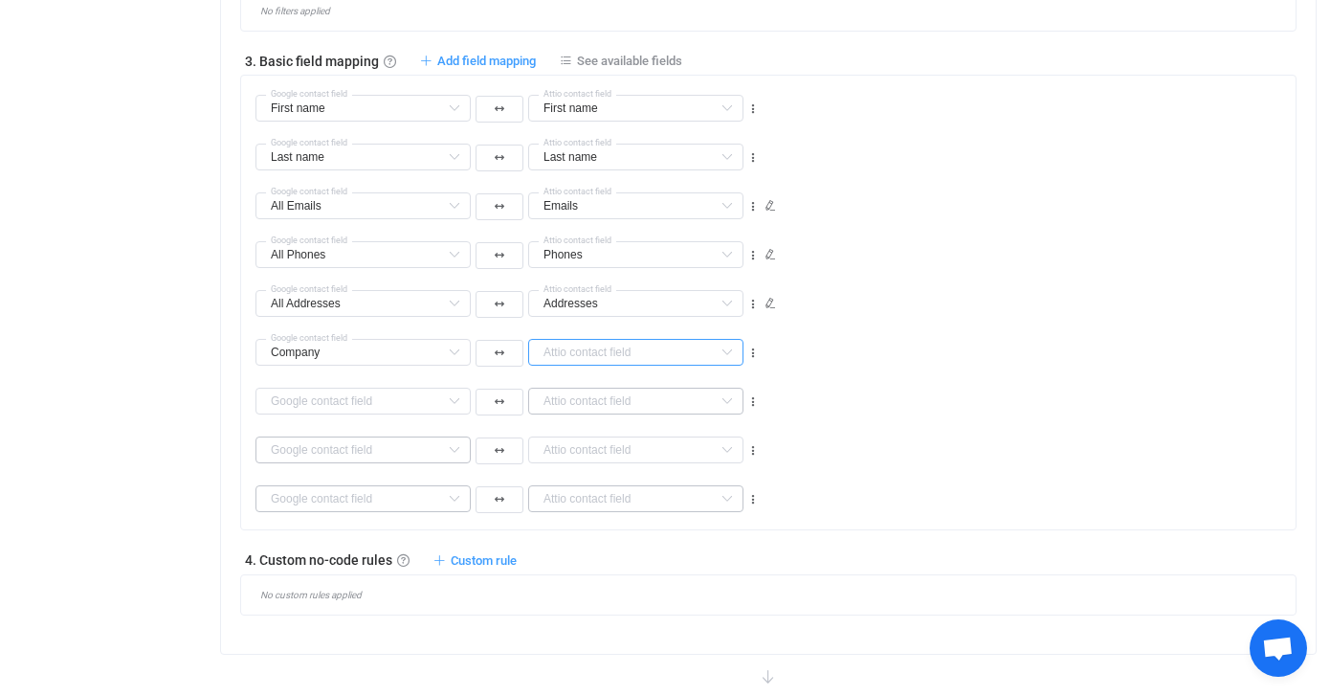
click at [592, 353] on input "text" at bounding box center [635, 352] width 215 height 27
click at [618, 402] on span "Company" at bounding box center [595, 398] width 57 height 15
type input "Company"
click at [442, 397] on icon at bounding box center [454, 401] width 24 height 27
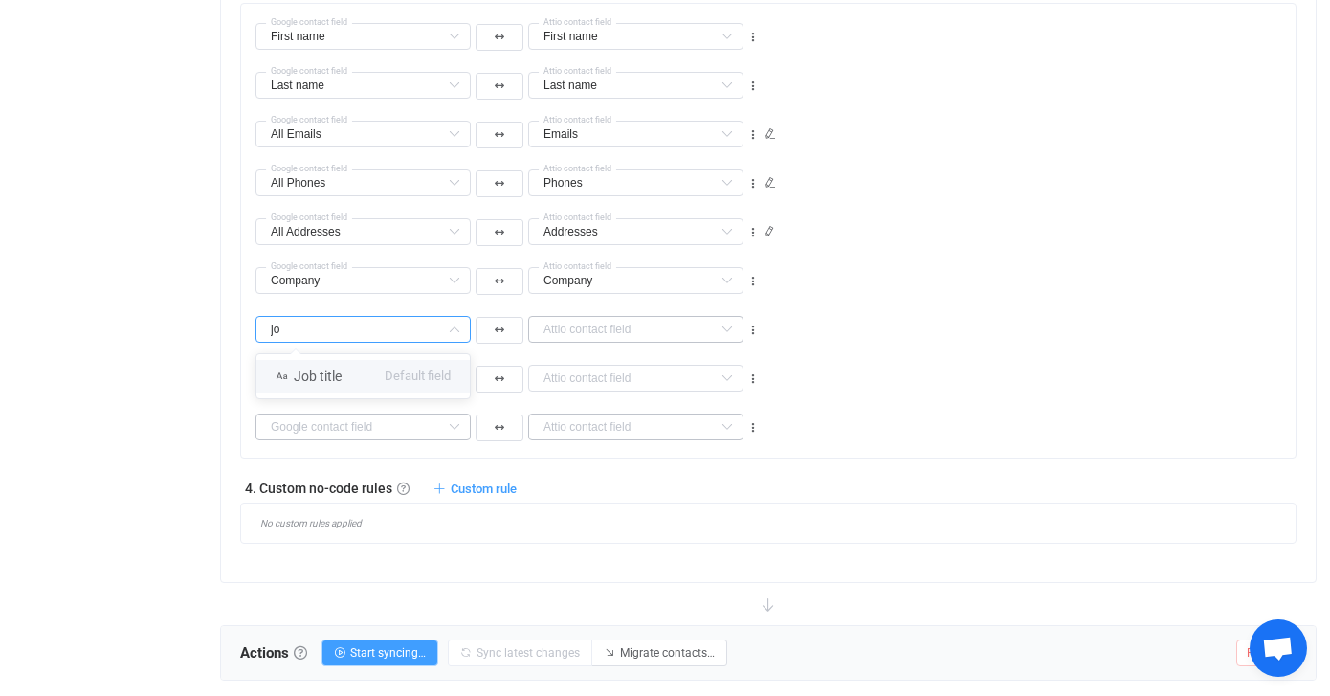
click at [359, 376] on li "Job title Default field" at bounding box center [362, 376] width 213 height 33
type input "Job title"
click at [597, 331] on input "text" at bounding box center [635, 329] width 215 height 27
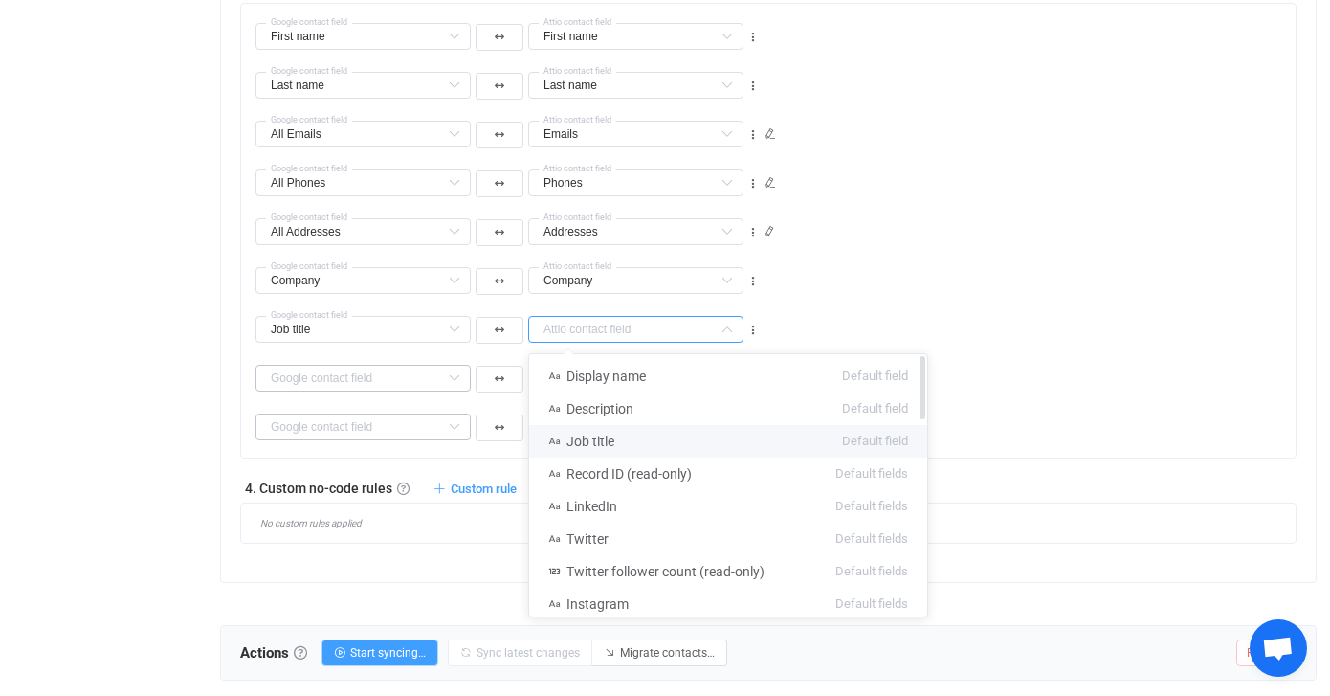
click at [629, 436] on li "Job title Default field" at bounding box center [728, 441] width 398 height 33
type input "Job title"
click at [340, 372] on input "text" at bounding box center [363, 378] width 215 height 27
type input "Job title"
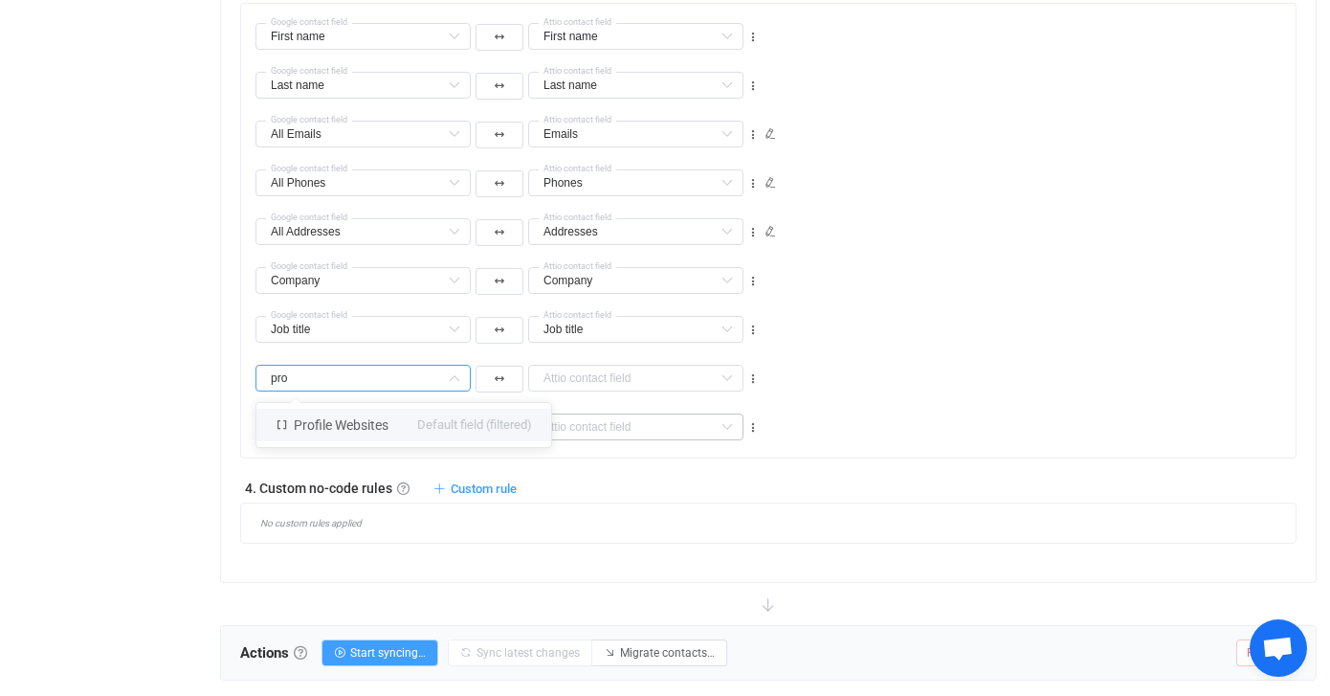
click at [362, 420] on span "Profile Websites" at bounding box center [341, 424] width 95 height 15
type input "Profile Websites"
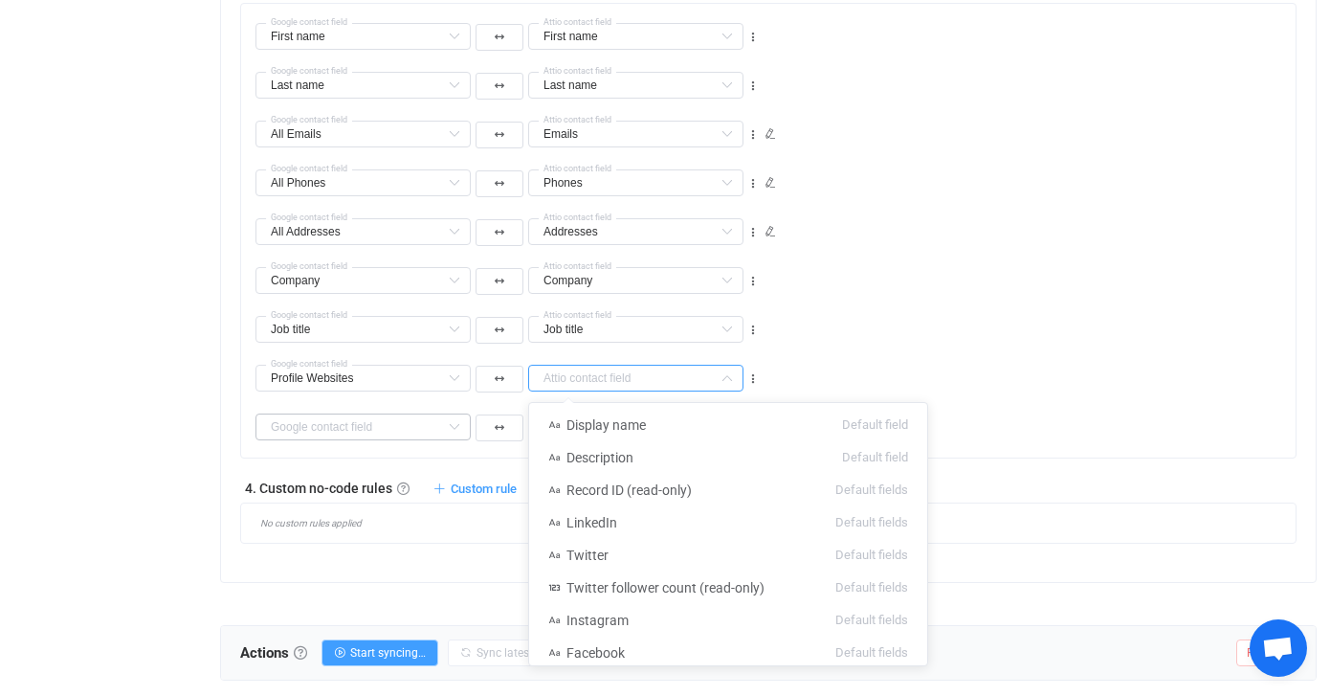
click at [601, 382] on input "text" at bounding box center [635, 378] width 215 height 27
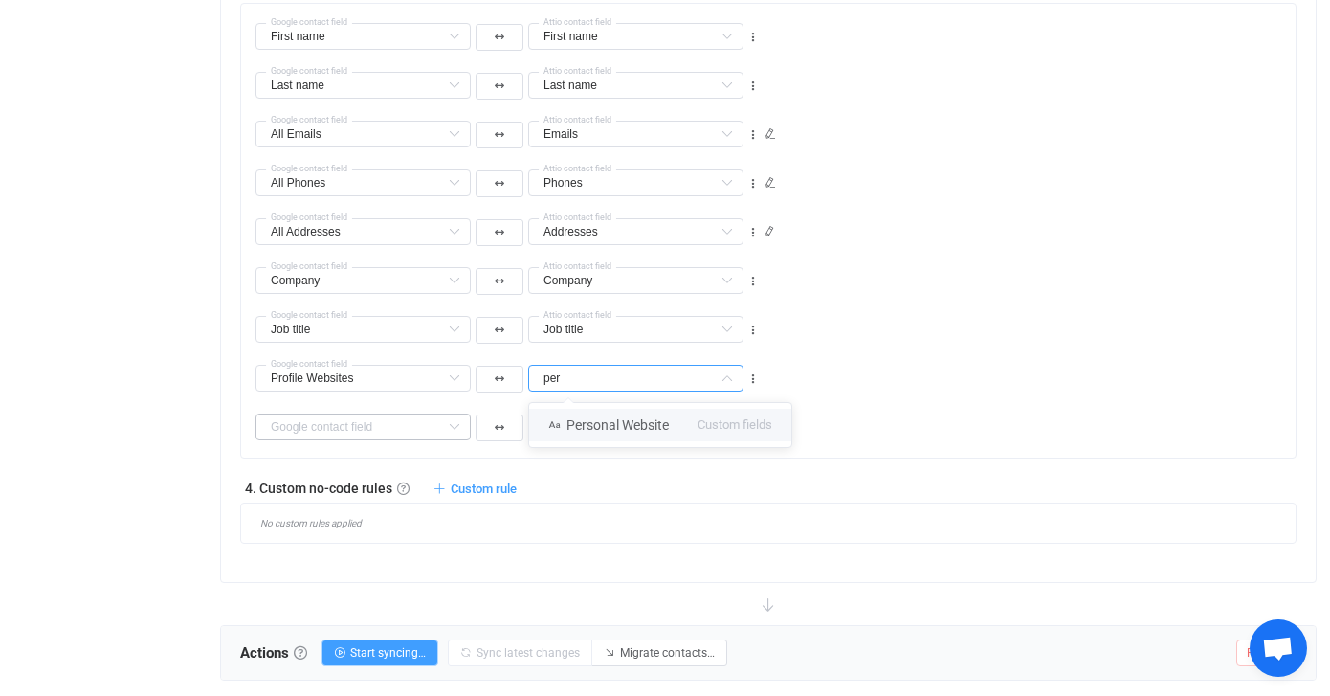
click at [627, 428] on span "Personal Website" at bounding box center [618, 424] width 102 height 15
type input "Personal Website"
click at [395, 423] on input "text" at bounding box center [363, 426] width 215 height 27
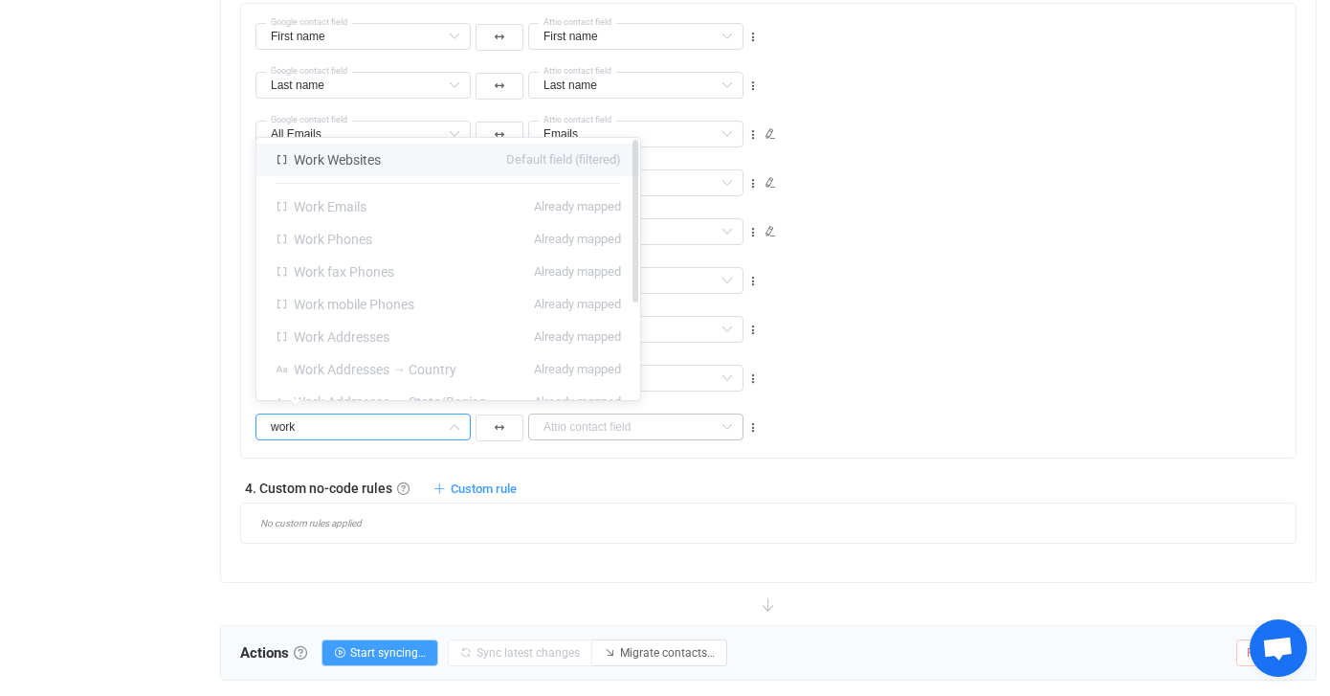
click at [440, 150] on li "Work Websites Default field (filtered)" at bounding box center [448, 160] width 384 height 33
type input "Work Websites"
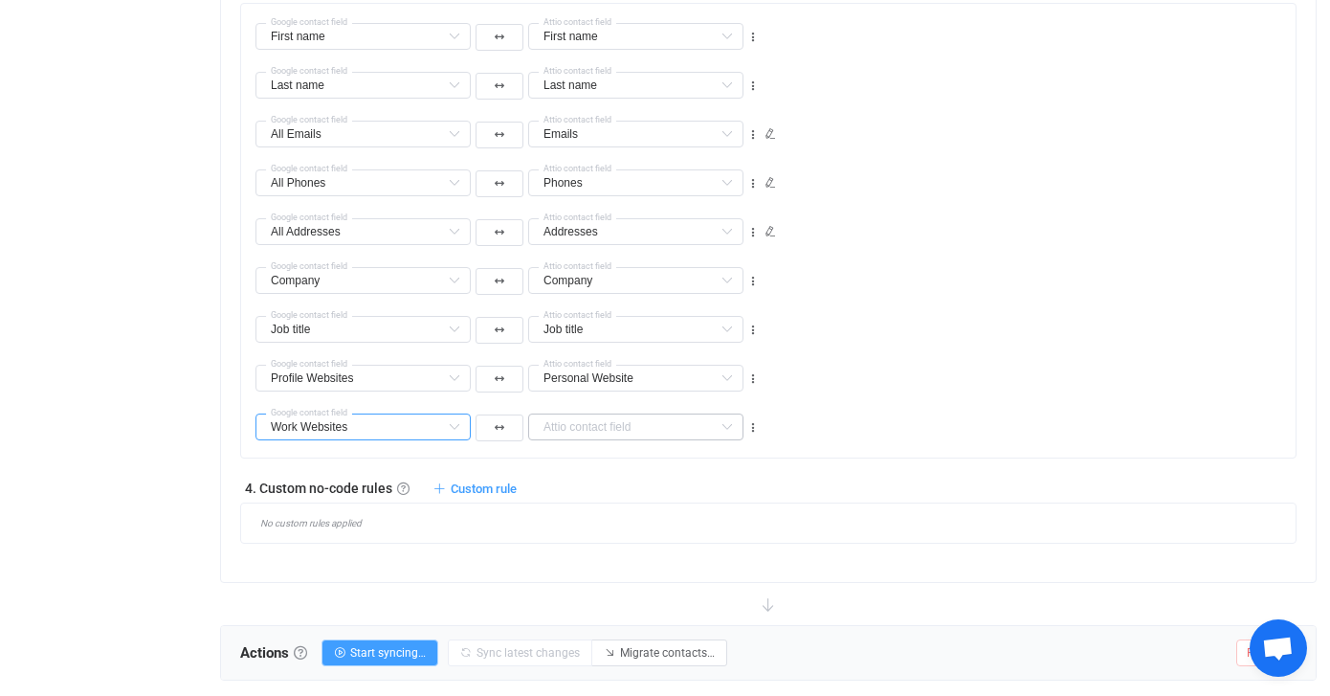
scroll to position [18, 0]
click at [603, 428] on input "text" at bounding box center [635, 426] width 215 height 27
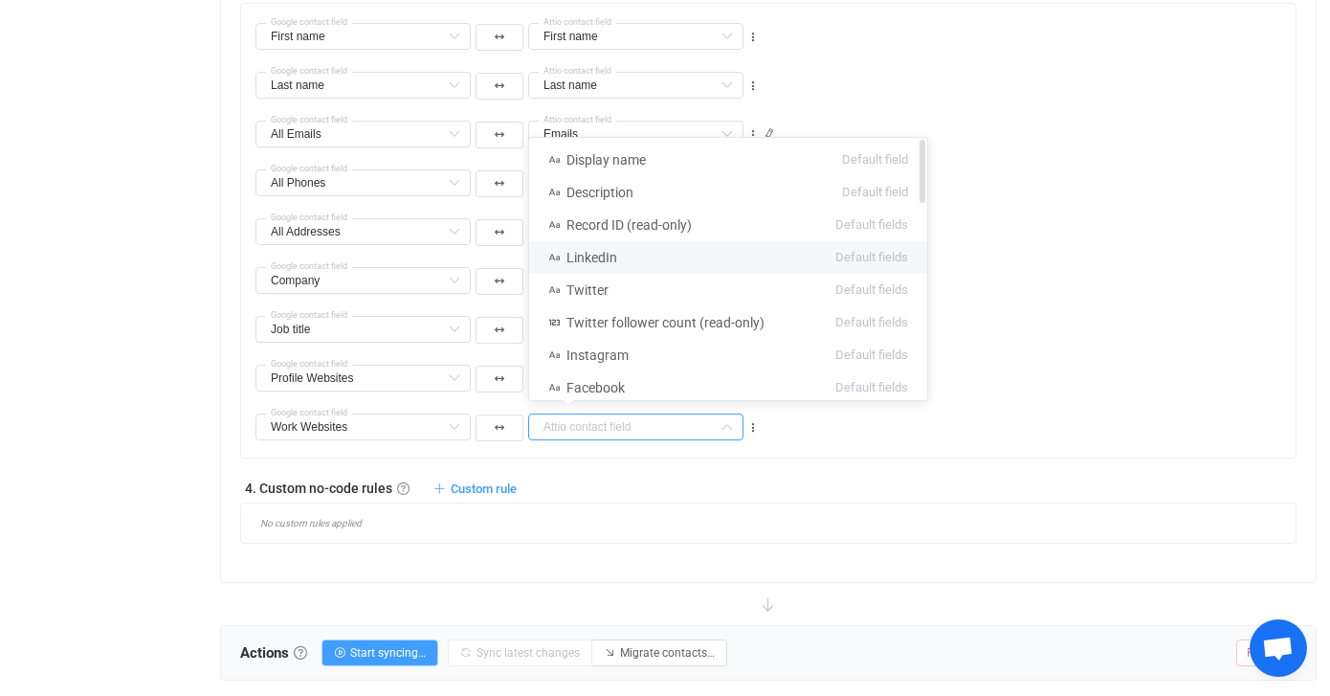
click at [600, 254] on span "LinkedIn" at bounding box center [592, 257] width 51 height 15
type input "LinkedIn"
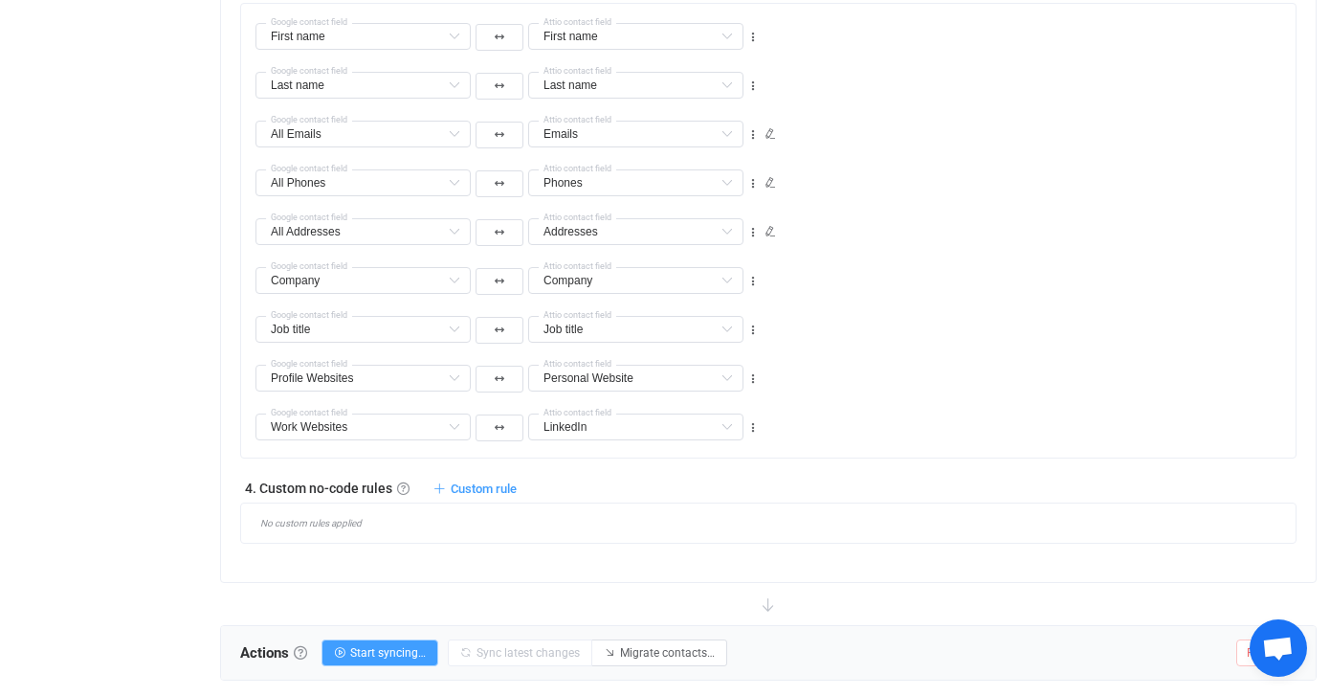
click at [984, 377] on div "Profile Websites Google contact field Personal Website Display name Default fie…" at bounding box center [776, 369] width 1040 height 49
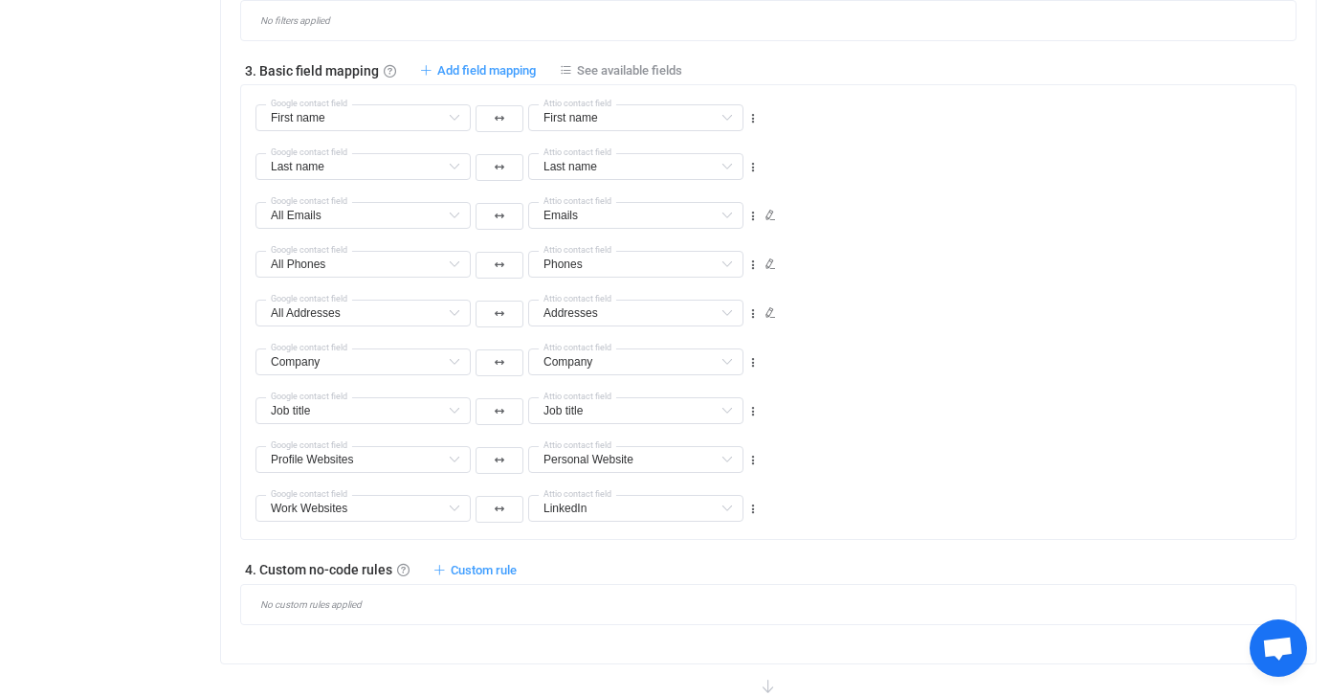
scroll to position [1196, 0]
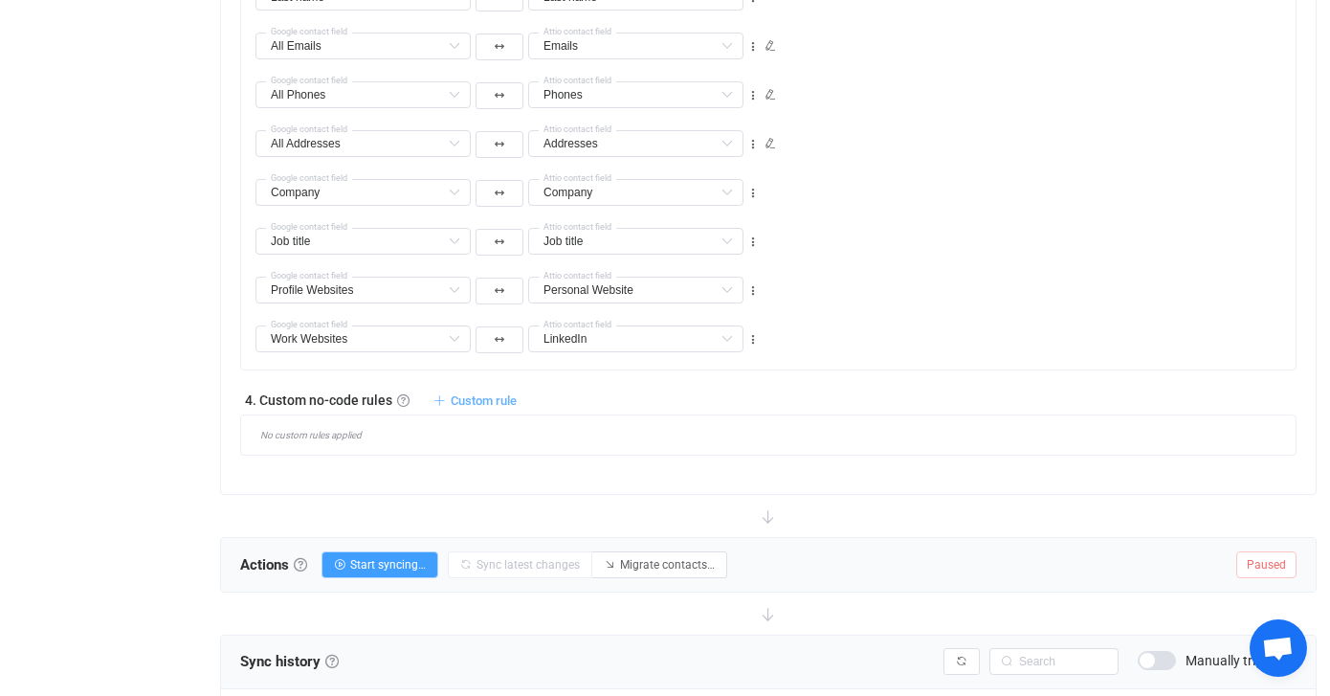
click at [477, 397] on span "Custom rule" at bounding box center [484, 400] width 66 height 14
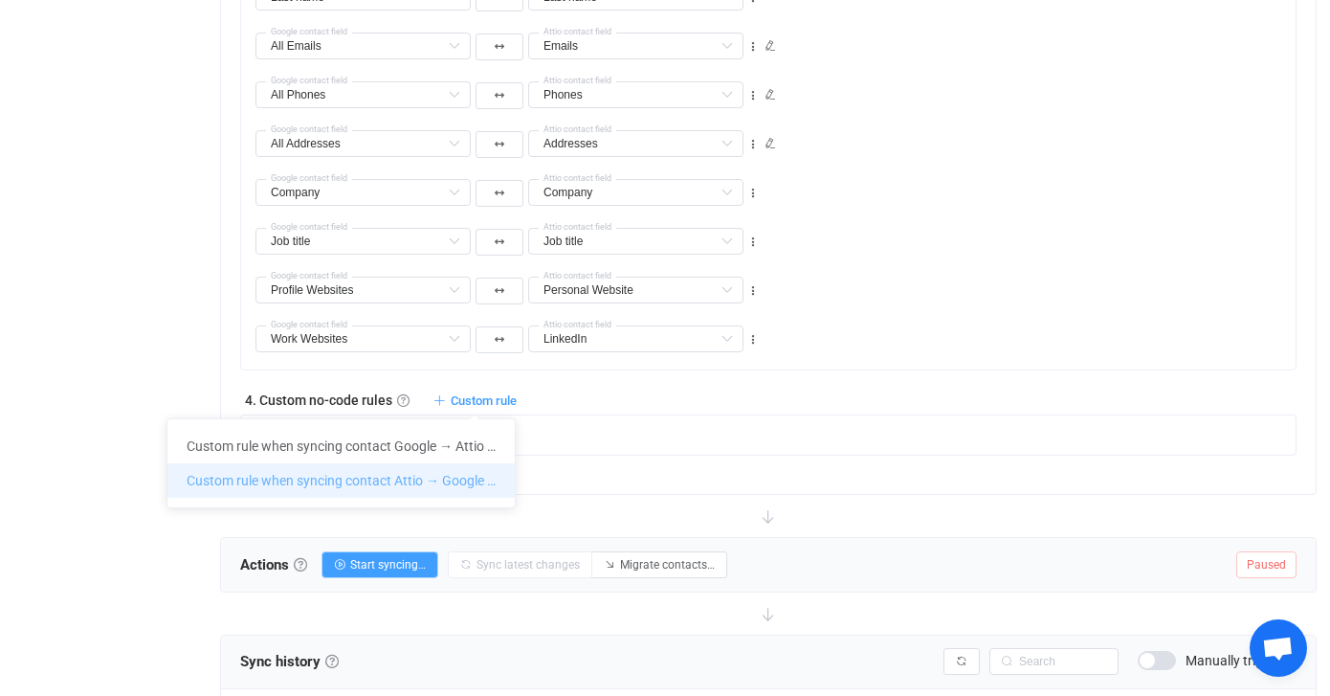
click at [398, 472] on li "Custom rule when syncing contact Attio → Google …" at bounding box center [340, 480] width 347 height 34
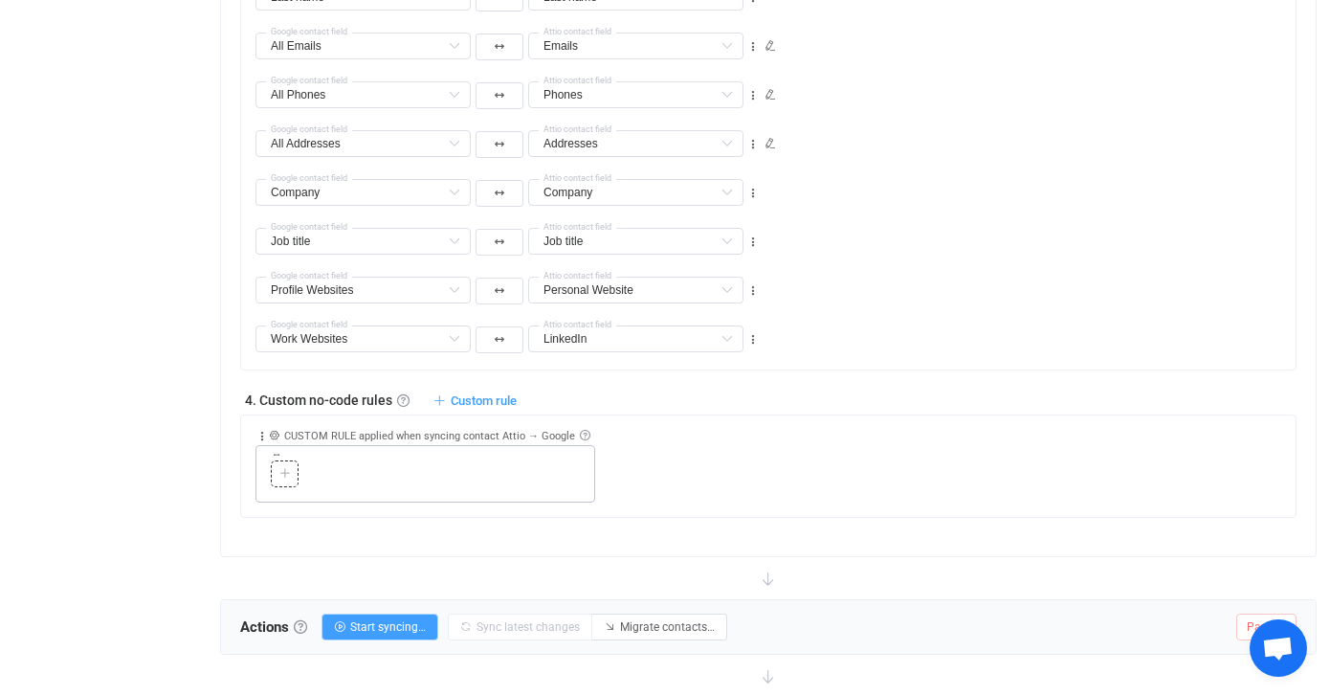
click at [281, 479] on div at bounding box center [285, 473] width 18 height 17
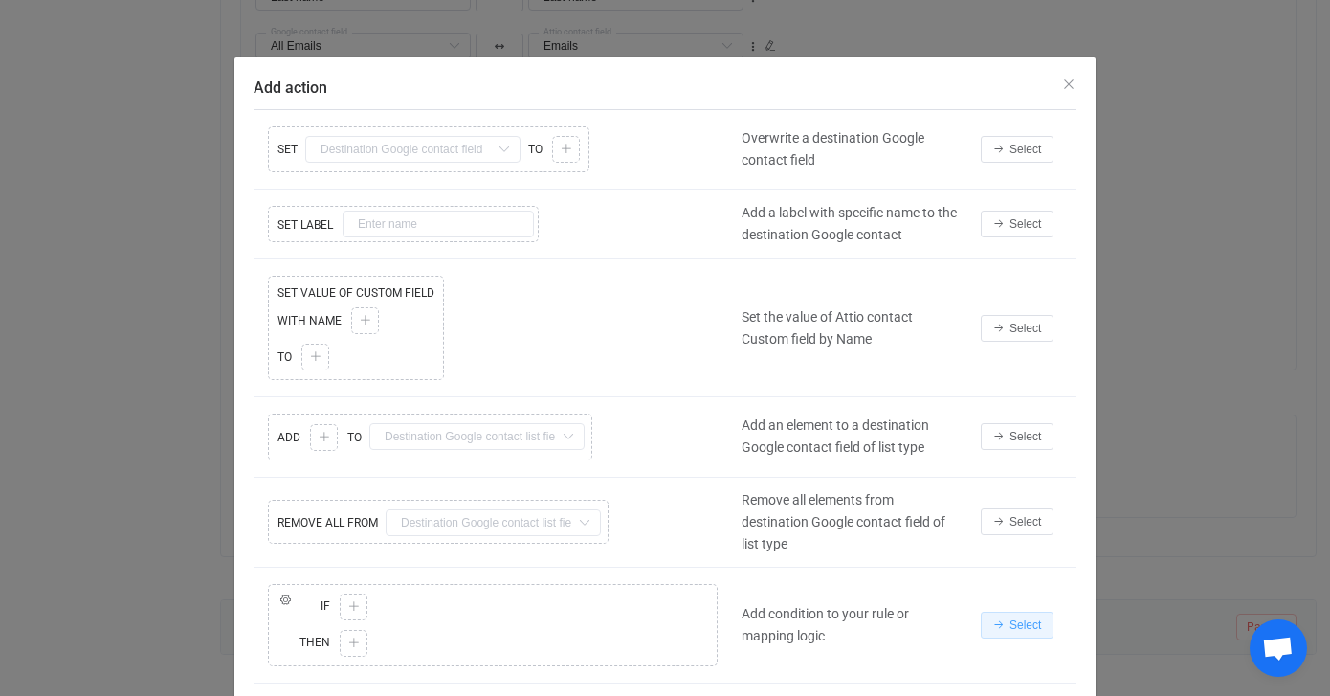
click at [1020, 626] on span "Select" at bounding box center [1026, 624] width 32 height 13
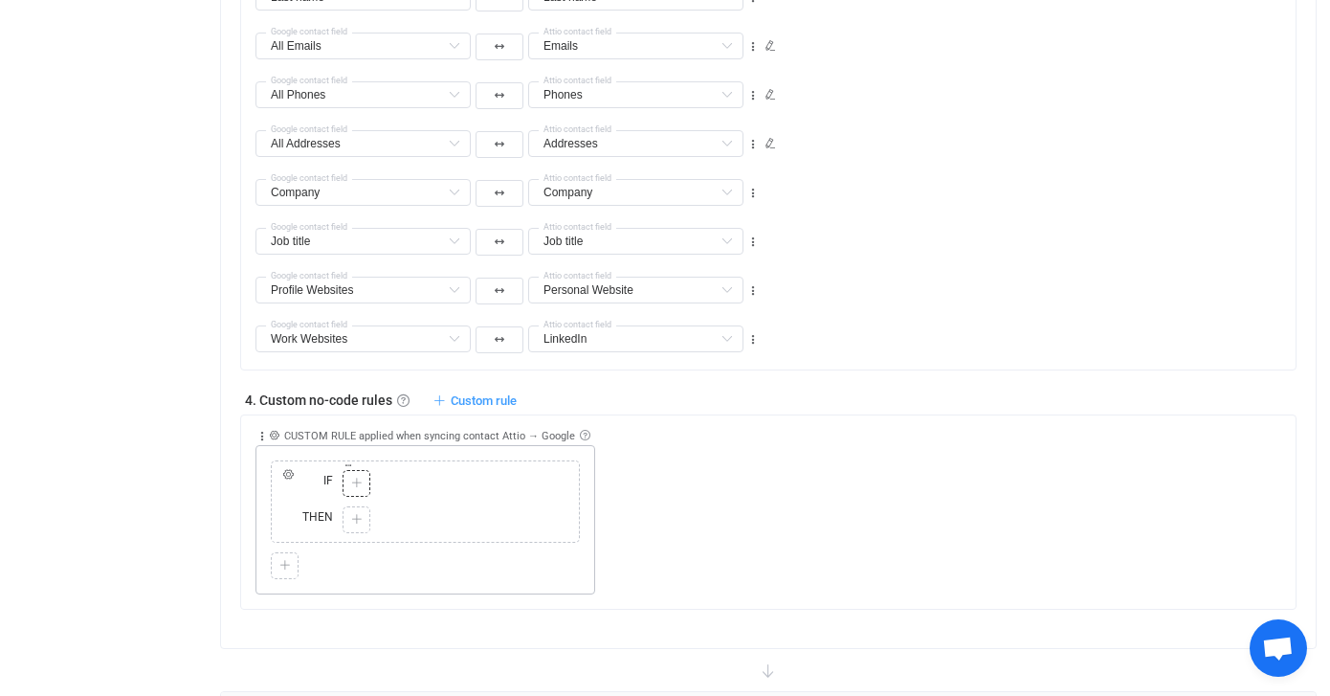
click at [356, 480] on icon at bounding box center [356, 483] width 11 height 11
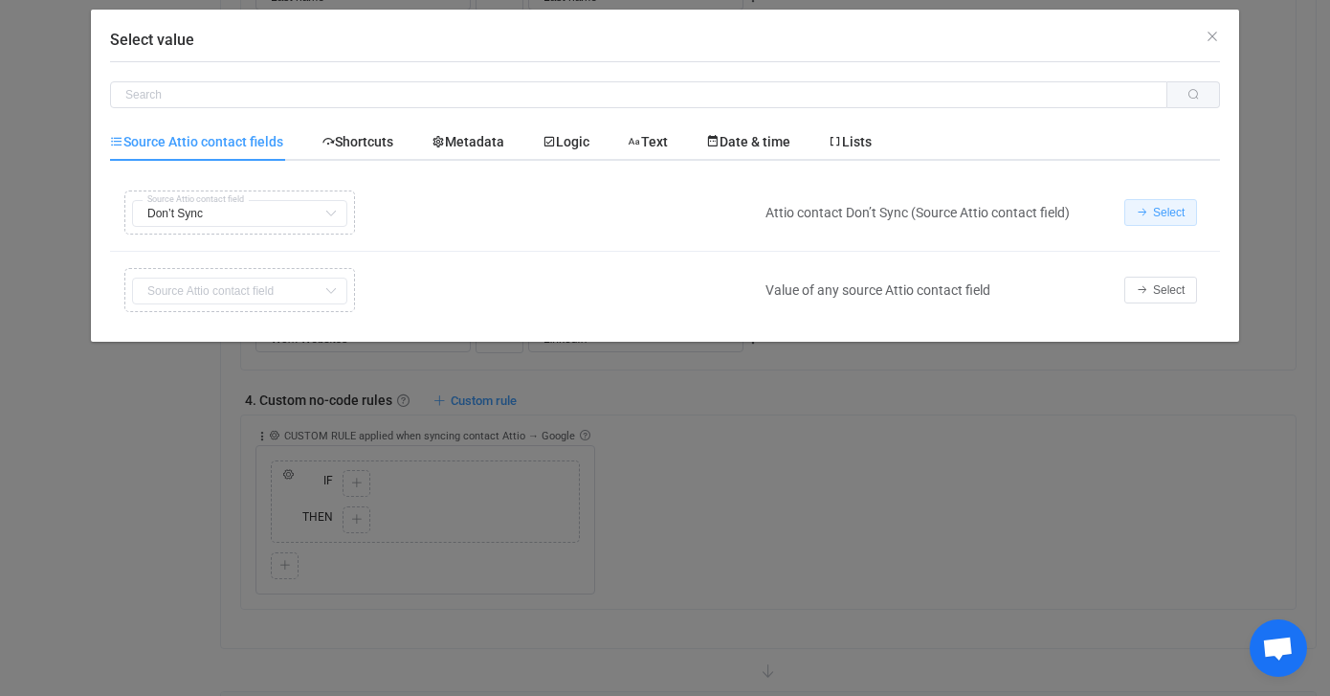
click at [1172, 212] on span "Select" at bounding box center [1169, 212] width 32 height 13
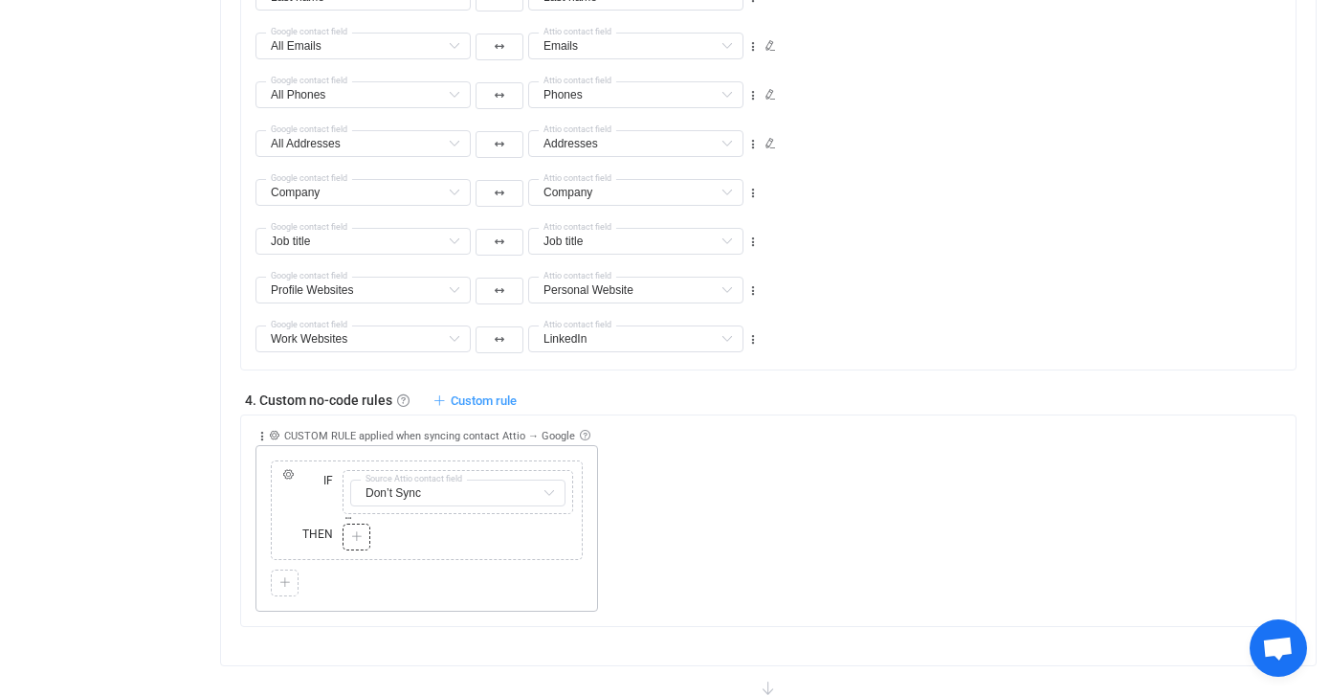
click at [359, 536] on icon at bounding box center [356, 536] width 11 height 11
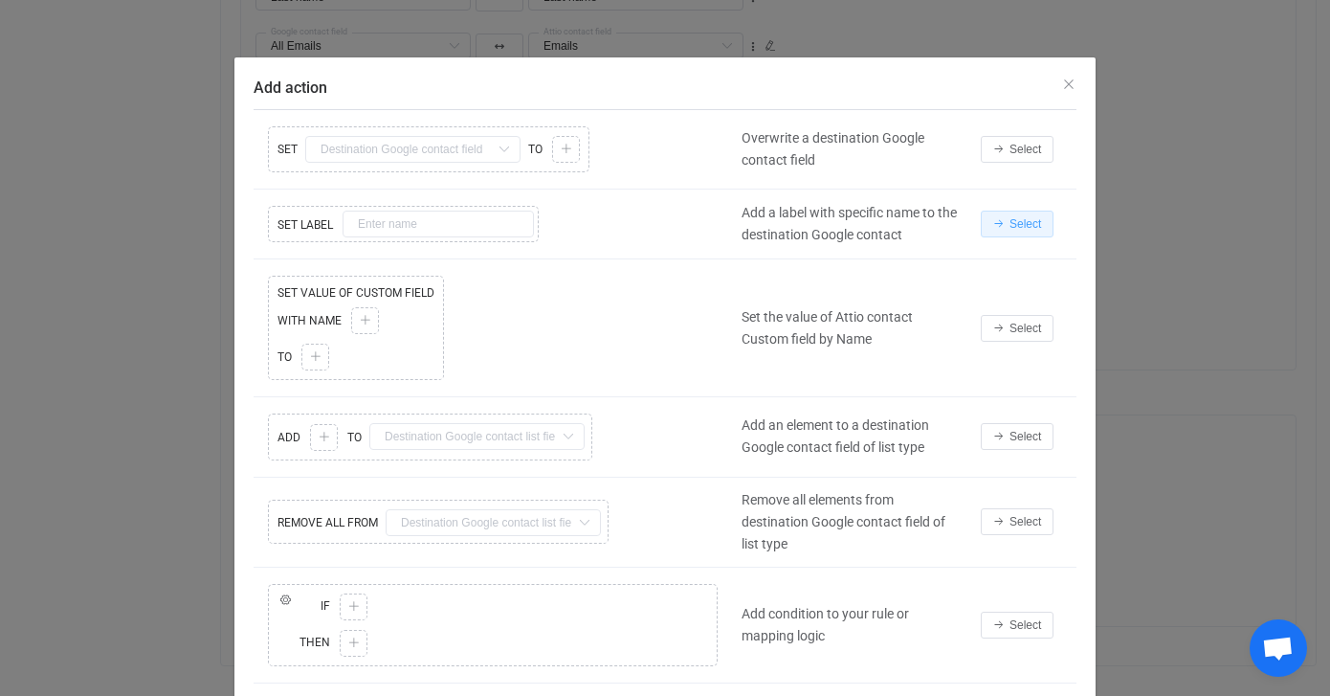
click at [1034, 220] on span "Select" at bounding box center [1026, 223] width 32 height 13
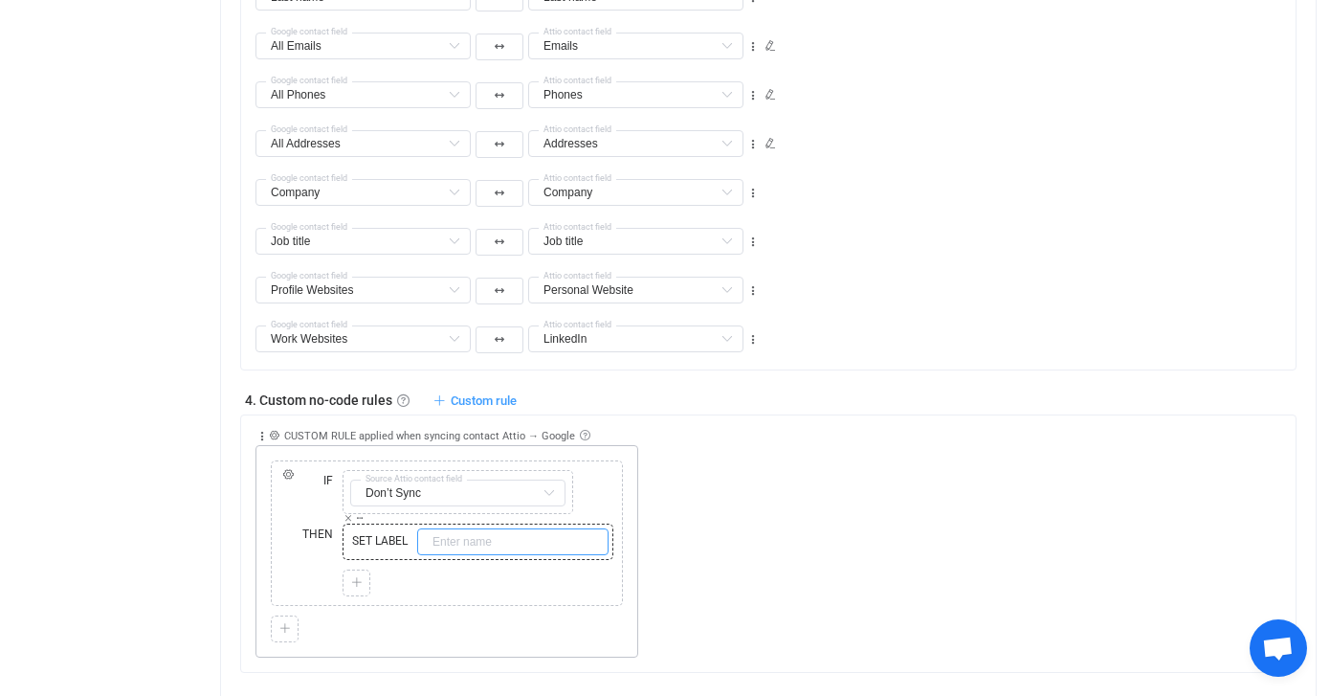
click at [537, 536] on input "text" at bounding box center [512, 541] width 191 height 27
type input "Delete"
click at [768, 532] on div "Collapse Move up Move down Delete Applied to Only contact(s) from Attio Only co…" at bounding box center [776, 536] width 1040 height 242
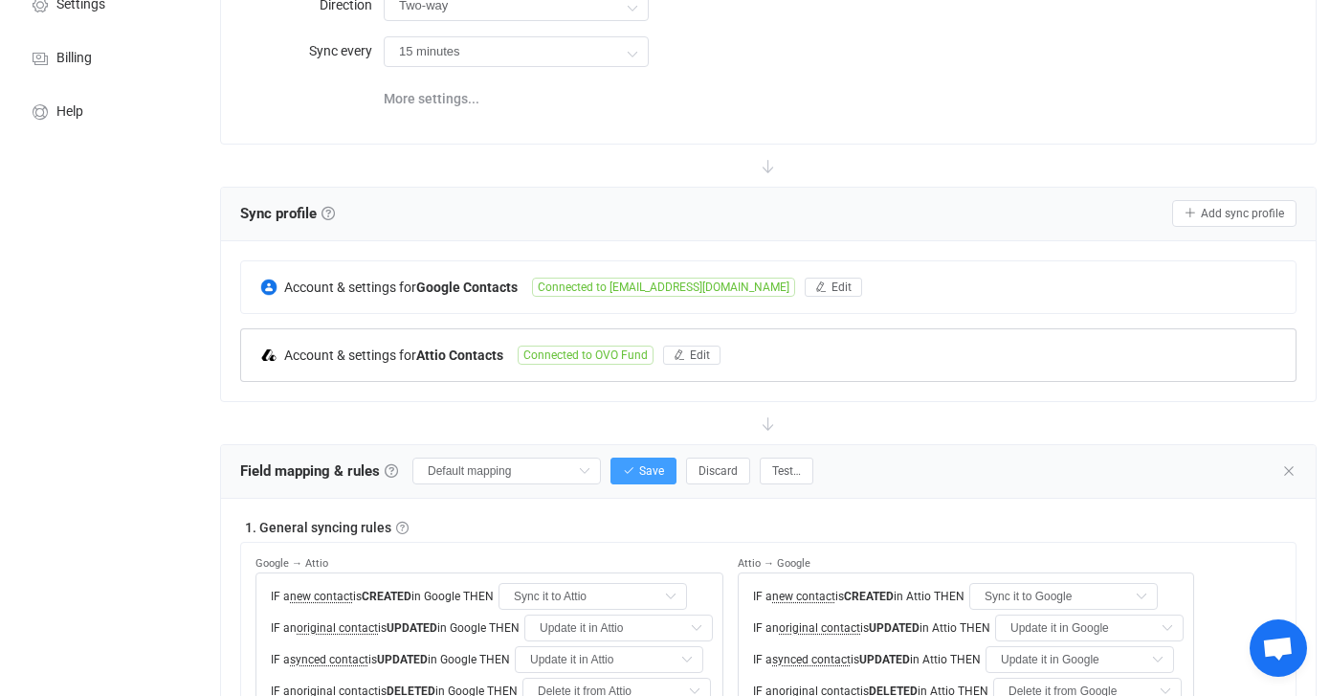
scroll to position [226, 0]
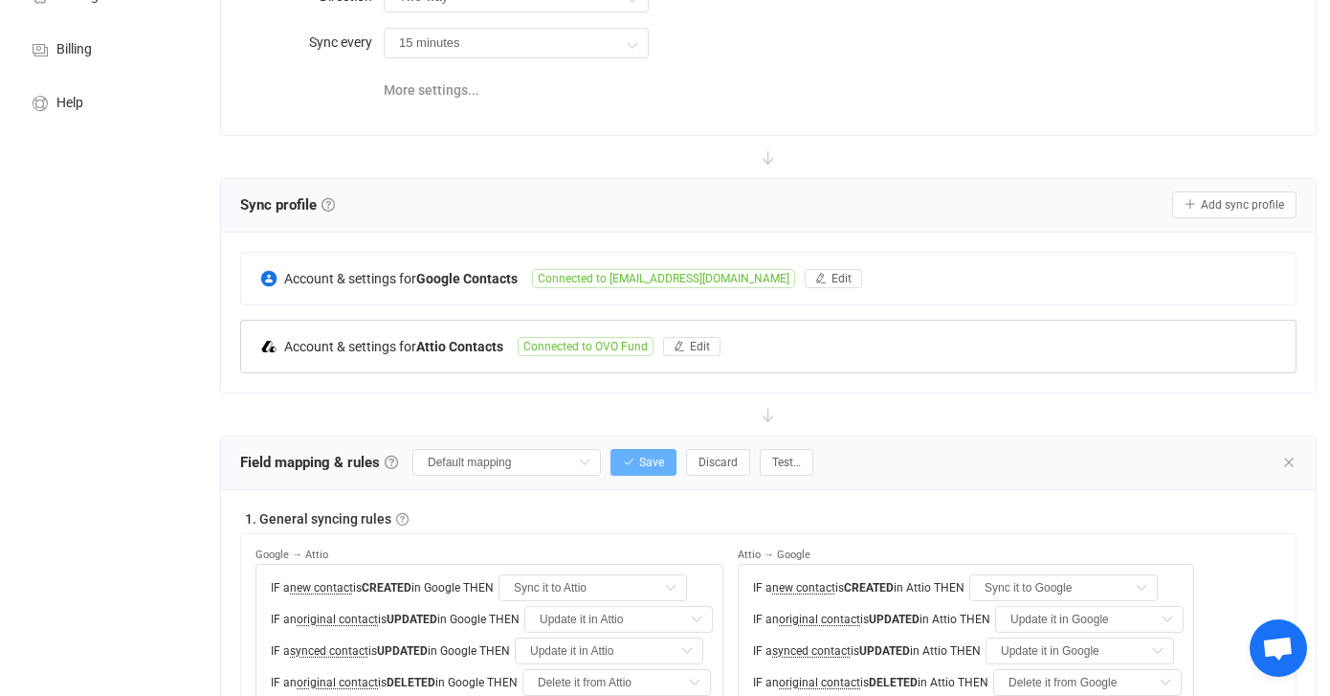
click at [639, 461] on span "Save" at bounding box center [651, 462] width 25 height 13
type input "My custom field mapping"
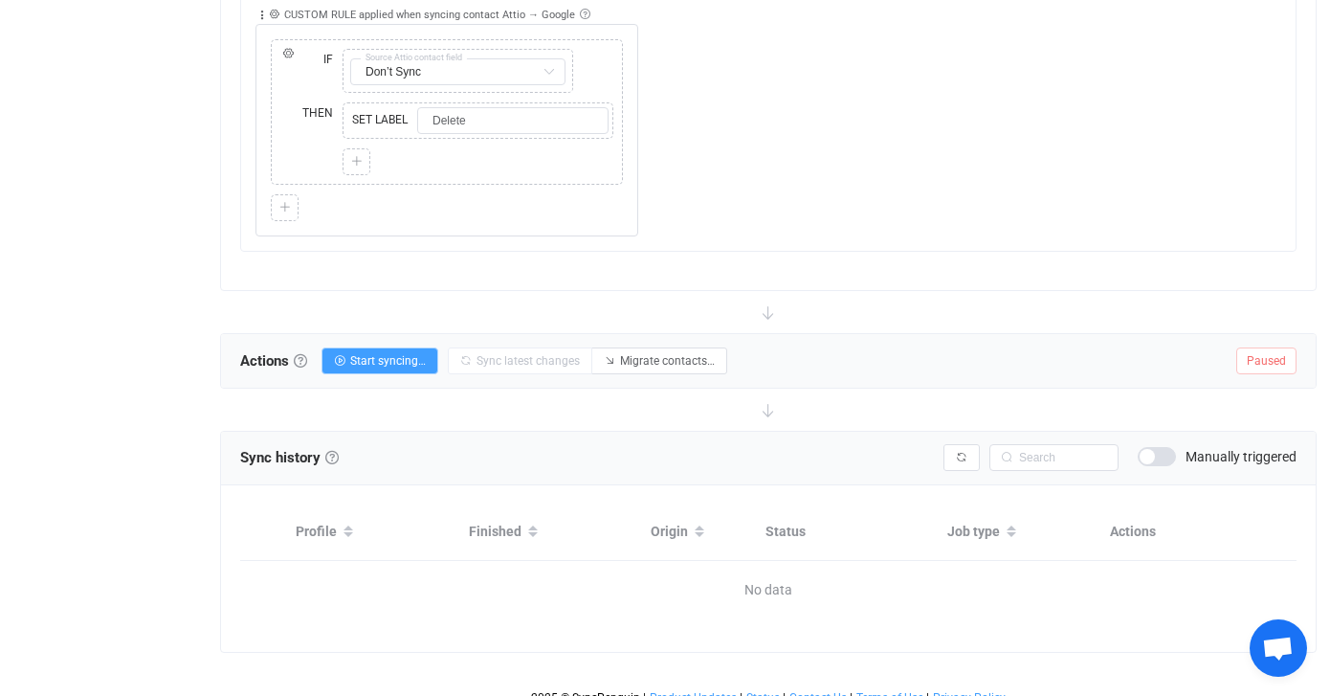
scroll to position [1635, 0]
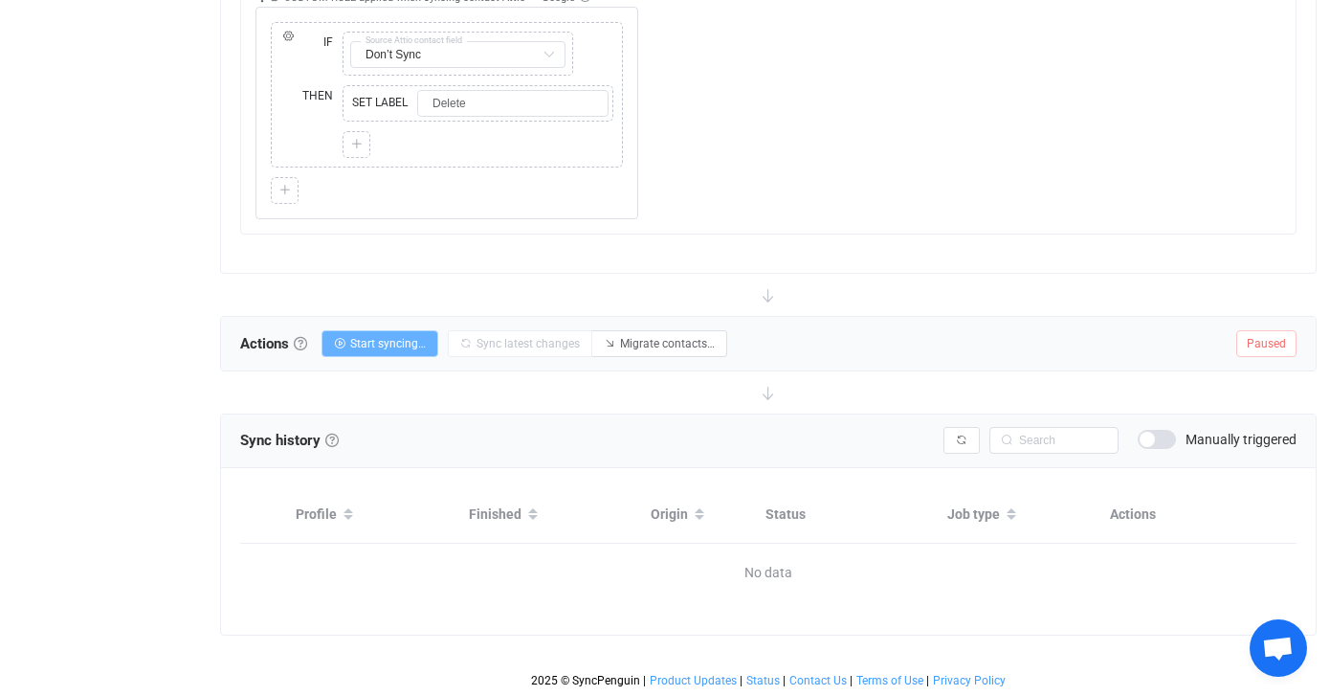
click at [383, 345] on span "Start syncing…" at bounding box center [388, 343] width 76 height 13
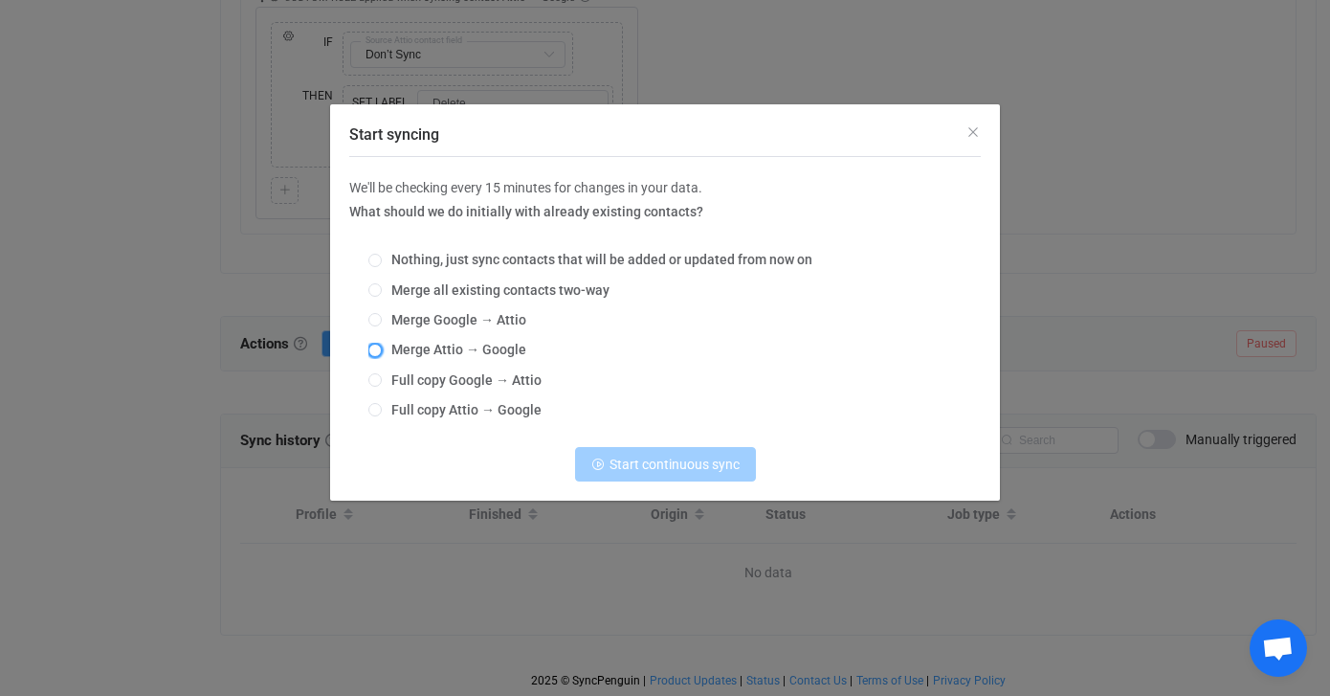
click at [375, 349] on span "Start syncing" at bounding box center [374, 350] width 13 height 13
click at [375, 349] on input "Merge Attio → Google" at bounding box center [374, 351] width 13 height 15
radio input "true"
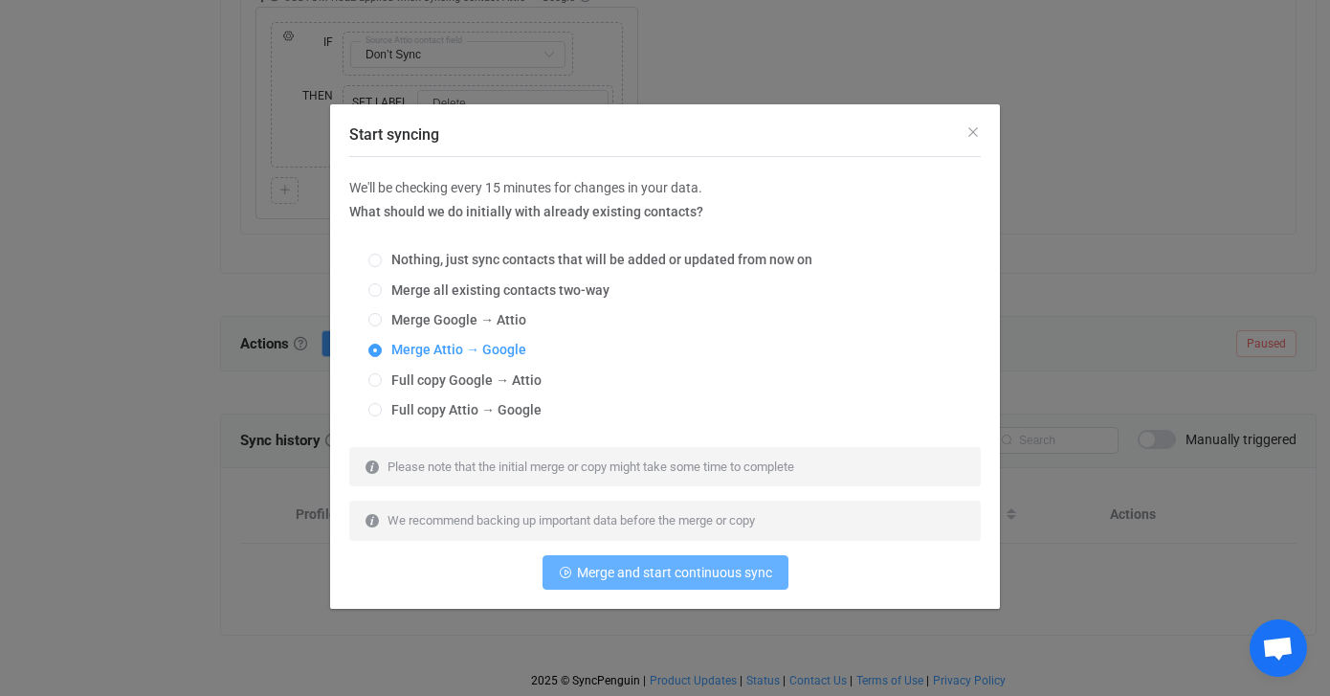
click at [746, 570] on span "Merge and start continuous sync" at bounding box center [674, 572] width 195 height 15
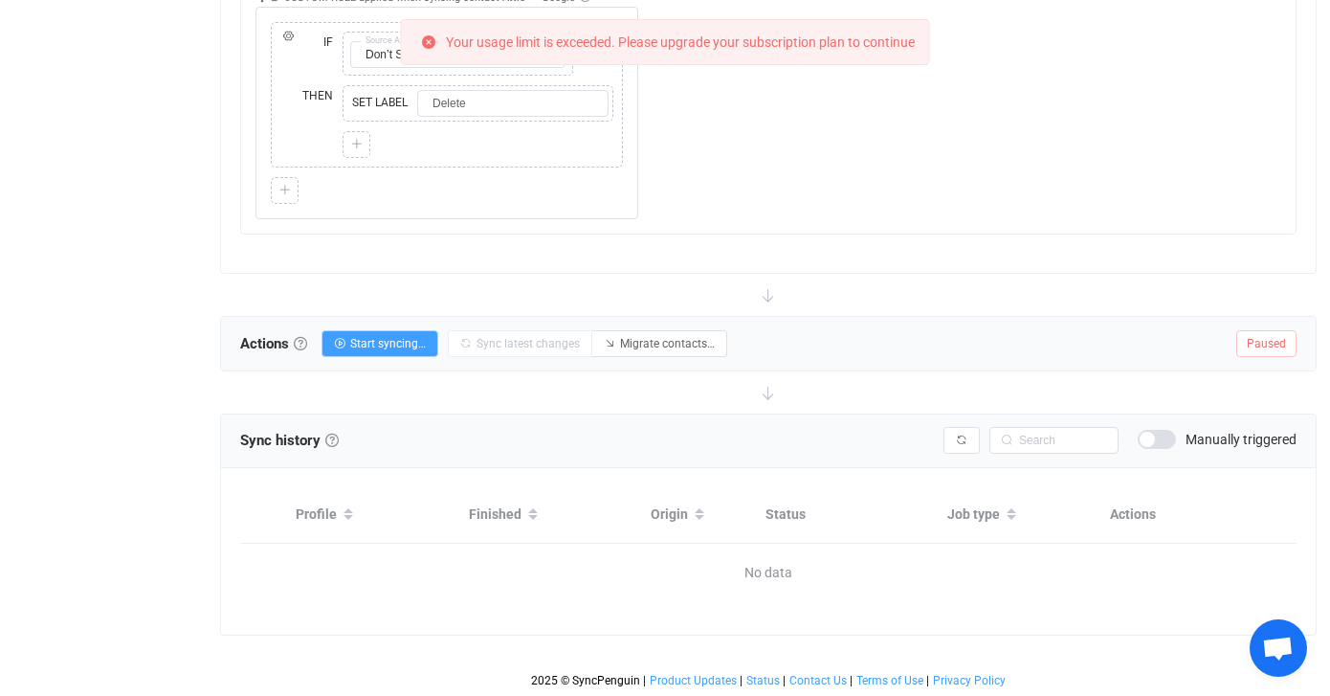
click at [950, 115] on div "Collapse Move up Move down Delete Applied to Only contact(s) from Attio Only co…" at bounding box center [776, 98] width 1040 height 242
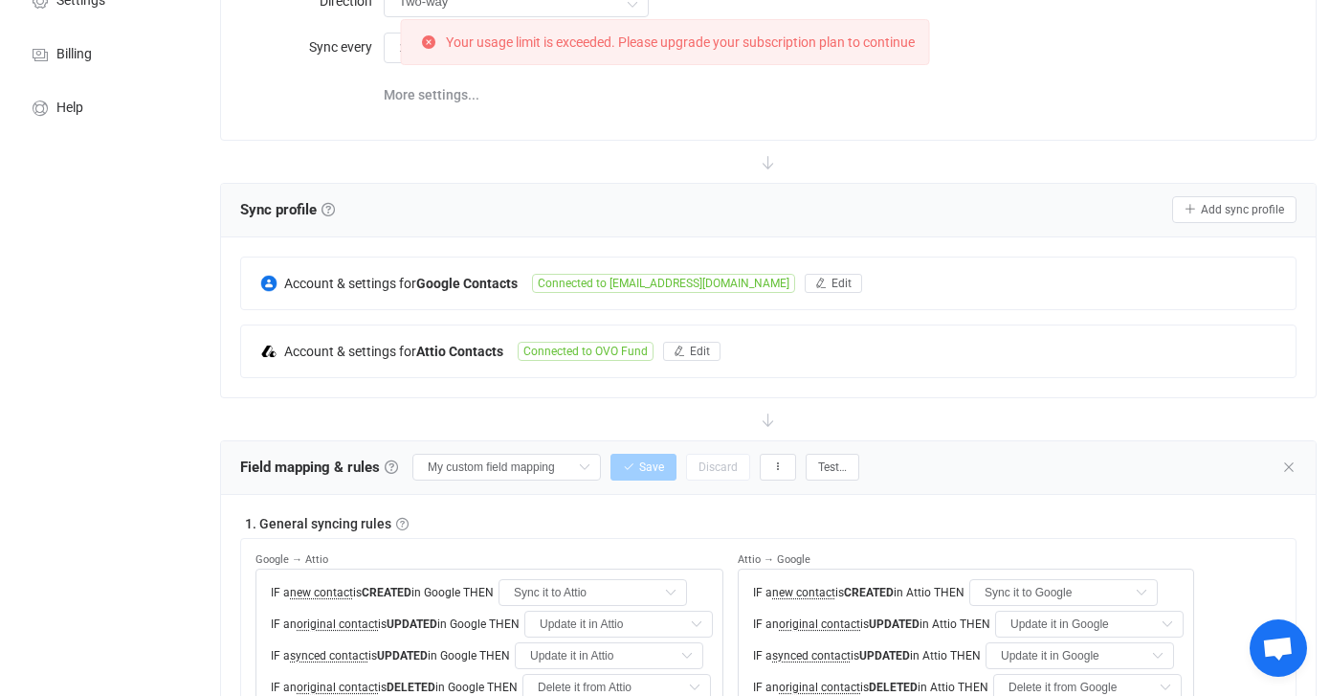
scroll to position [0, 0]
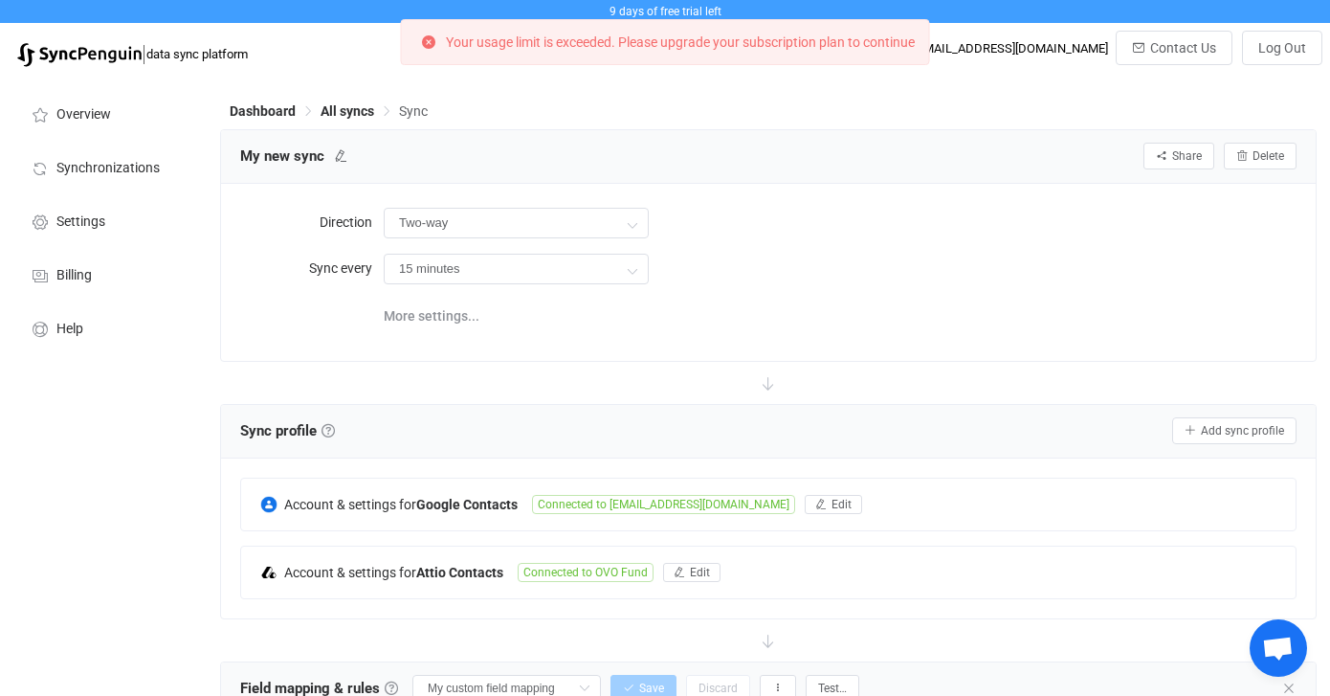
click at [505, 49] on p "Your usage limit is exceeded. Please upgrade your subscription plan to continue" at bounding box center [680, 41] width 469 height 13
click at [107, 265] on li "Billing" at bounding box center [105, 274] width 191 height 54
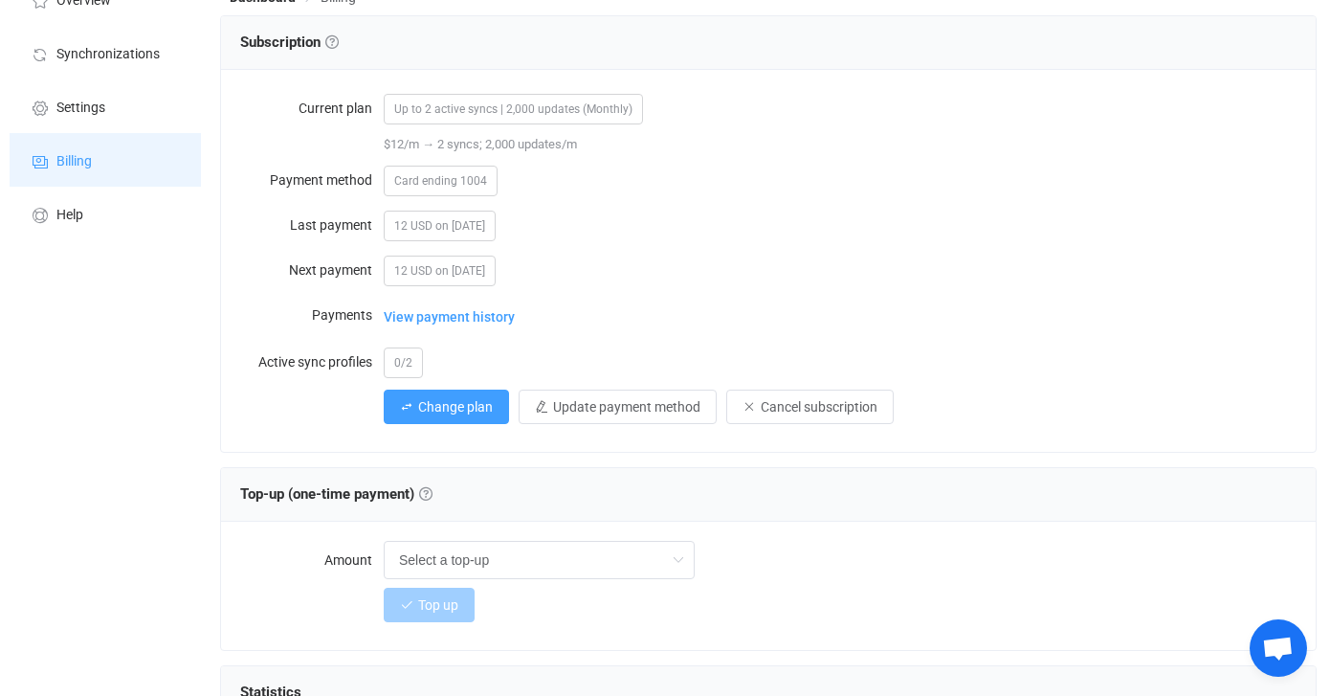
scroll to position [427, 0]
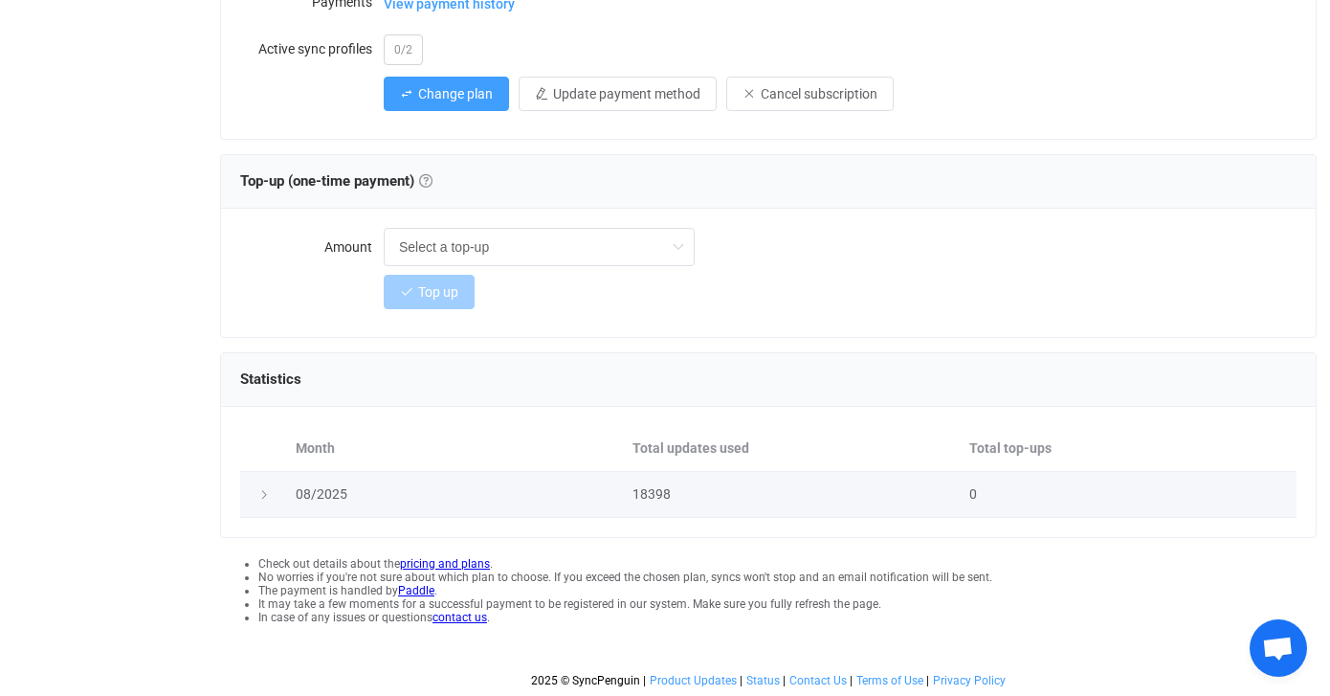
click at [262, 499] on div at bounding box center [263, 493] width 27 height 19
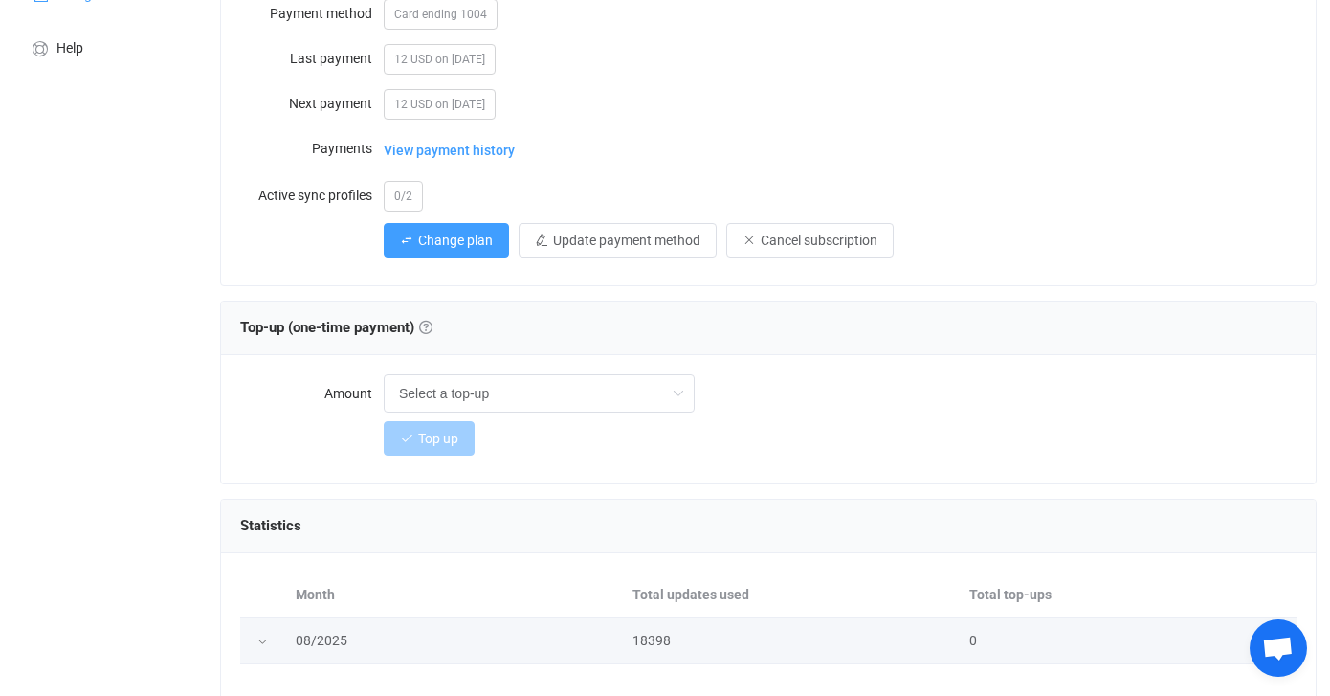
scroll to position [140, 0]
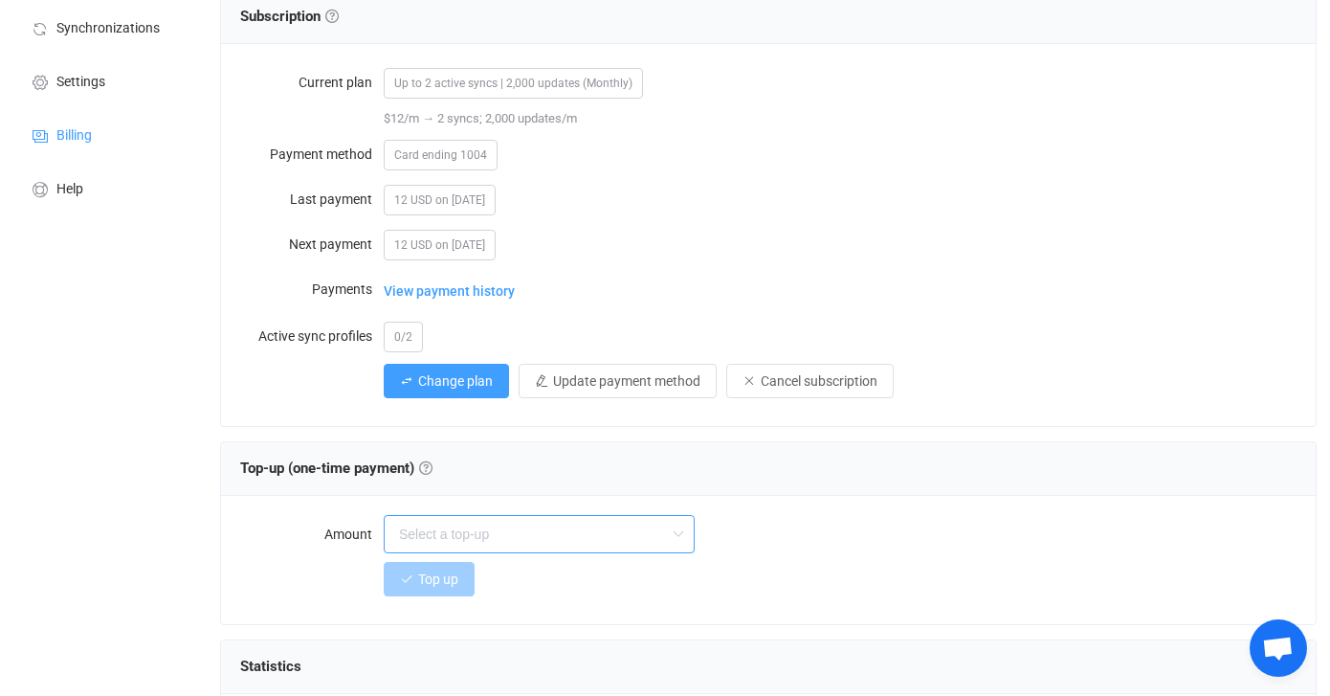
click at [536, 530] on input "text" at bounding box center [539, 534] width 311 height 38
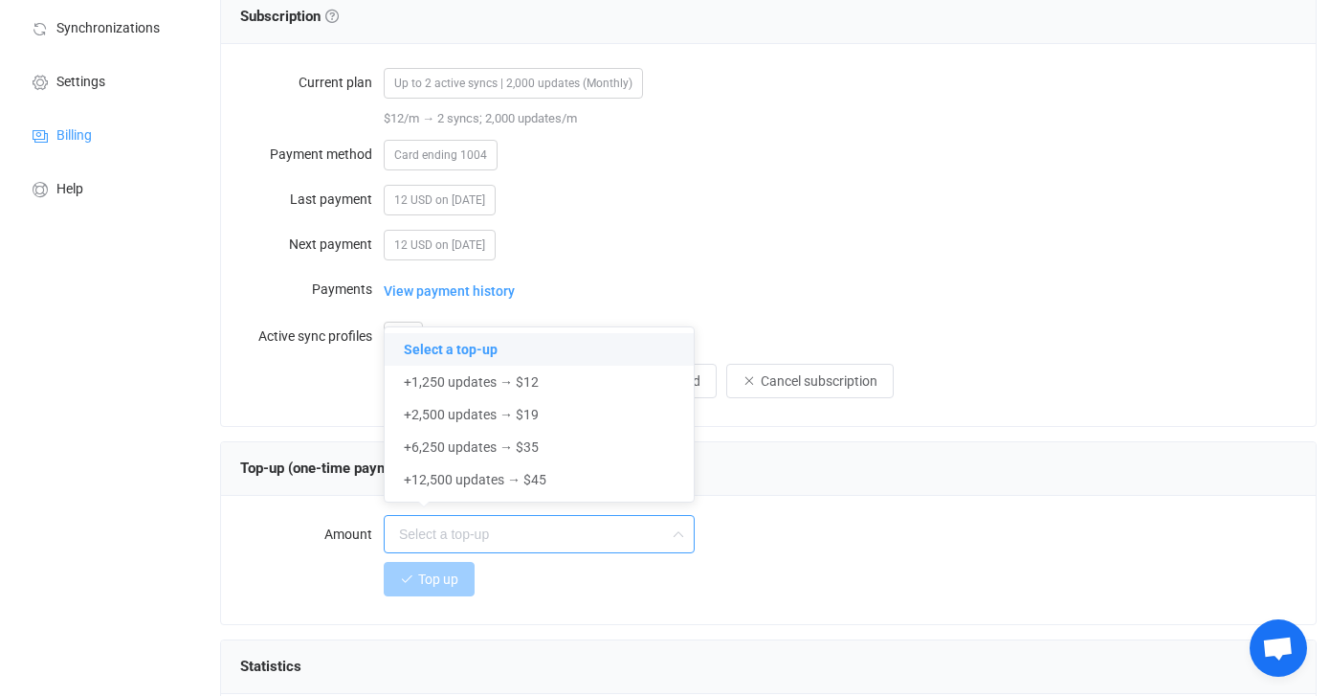
click at [770, 198] on div "12 USD on 2025-08-17" at bounding box center [840, 199] width 913 height 38
type input "Select a top-up"
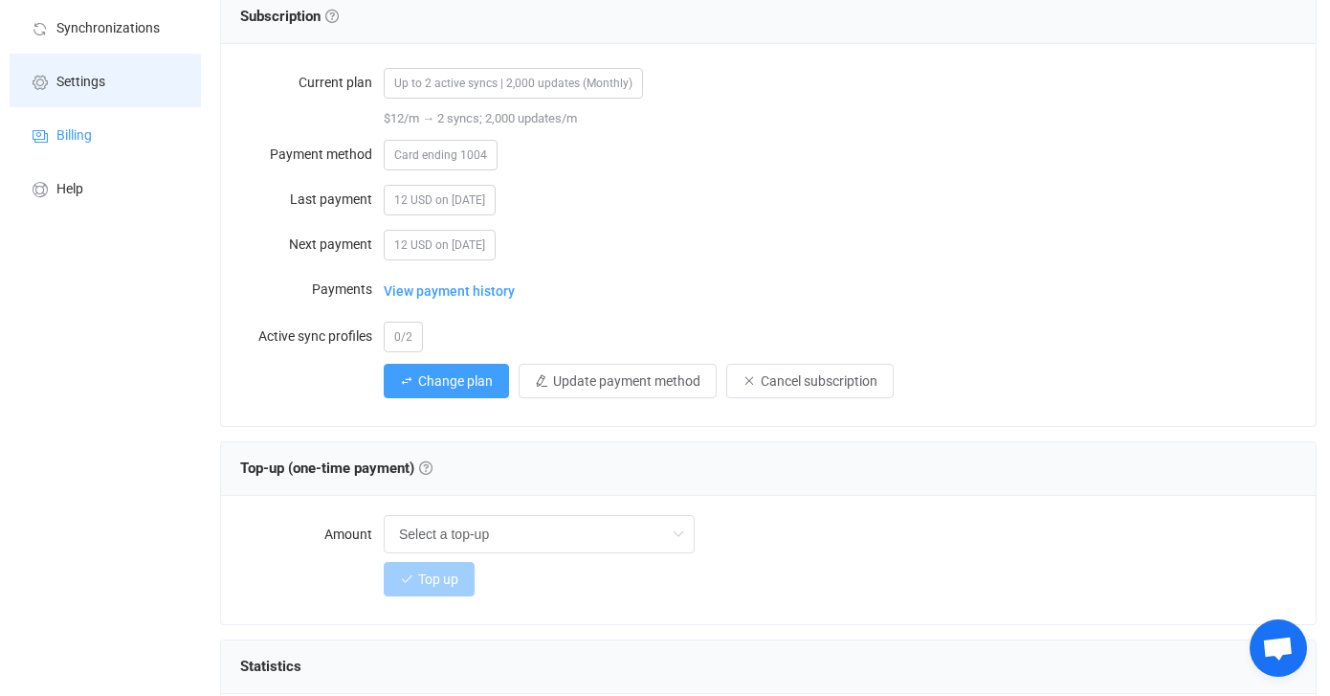
click at [98, 72] on li "Settings" at bounding box center [105, 81] width 191 height 54
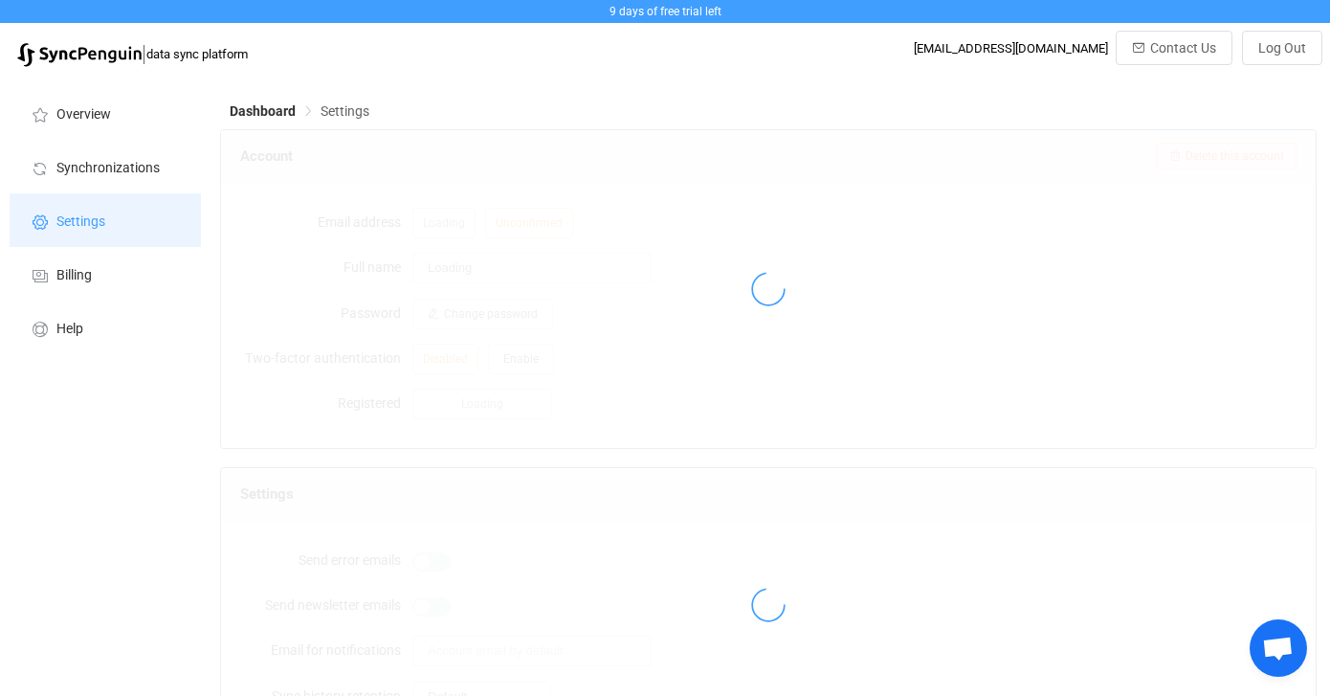
type input "Bryan Gibbs"
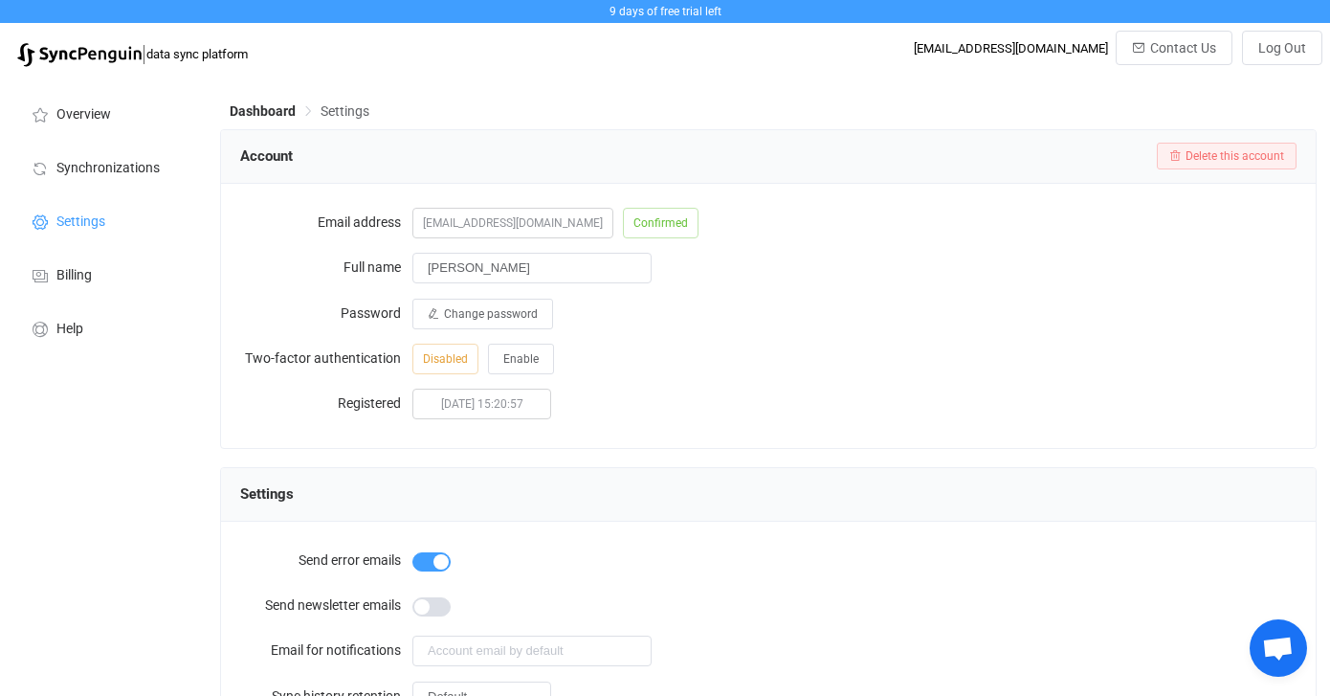
click at [88, 53] on img at bounding box center [79, 55] width 124 height 24
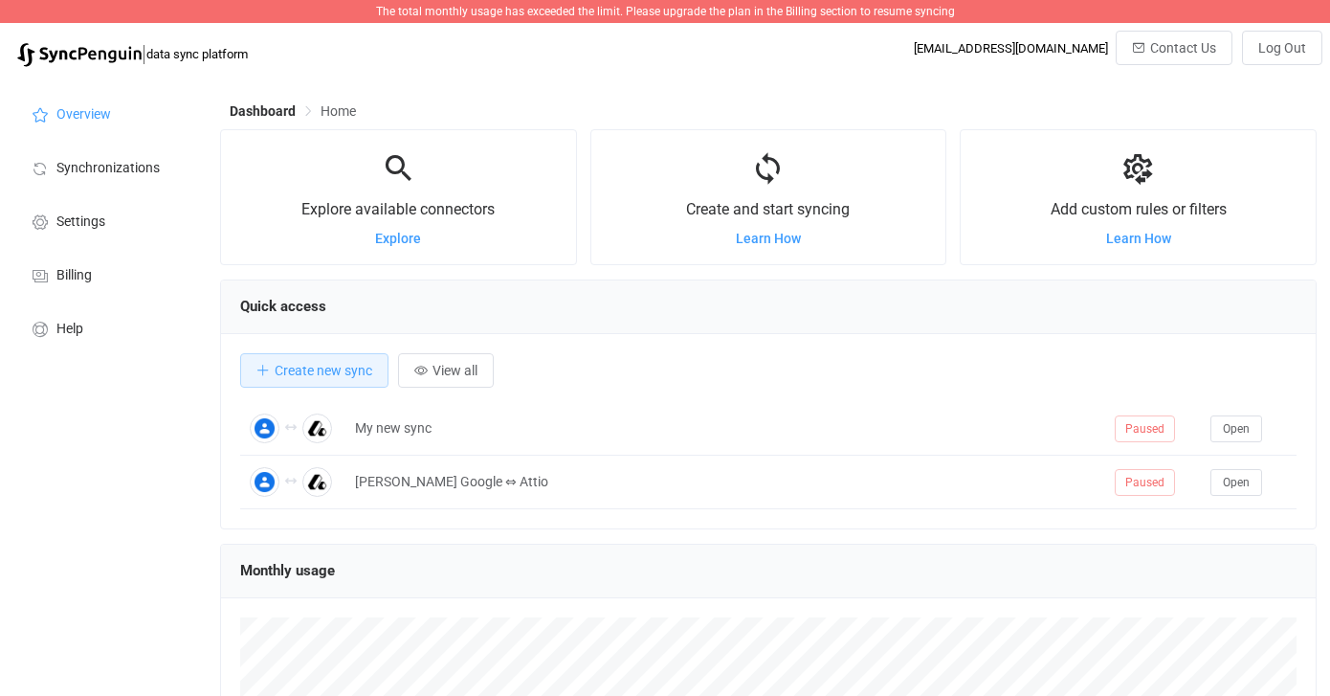
scroll to position [371, 1097]
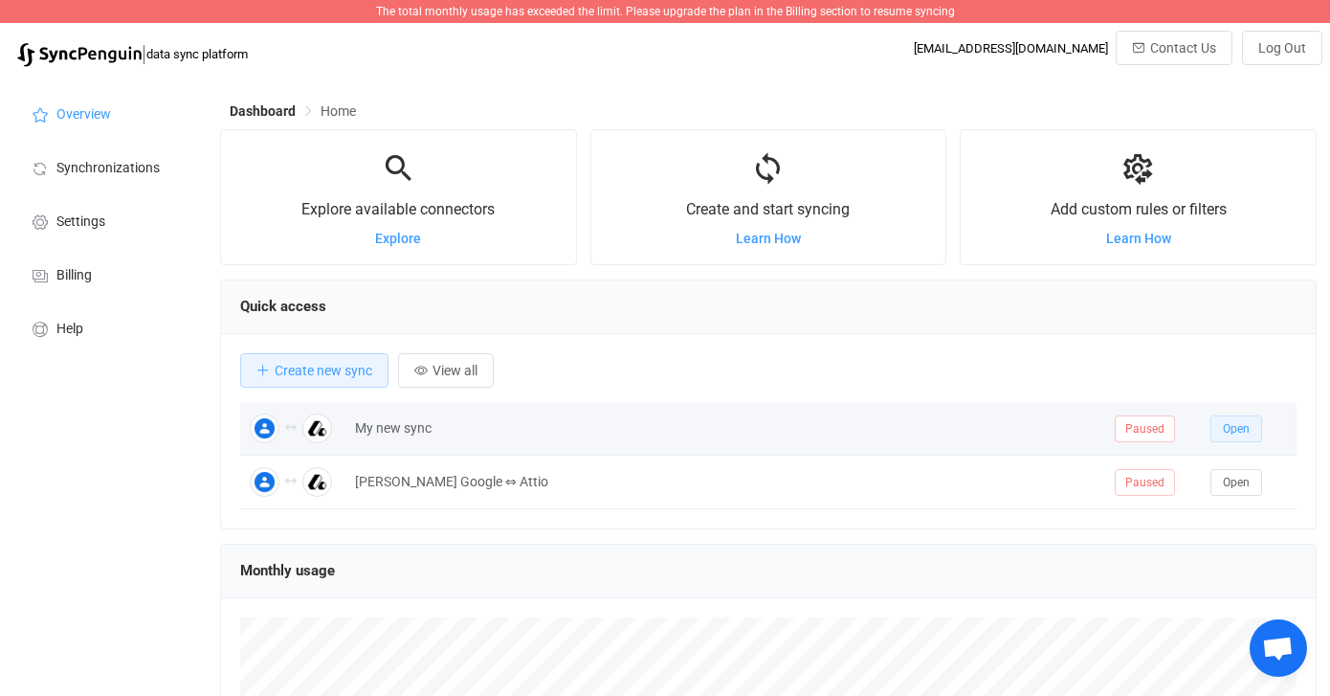
click at [1242, 428] on span "Open" at bounding box center [1236, 428] width 27 height 13
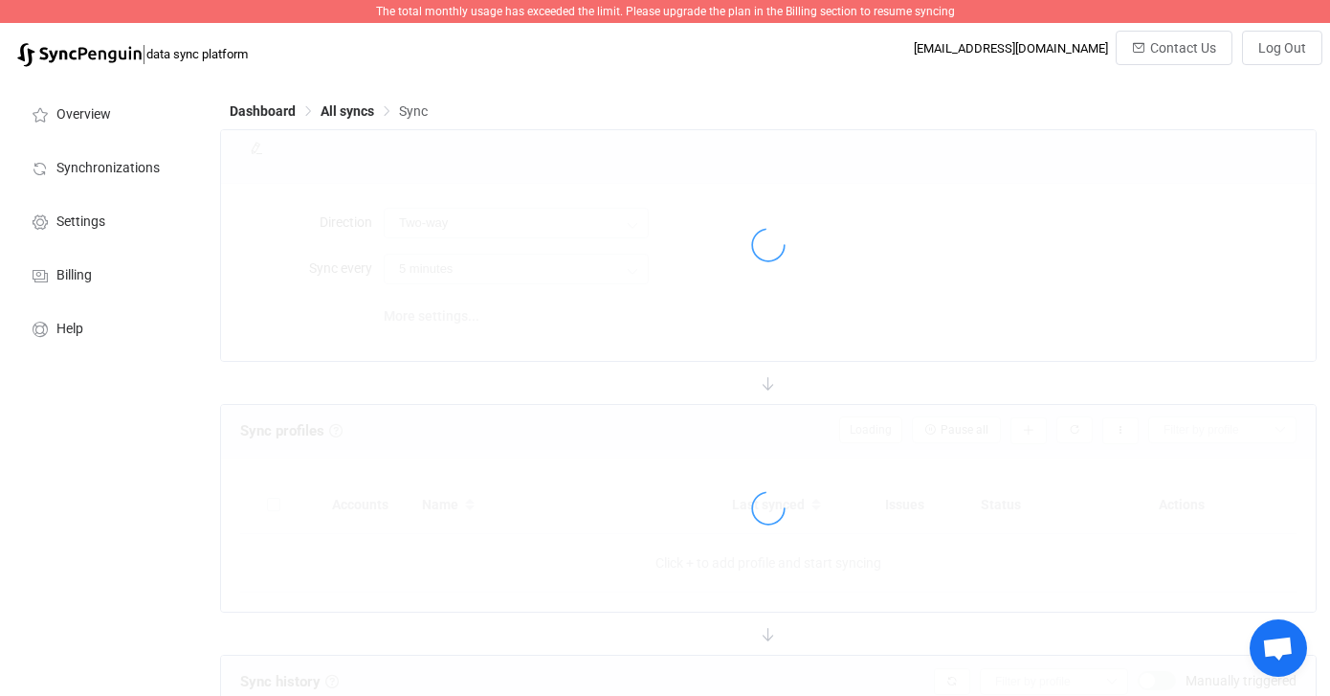
type input "15 minutes"
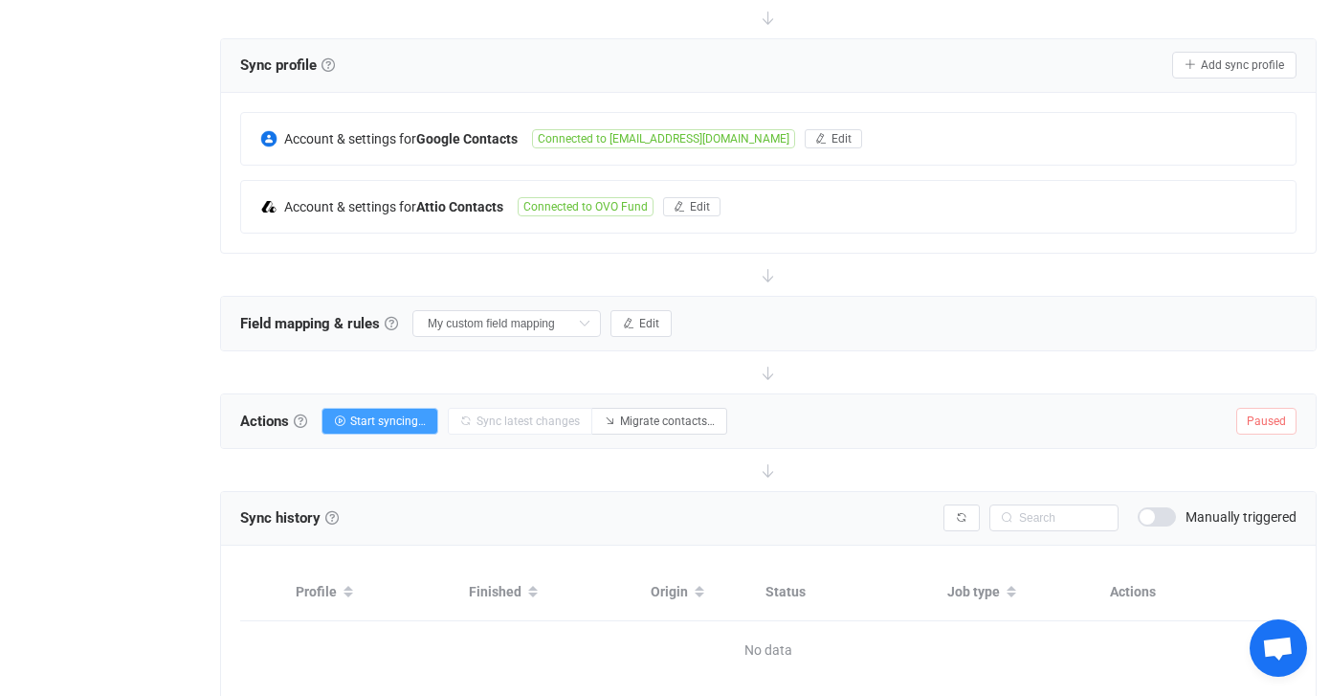
scroll to position [442, 0]
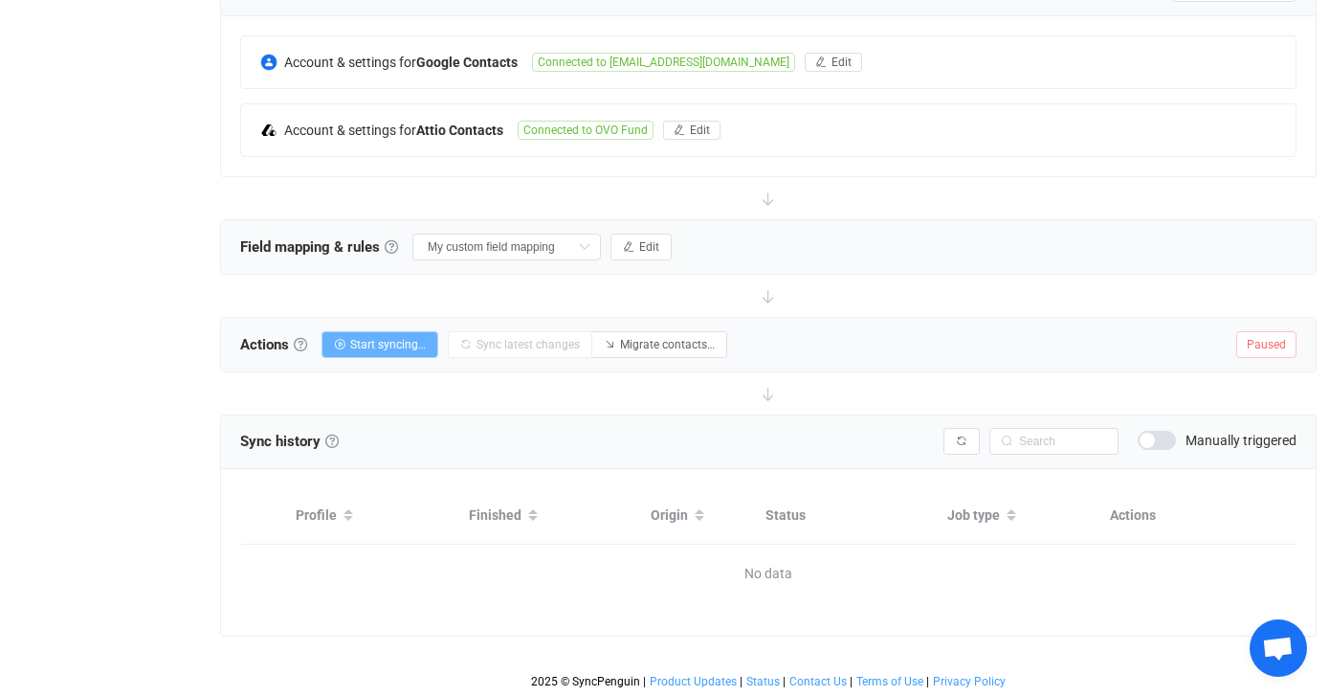
click at [371, 341] on span "Start syncing…" at bounding box center [388, 344] width 76 height 13
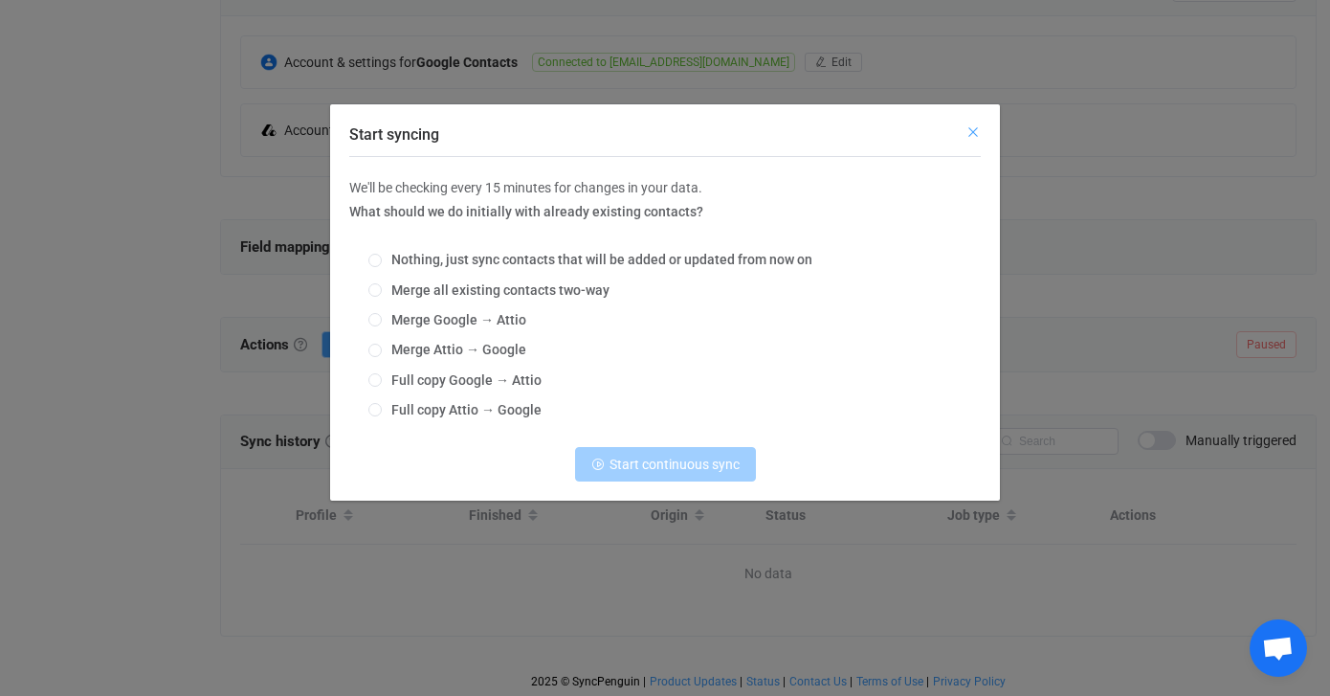
click at [979, 129] on icon "Close" at bounding box center [973, 131] width 15 height 15
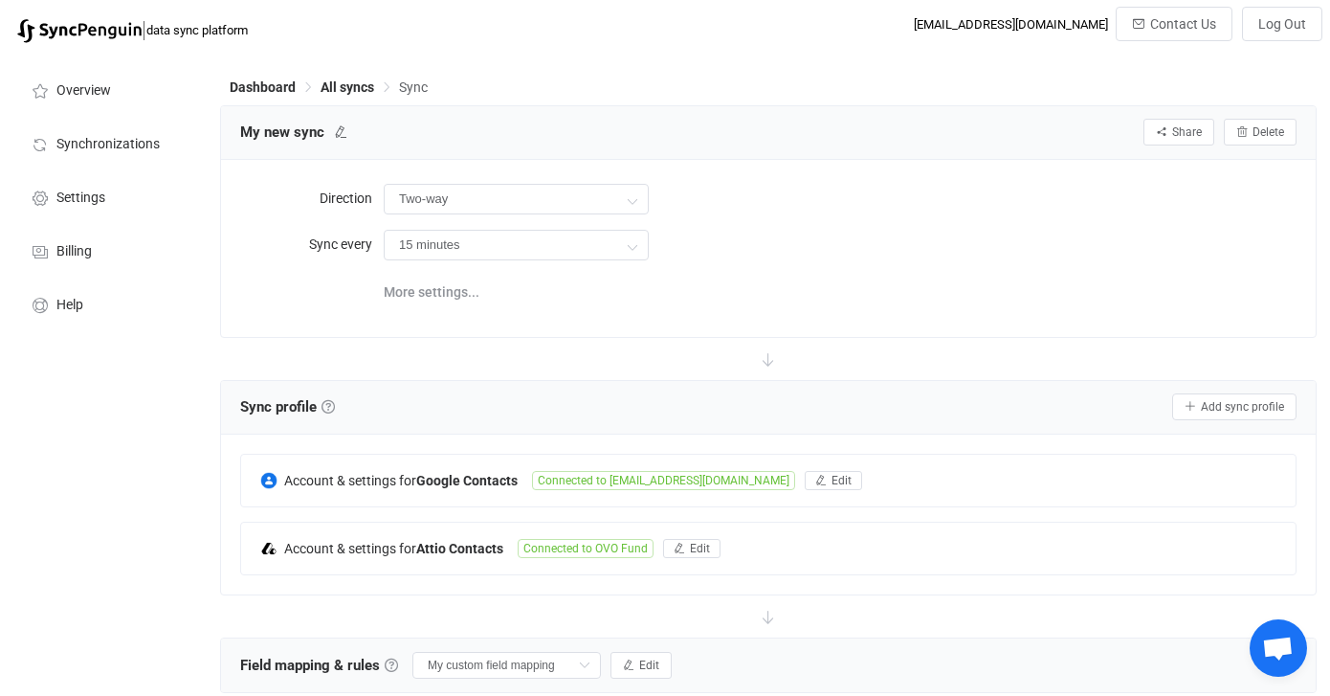
scroll to position [0, 0]
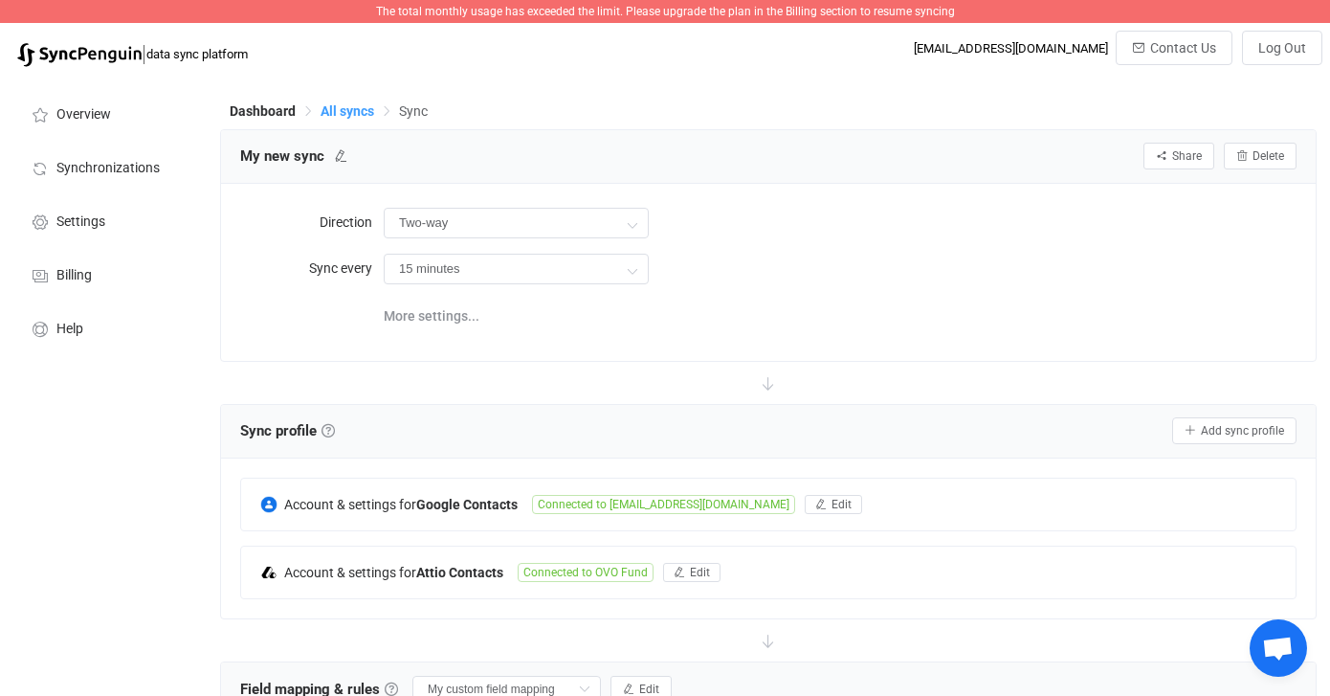
click at [347, 111] on span "All syncs" at bounding box center [348, 110] width 54 height 15
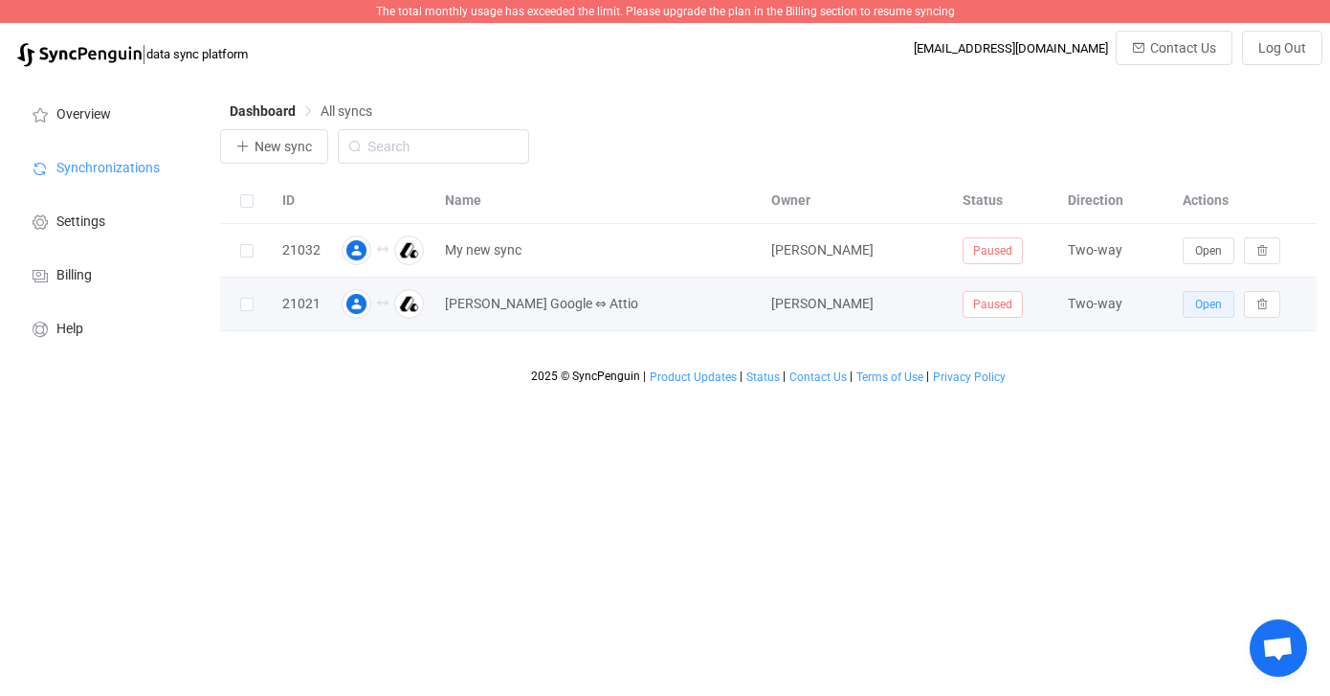
click at [1220, 307] on span "Open" at bounding box center [1208, 304] width 27 height 13
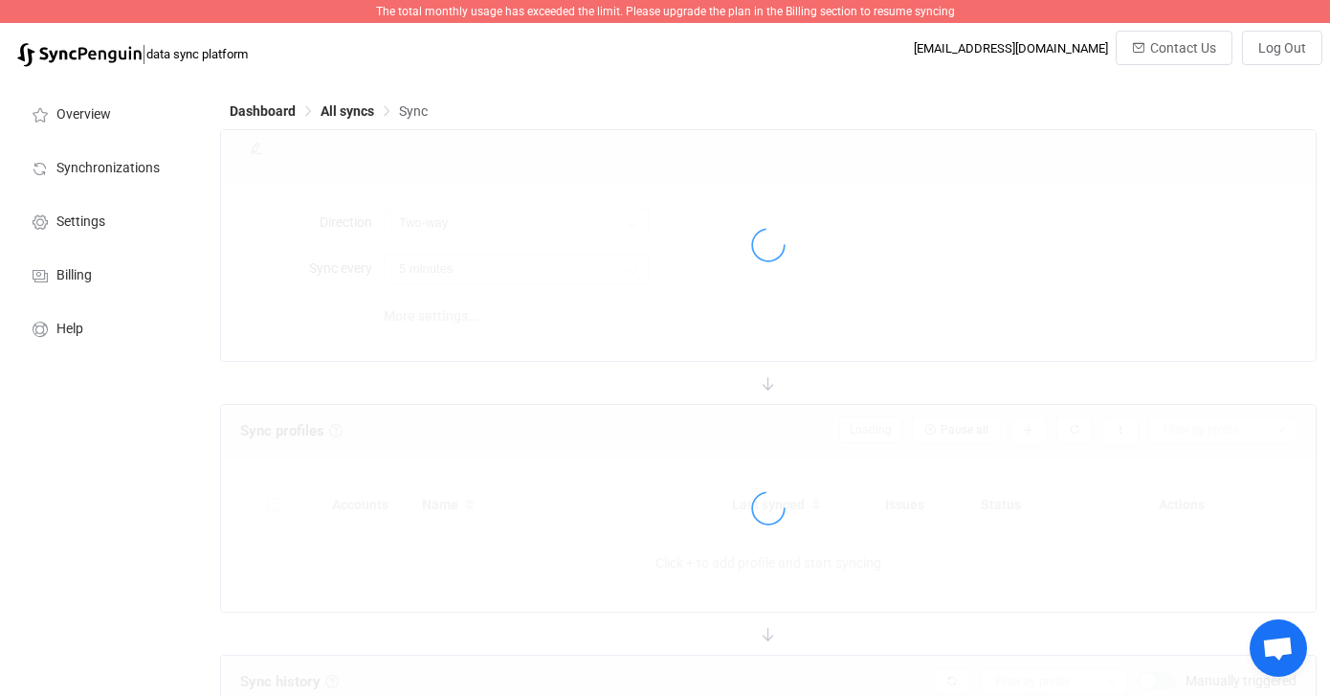
type input "15 minutes"
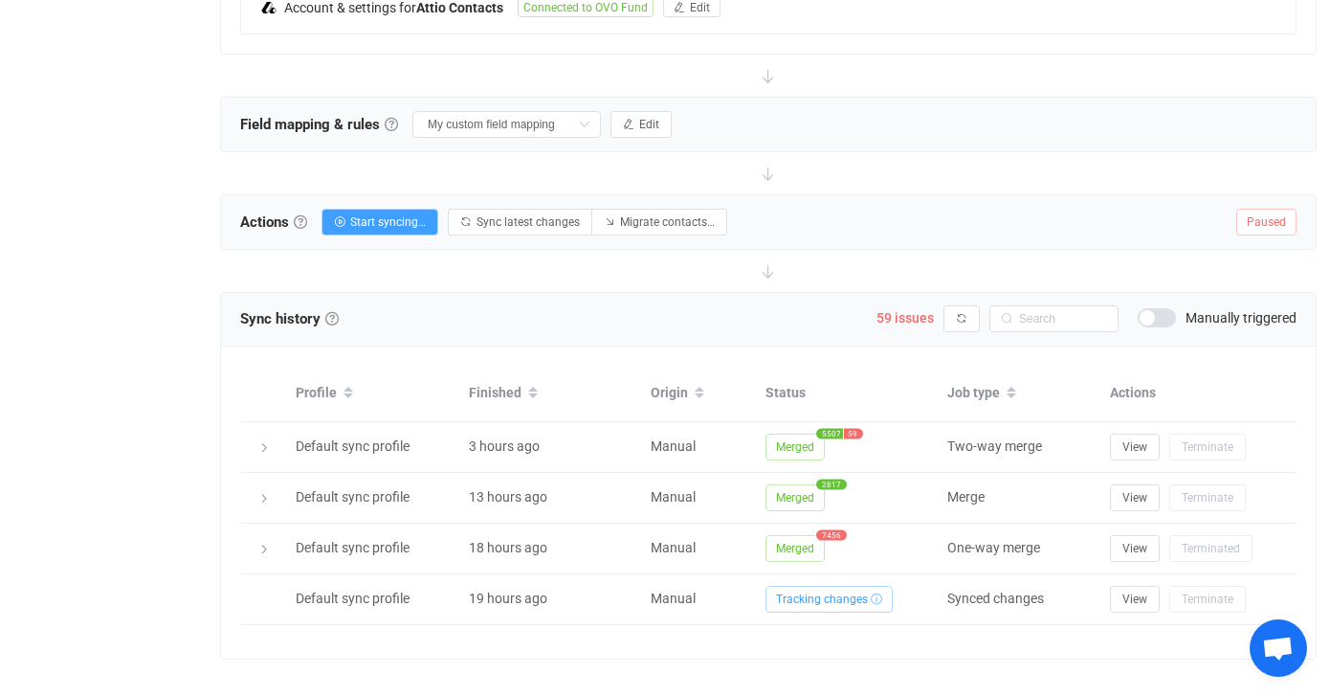
scroll to position [566, 0]
click at [511, 224] on span "Sync latest changes" at bounding box center [528, 220] width 103 height 13
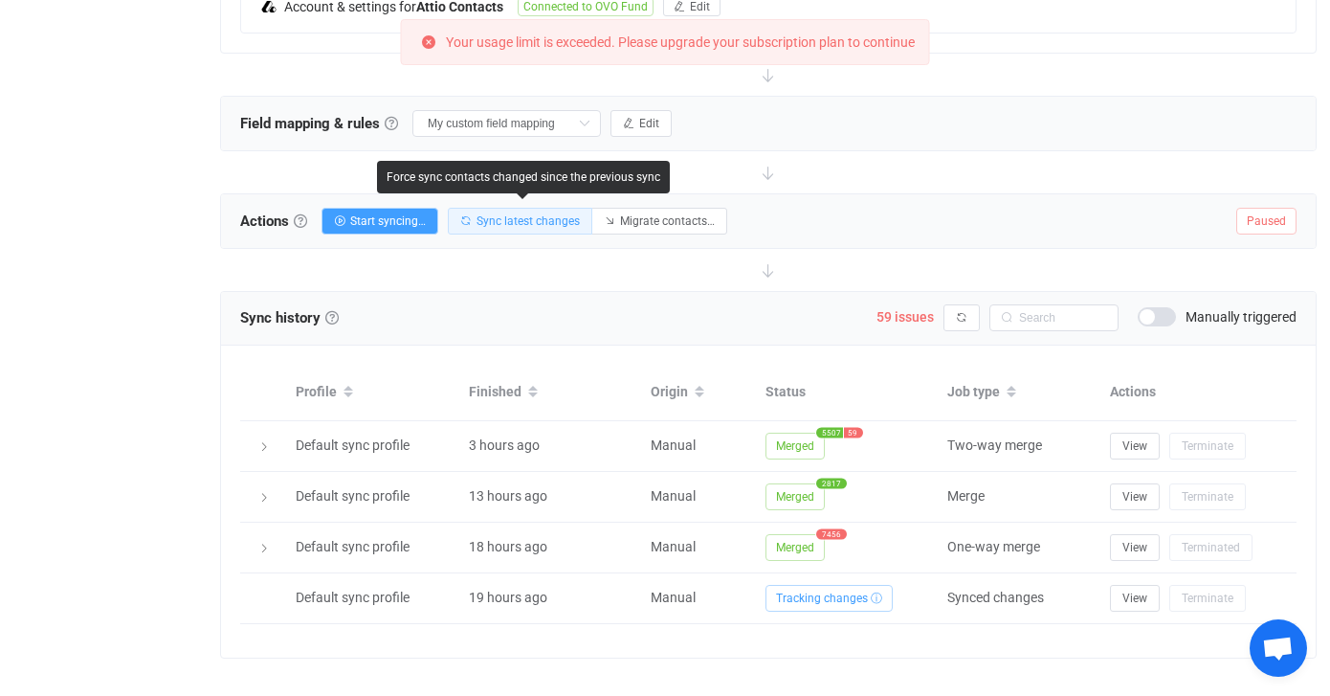
scroll to position [0, 0]
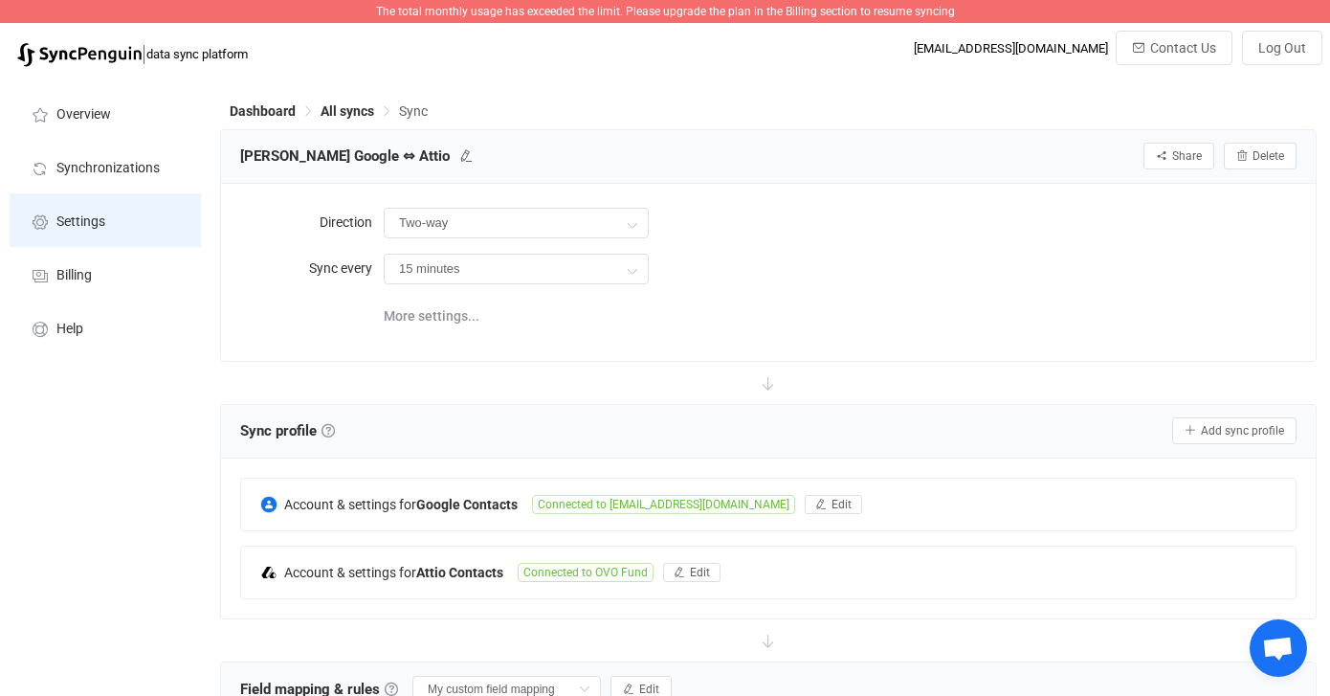
click at [94, 223] on span "Settings" at bounding box center [80, 221] width 49 height 15
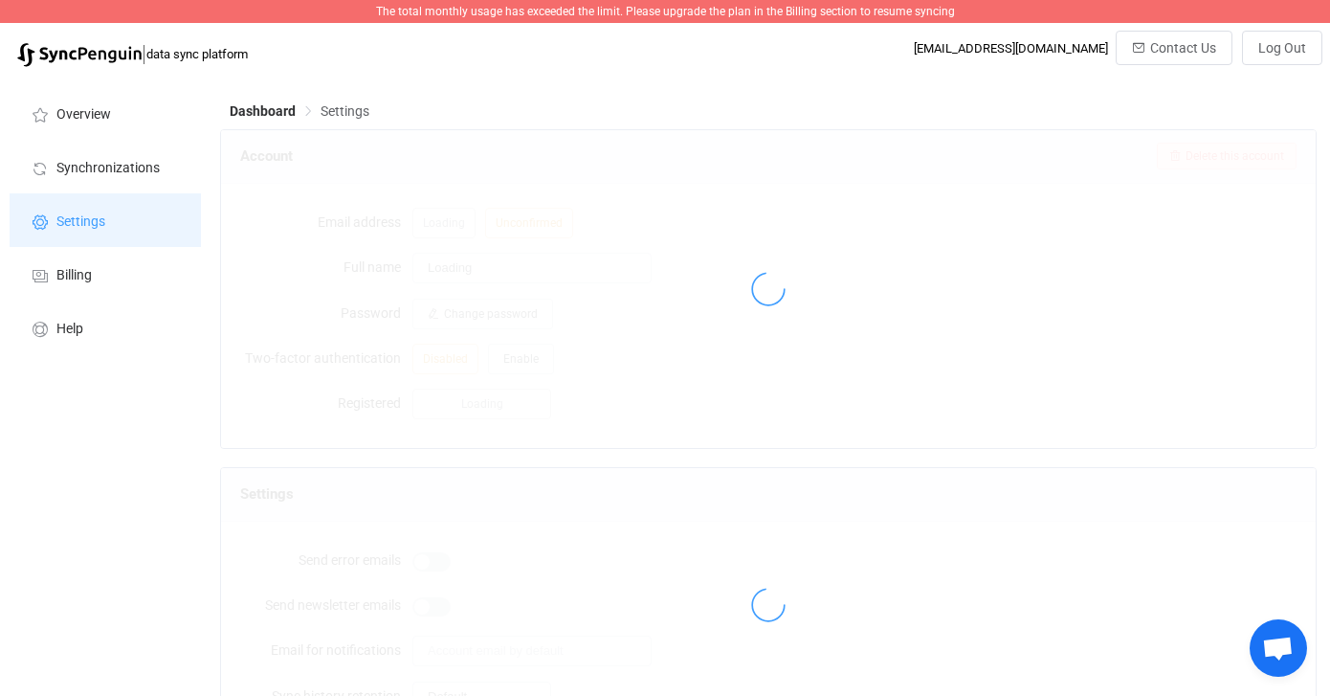
type input "Bryan Gibbs"
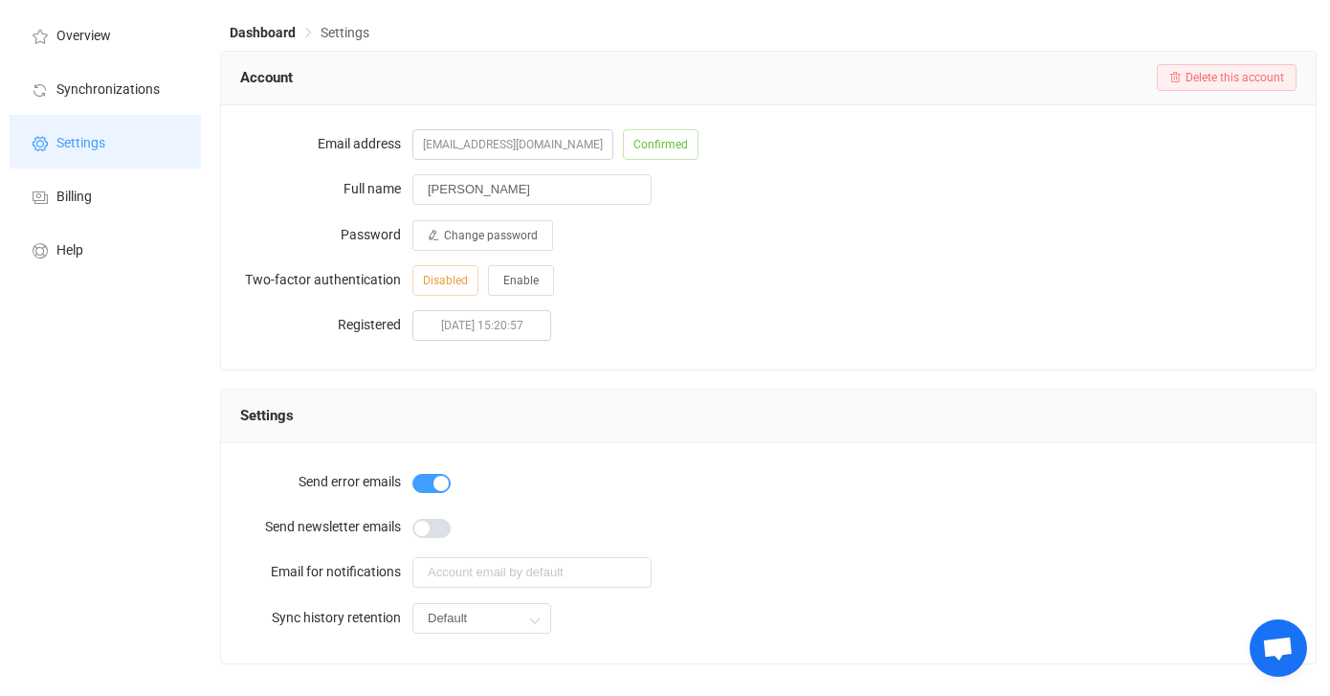
scroll to position [124, 0]
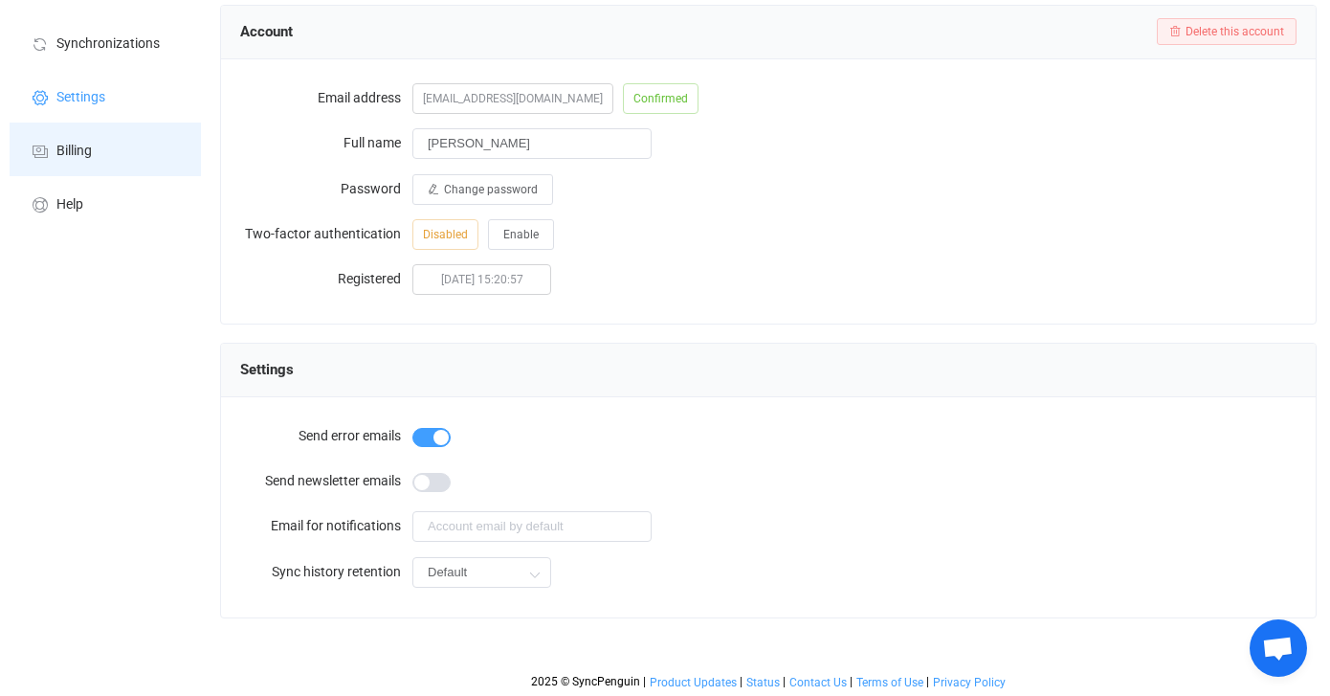
click at [89, 150] on span "Billing" at bounding box center [73, 151] width 35 height 15
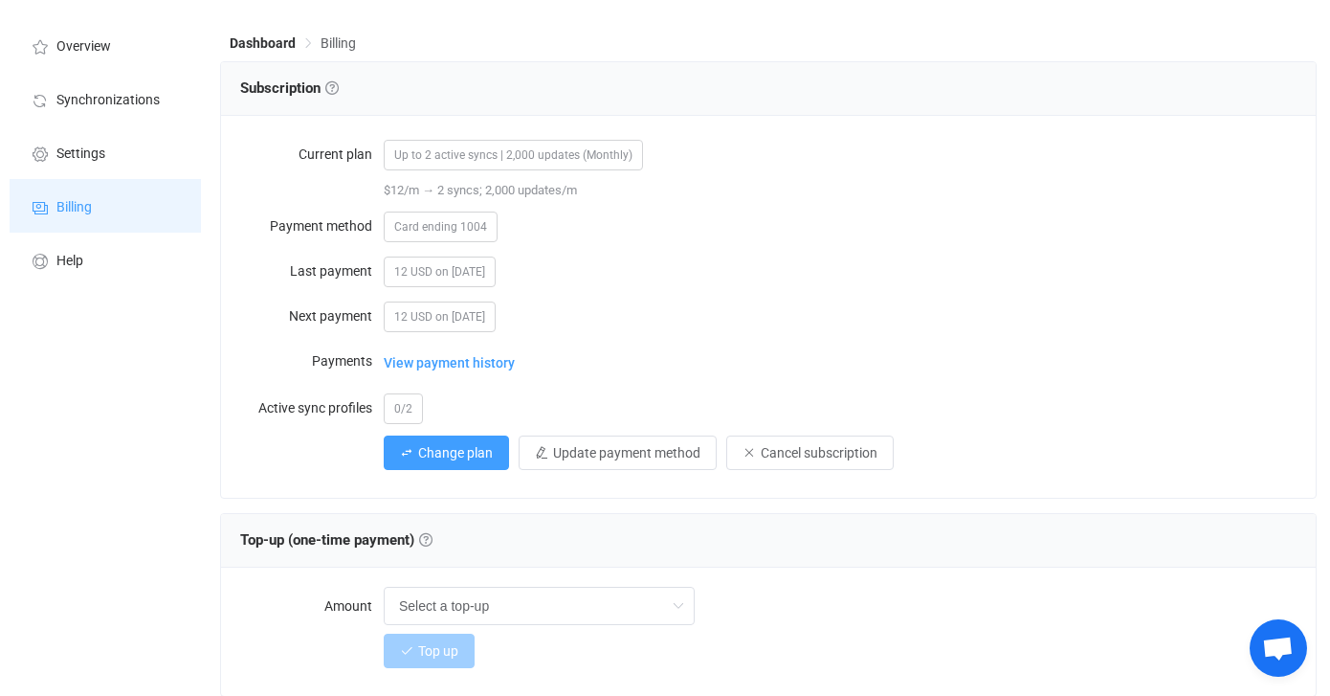
scroll to position [71, 0]
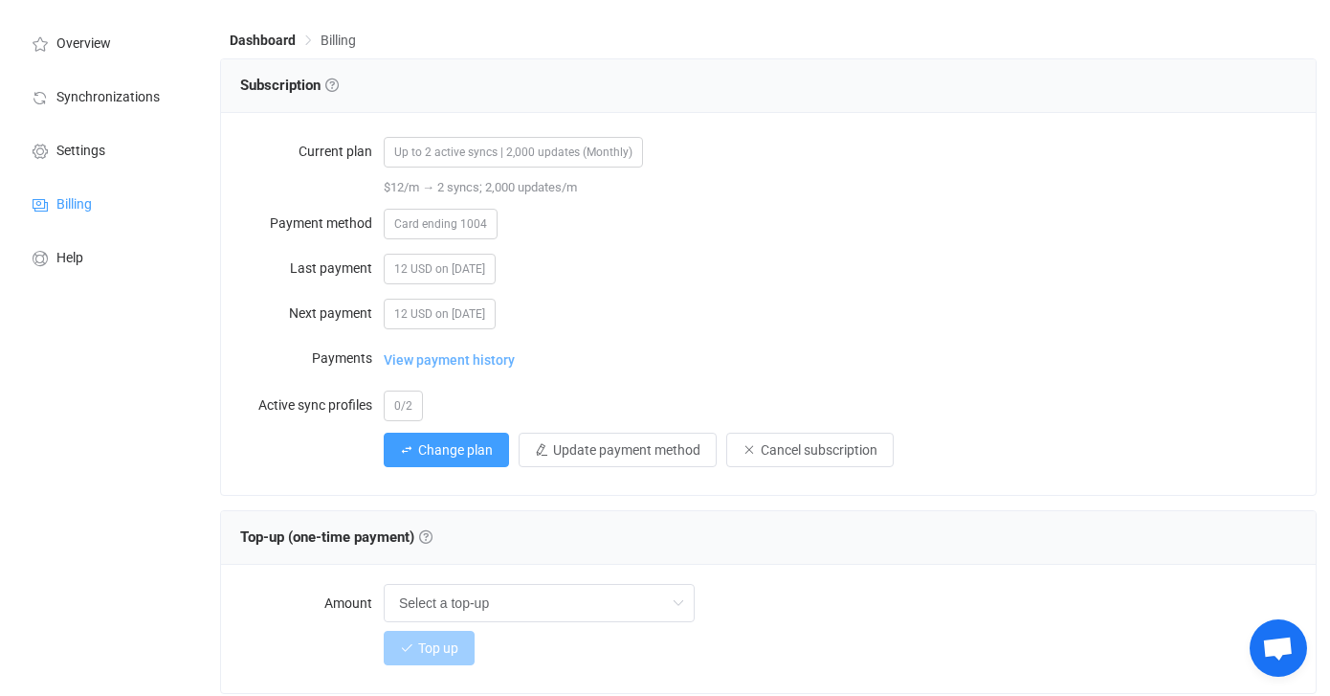
click at [501, 352] on span "View payment history" at bounding box center [449, 360] width 131 height 38
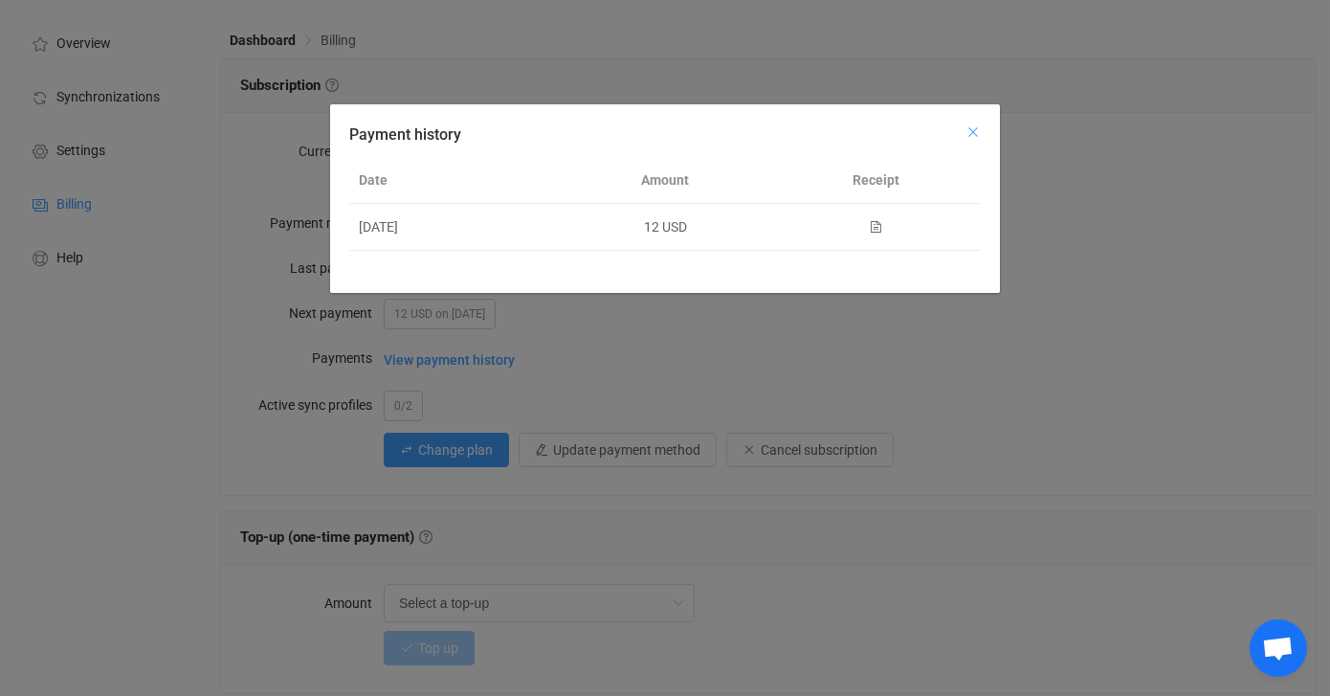
click at [973, 130] on icon "Close" at bounding box center [973, 131] width 15 height 15
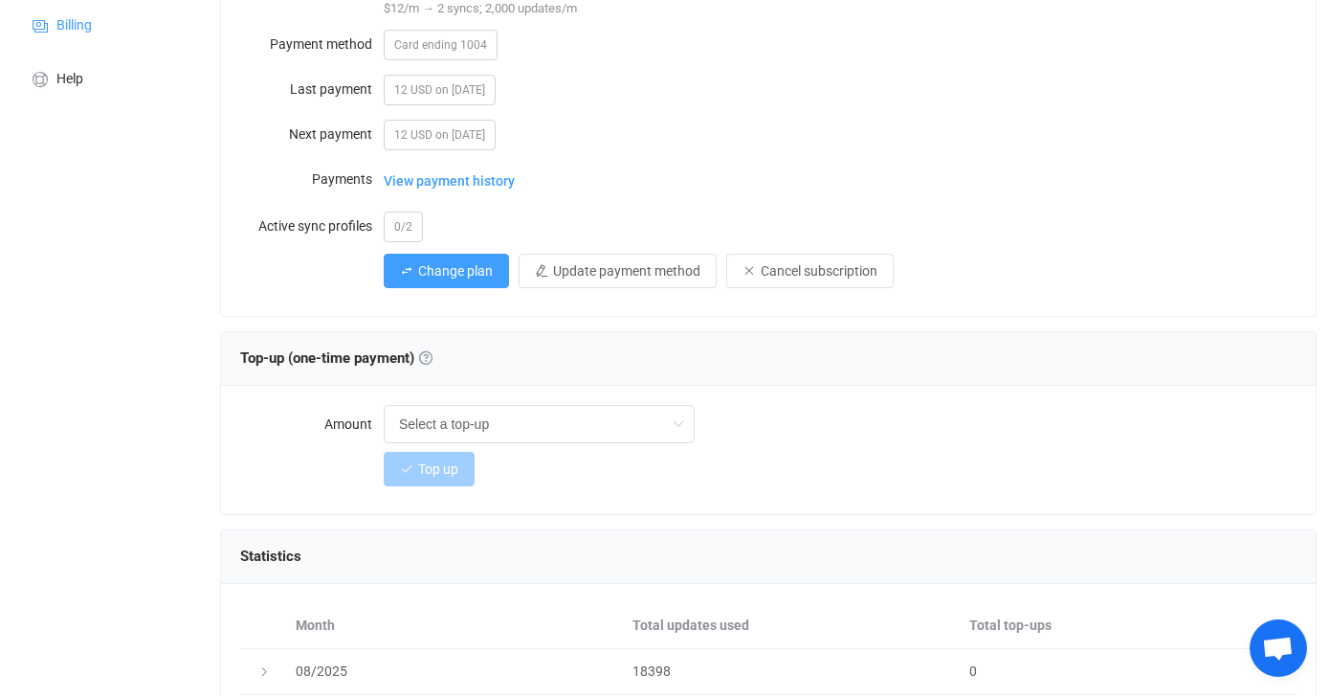
scroll to position [427, 0]
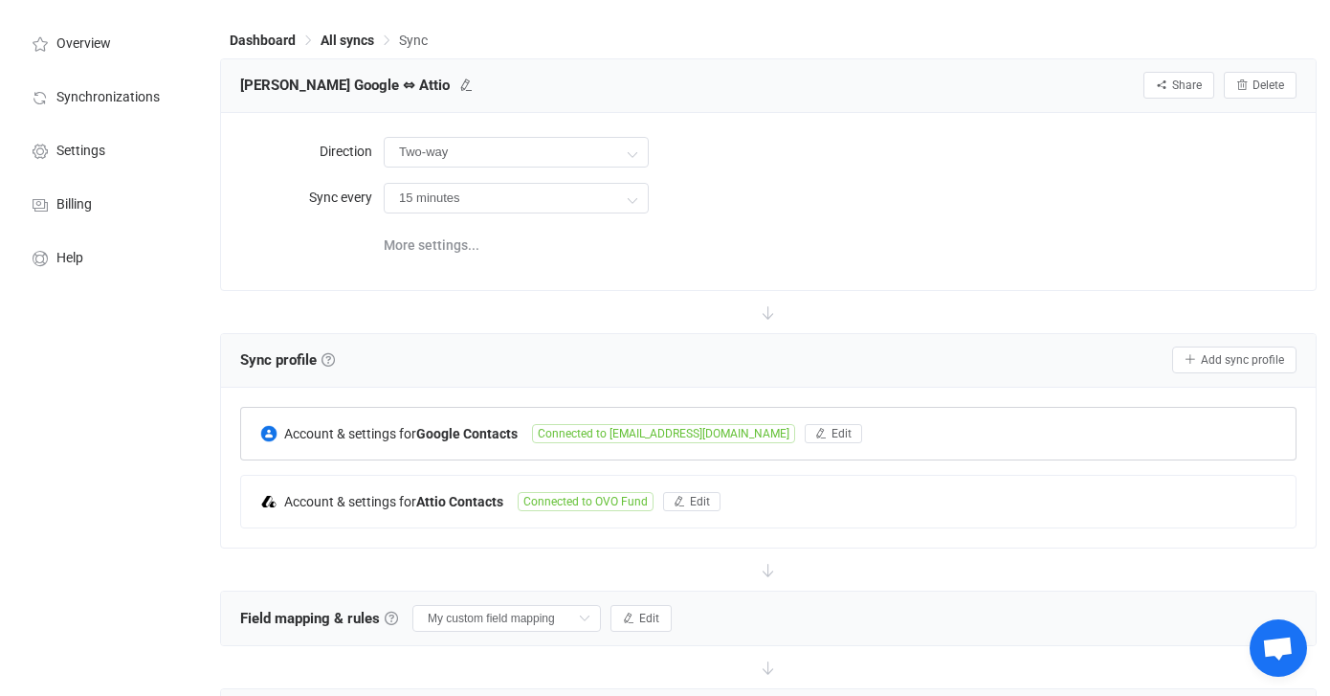
scroll to position [79, 0]
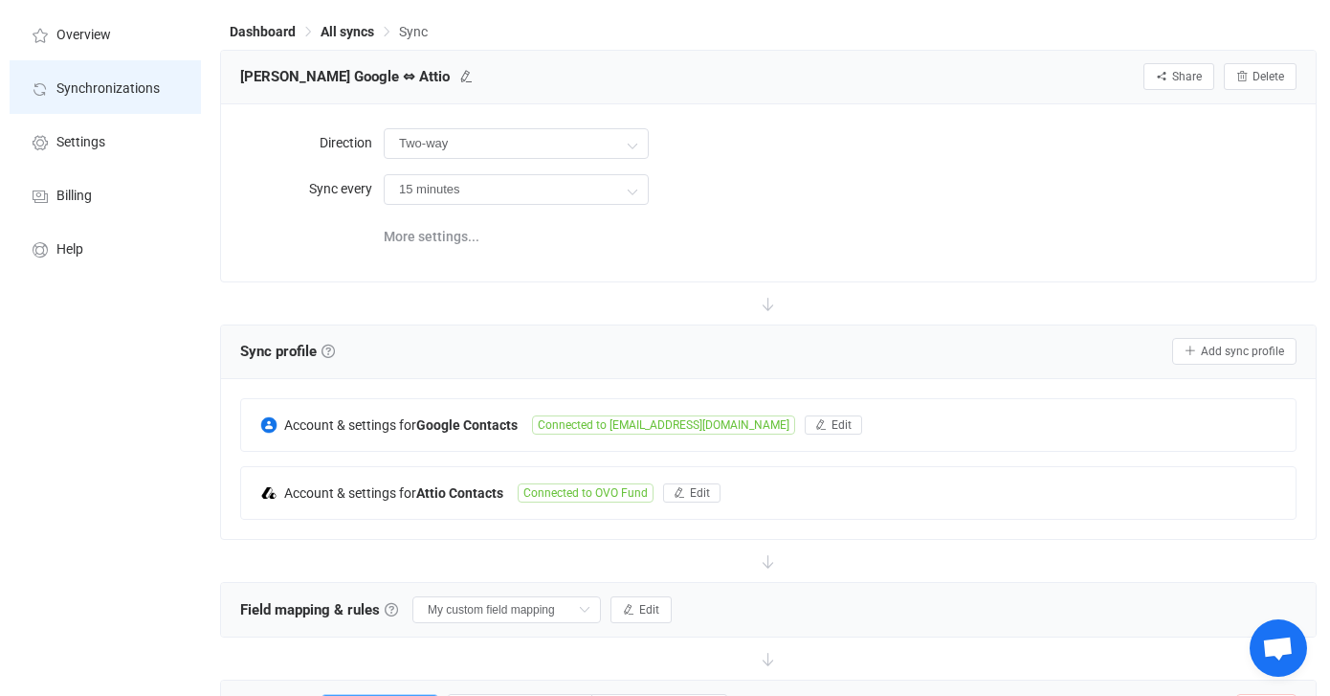
click at [141, 98] on li "Synchronizations" at bounding box center [105, 87] width 191 height 54
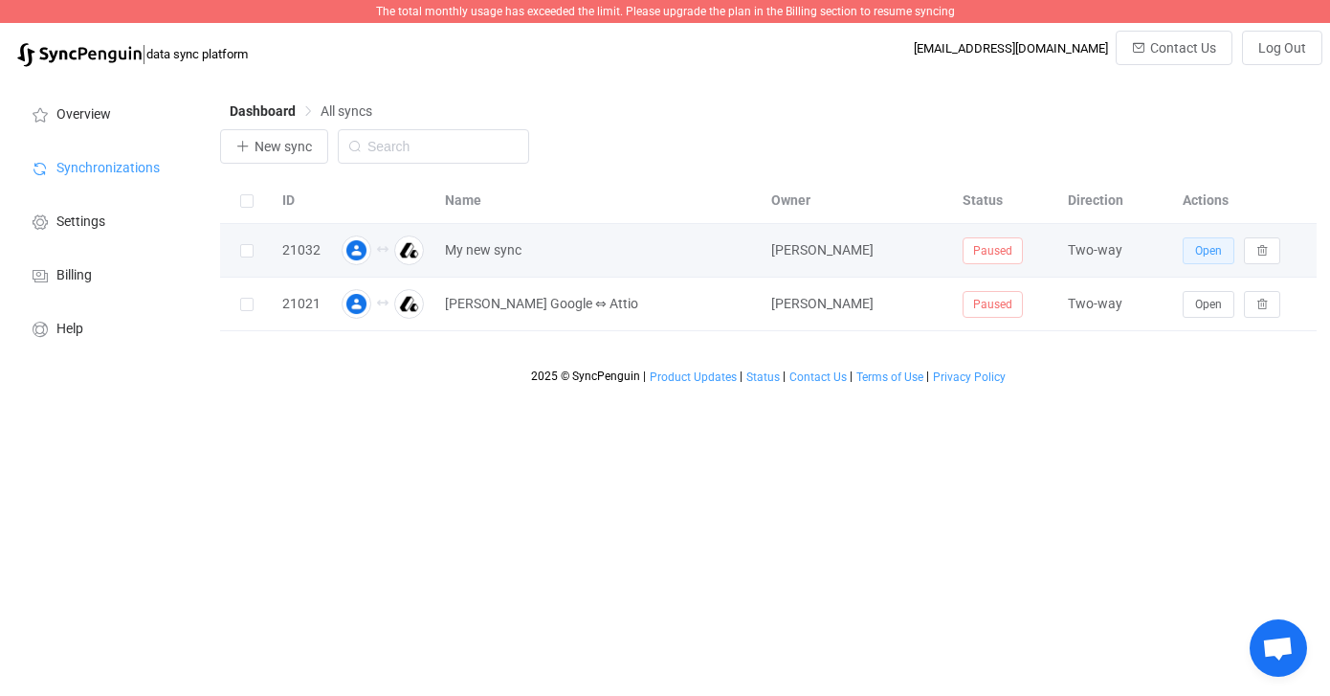
click at [1206, 248] on span "Open" at bounding box center [1208, 250] width 27 height 13
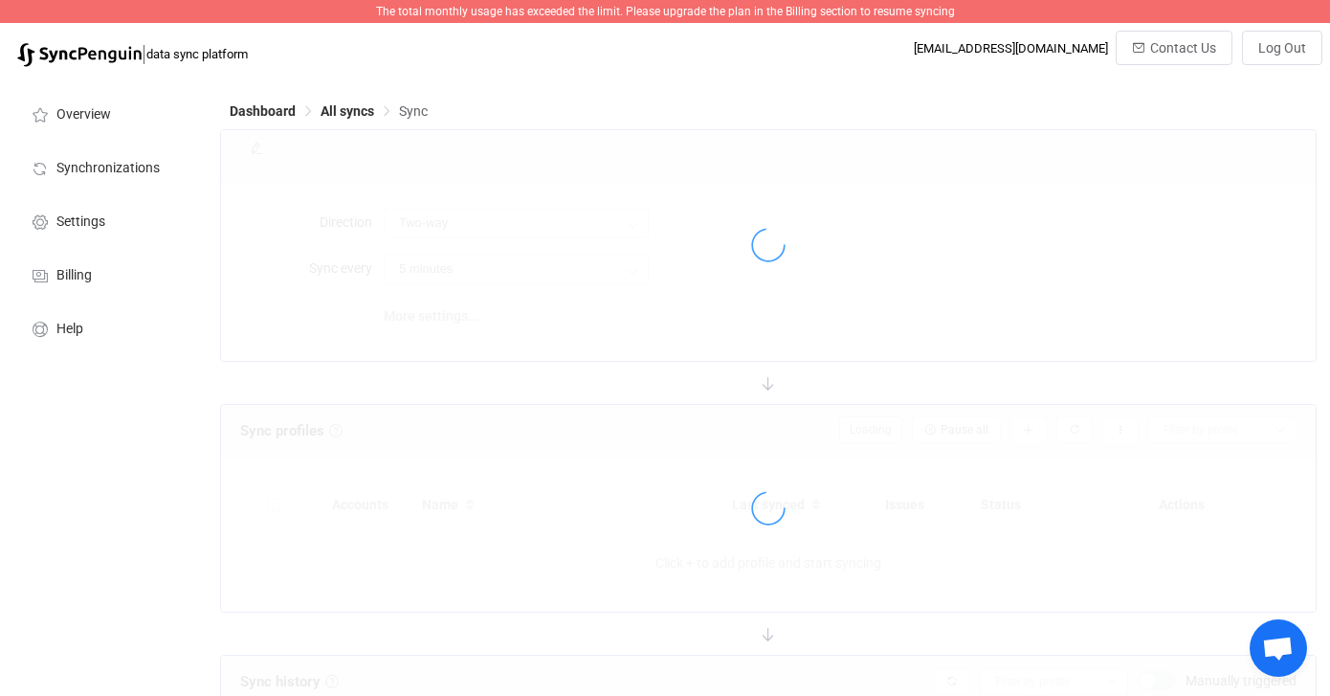
type input "15 minutes"
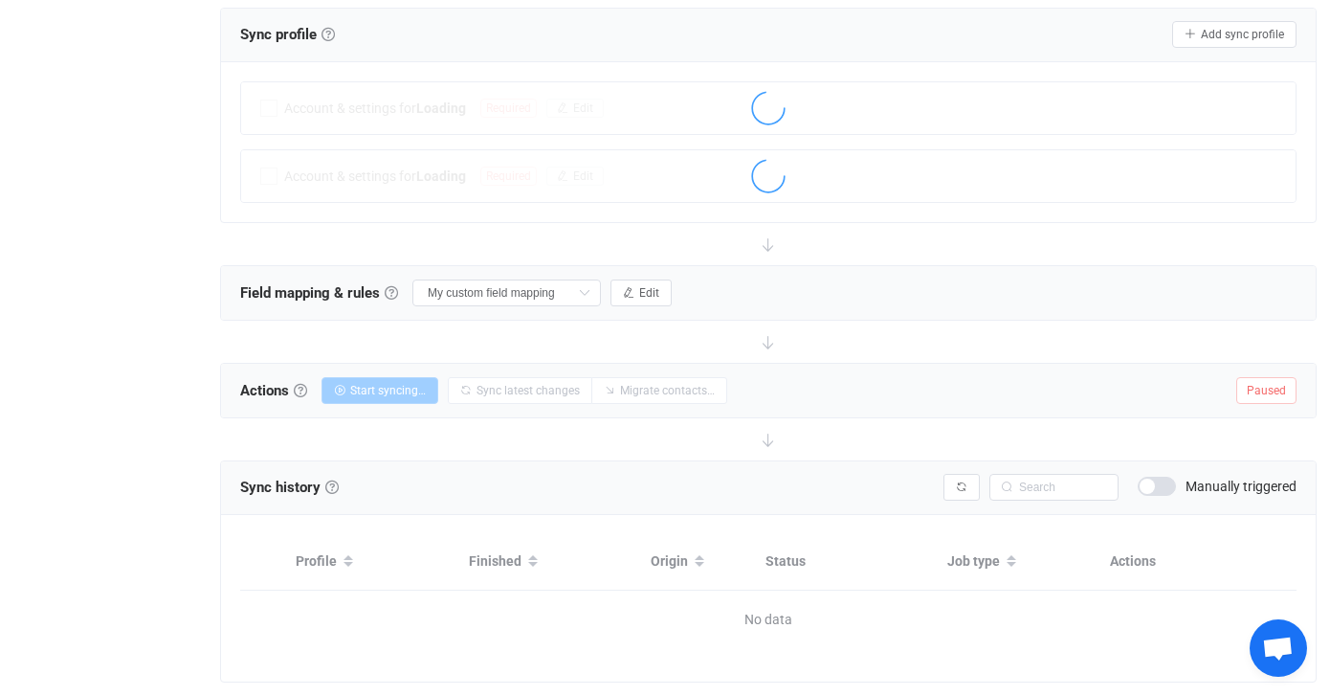
scroll to position [402, 0]
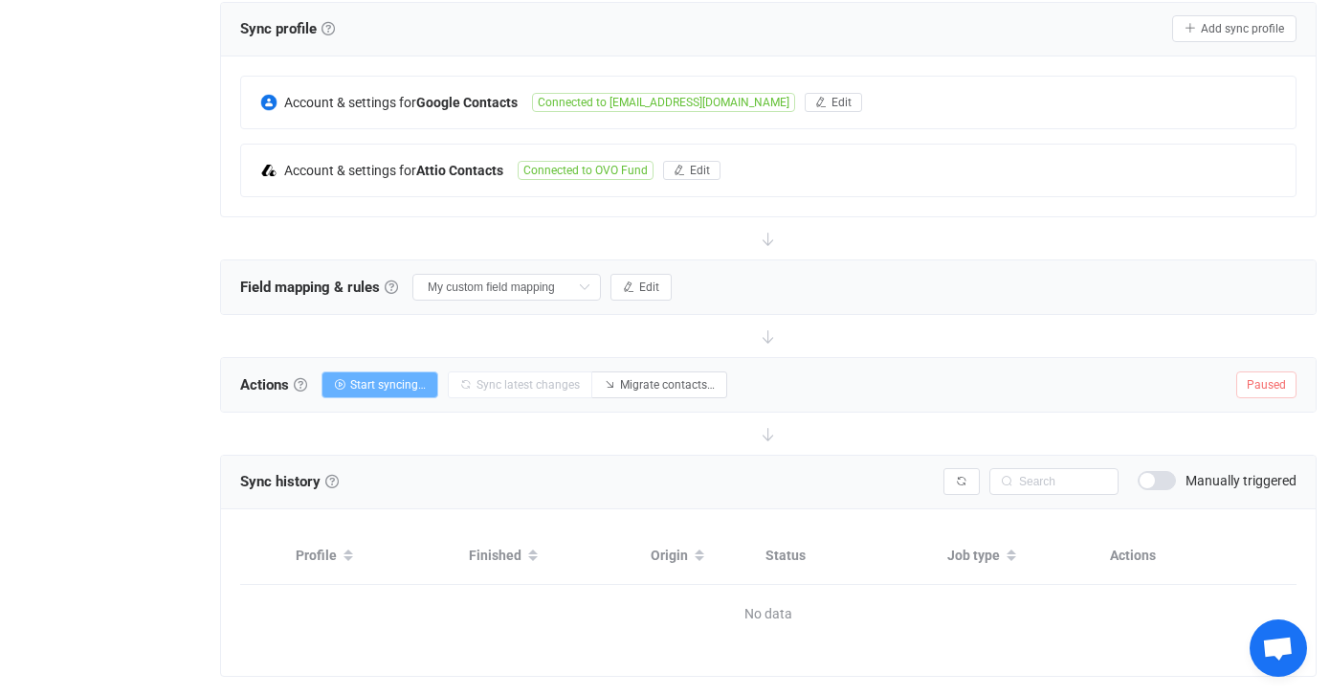
click at [414, 390] on button "Start syncing…" at bounding box center [380, 384] width 117 height 27
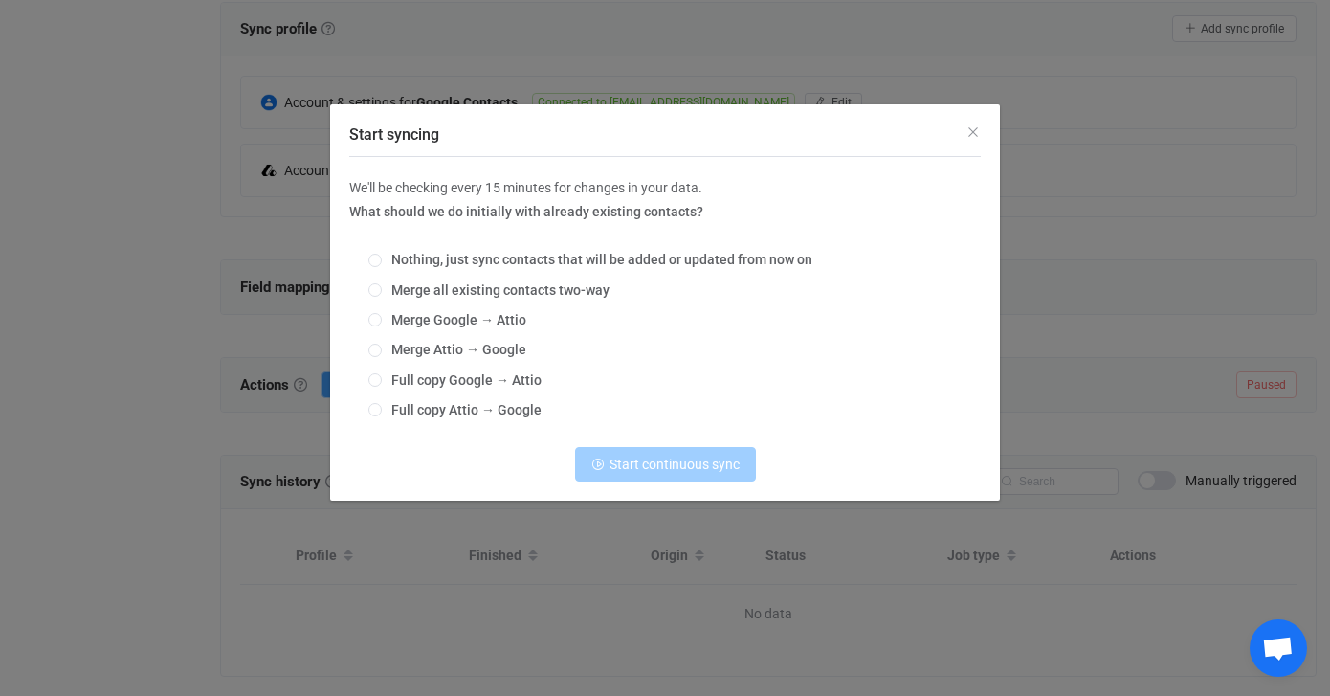
click at [367, 348] on div "Nothing, just sync contacts that will be added or updated from now on Merge all…" at bounding box center [665, 335] width 632 height 194
click at [374, 355] on span "Start syncing" at bounding box center [374, 350] width 13 height 13
click at [374, 355] on input "Merge Attio → Google" at bounding box center [374, 351] width 13 height 15
radio input "true"
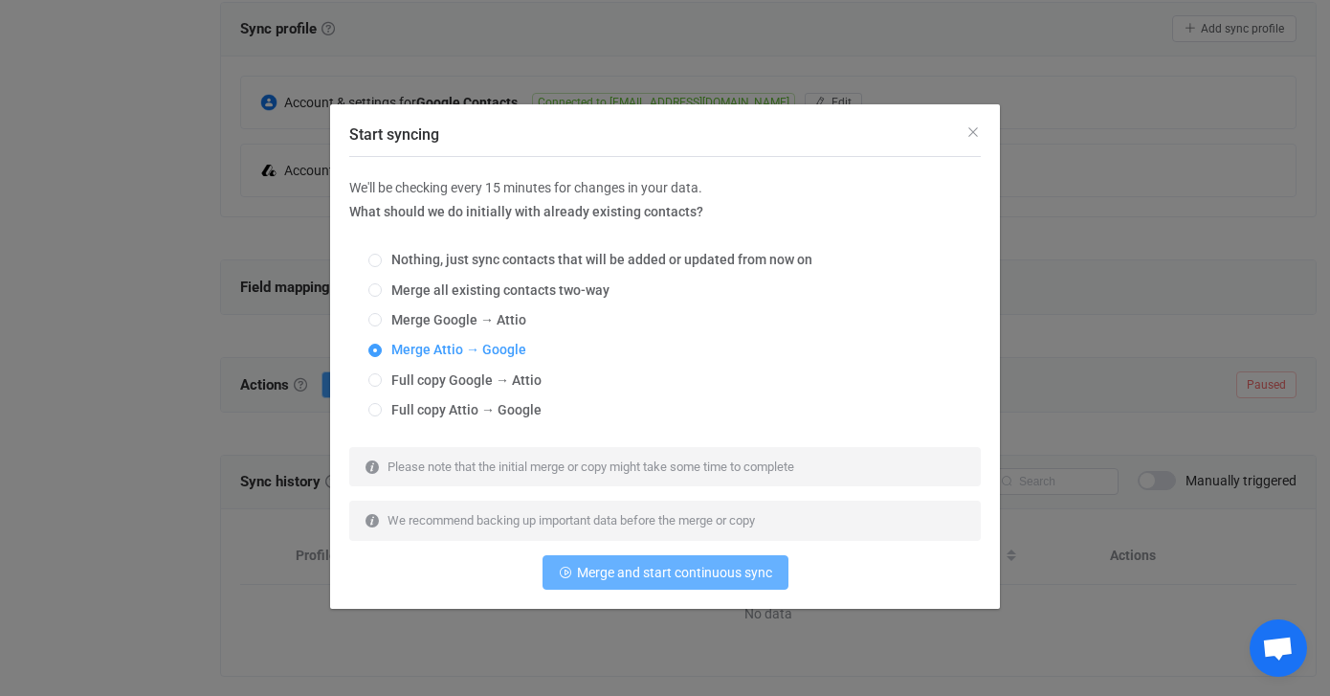
click at [661, 582] on button "Merge and start continuous sync" at bounding box center [666, 572] width 246 height 34
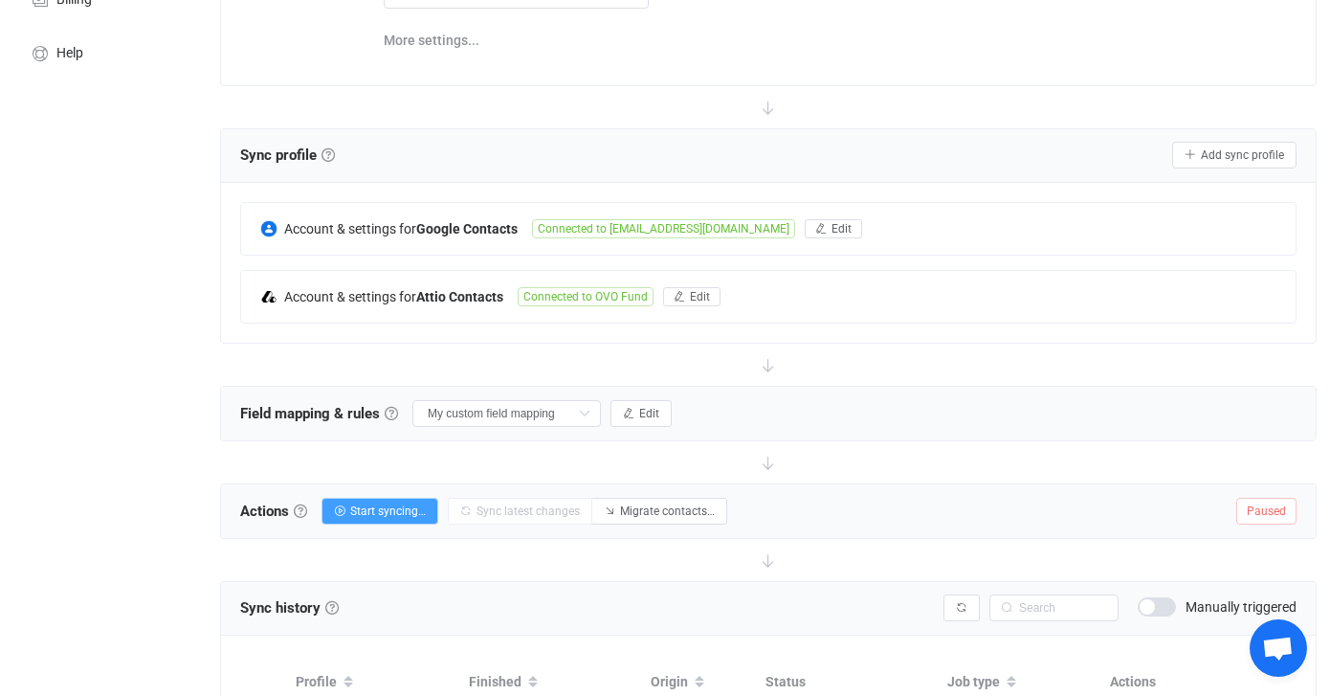
scroll to position [442, 0]
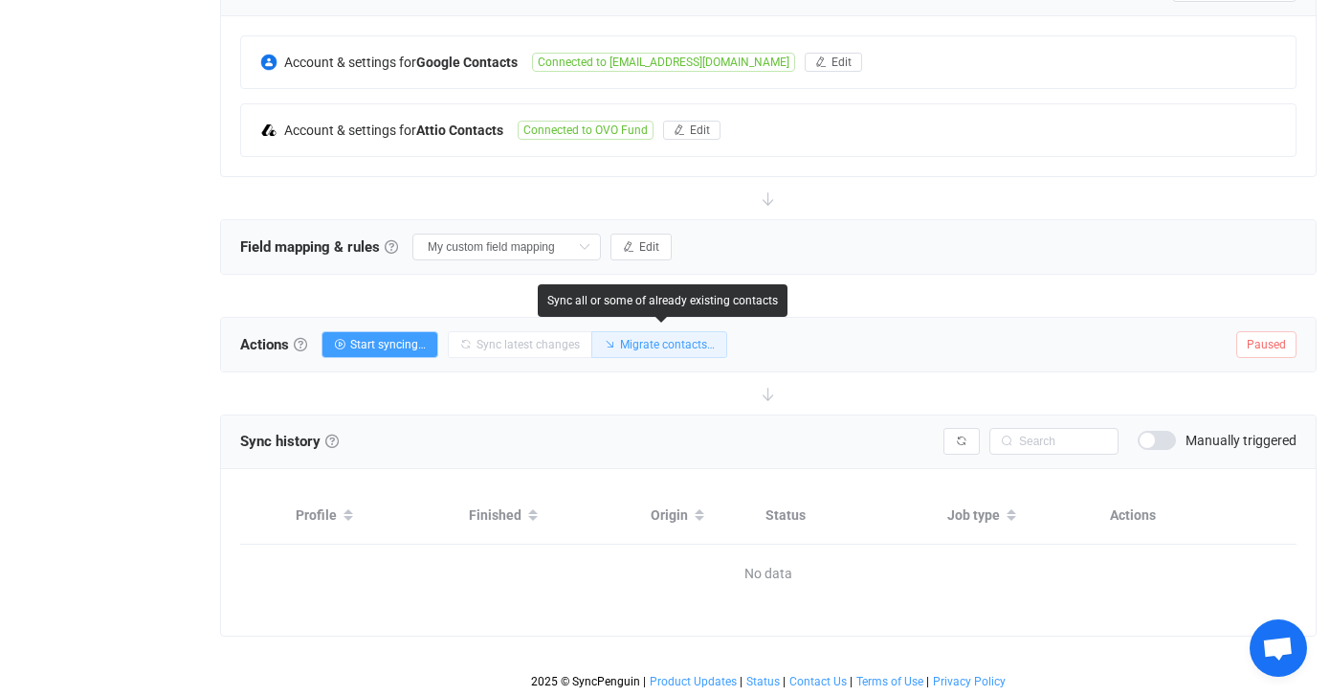
click at [666, 350] on button "Migrate contacts…" at bounding box center [659, 344] width 136 height 27
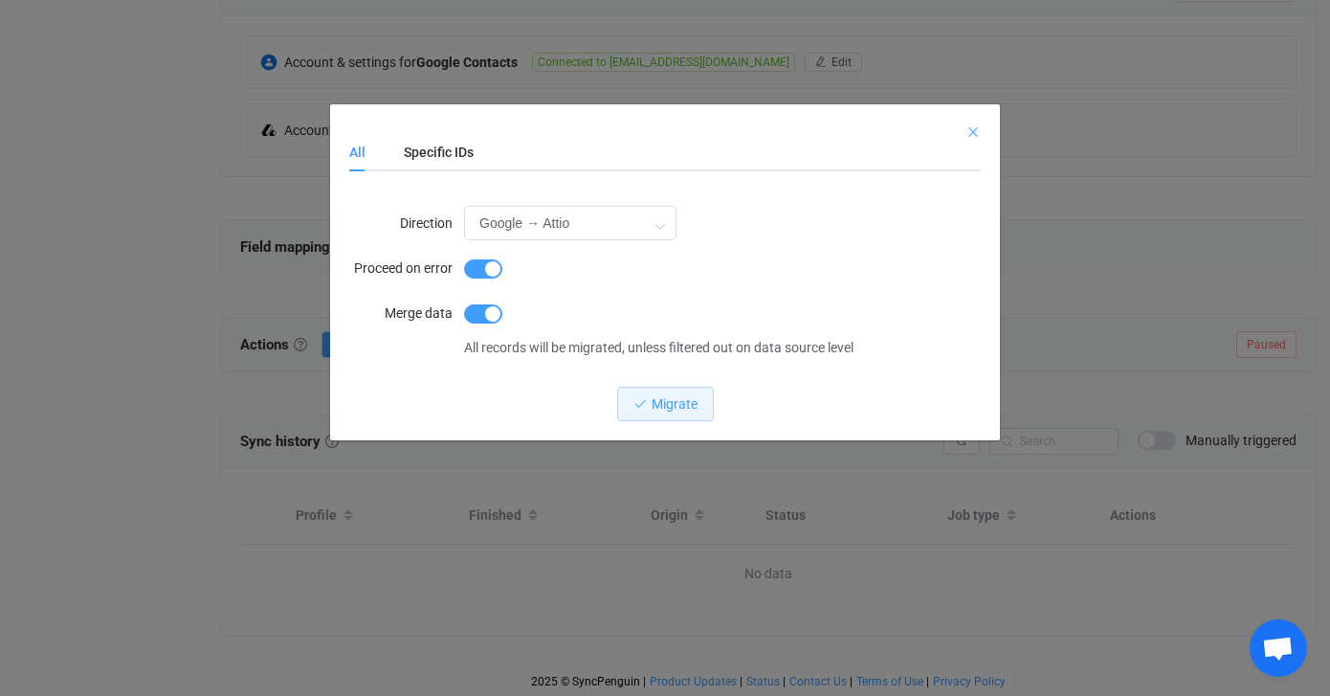
click at [973, 130] on icon "Close" at bounding box center [973, 131] width 15 height 15
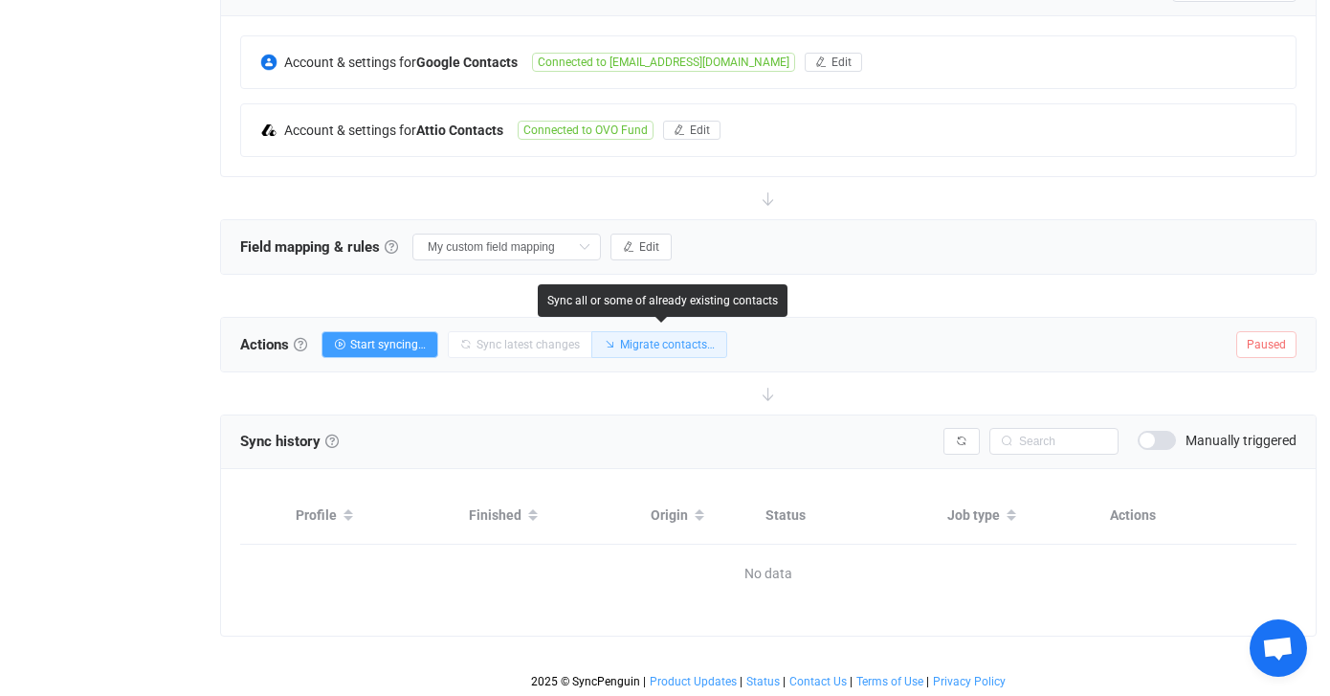
click at [720, 334] on button "Migrate contacts…" at bounding box center [659, 344] width 136 height 27
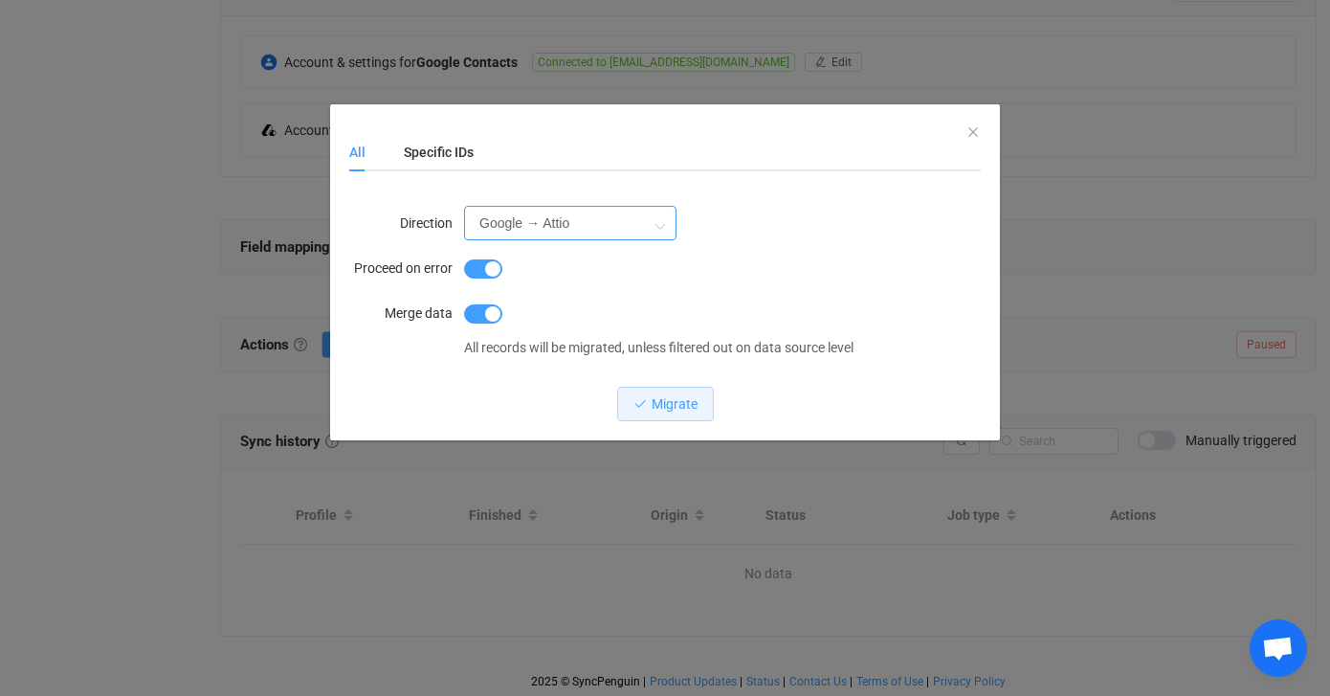
click at [598, 225] on input "Google → Attio" at bounding box center [570, 223] width 212 height 34
click at [797, 222] on div "Google → Attio" at bounding box center [722, 223] width 517 height 38
click at [412, 145] on div "Specific IDs" at bounding box center [429, 152] width 89 height 38
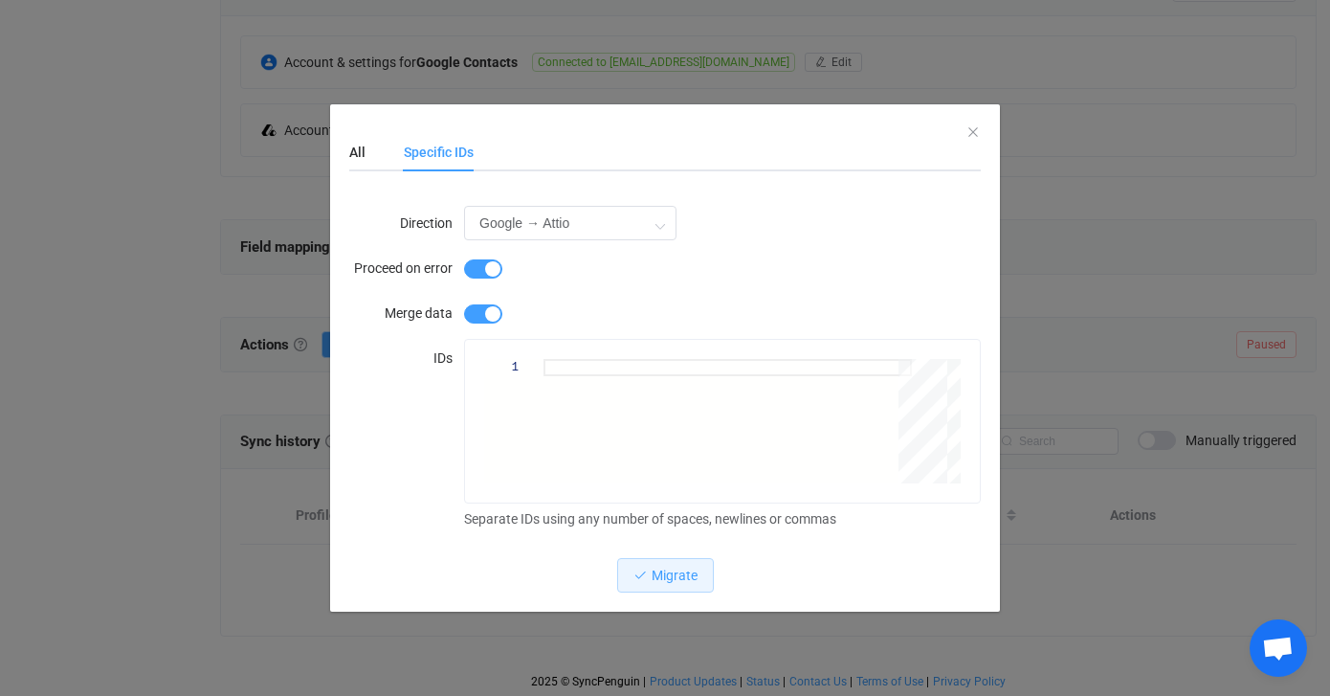
click at [976, 133] on div "All Specific IDs" at bounding box center [665, 152] width 632 height 38
click at [972, 132] on icon "Close" at bounding box center [973, 131] width 15 height 15
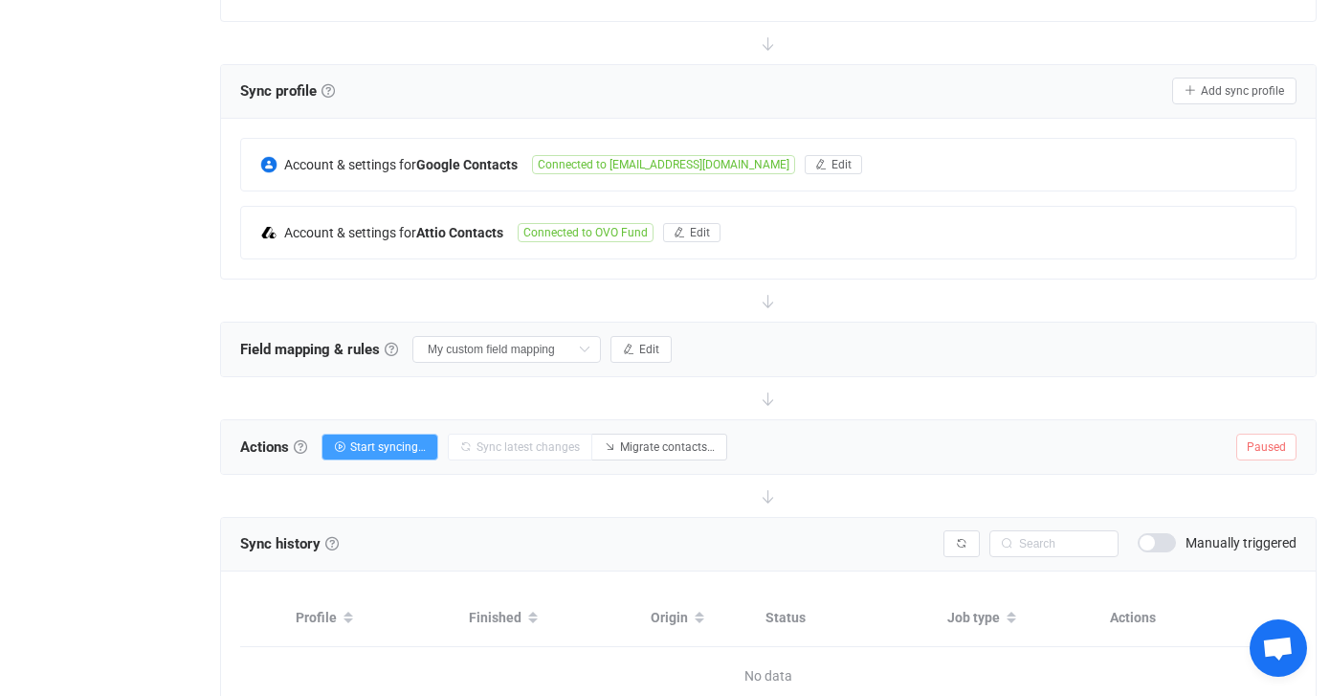
scroll to position [0, 0]
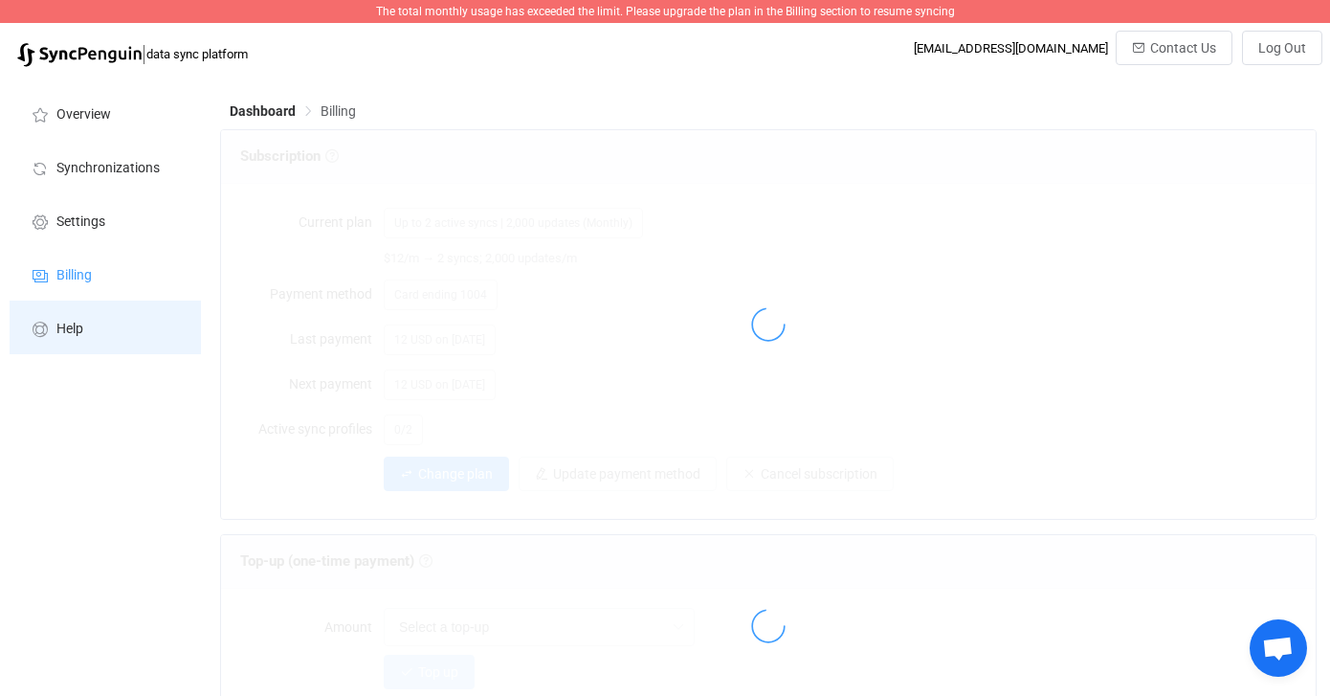
click at [69, 318] on li "Help" at bounding box center [105, 328] width 191 height 54
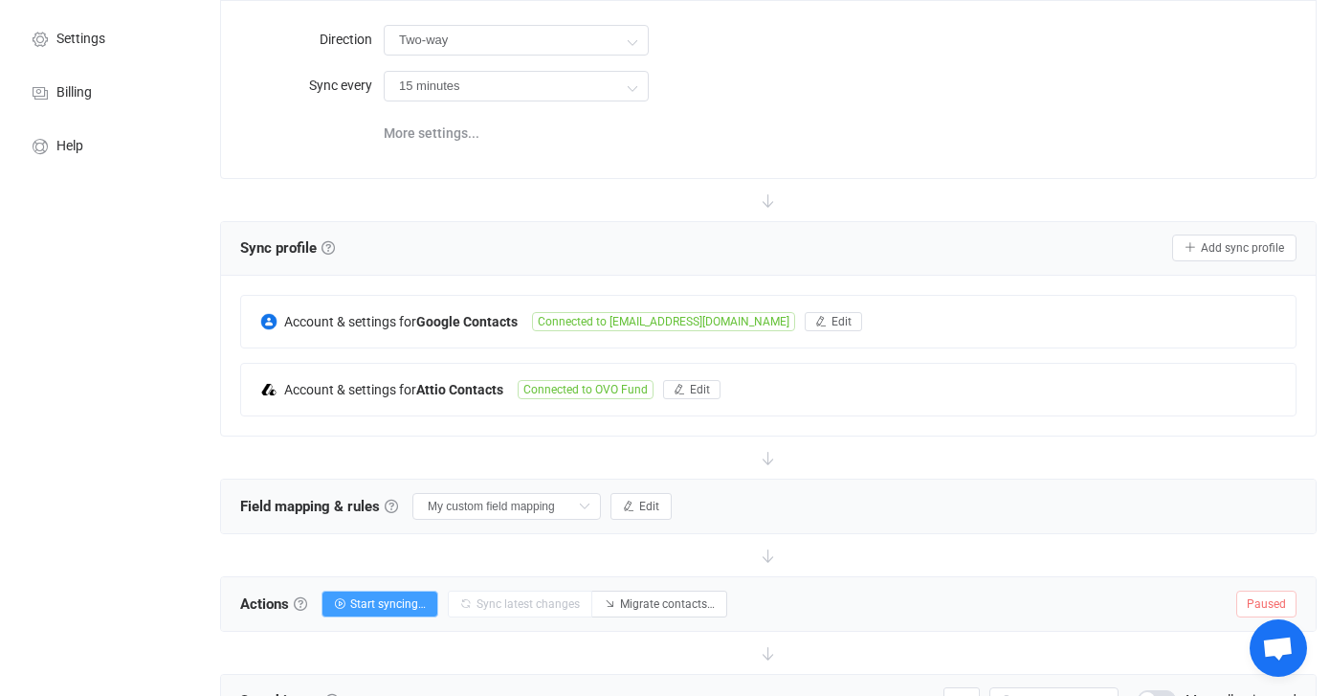
scroll to position [244, 0]
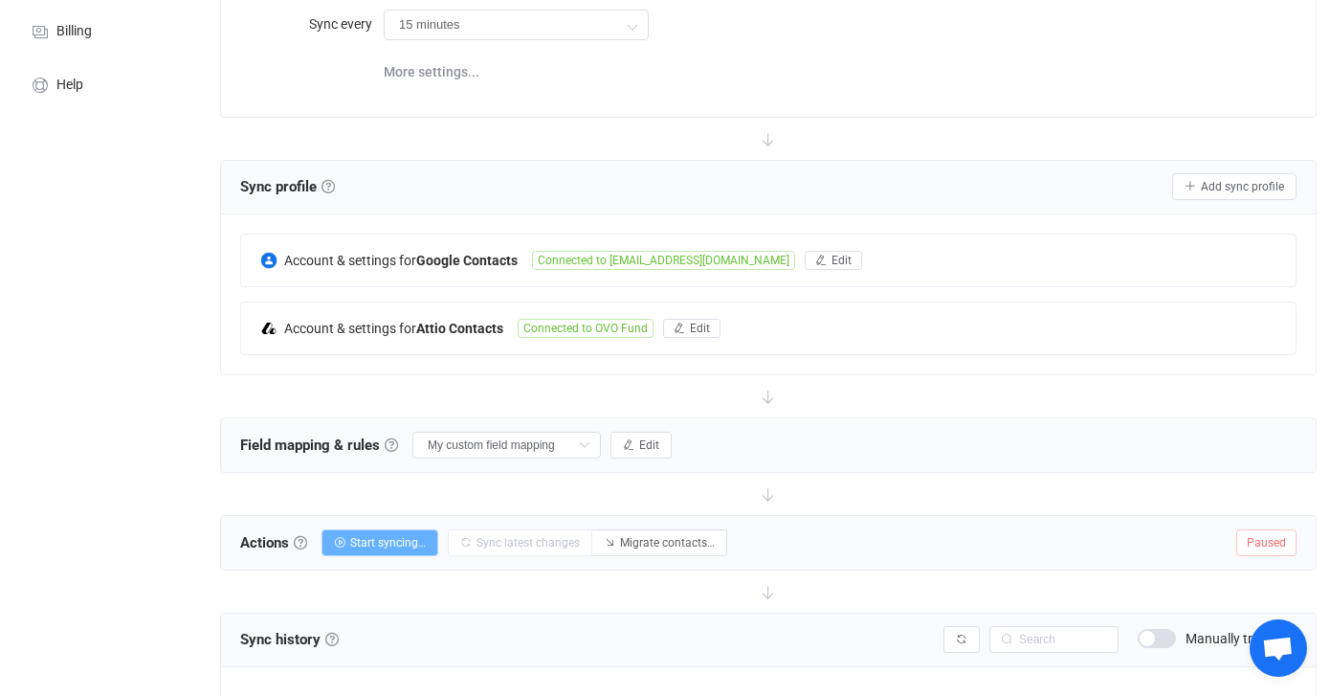
click at [388, 539] on span "Start syncing…" at bounding box center [388, 542] width 76 height 13
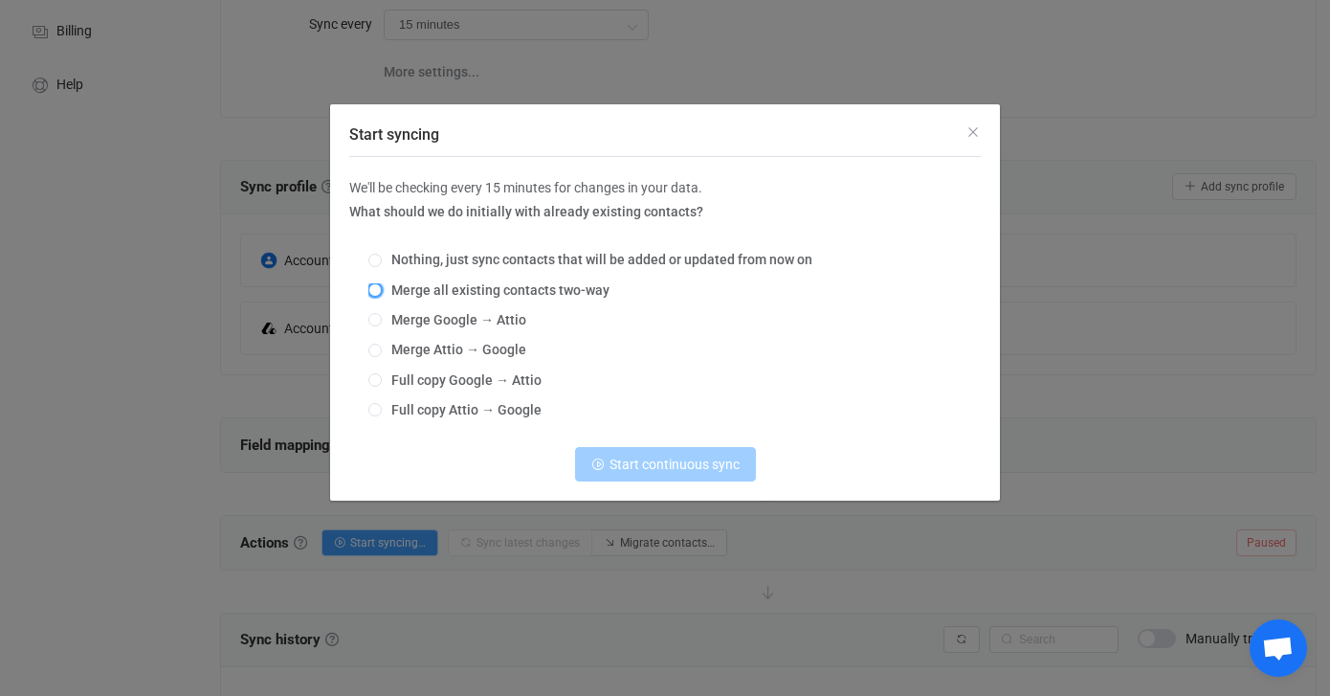
click at [378, 290] on span "Start syncing" at bounding box center [374, 289] width 13 height 13
click at [378, 290] on input "Merge all existing contacts two-way" at bounding box center [374, 290] width 13 height 15
radio input "true"
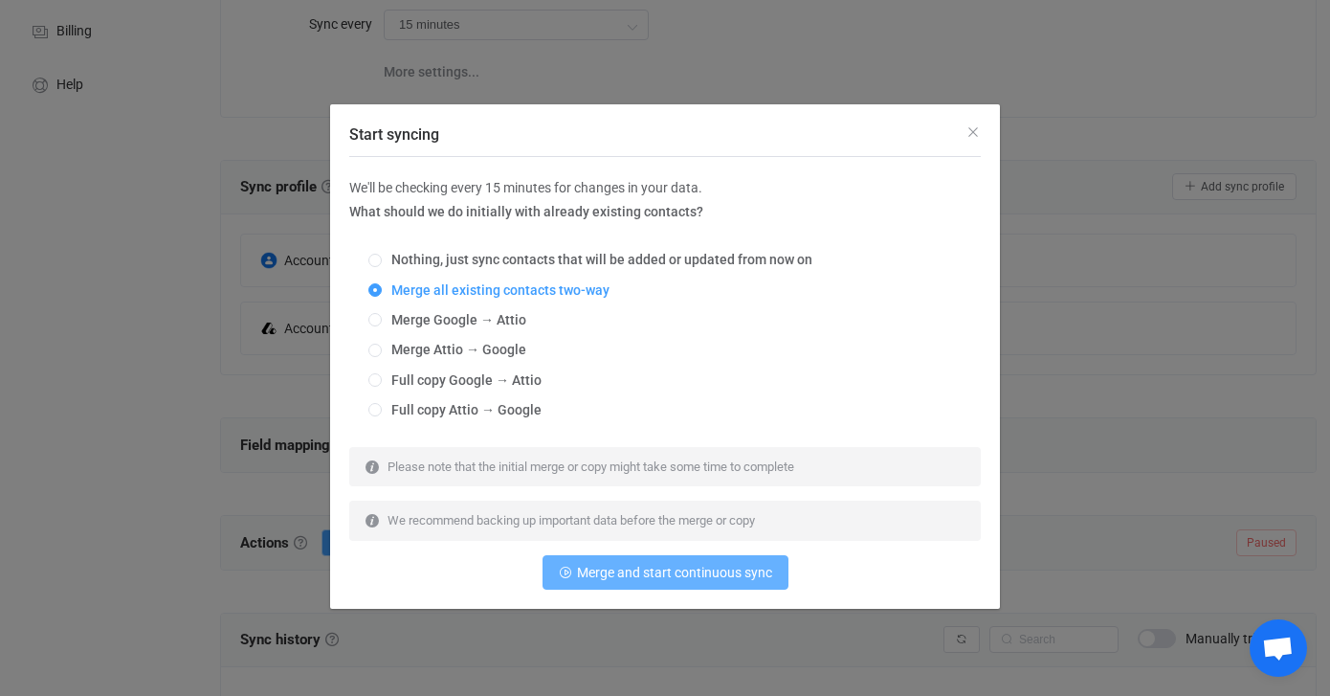
click at [730, 568] on span "Merge and start continuous sync" at bounding box center [674, 572] width 195 height 15
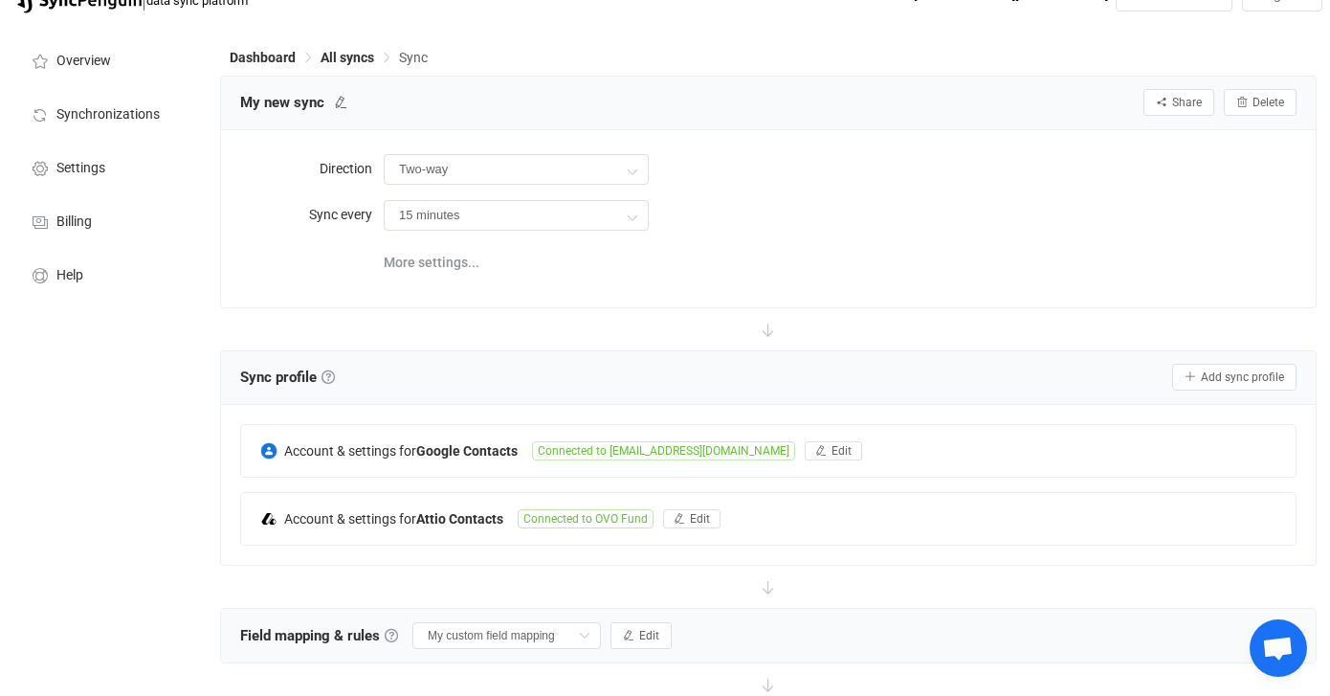
scroll to position [0, 0]
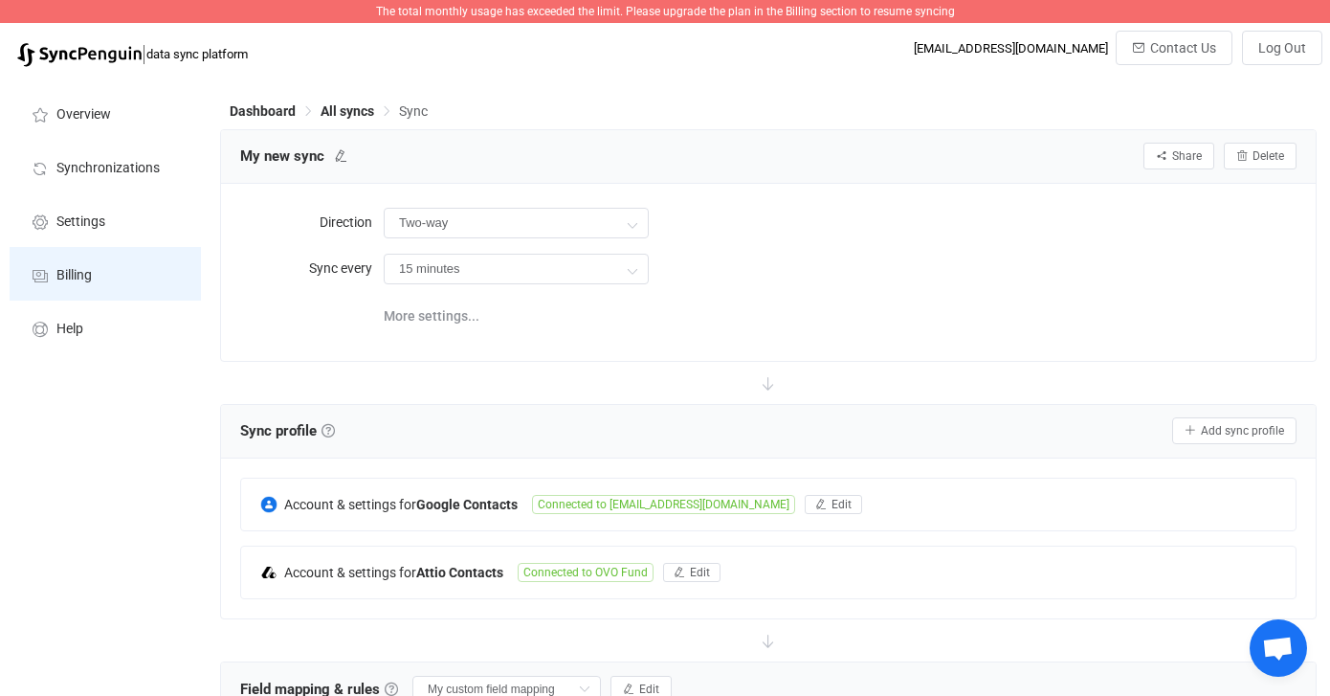
click at [65, 255] on li "Billing" at bounding box center [105, 274] width 191 height 54
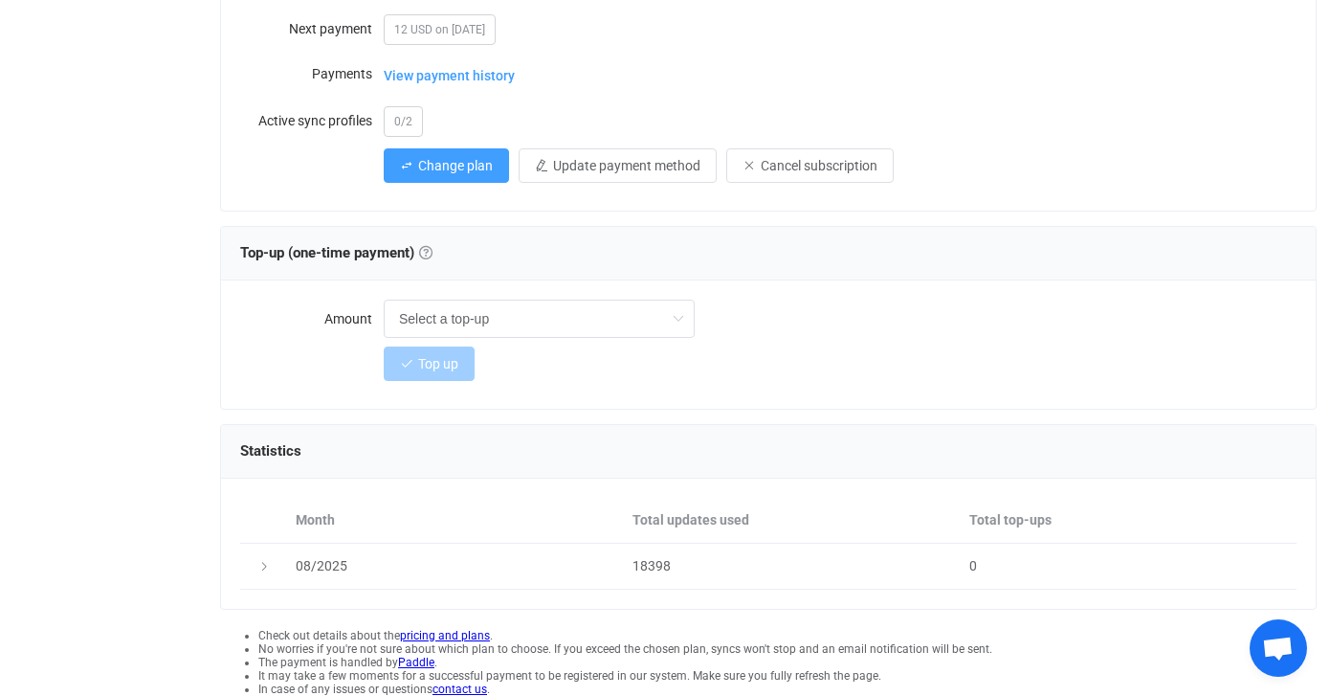
scroll to position [427, 0]
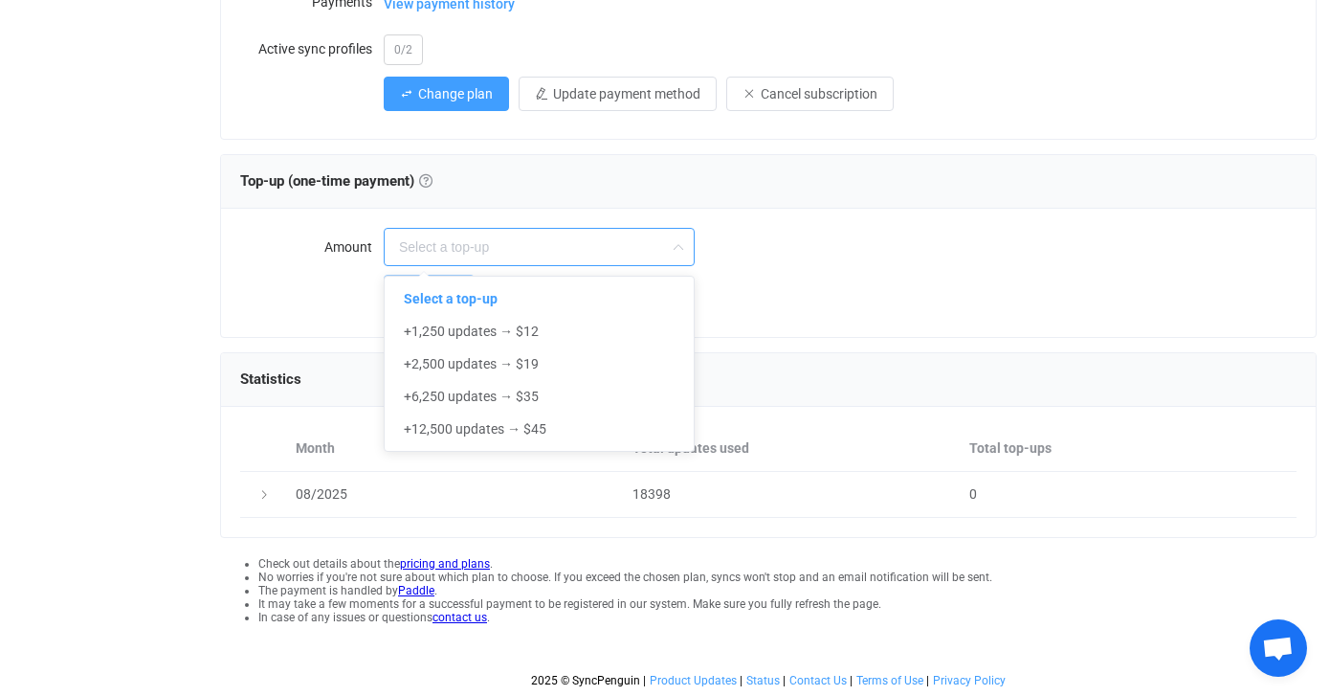
click at [591, 234] on input "text" at bounding box center [539, 247] width 311 height 38
click at [864, 277] on div "Top up" at bounding box center [840, 292] width 913 height 38
type input "Select a top-up"
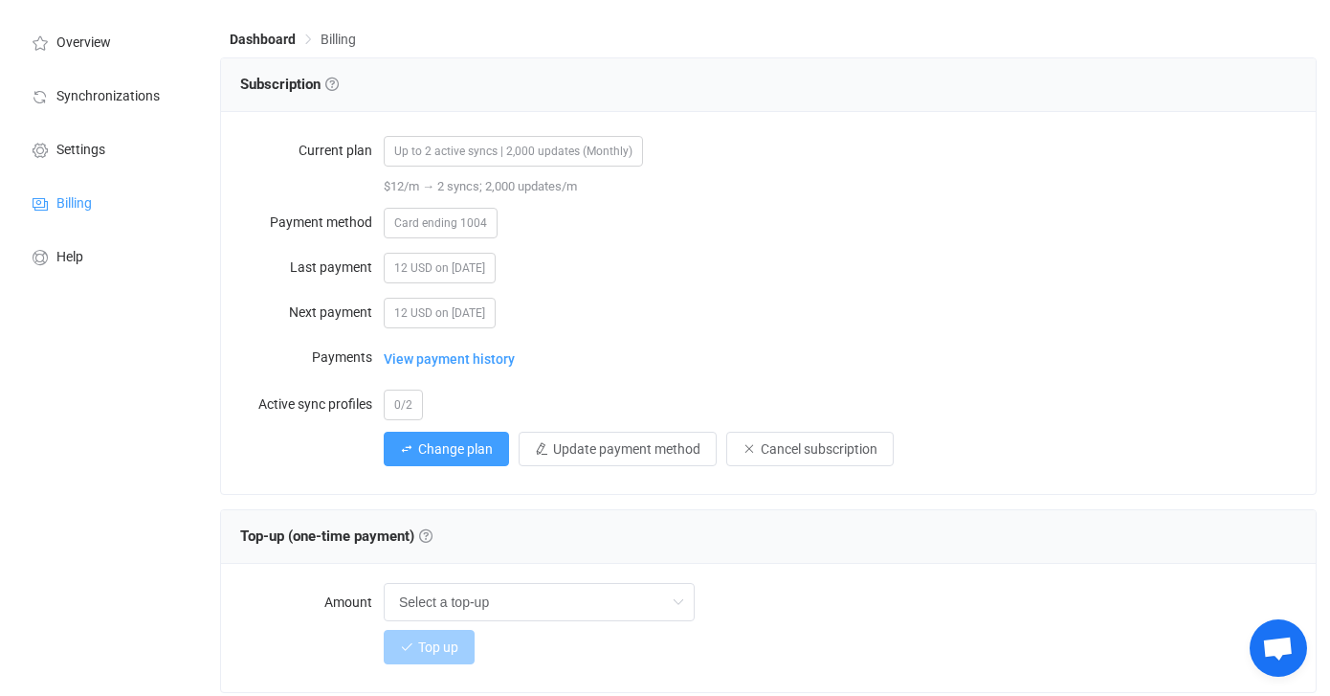
scroll to position [0, 0]
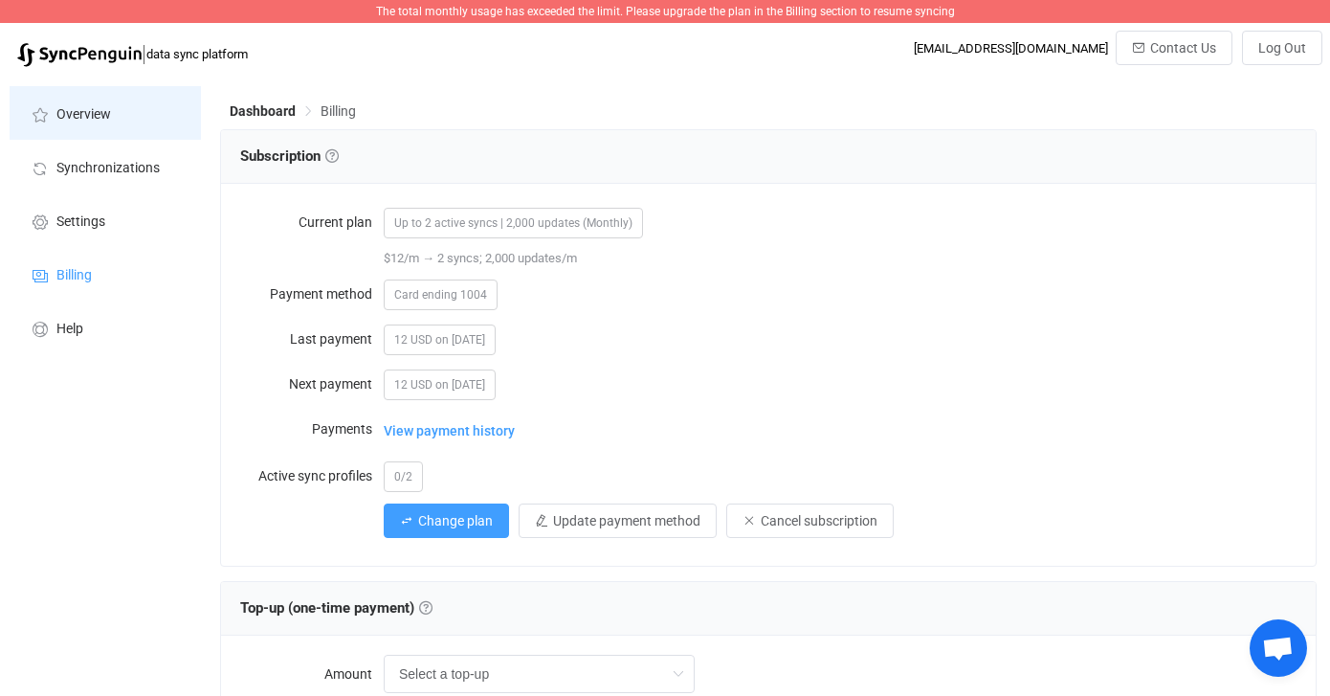
click at [82, 118] on span "Overview" at bounding box center [83, 114] width 55 height 15
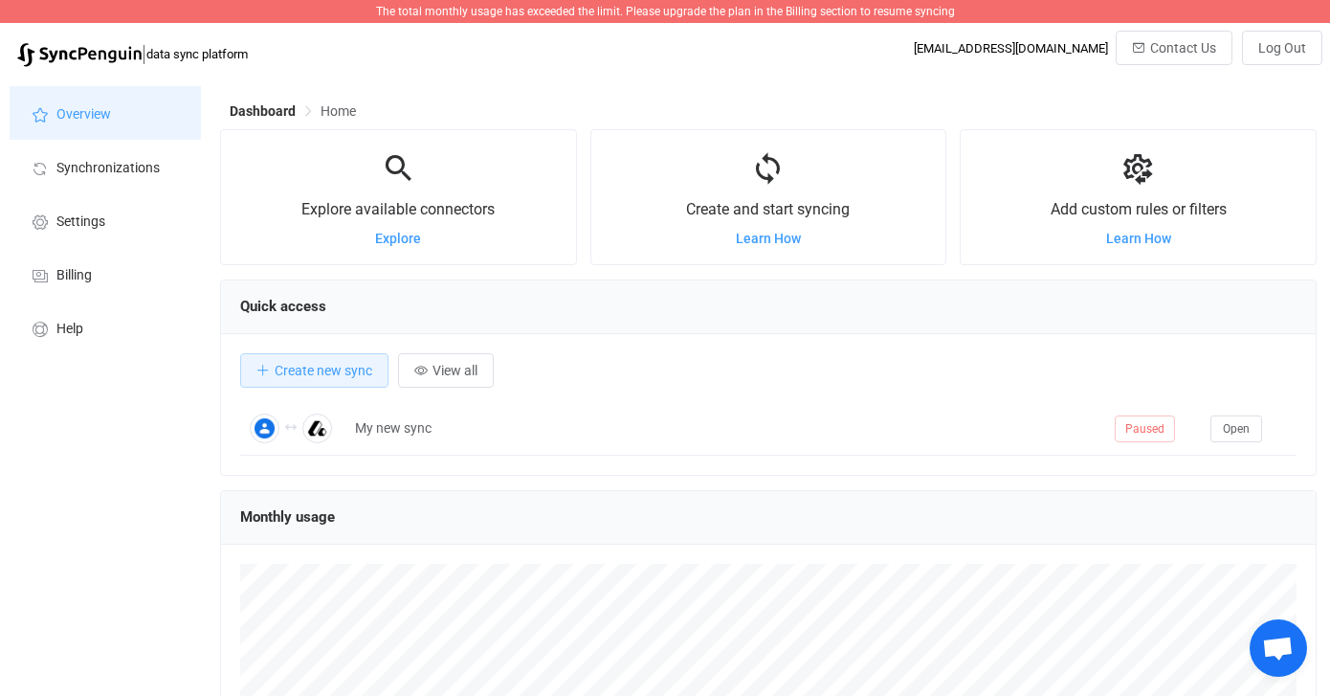
scroll to position [371, 1097]
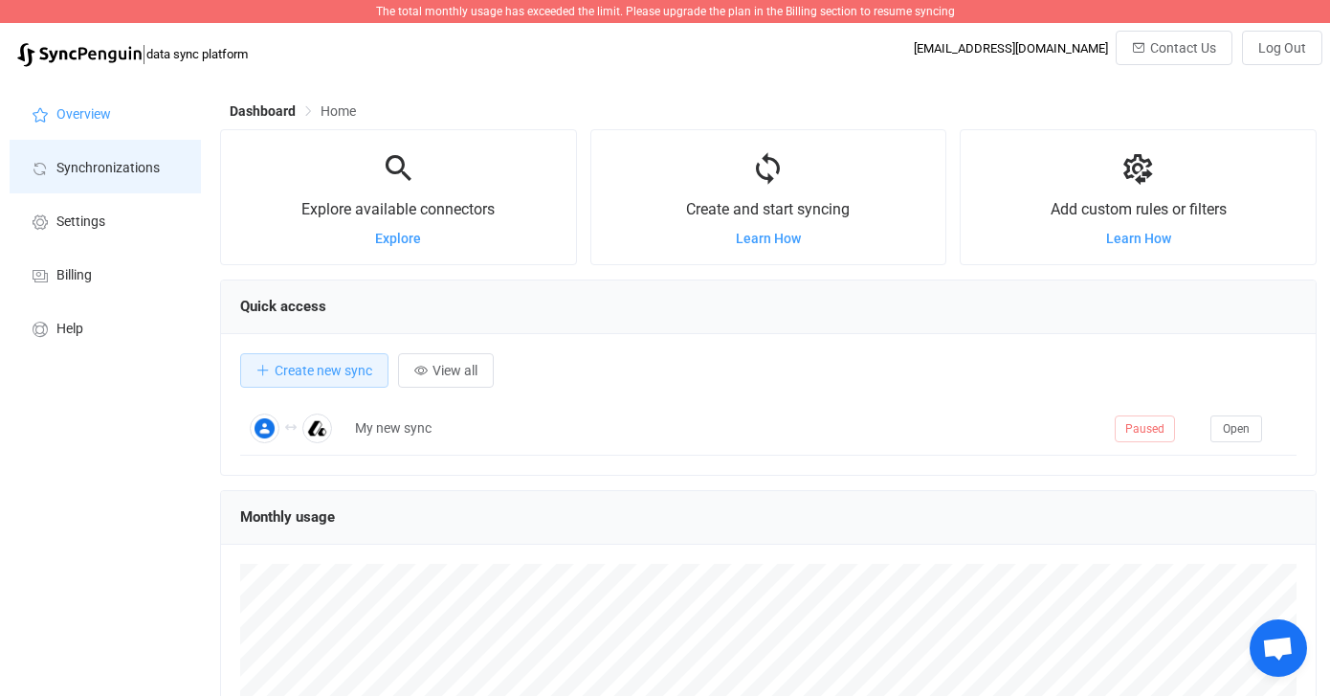
click at [56, 177] on li "Synchronizations" at bounding box center [105, 167] width 191 height 54
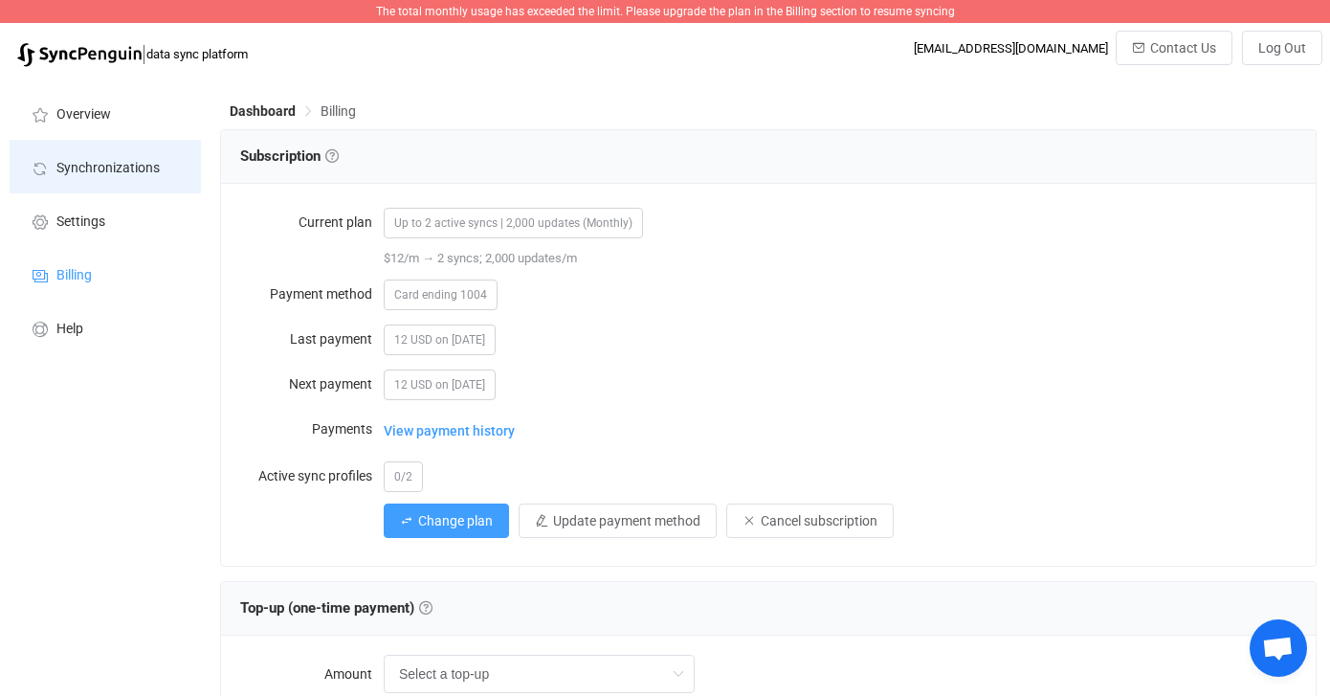
click at [138, 172] on span "Synchronizations" at bounding box center [107, 168] width 103 height 15
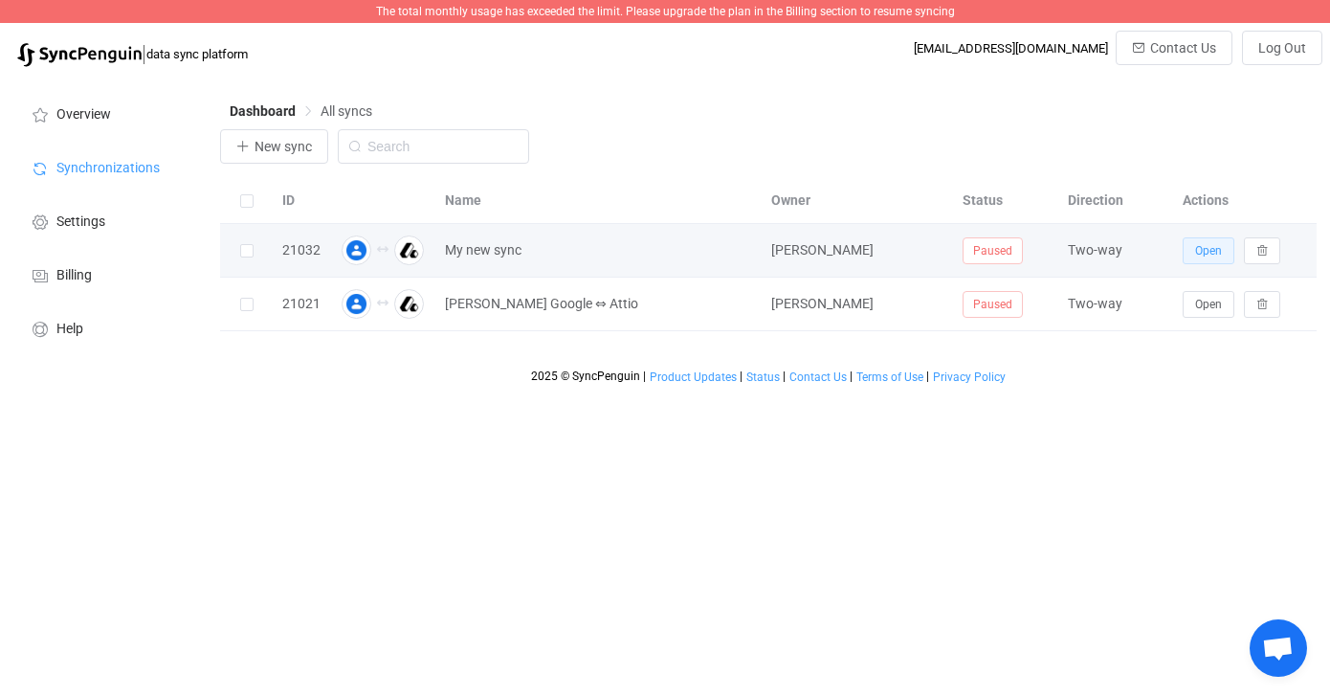
click at [1216, 253] on span "Open" at bounding box center [1208, 250] width 27 height 13
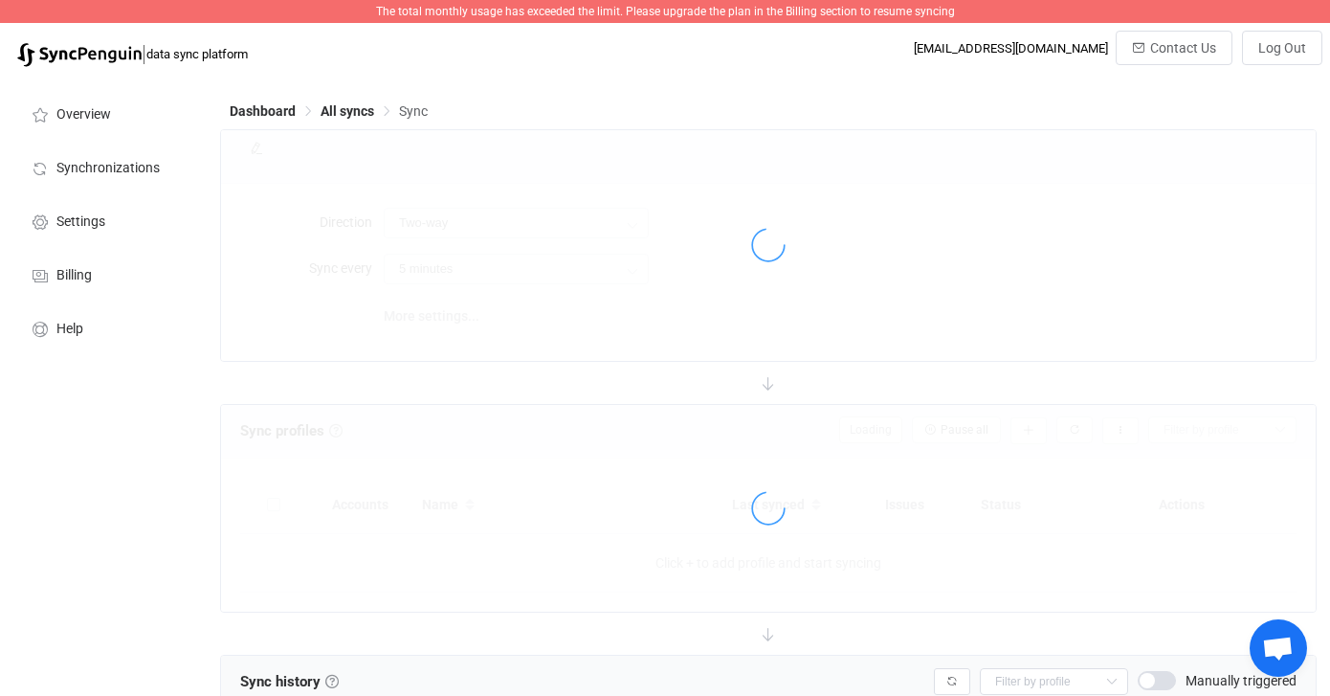
type input "15 minutes"
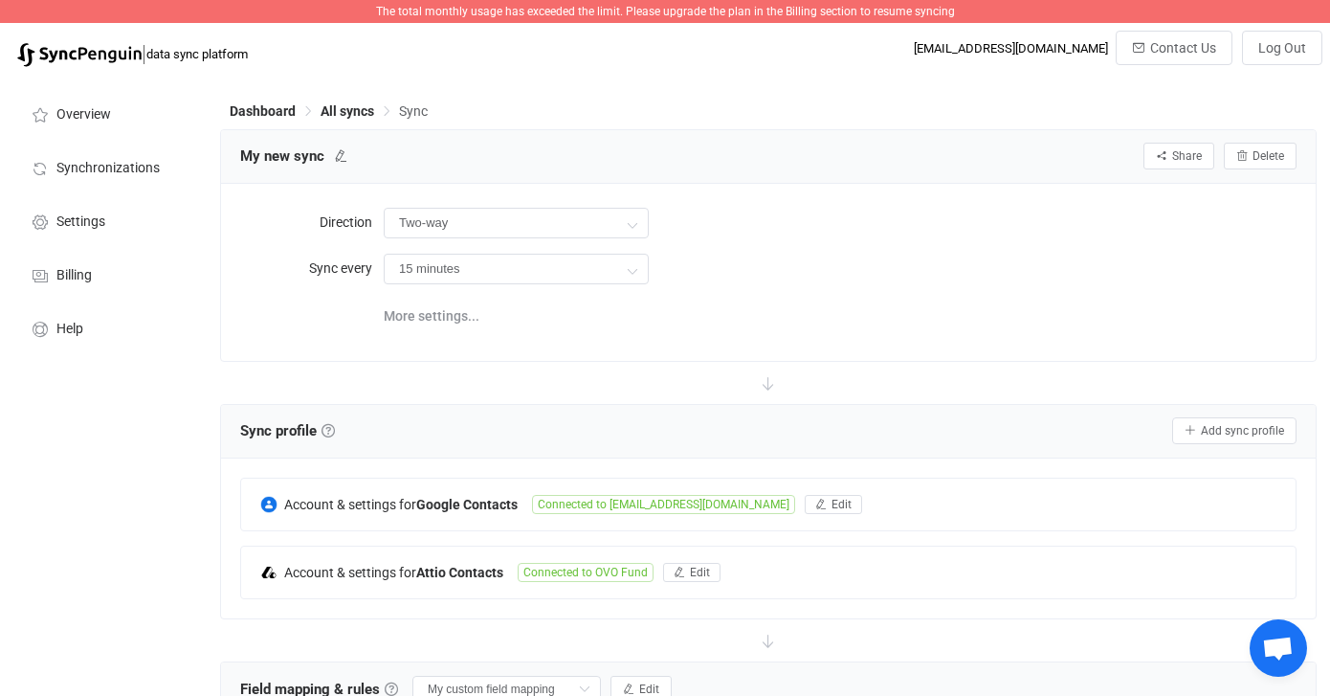
click at [712, 11] on span "The total monthly usage has exceeded the limit. Please upgrade the plan in the …" at bounding box center [665, 11] width 579 height 13
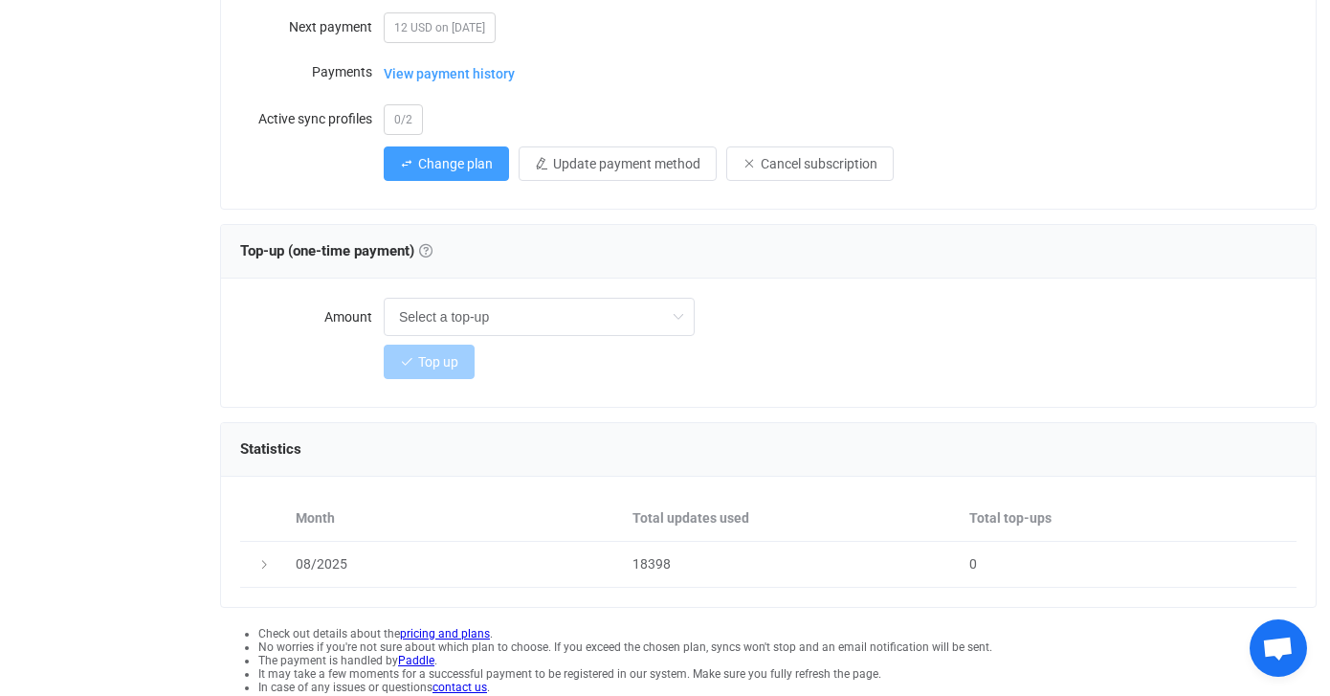
scroll to position [374, 0]
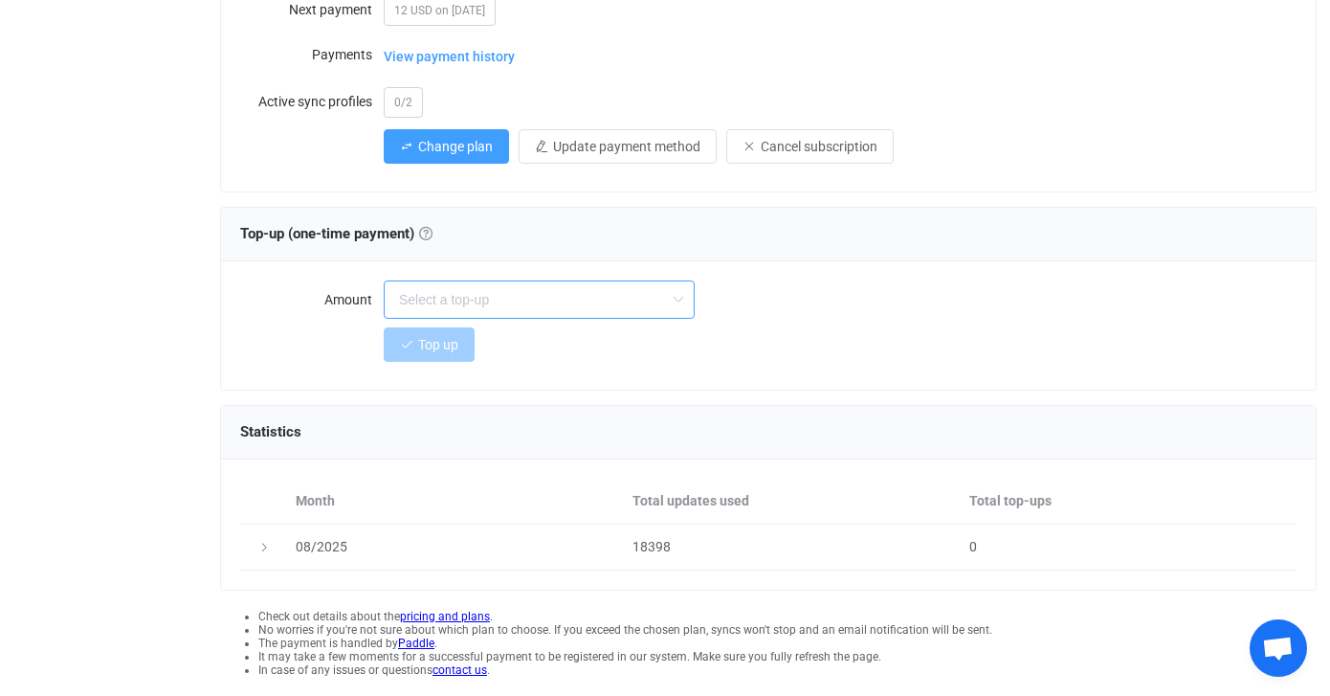
click at [479, 301] on input "text" at bounding box center [539, 299] width 311 height 38
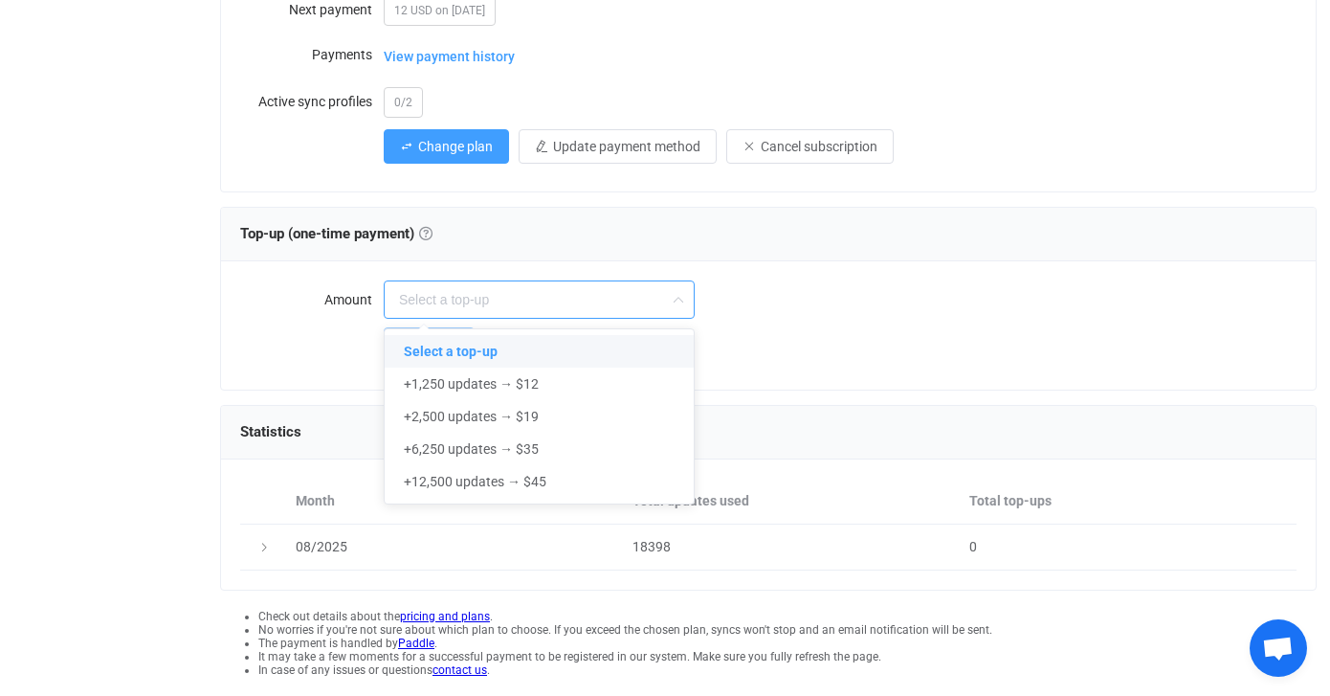
click at [837, 333] on div "Top up" at bounding box center [840, 344] width 913 height 38
type input "Select a top-up"
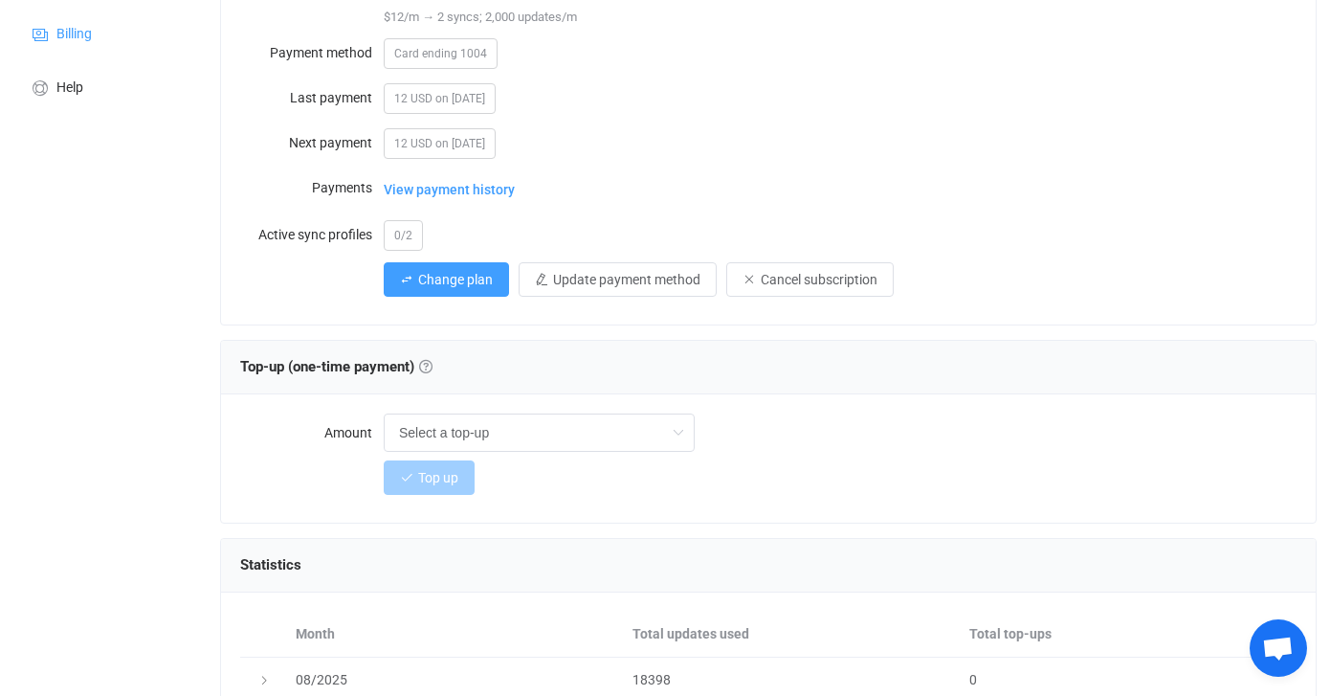
scroll to position [0, 0]
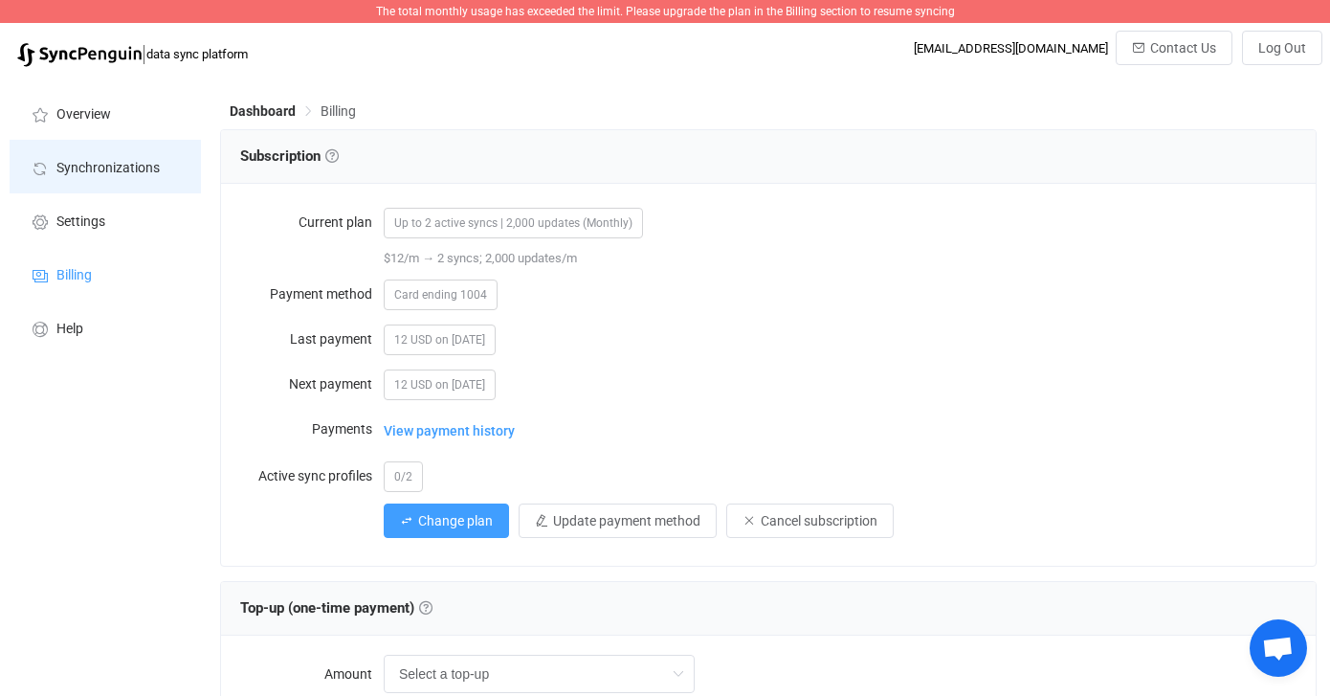
click at [111, 162] on span "Synchronizations" at bounding box center [107, 168] width 103 height 15
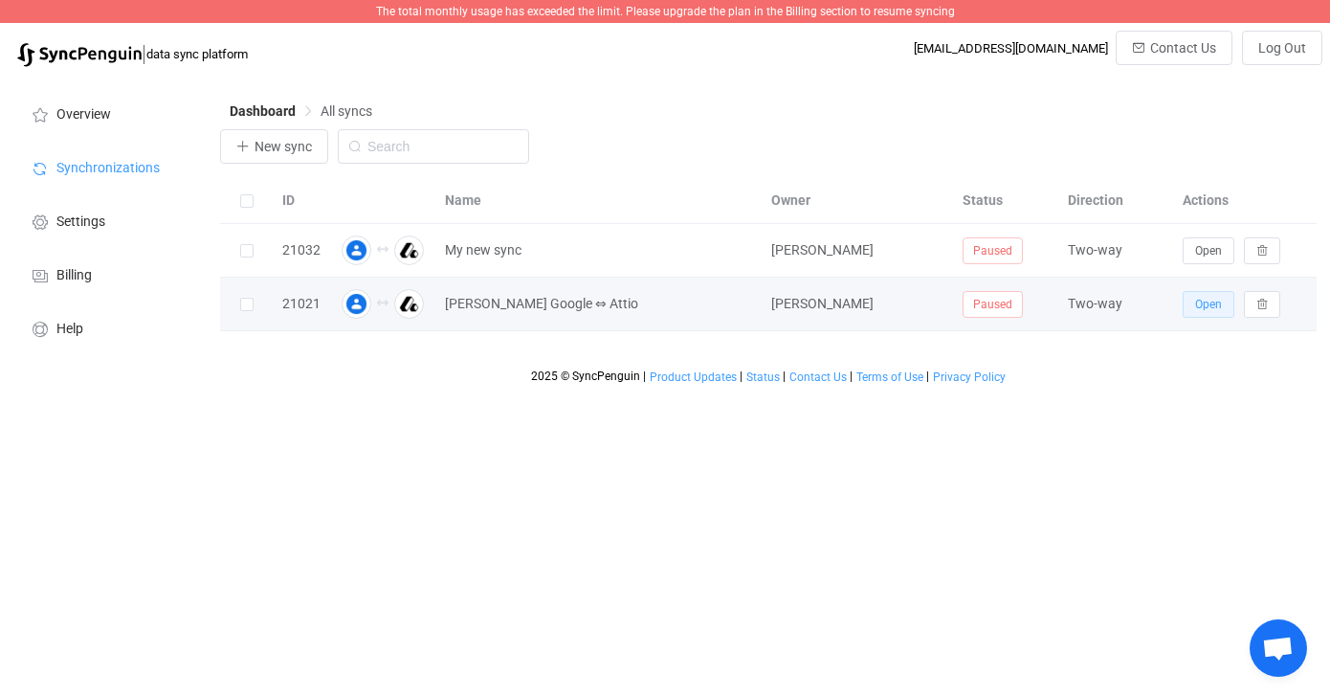
click at [1203, 313] on button "Open" at bounding box center [1209, 304] width 52 height 27
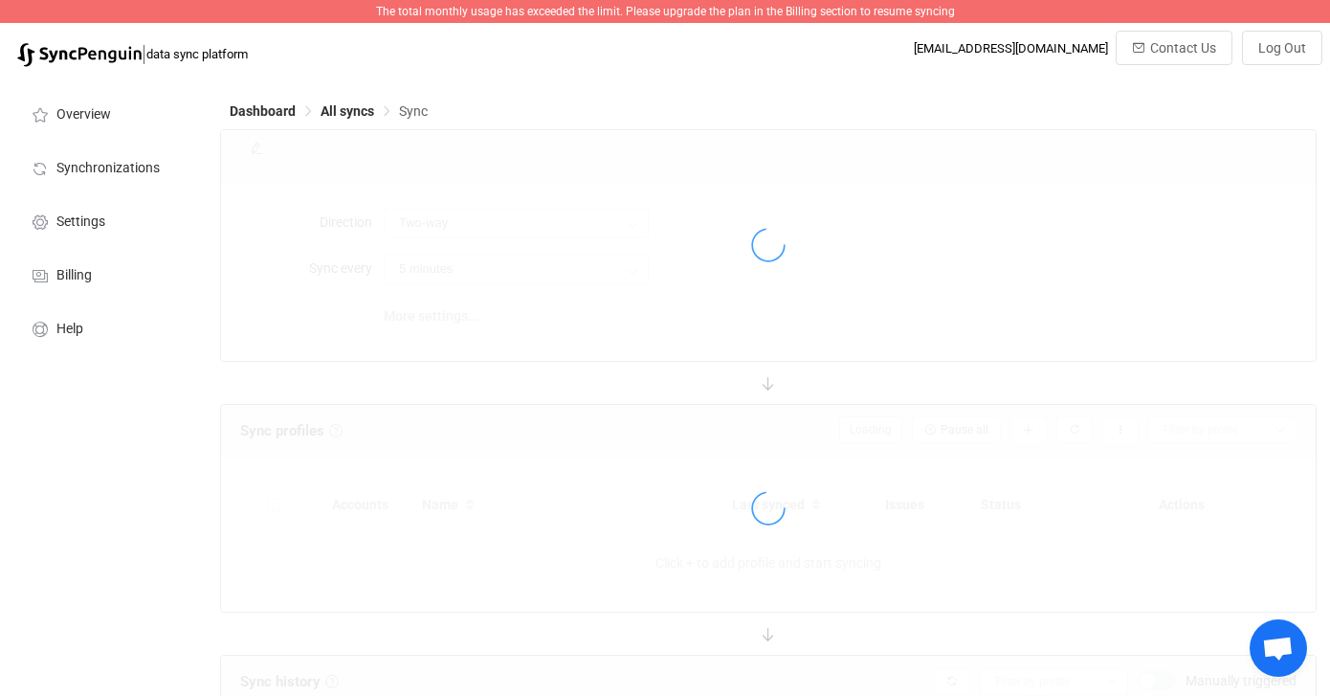
type input "15 minutes"
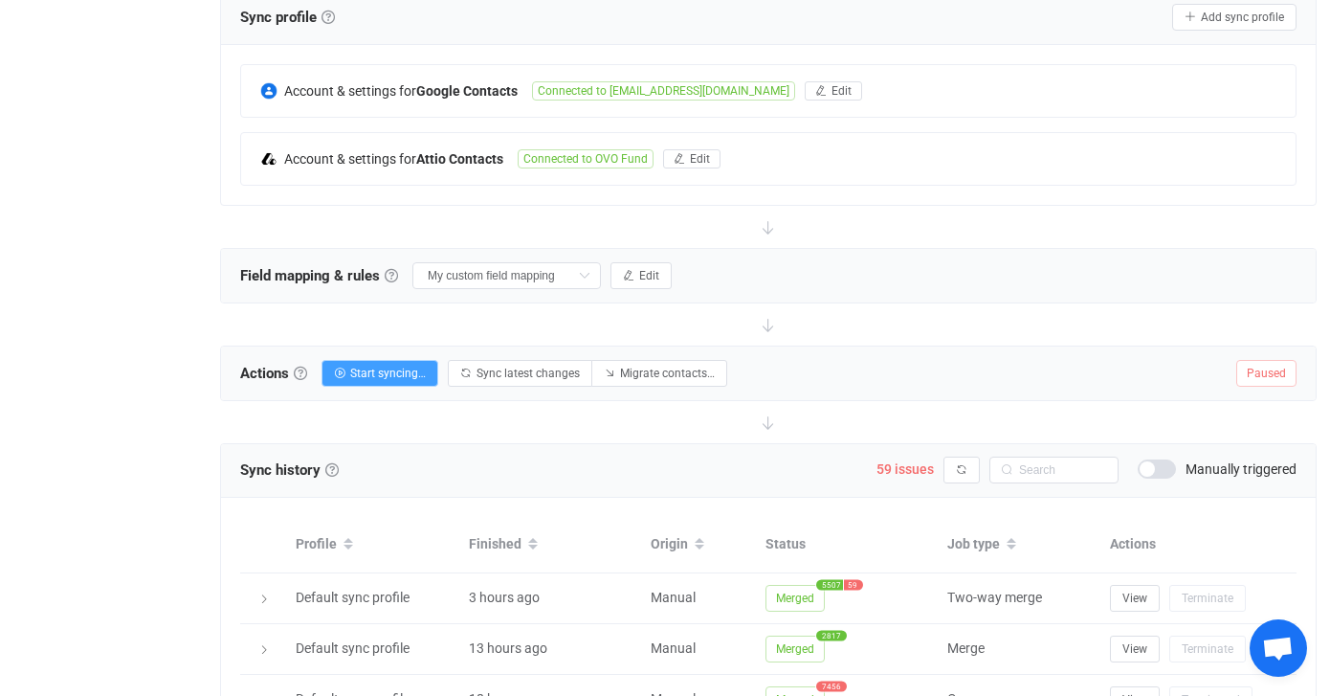
scroll to position [422, 0]
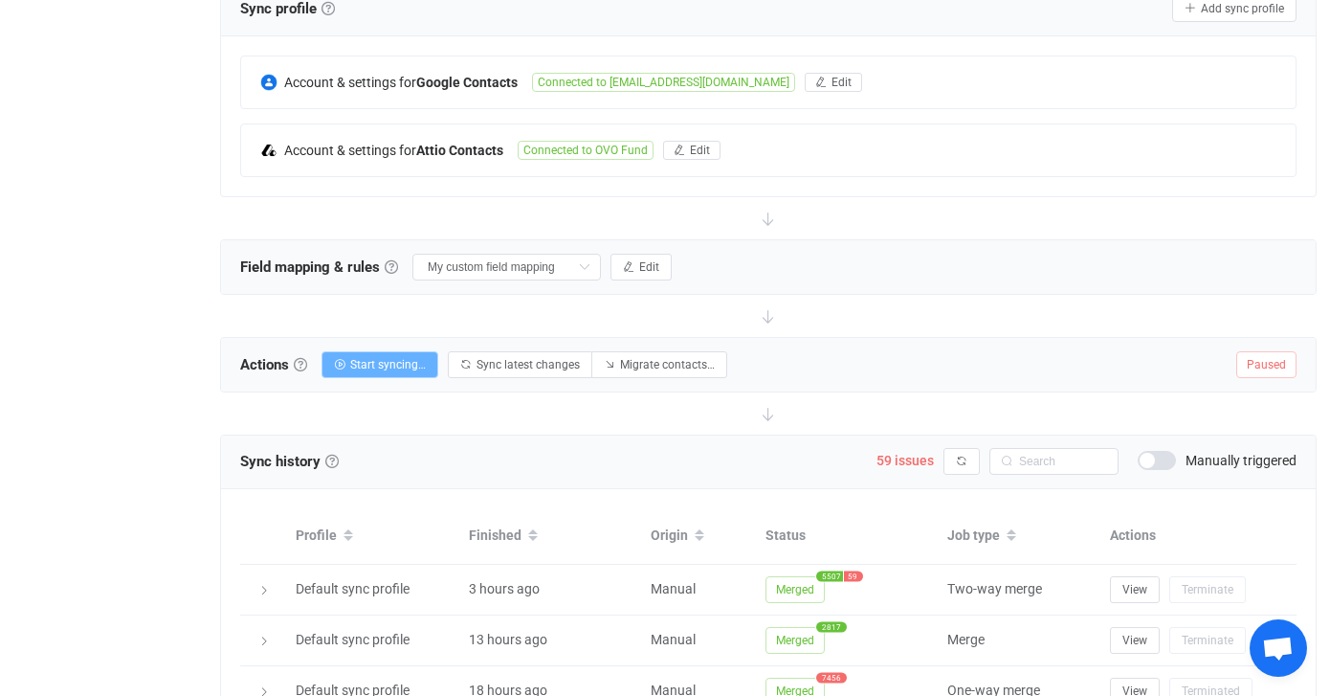
click at [345, 371] on button "Start syncing…" at bounding box center [380, 364] width 117 height 27
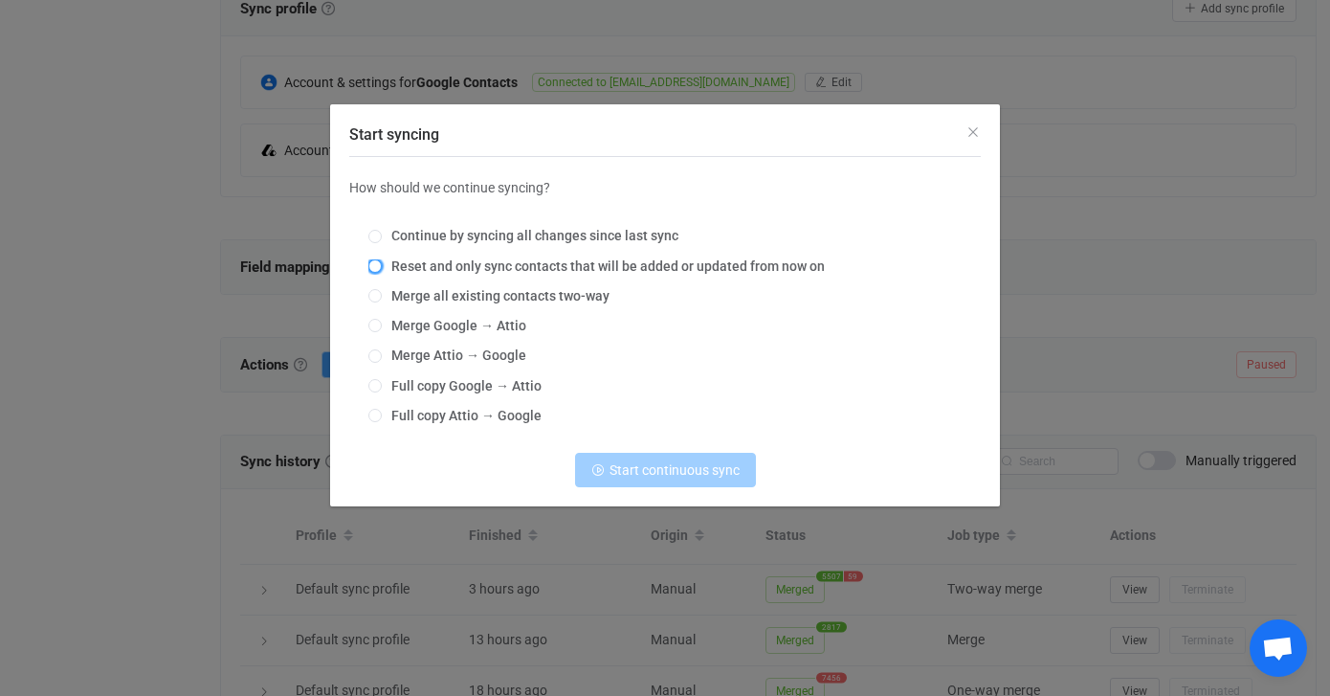
click at [378, 264] on span "Start syncing" at bounding box center [374, 265] width 13 height 13
click at [378, 264] on input "Reset and only sync contacts that will be added or updated from now on" at bounding box center [374, 266] width 13 height 15
radio input "true"
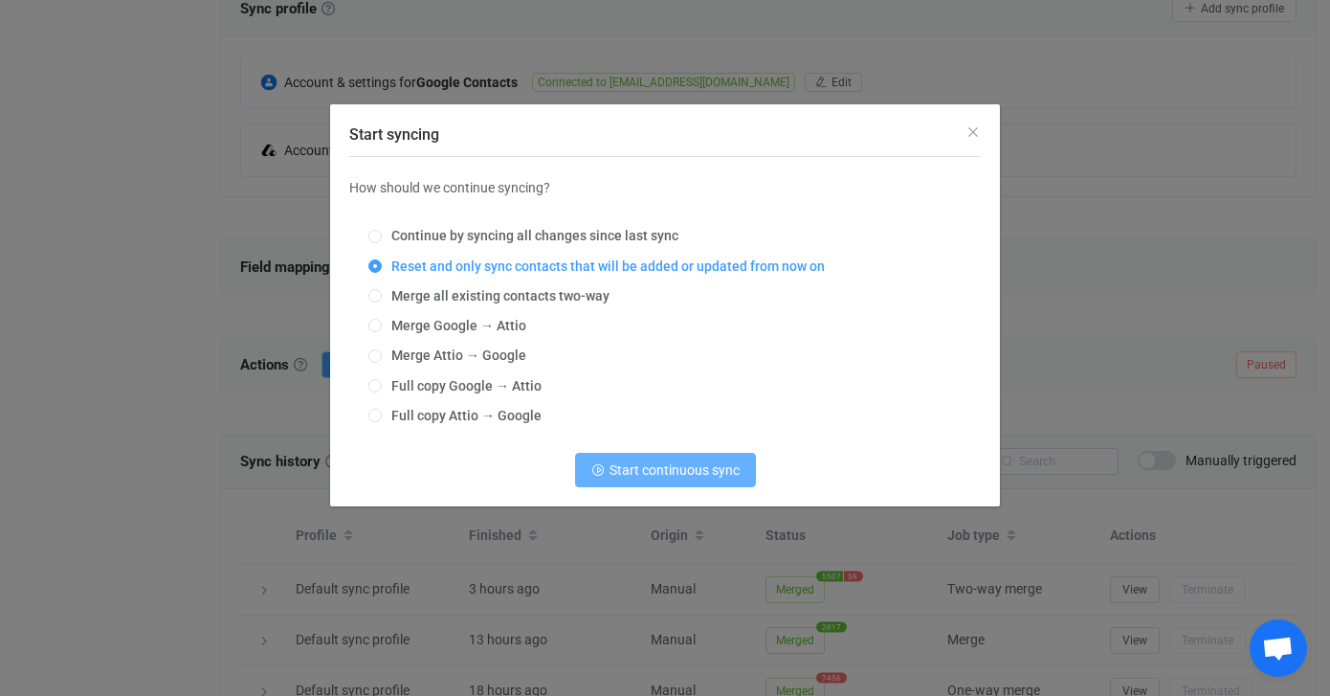
click at [677, 474] on span "Start continuous sync" at bounding box center [675, 469] width 130 height 15
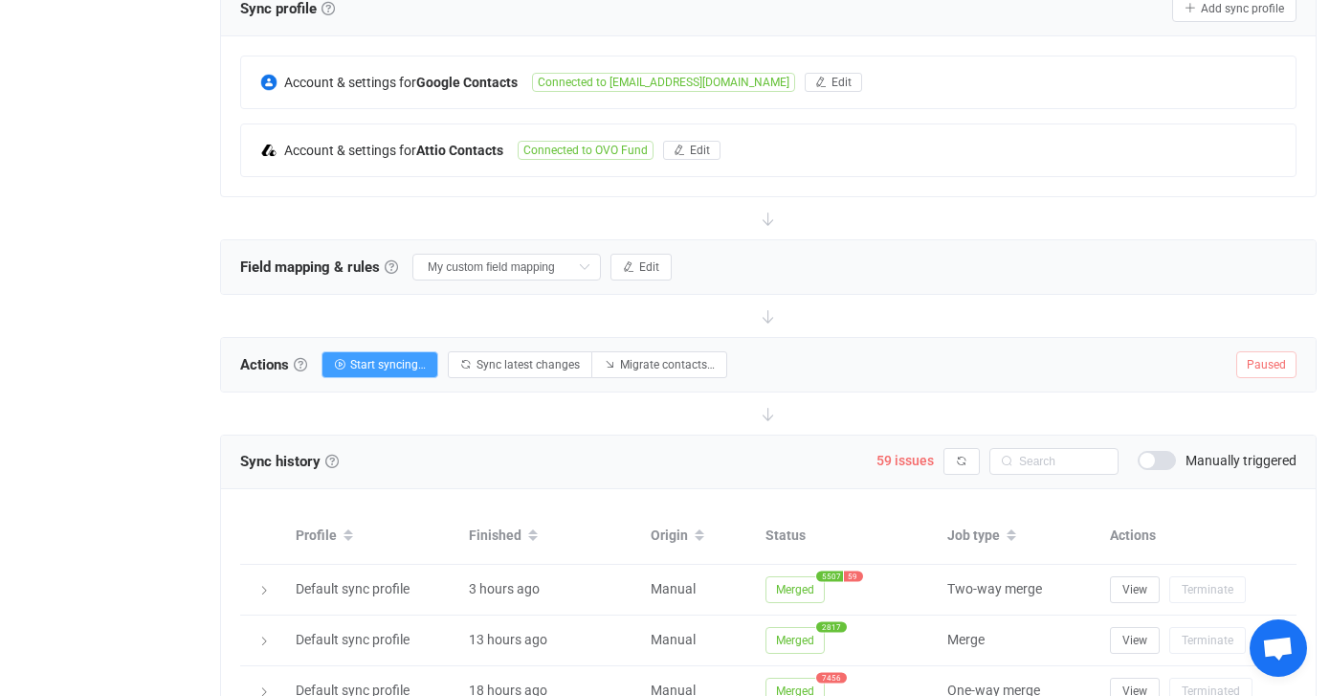
scroll to position [0, 0]
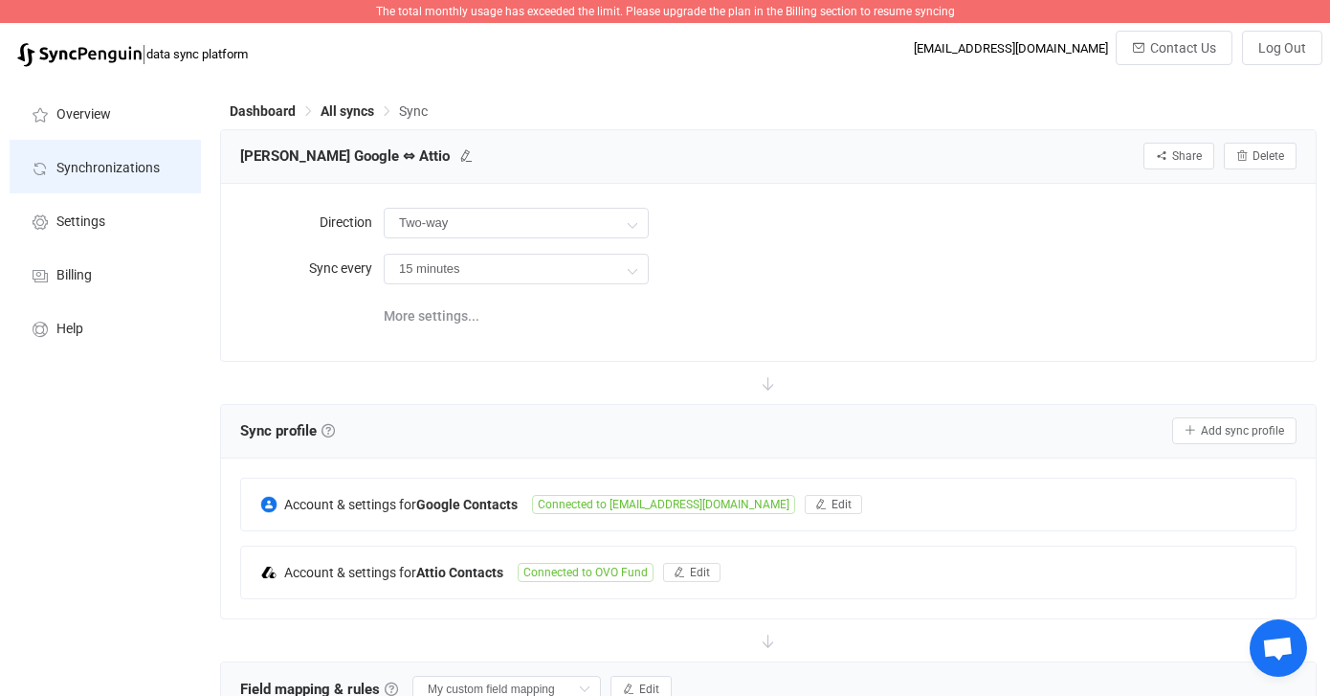
click at [105, 158] on li "Synchronizations" at bounding box center [105, 167] width 191 height 54
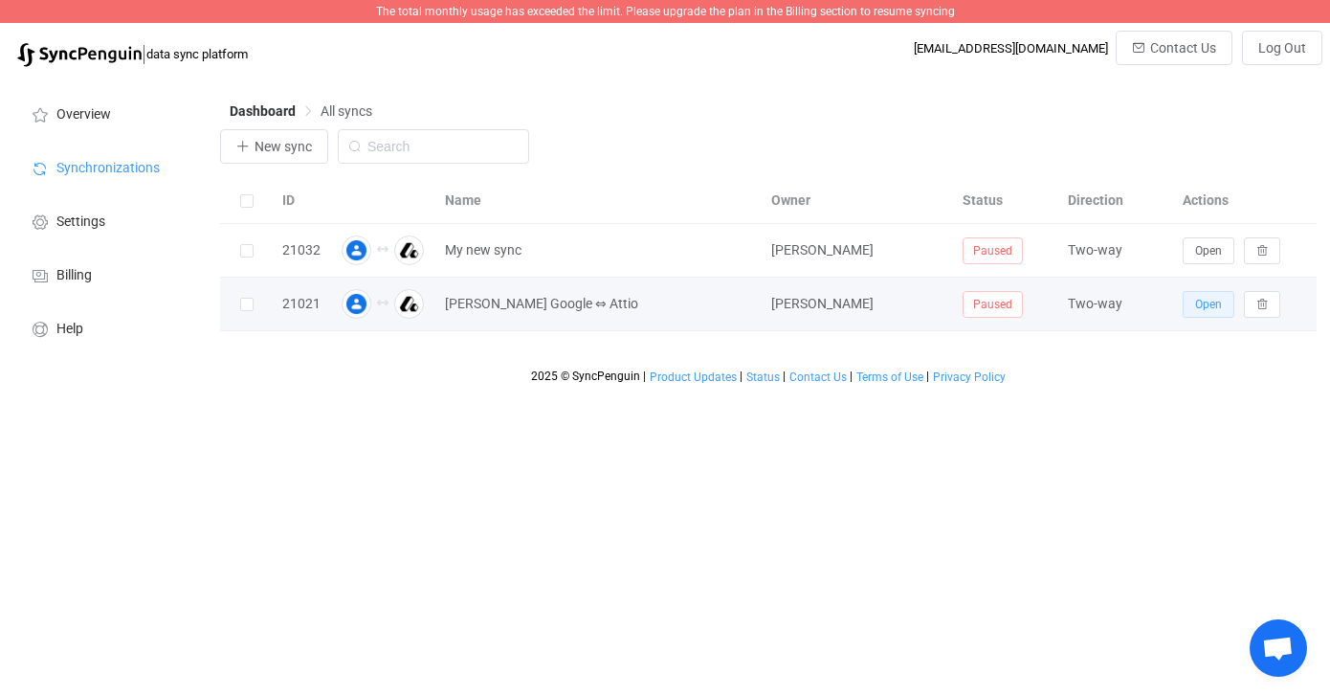
click at [1213, 315] on button "Open" at bounding box center [1209, 304] width 52 height 27
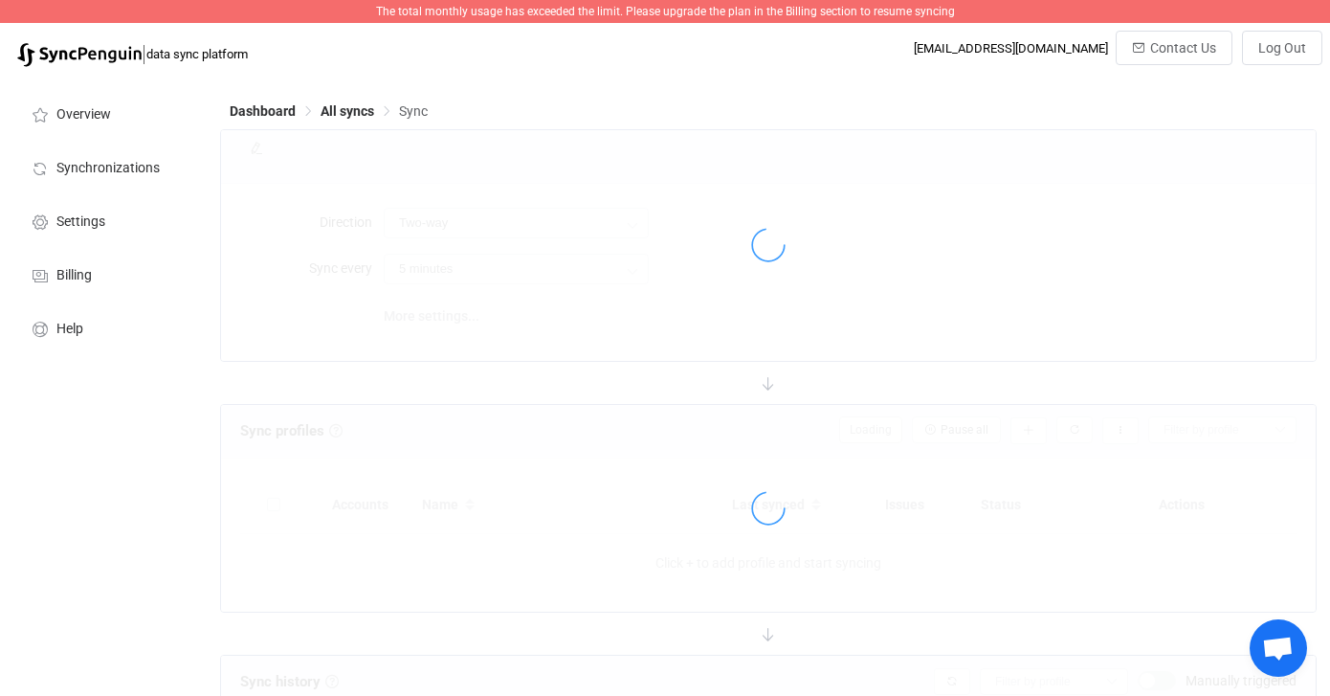
type input "15 minutes"
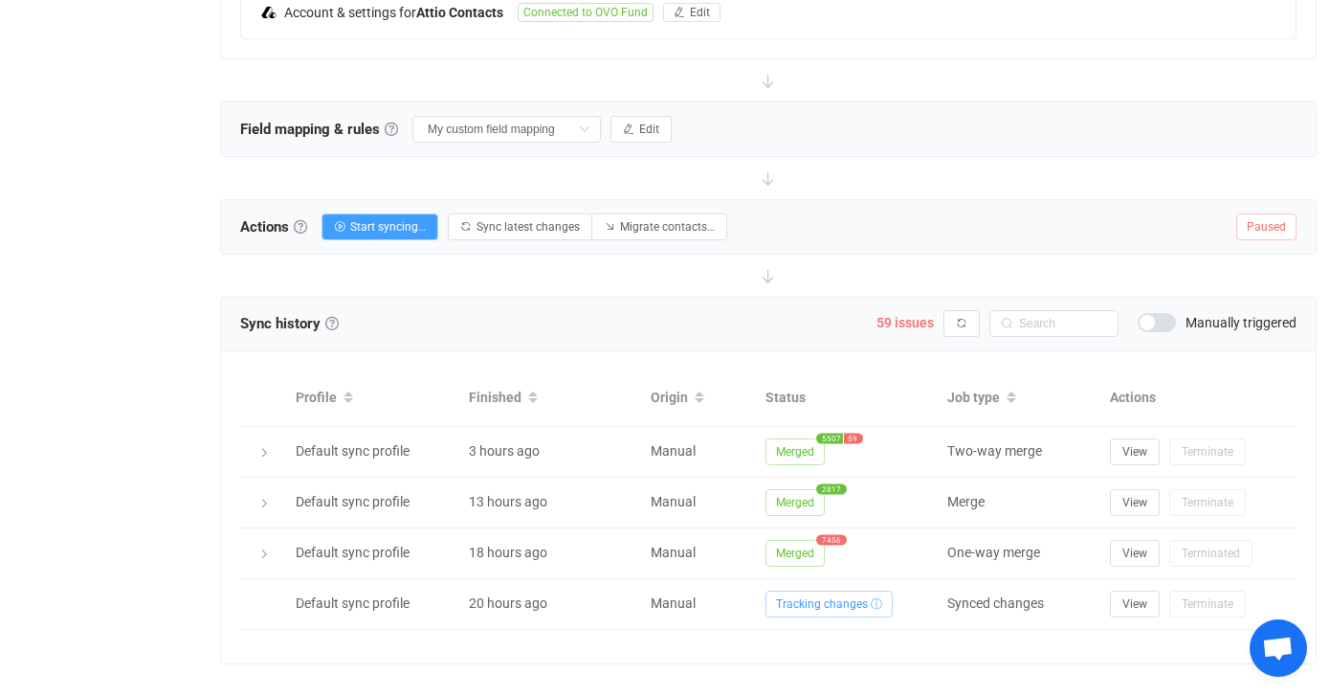
scroll to position [537, 0]
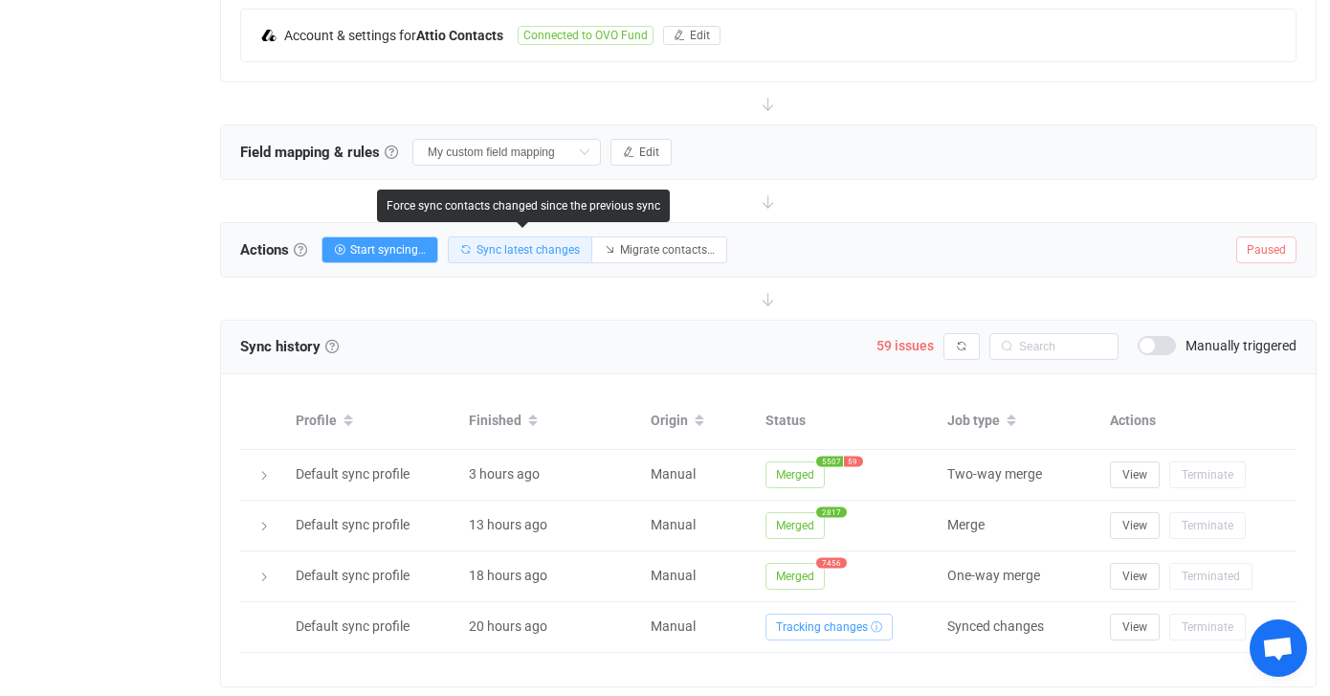
click at [506, 248] on span "Sync latest changes" at bounding box center [528, 249] width 103 height 13
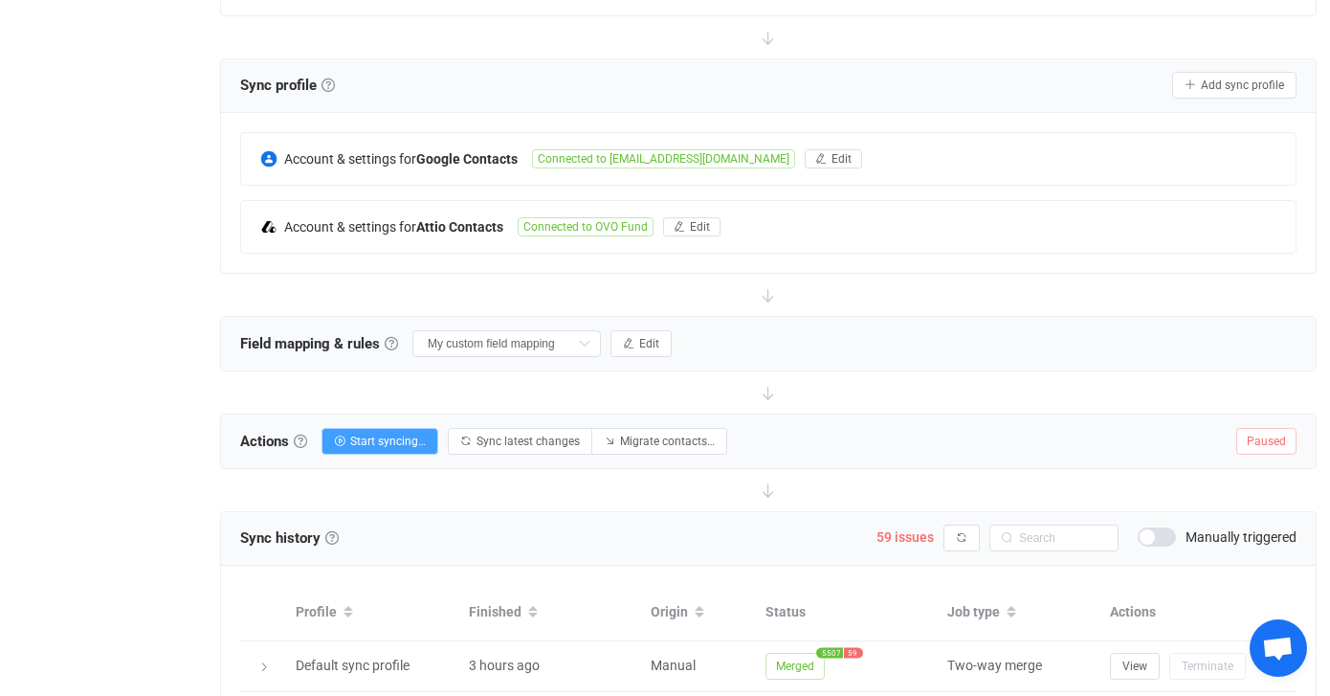
scroll to position [350, 0]
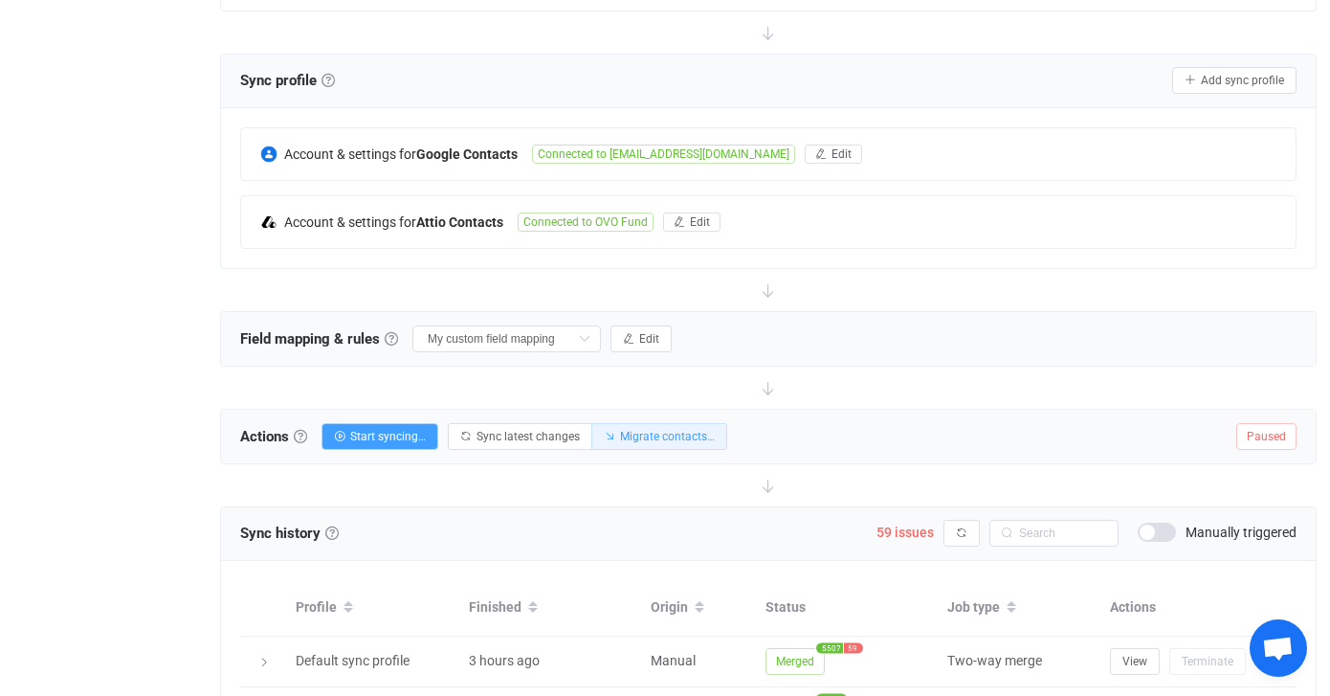
click at [680, 439] on span "Migrate contacts…" at bounding box center [667, 436] width 95 height 13
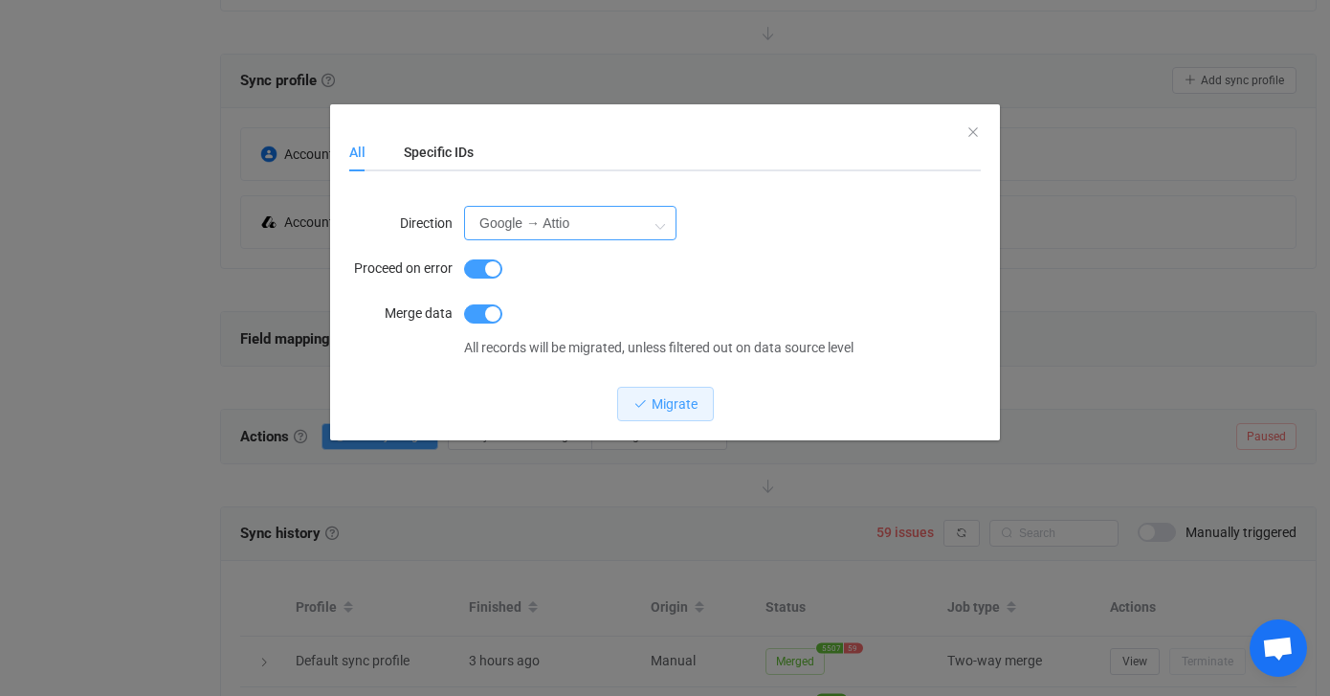
click at [616, 225] on input "Google → Attio" at bounding box center [570, 223] width 212 height 34
click at [965, 137] on div "All Specific IDs" at bounding box center [665, 152] width 632 height 38
click at [971, 133] on div "All Specific IDs" at bounding box center [665, 152] width 632 height 38
click at [970, 136] on div "All Specific IDs" at bounding box center [665, 152] width 632 height 38
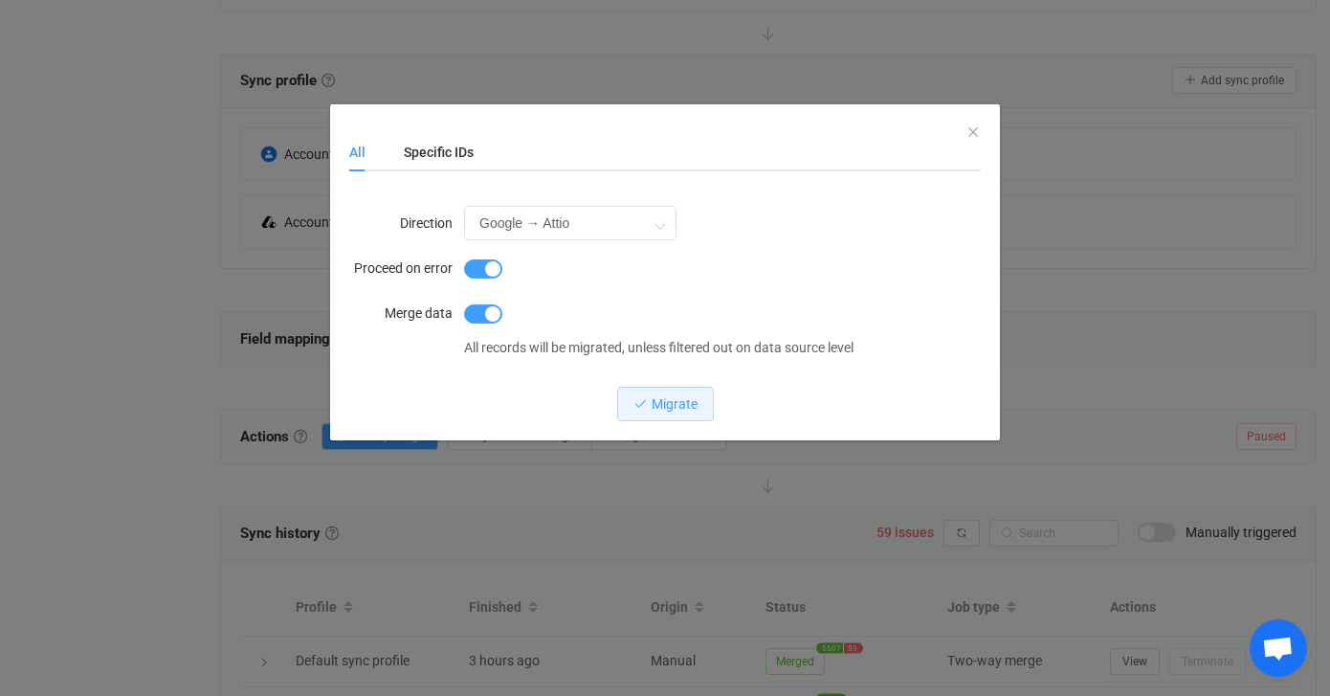
click at [170, 334] on div "All Specific IDs Direction Google → Attio Proceed on error Merge data All recor…" at bounding box center [665, 348] width 1330 height 696
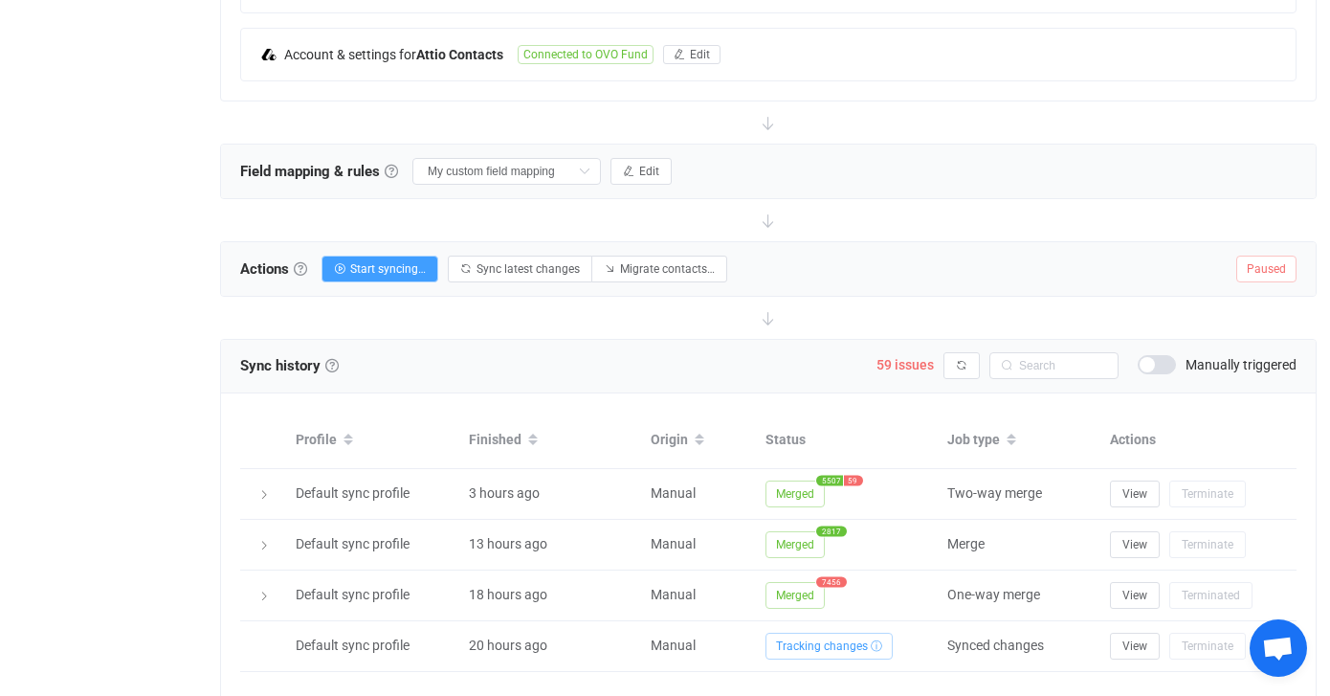
scroll to position [588, 0]
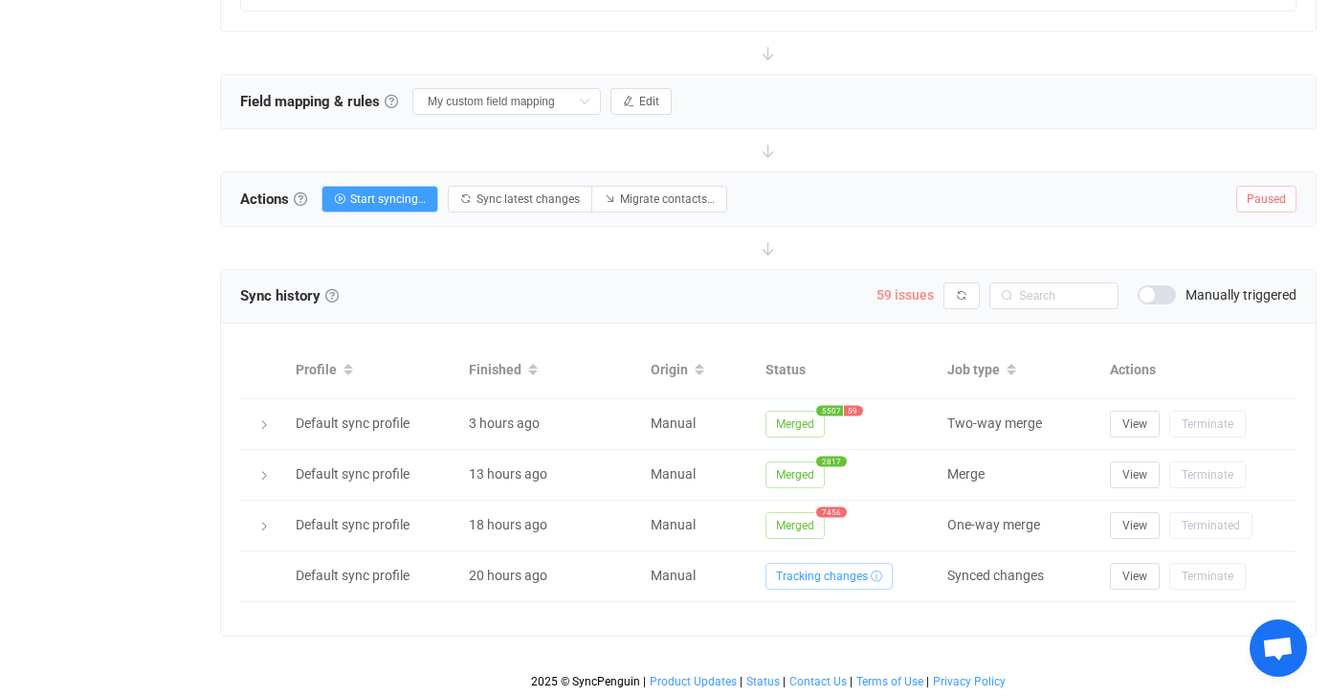
click at [901, 293] on span "59 issues" at bounding box center [905, 294] width 57 height 15
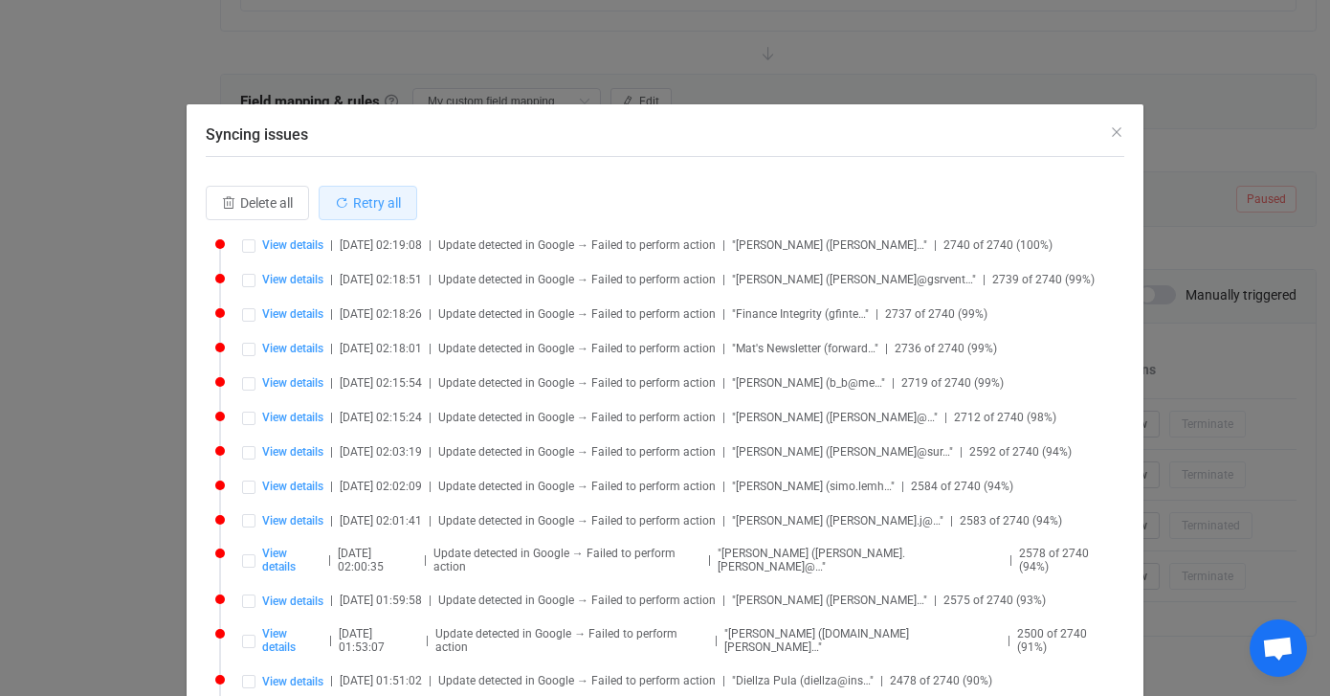
click at [361, 204] on span "Retry all" at bounding box center [377, 202] width 48 height 15
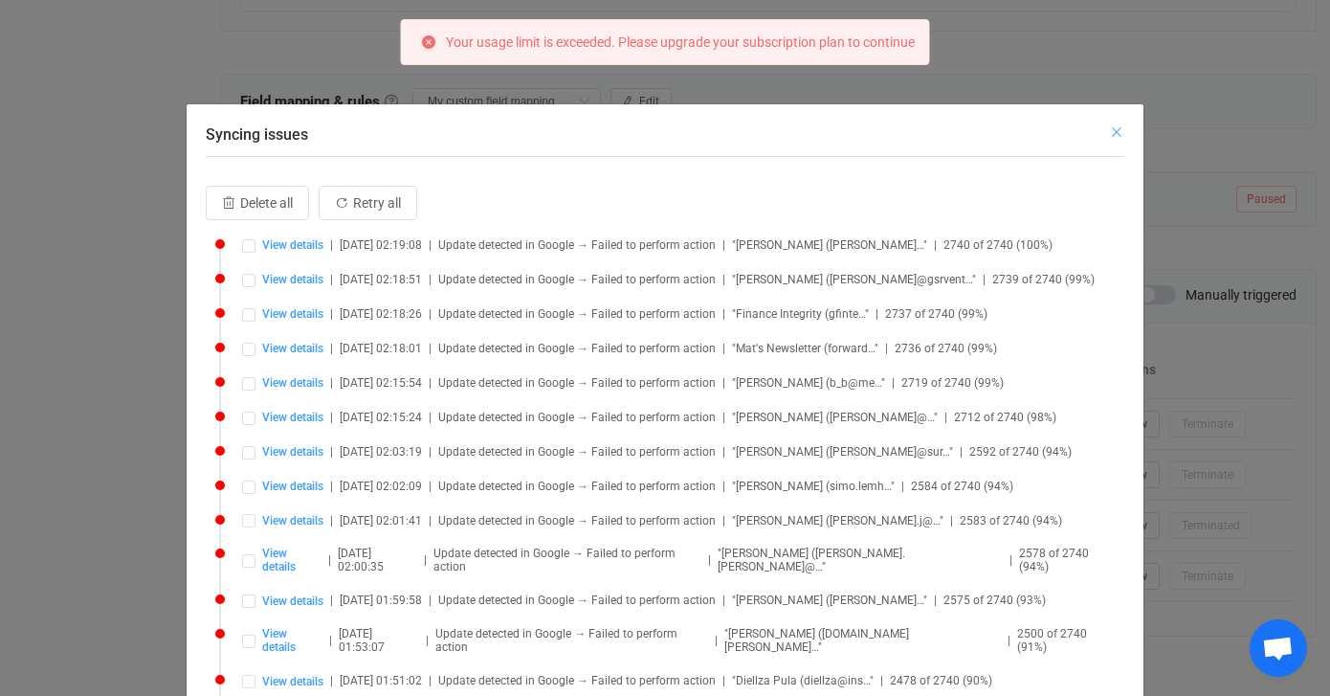
click at [1118, 136] on icon "Close" at bounding box center [1116, 131] width 15 height 15
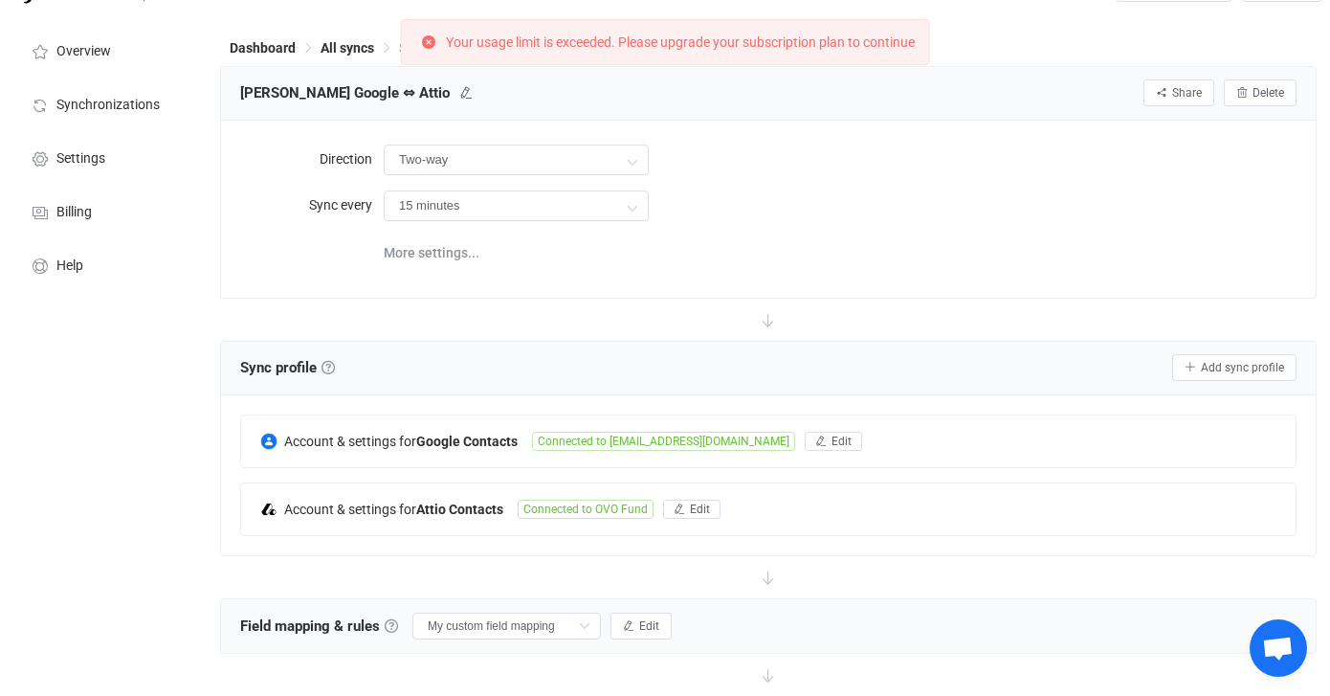
scroll to position [0, 0]
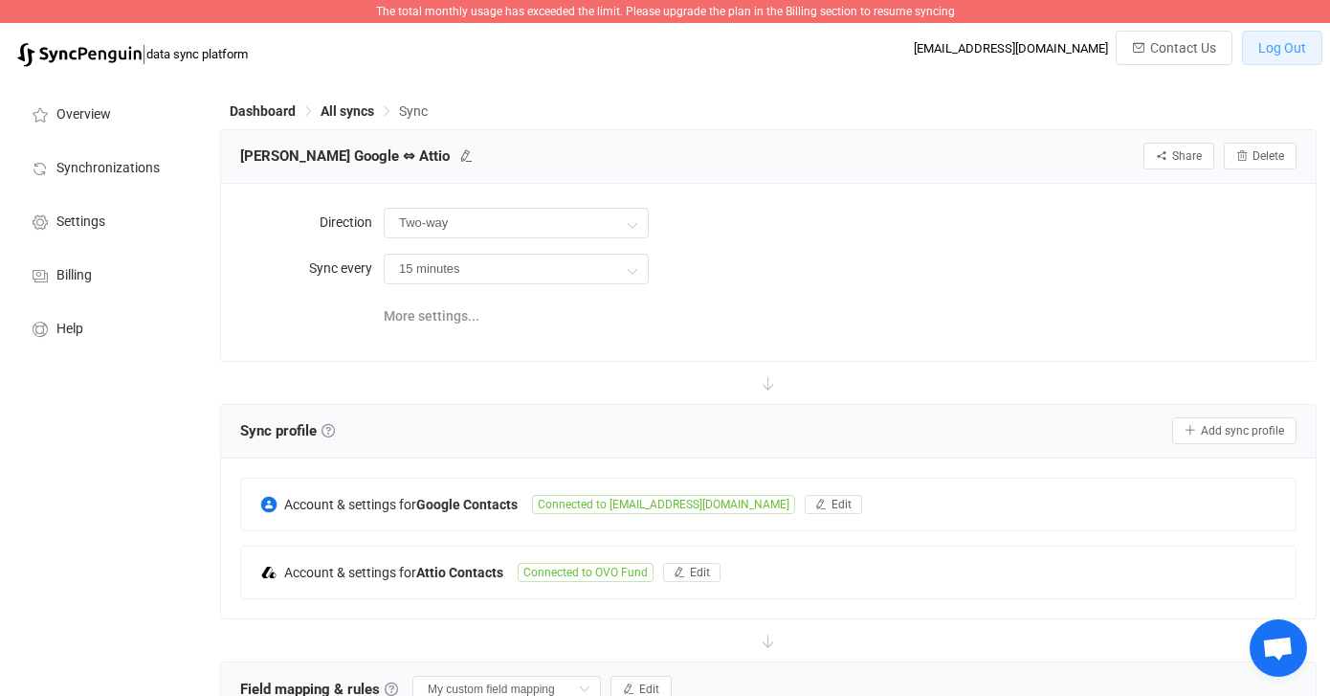
click at [1287, 56] on button "Log Out" at bounding box center [1282, 48] width 80 height 34
